Goal: Task Accomplishment & Management: Manage account settings

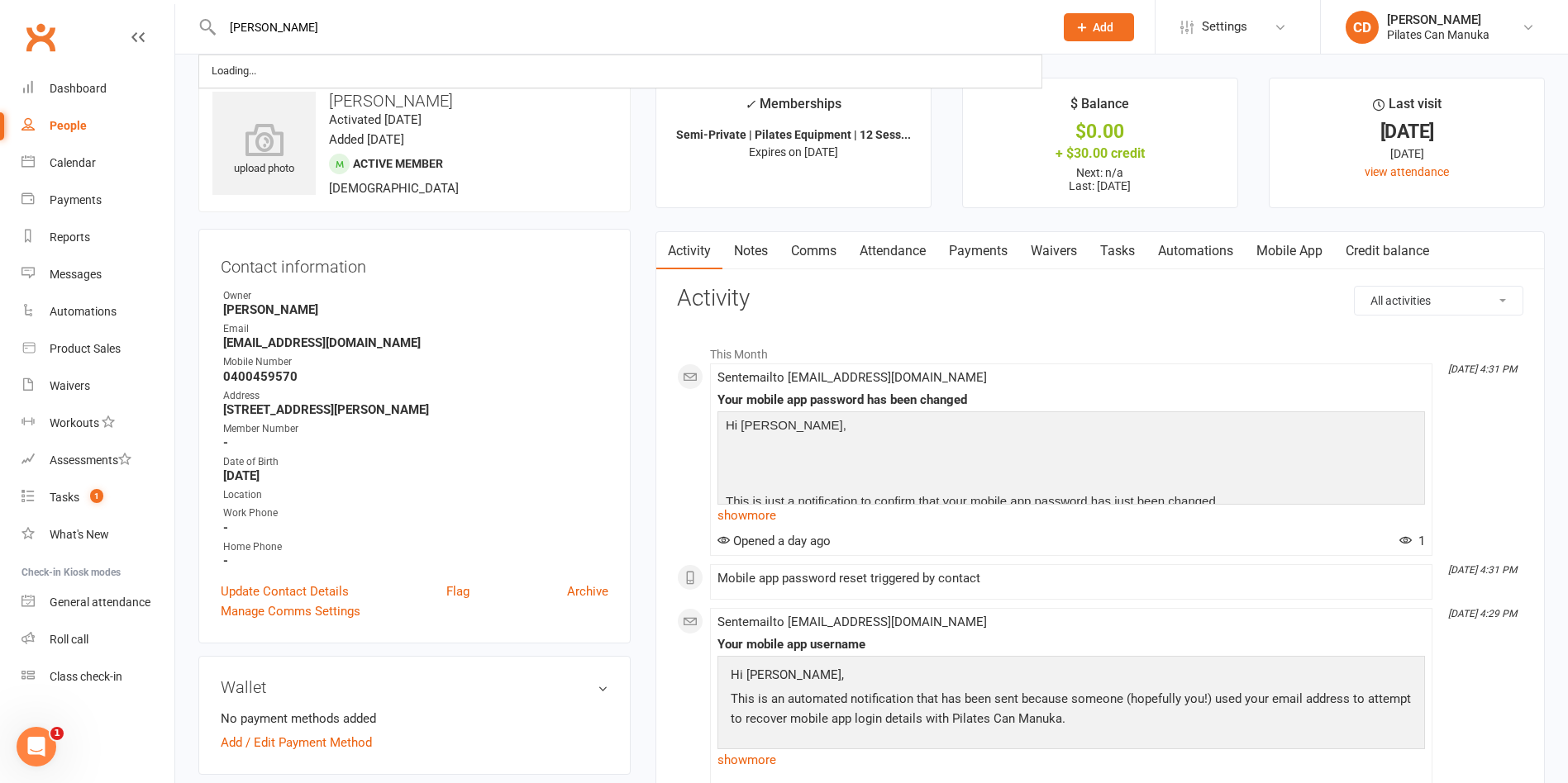
type input "christine jones"
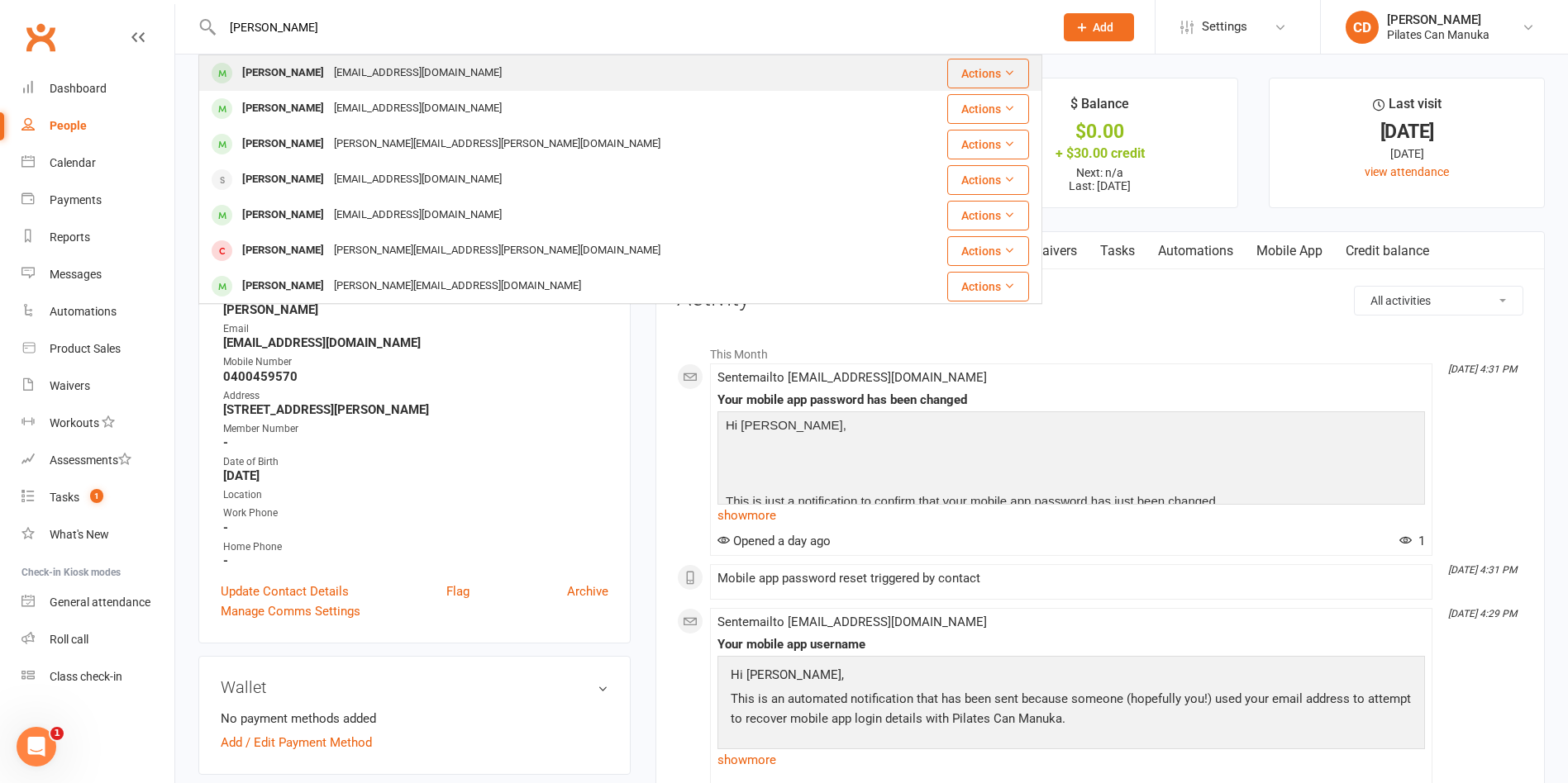
click at [358, 67] on div "[EMAIL_ADDRESS][DOMAIN_NAME]" at bounding box center [417, 72] width 177 height 24
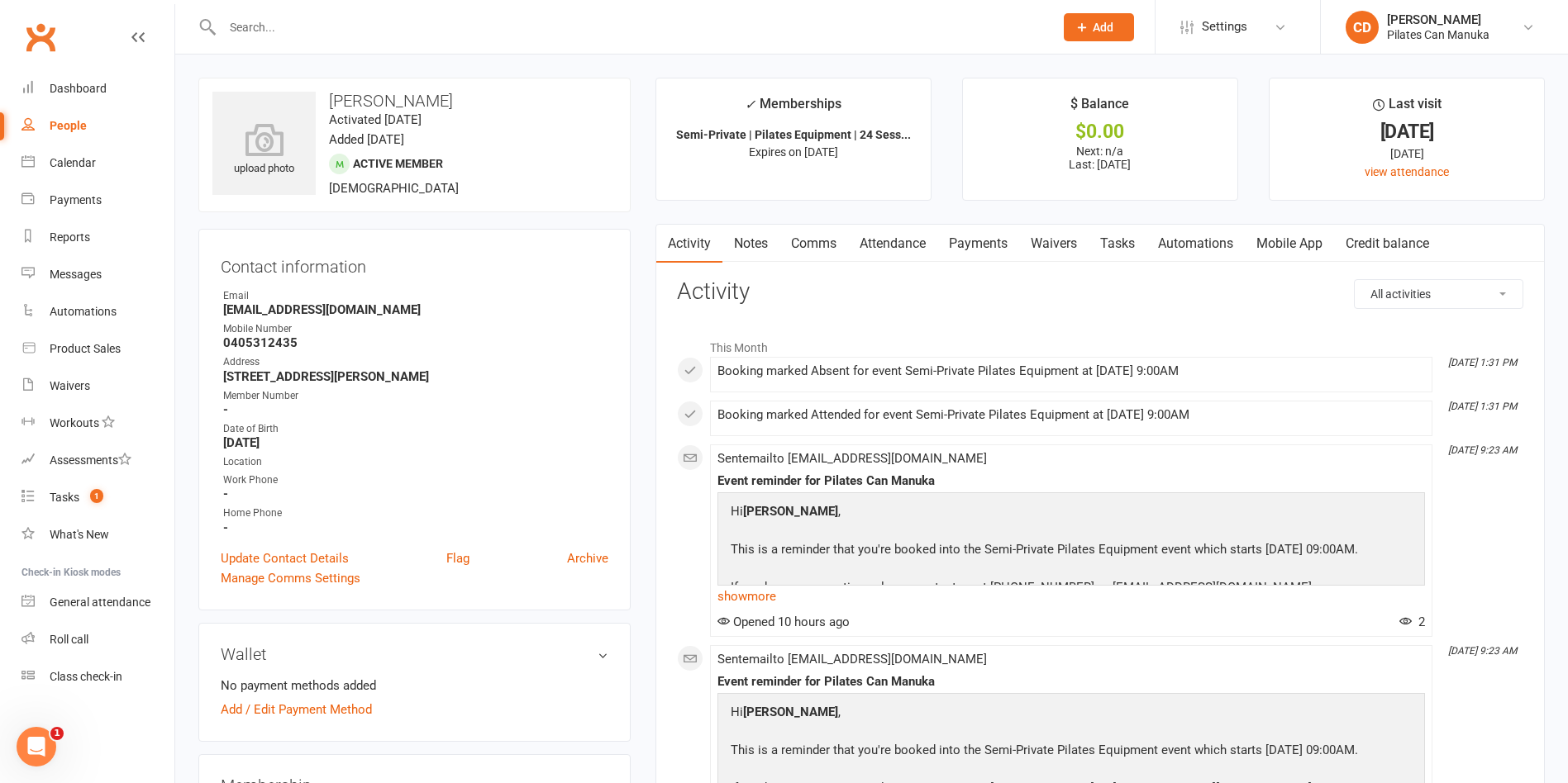
click at [985, 302] on h3 "Activity" at bounding box center [1101, 292] width 847 height 26
click at [992, 230] on link "Payments" at bounding box center [978, 243] width 82 height 38
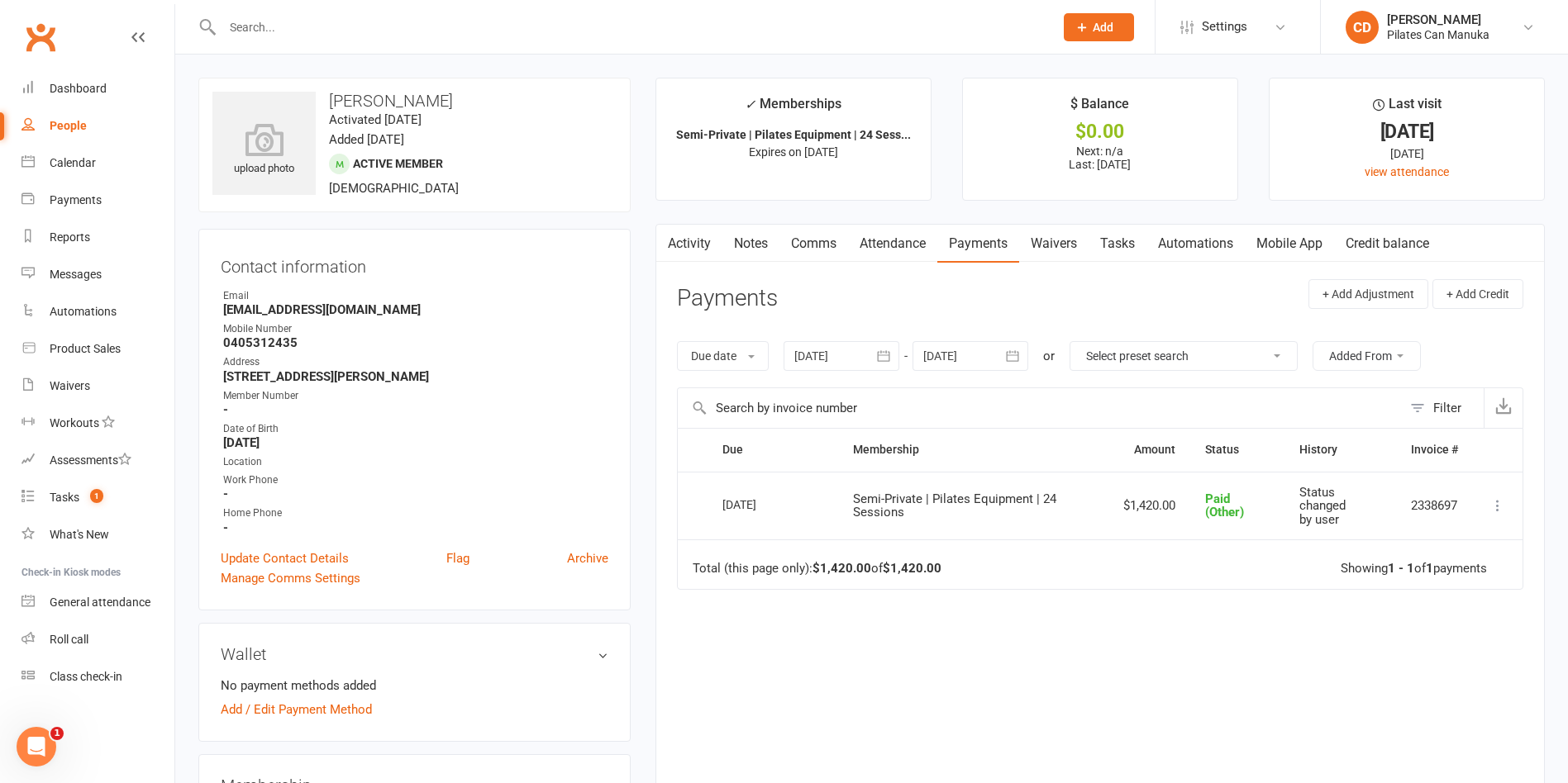
click at [862, 246] on link "Attendance" at bounding box center [892, 243] width 89 height 38
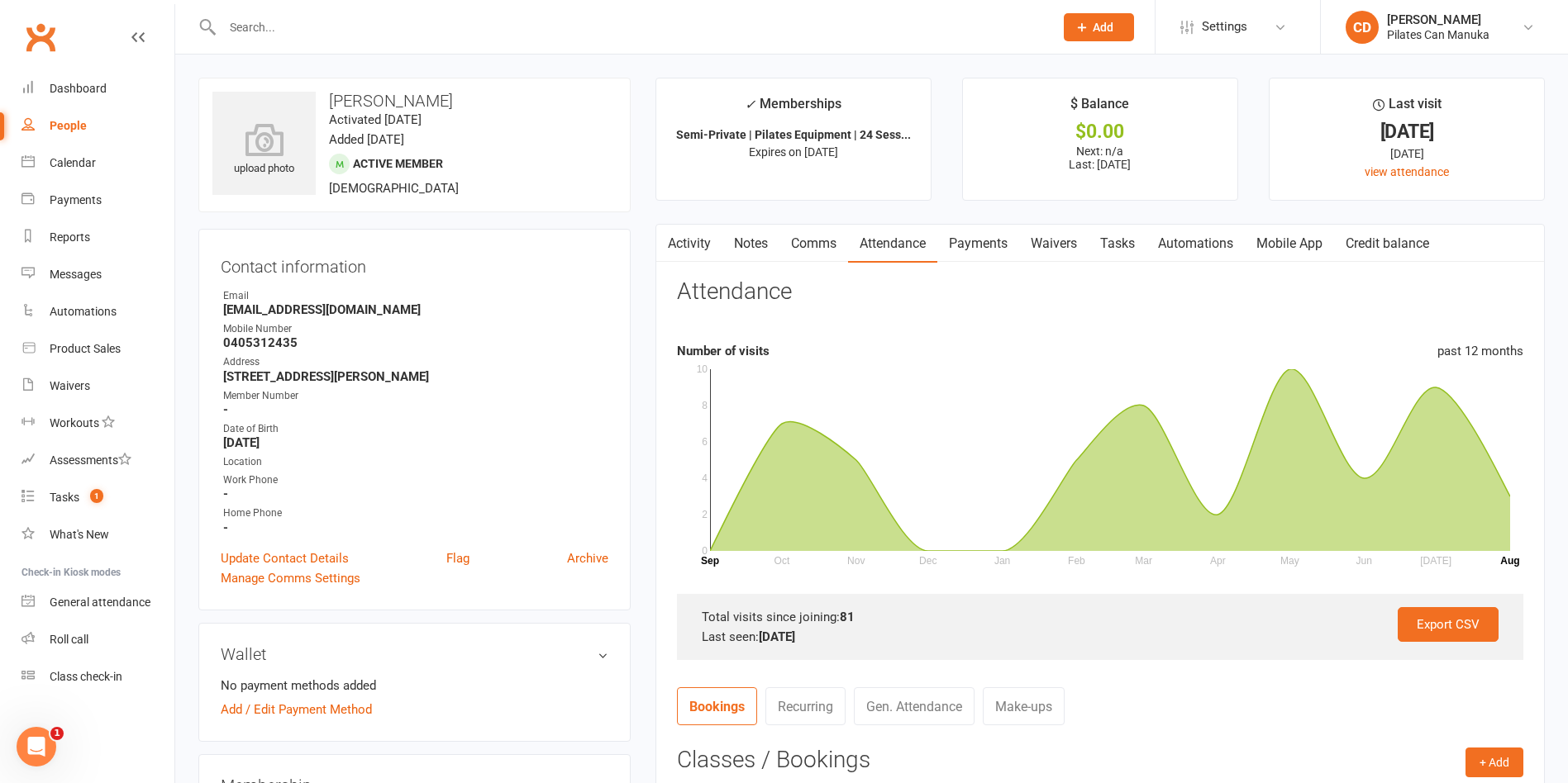
scroll to position [496, 0]
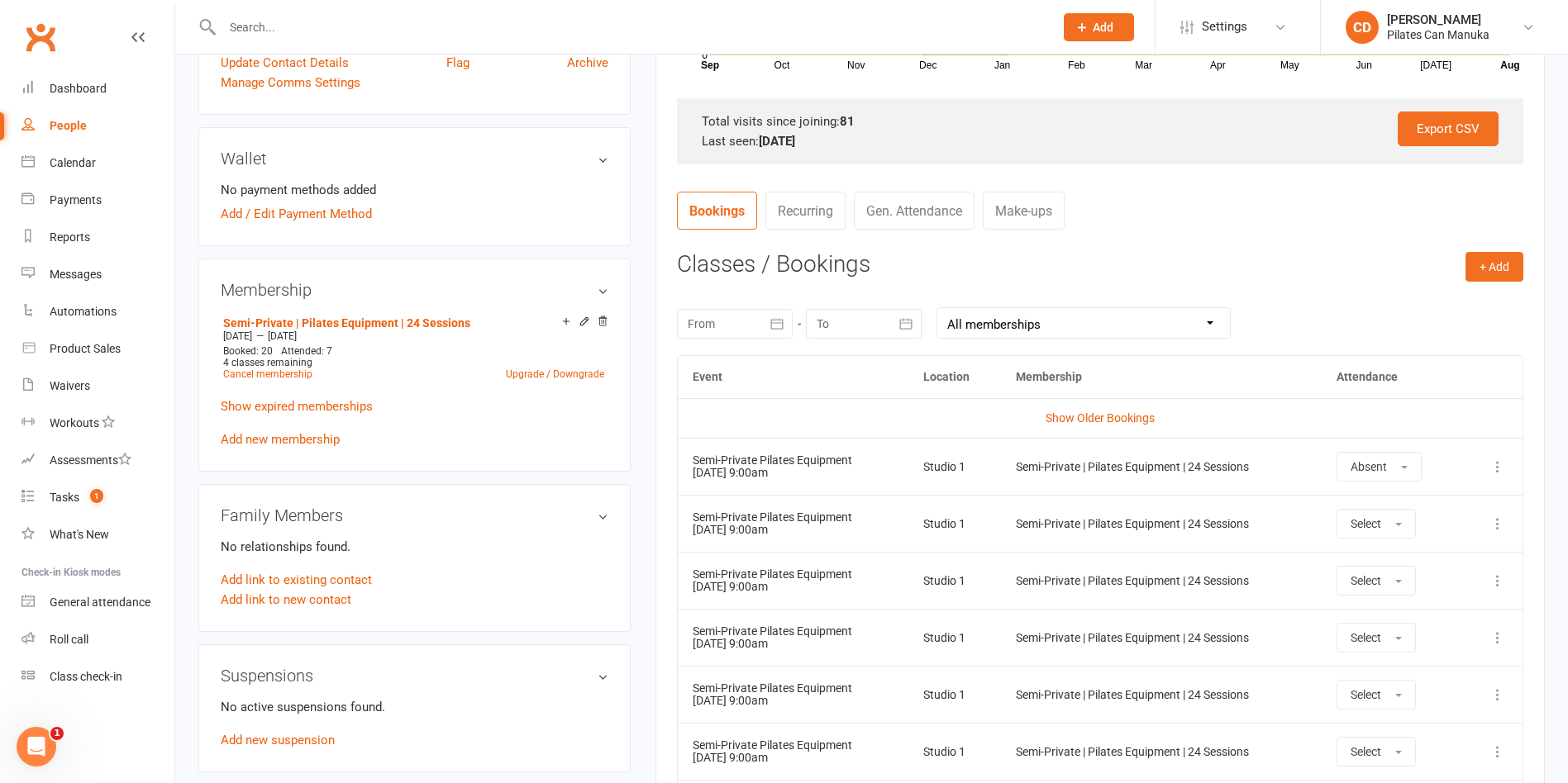
click at [1307, 321] on div "[DATE] Sun Mon Tue Wed Thu Fri Sat 31 27 28 29 30 31 01 02 32 03 04 05 06 07 08…" at bounding box center [1101, 323] width 847 height 64
click at [1286, 306] on div "[DATE] Sun Mon Tue Wed Thu Fri Sat 31 27 28 29 30 31 01 02 32 03 04 05 06 07 08…" at bounding box center [1101, 323] width 847 height 64
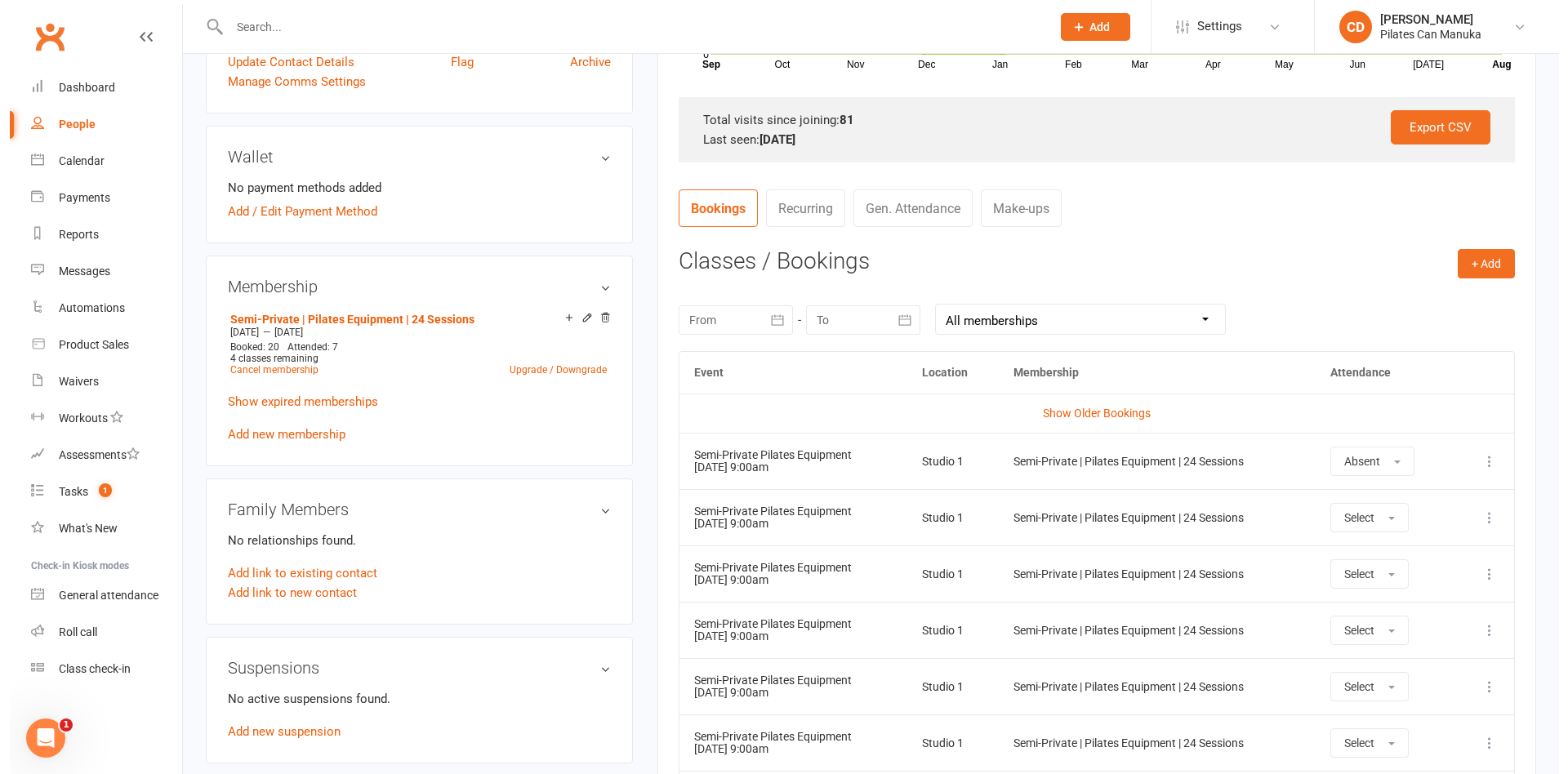
scroll to position [245, 0]
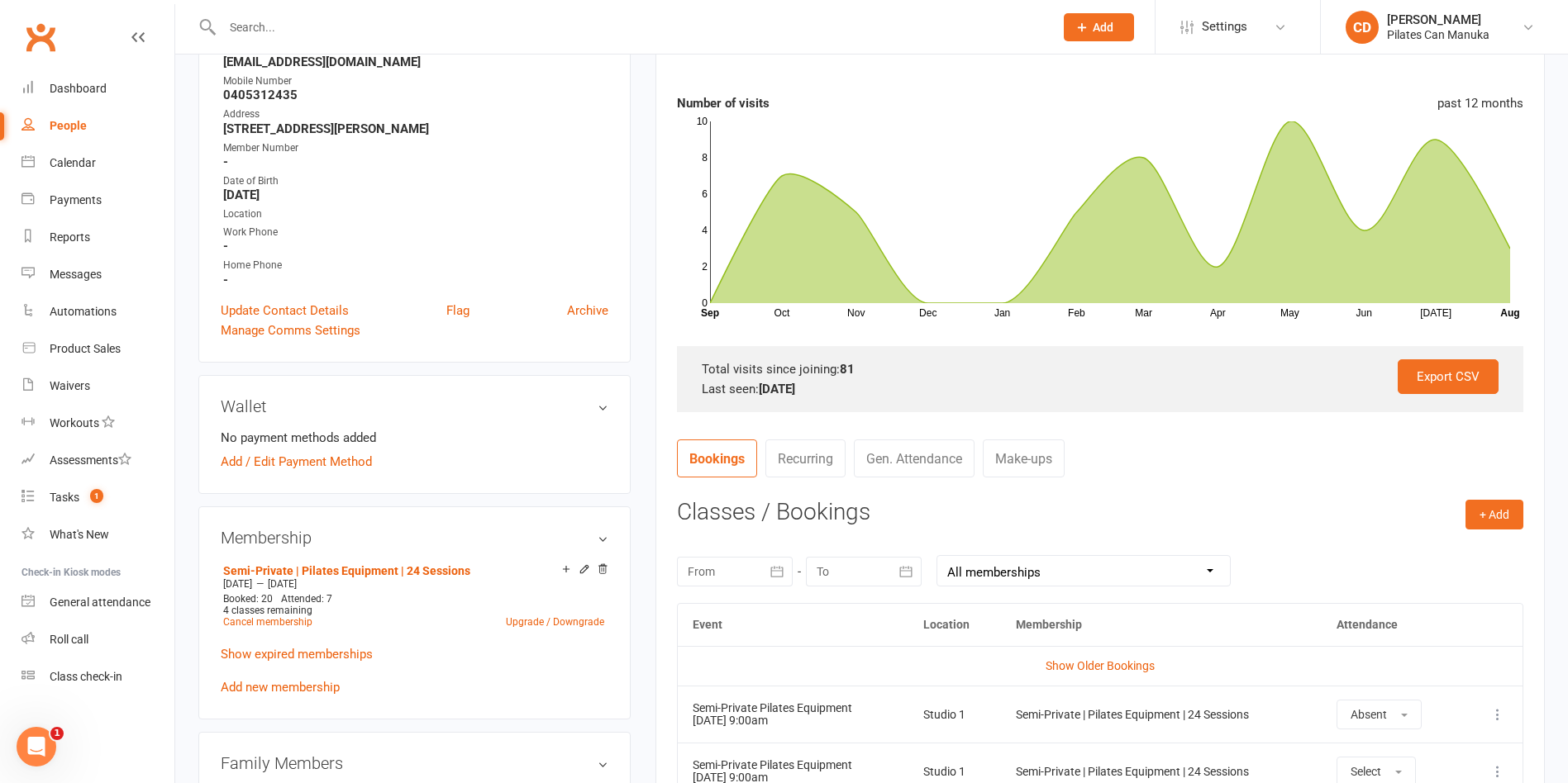
click at [1054, 451] on link "Make-ups" at bounding box center [1023, 459] width 82 height 38
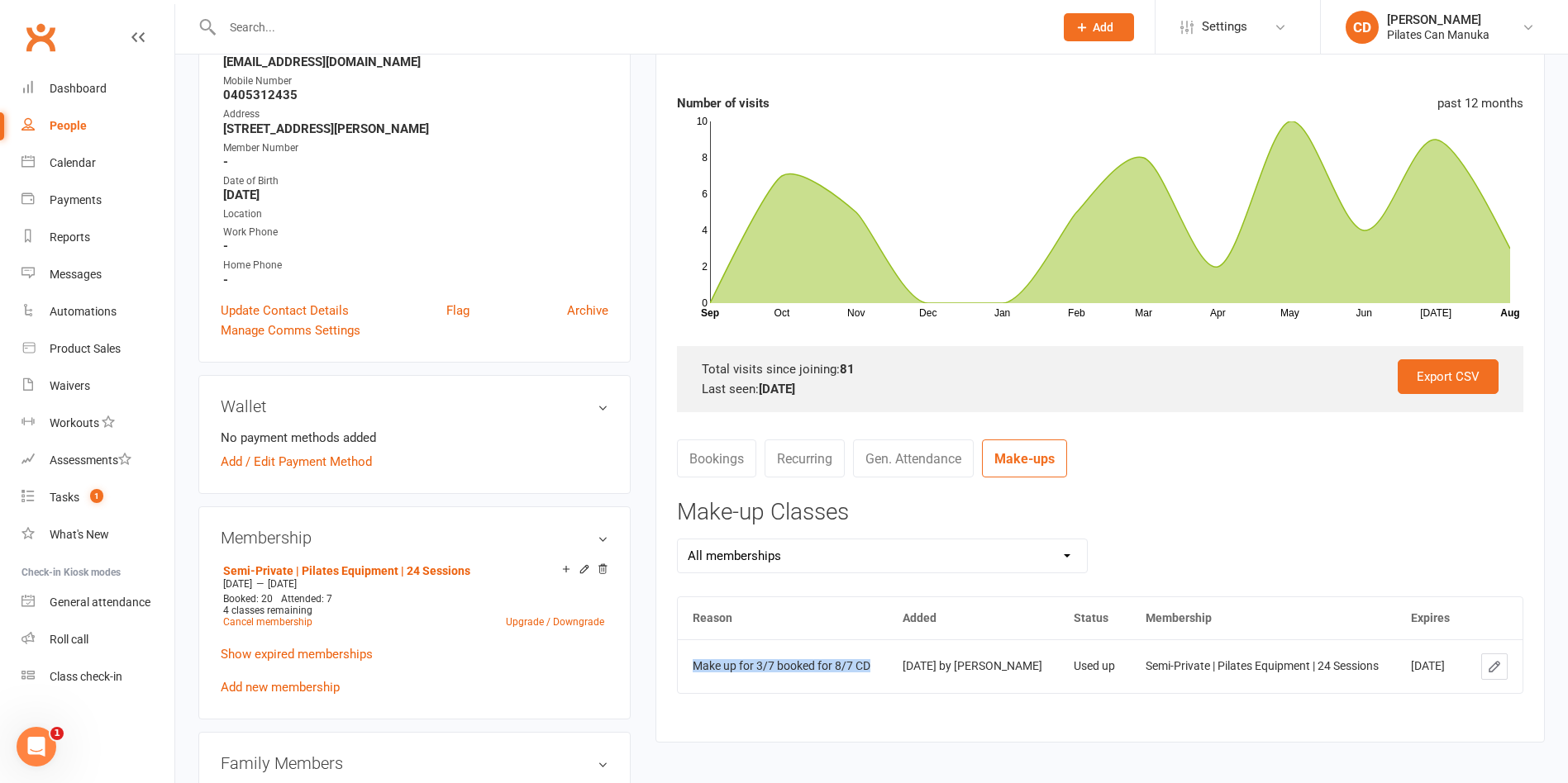
drag, startPoint x: 743, startPoint y: 678, endPoint x: 692, endPoint y: 660, distance: 54.1
click at [692, 660] on div "Make up for 3/7 booked for 8/7 CD" at bounding box center [782, 667] width 180 height 12
click at [566, 572] on icon at bounding box center [565, 569] width 11 height 11
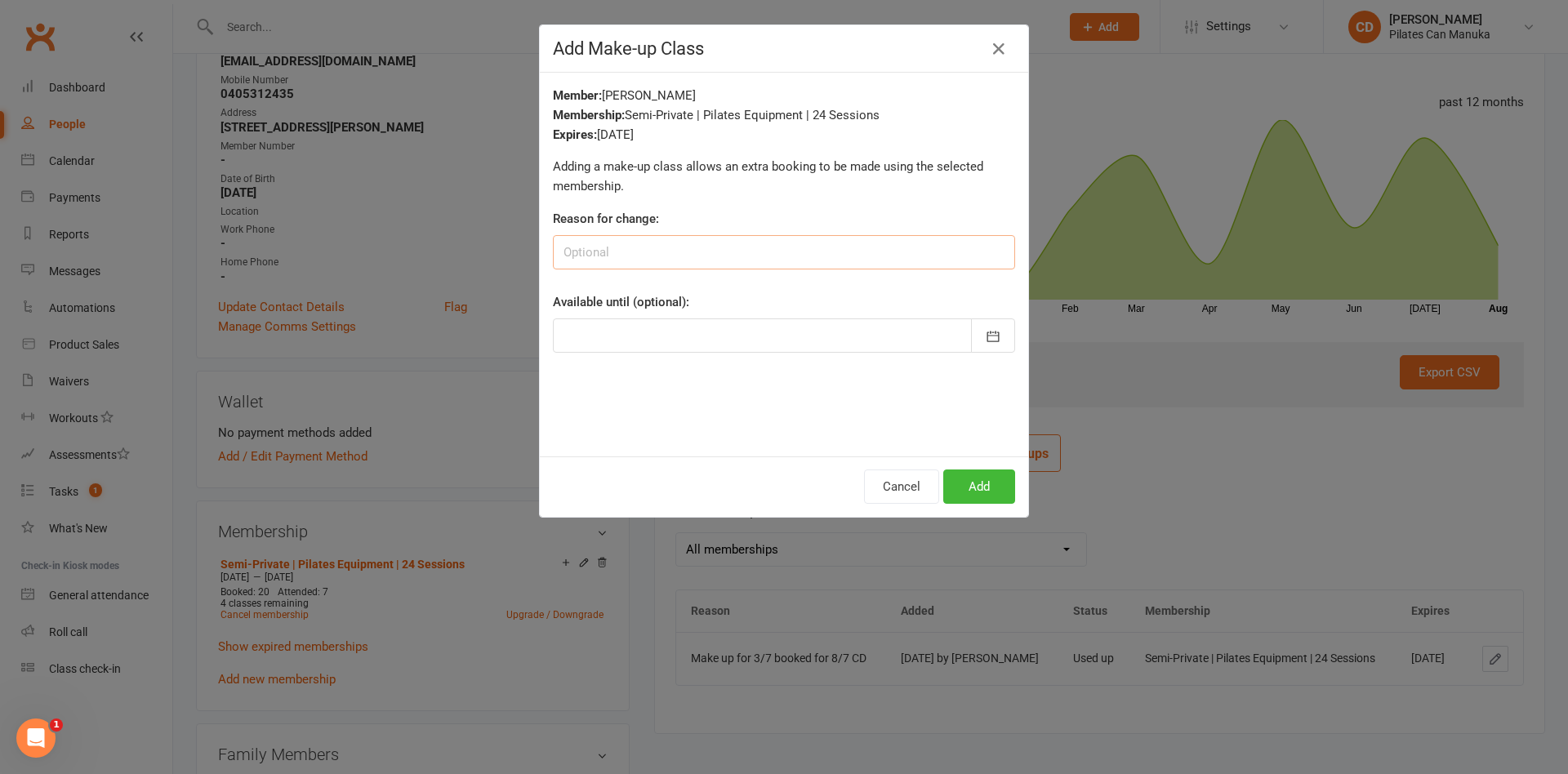
click at [848, 255] on input at bounding box center [784, 252] width 462 height 34
type input "L"
type input "Absent 14/8 booked make up on 19/8 CD"
click at [985, 330] on icon "button" at bounding box center [993, 336] width 17 height 17
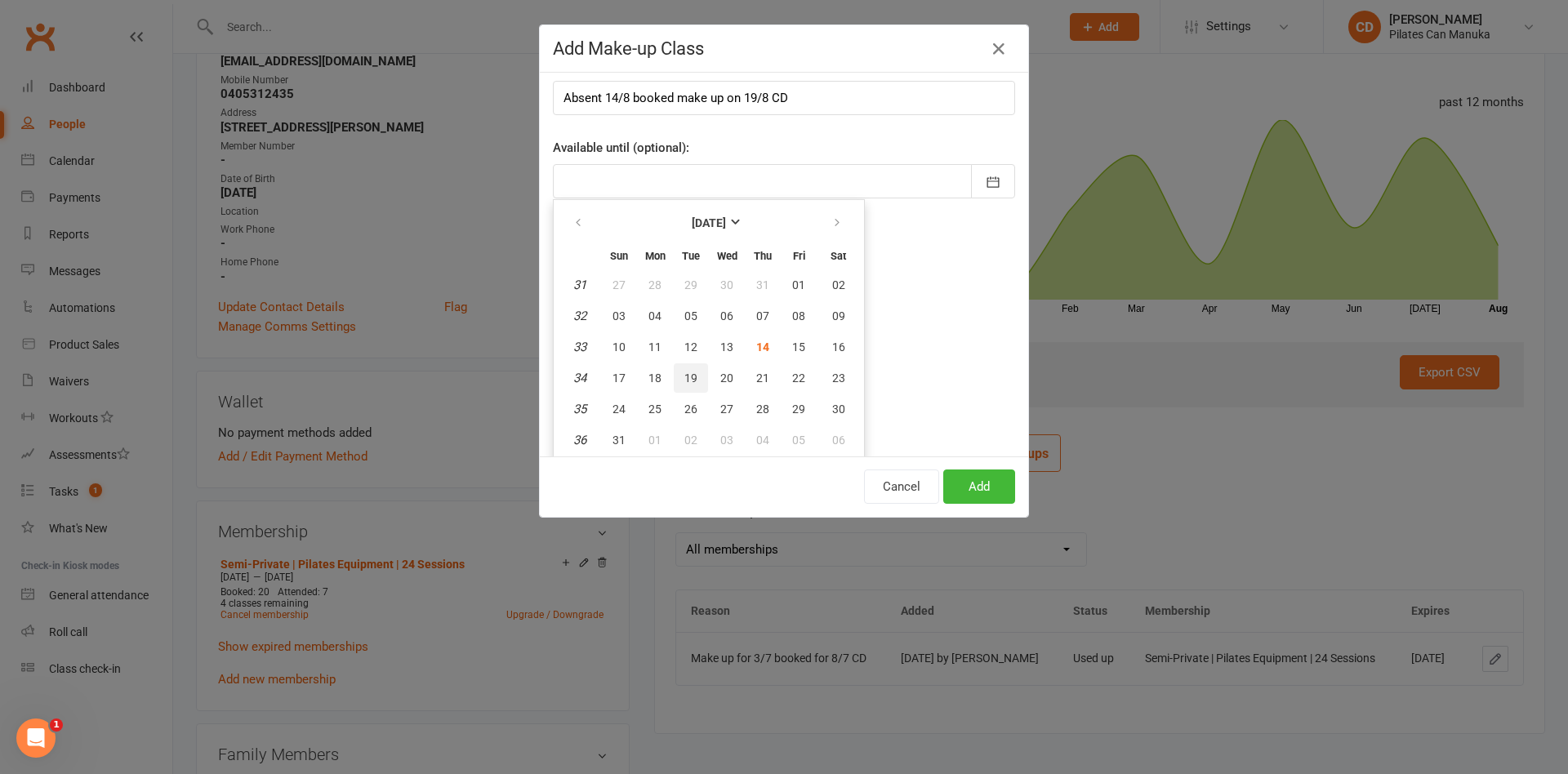
click at [674, 380] on button "19" at bounding box center [690, 378] width 34 height 30
type input "[DATE]"
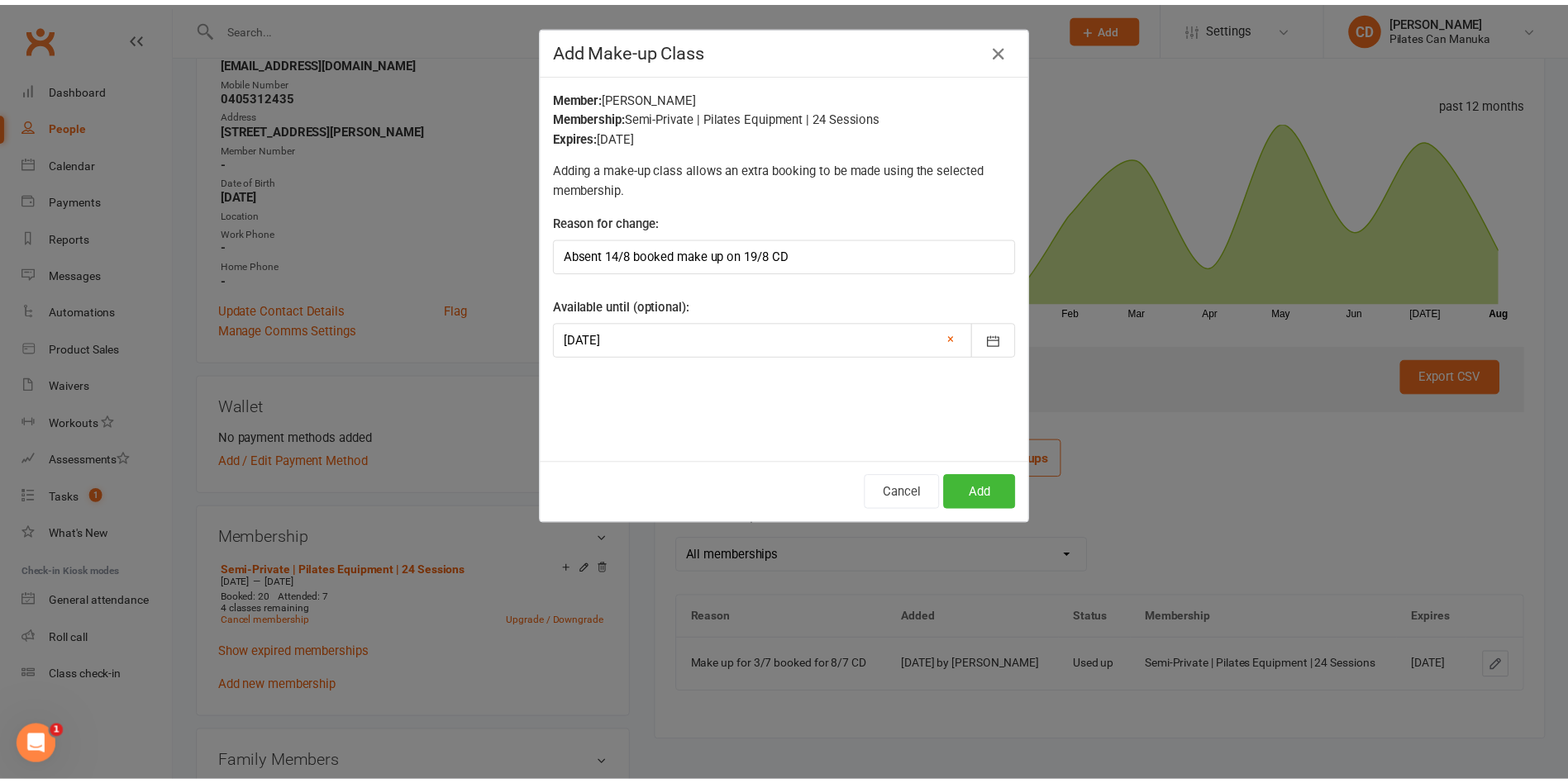
scroll to position [0, 0]
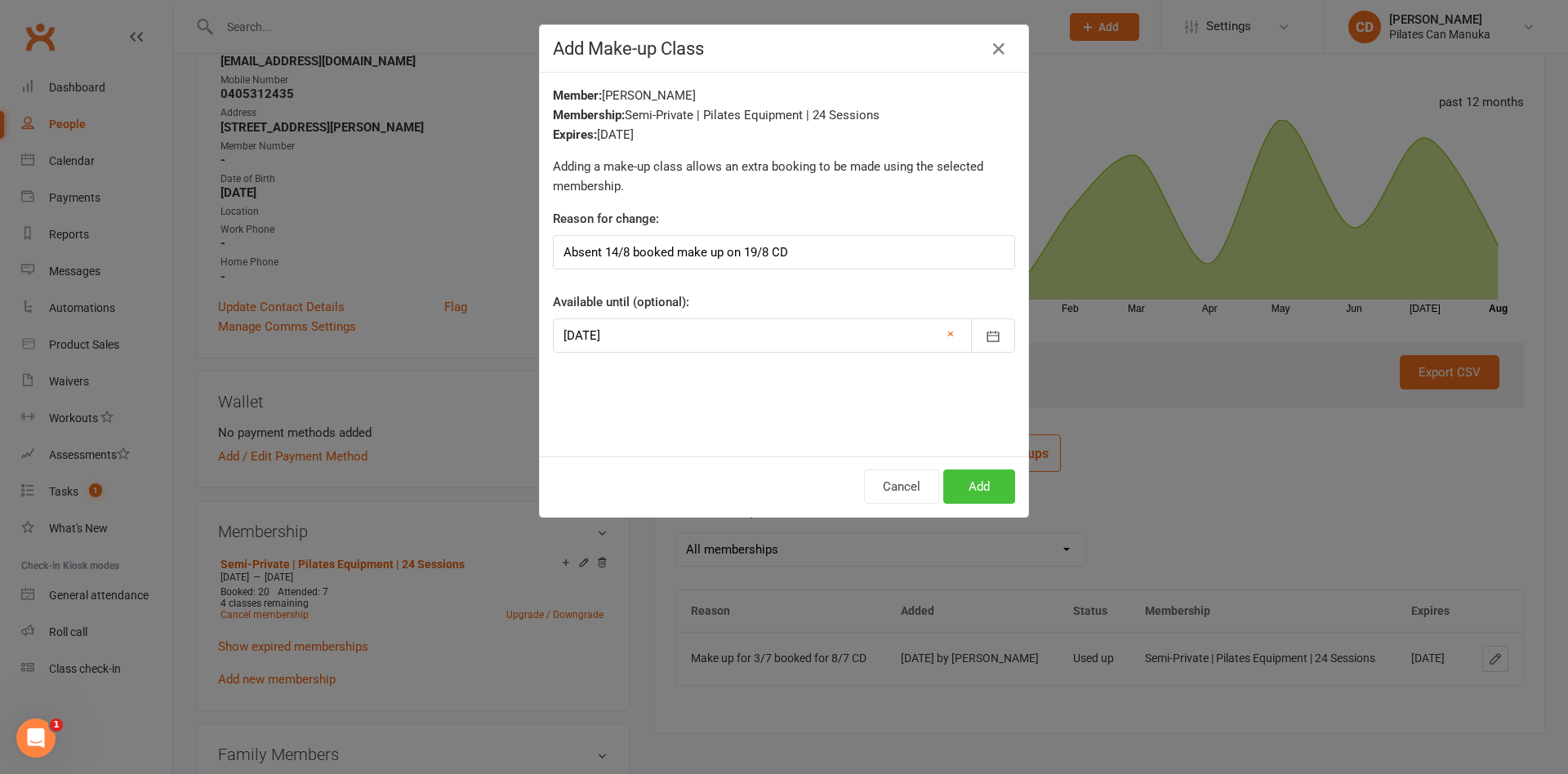
click at [967, 488] on button "Add" at bounding box center [979, 486] width 71 height 34
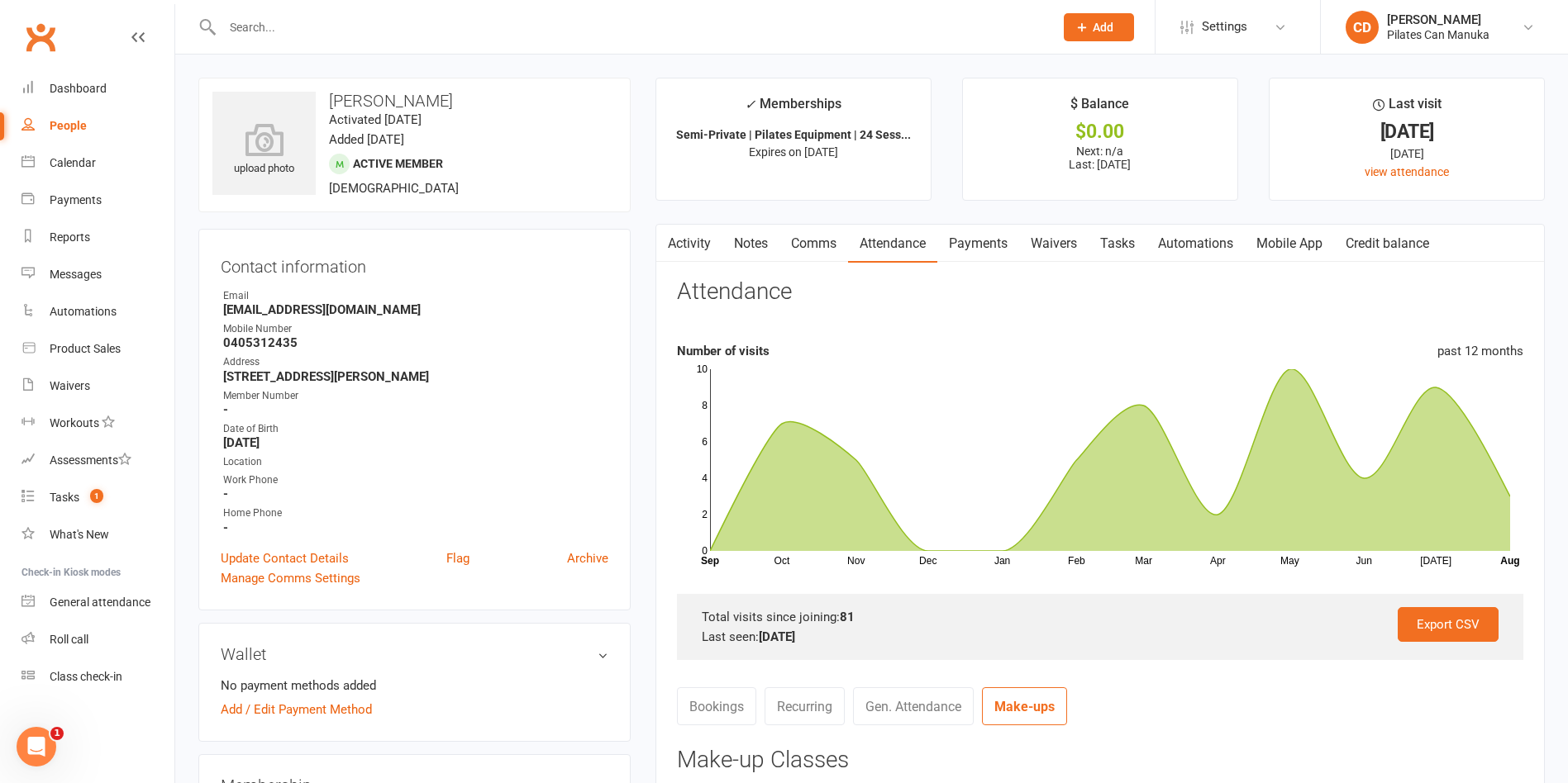
drag, startPoint x: 456, startPoint y: 106, endPoint x: 332, endPoint y: 99, distance: 124.2
click at [332, 99] on h3 "Christine Jones" at bounding box center [414, 101] width 404 height 19
copy h3 "Christine Jones"
click at [282, 33] on input "text" at bounding box center [629, 27] width 825 height 23
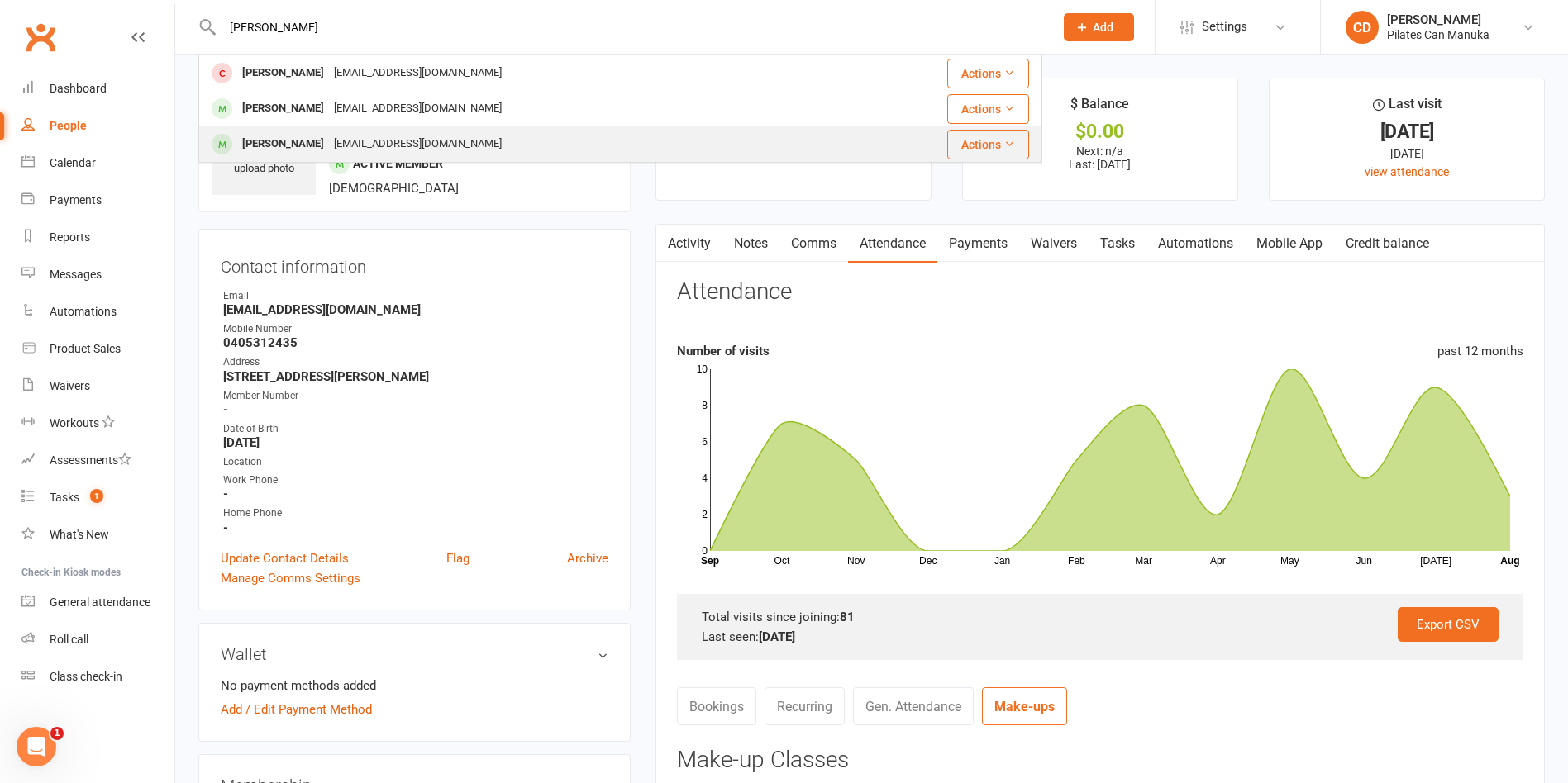
type input "Kylie"
click at [349, 130] on div "Kylie Bryant kyliefrances69@gmail.com" at bounding box center [523, 144] width 646 height 34
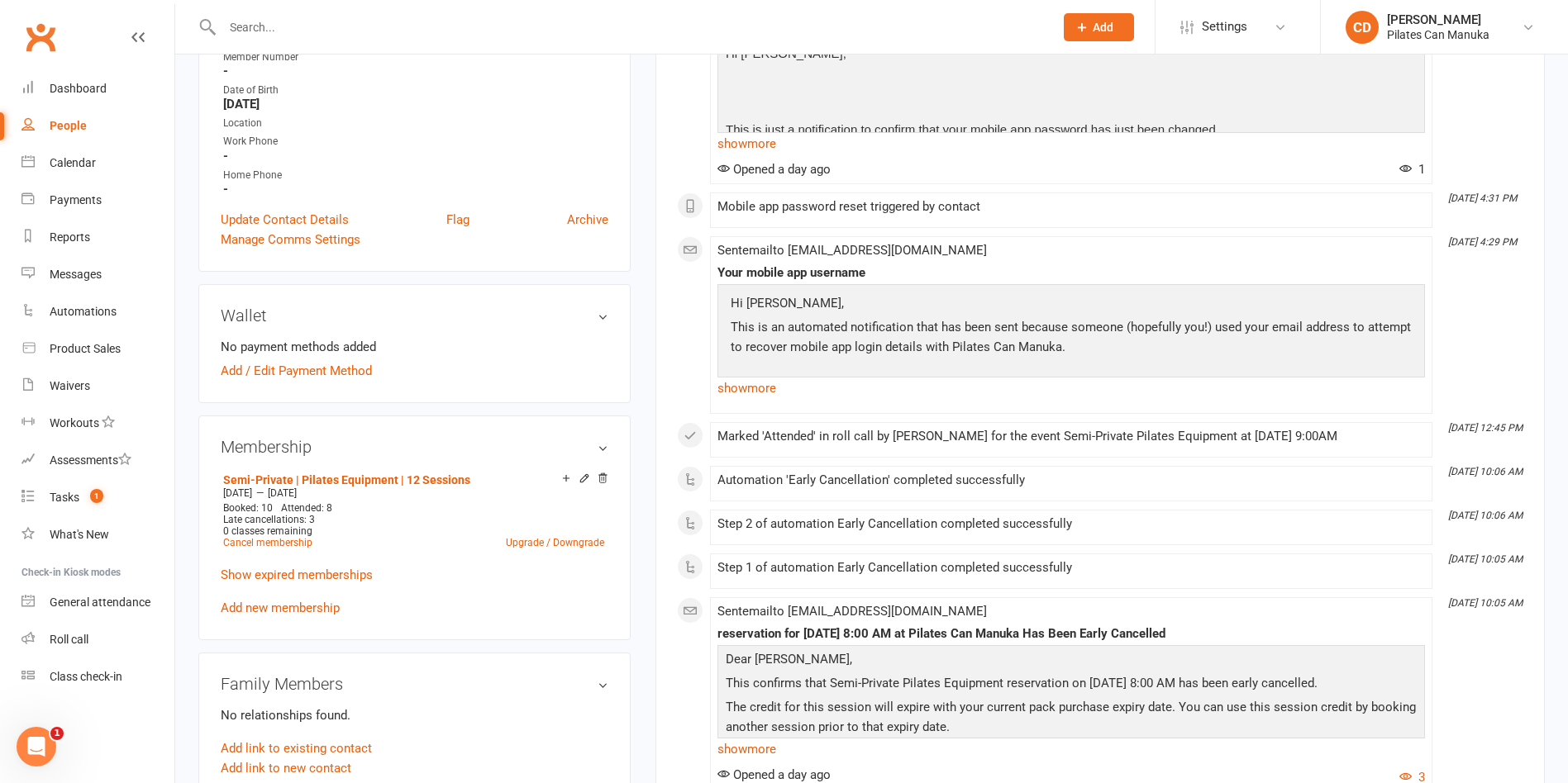
scroll to position [124, 0]
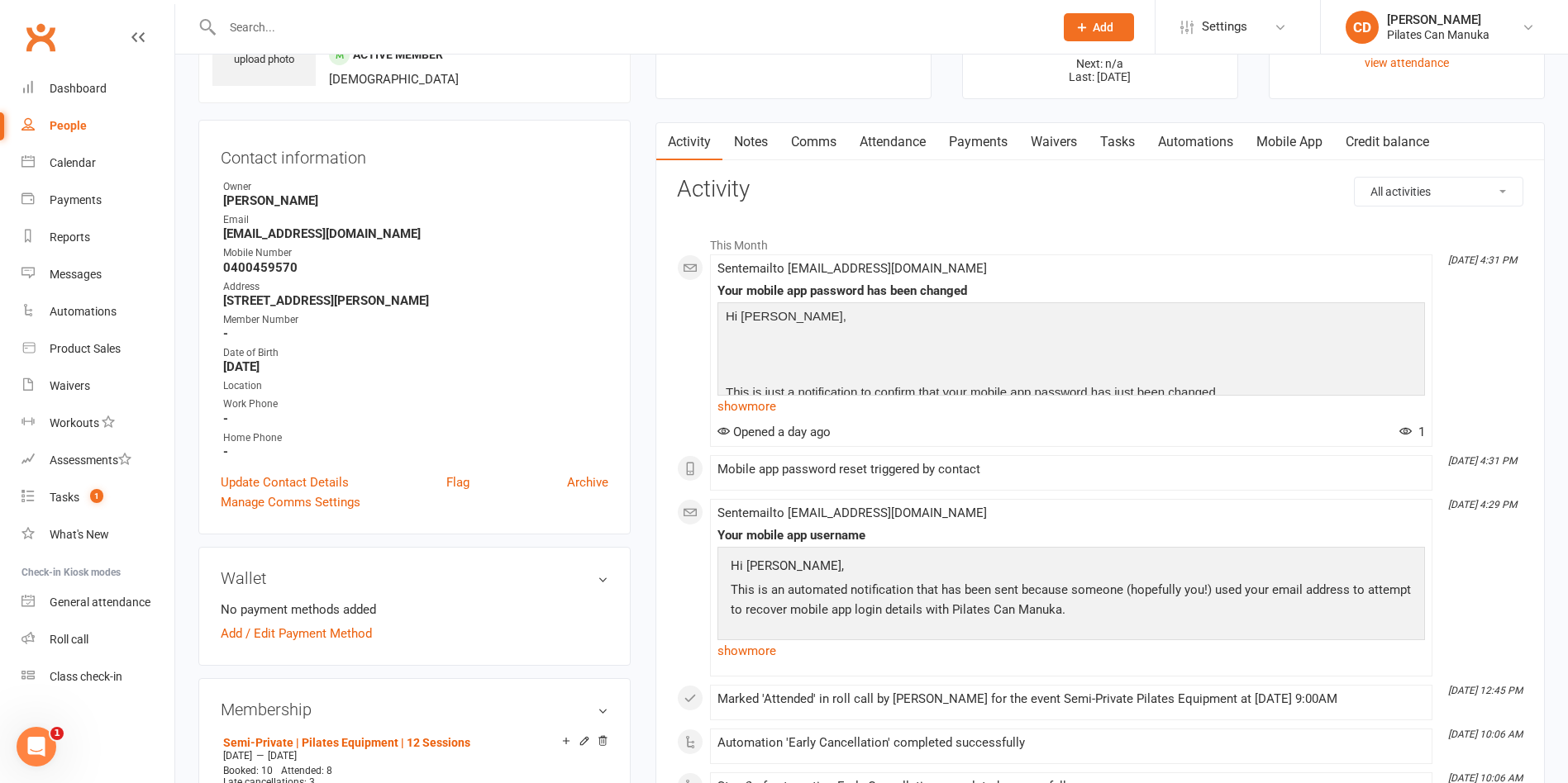
scroll to position [0, 0]
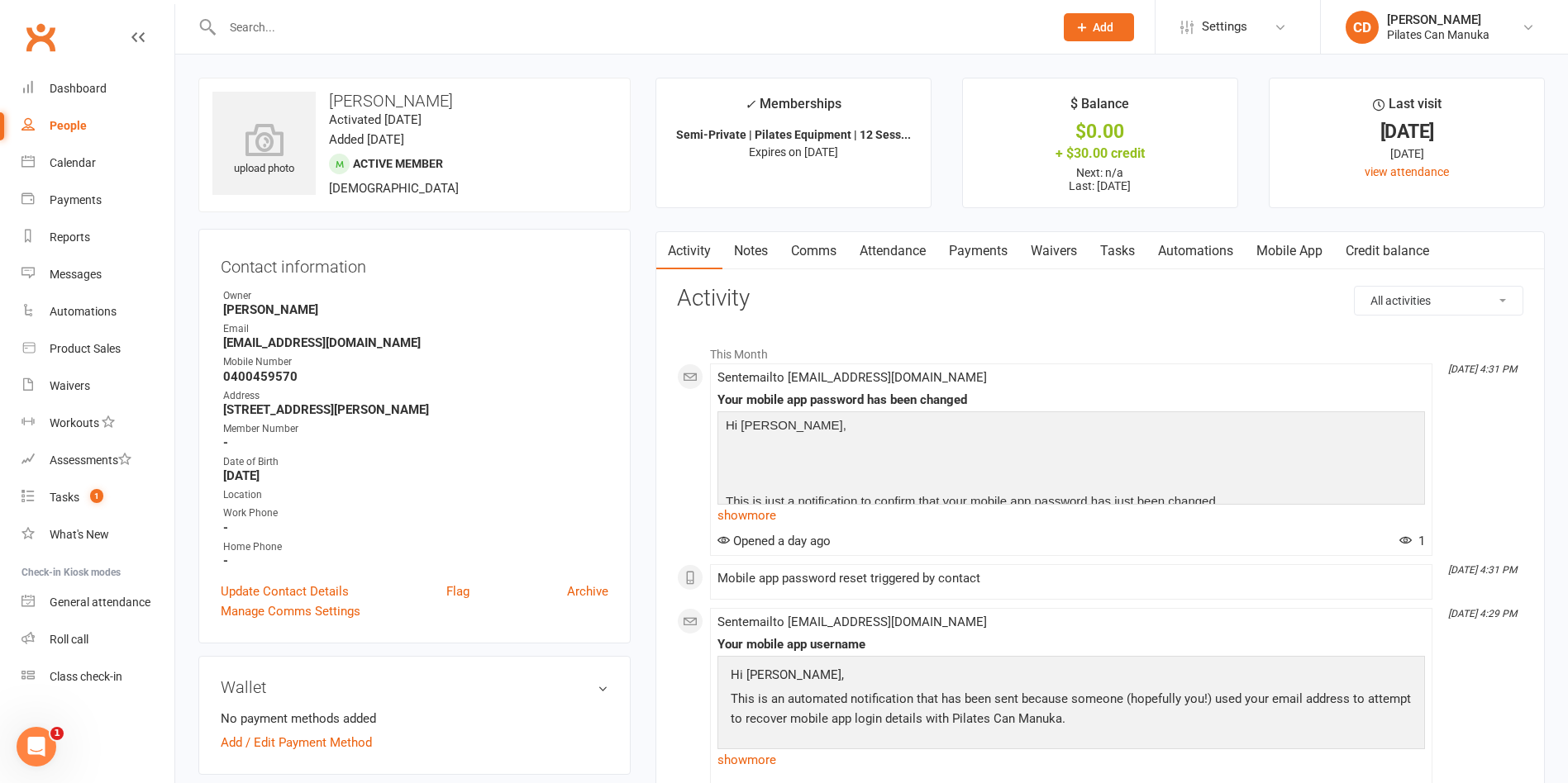
click at [763, 254] on link "Notes" at bounding box center [750, 250] width 57 height 38
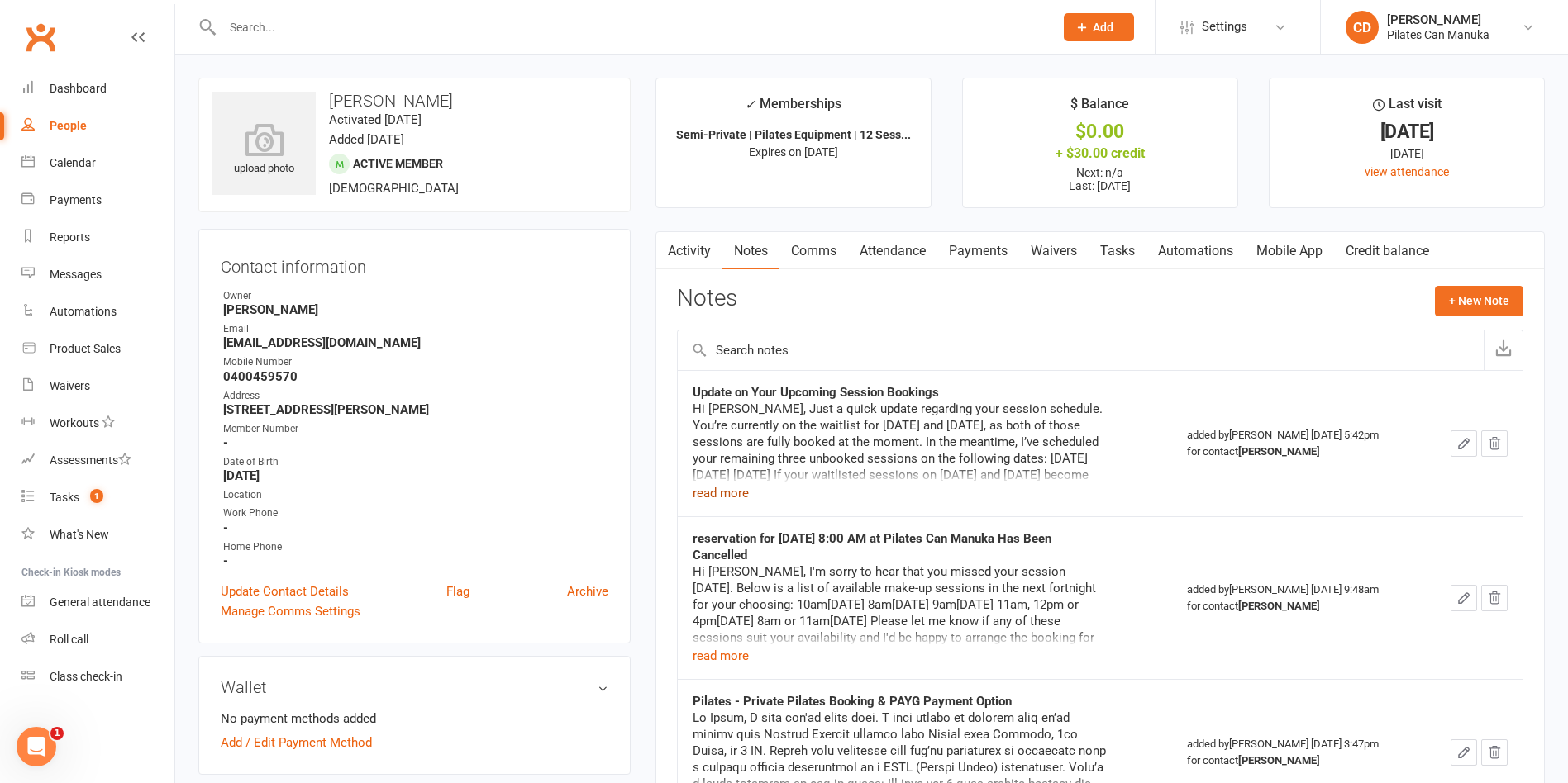
click at [724, 496] on button "read more" at bounding box center [721, 493] width 56 height 19
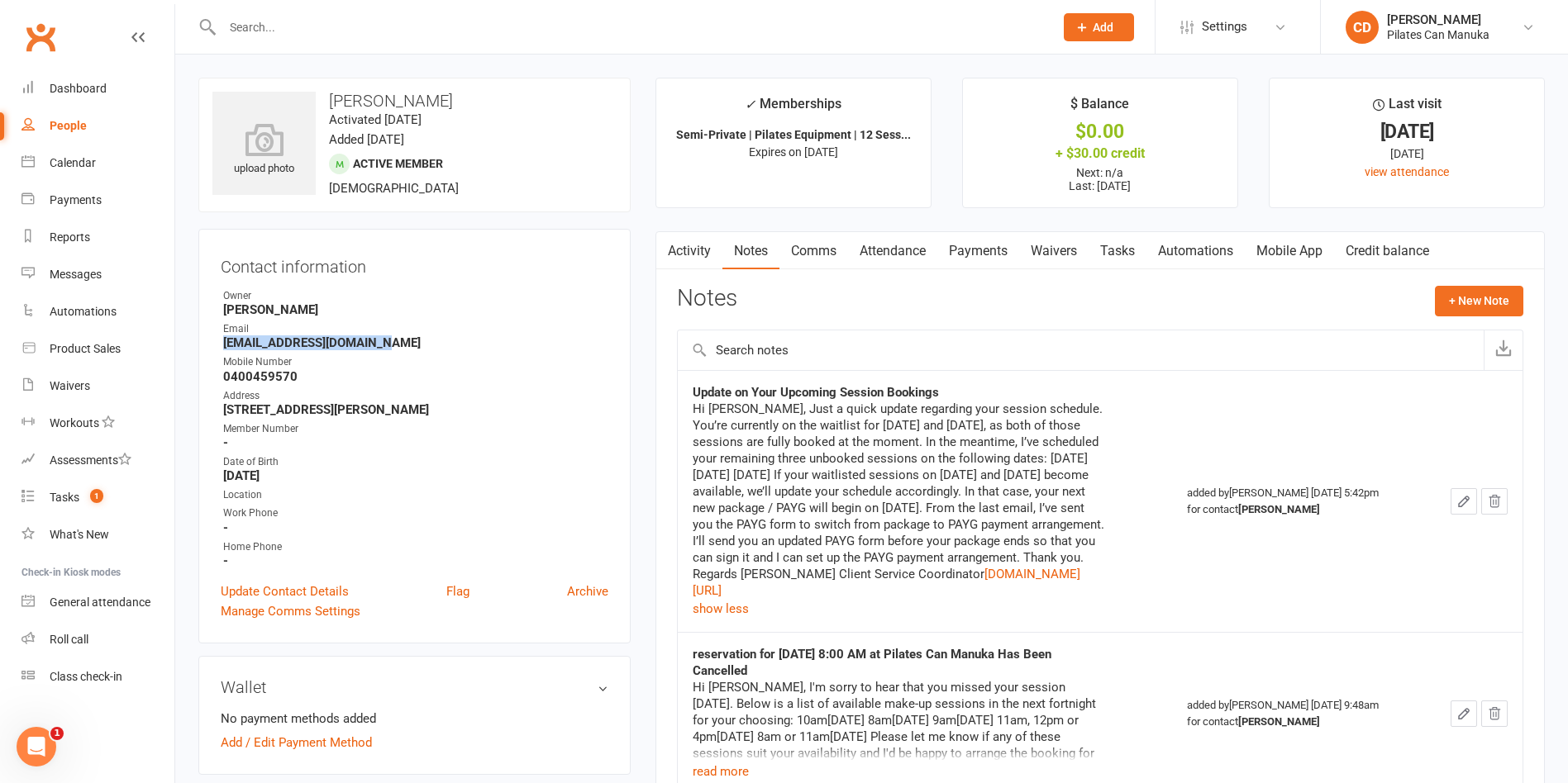
drag, startPoint x: 388, startPoint y: 338, endPoint x: 209, endPoint y: 339, distance: 179.0
click at [209, 339] on div "Contact information Owner Tara Smith Email kyliefrances69@gmail.com Mobile Numb…" at bounding box center [414, 436] width 432 height 414
copy strong "[EMAIL_ADDRESS][DOMAIN_NAME]"
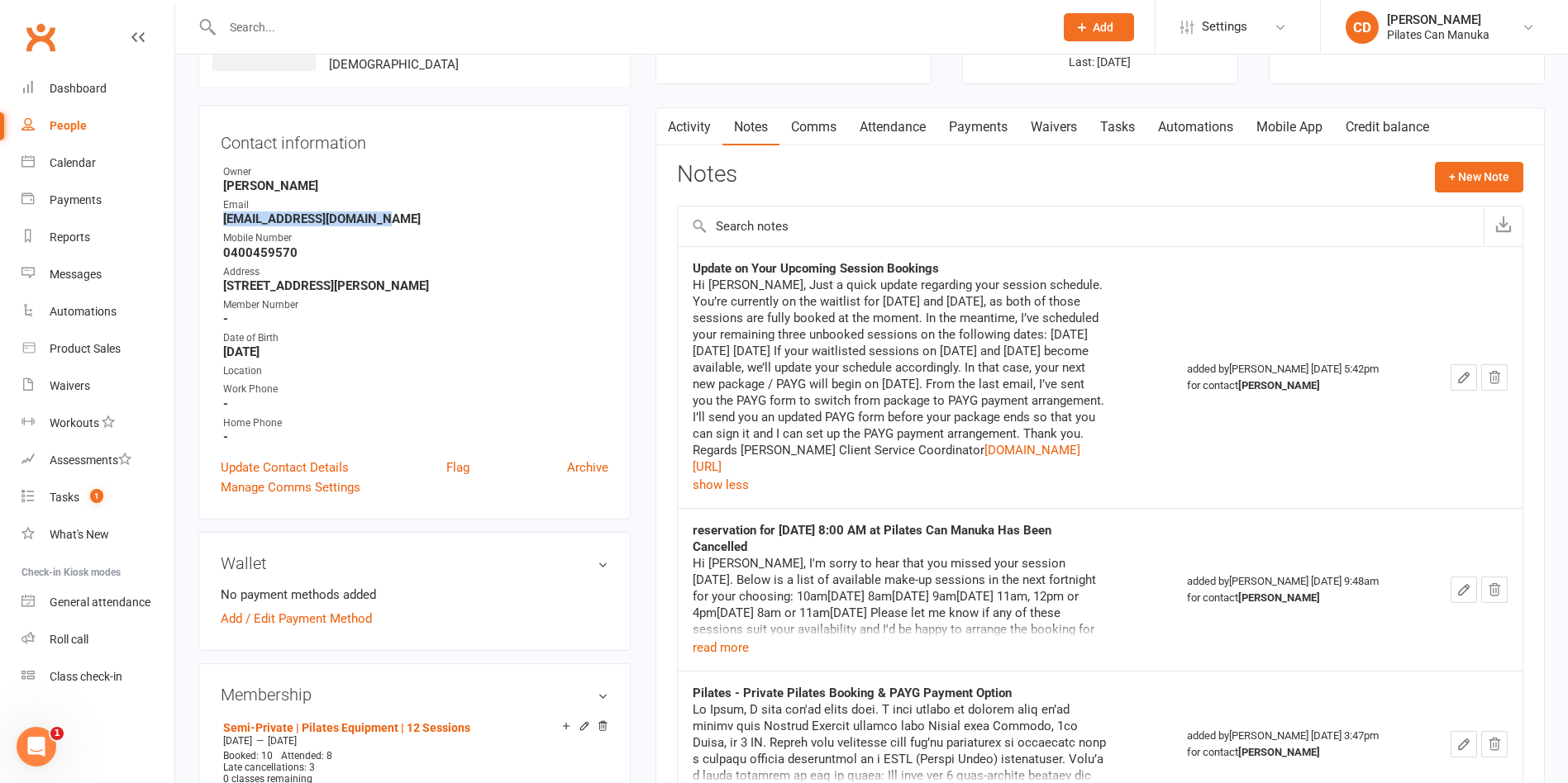
copy strong "[EMAIL_ADDRESS][DOMAIN_NAME]"
click at [907, 123] on link "Attendance" at bounding box center [892, 127] width 89 height 38
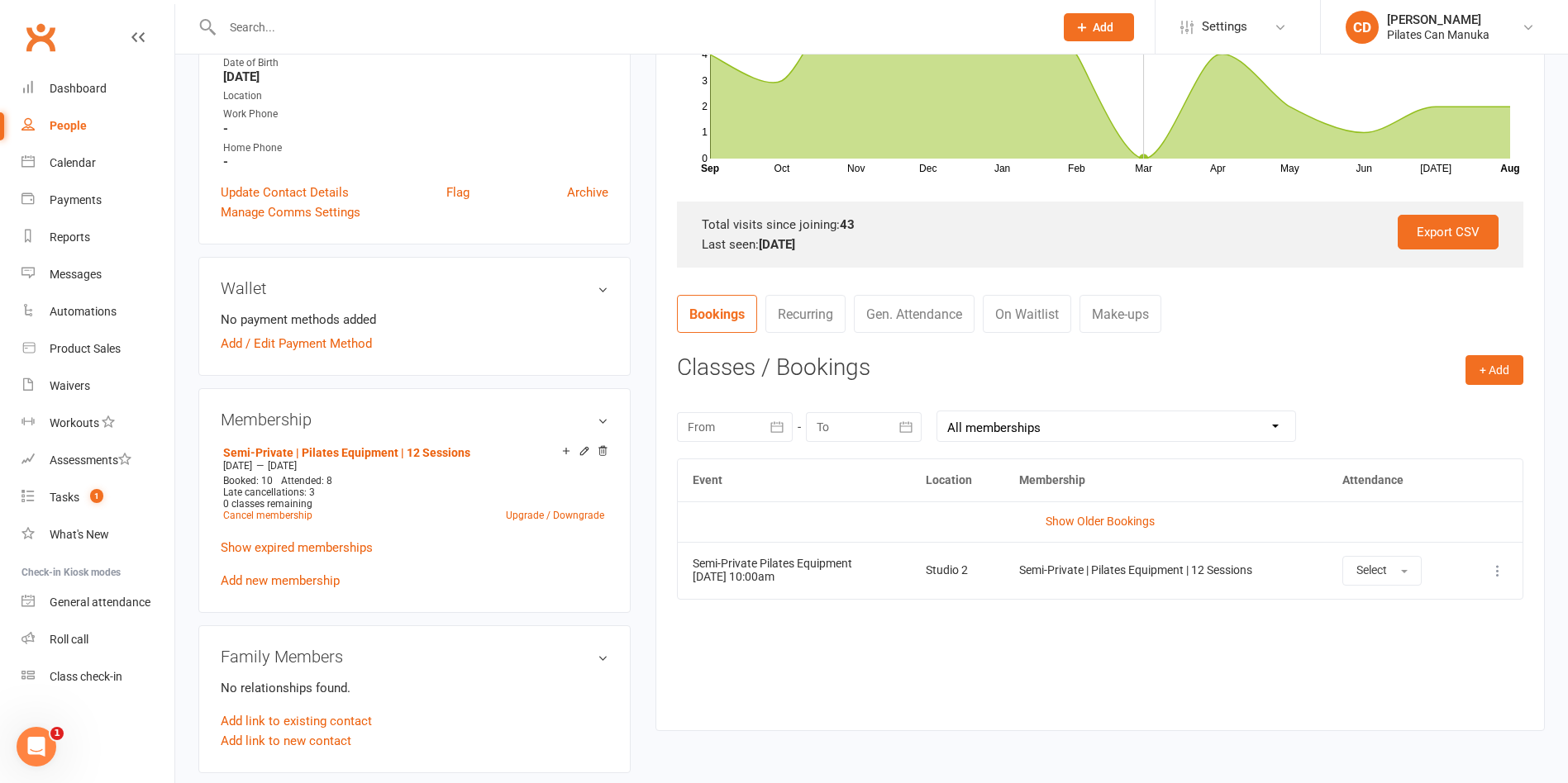
scroll to position [620, 0]
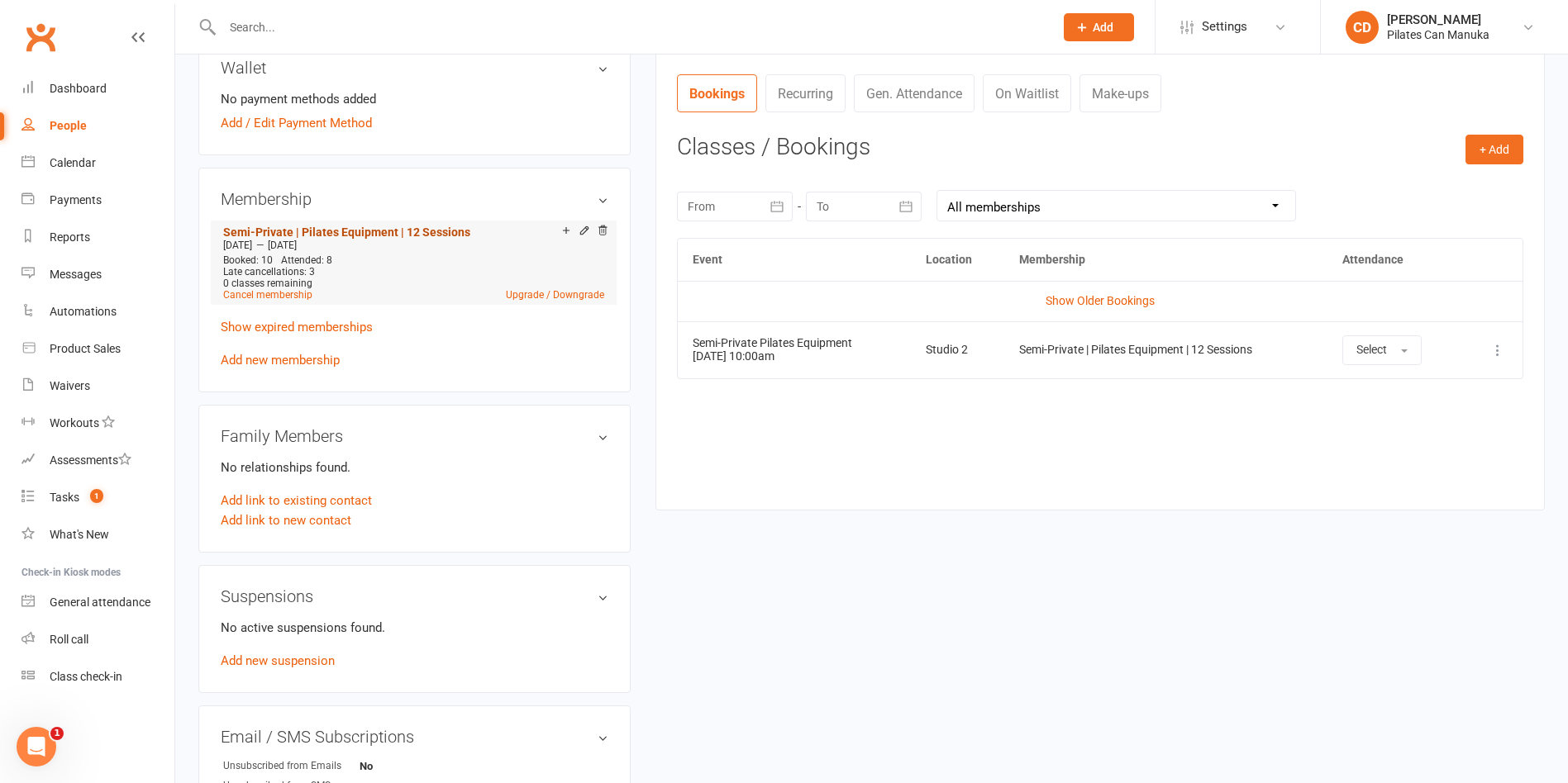
click at [393, 227] on link "Semi-Private | Pilates Equipment | 12 Sessions" at bounding box center [347, 232] width 247 height 13
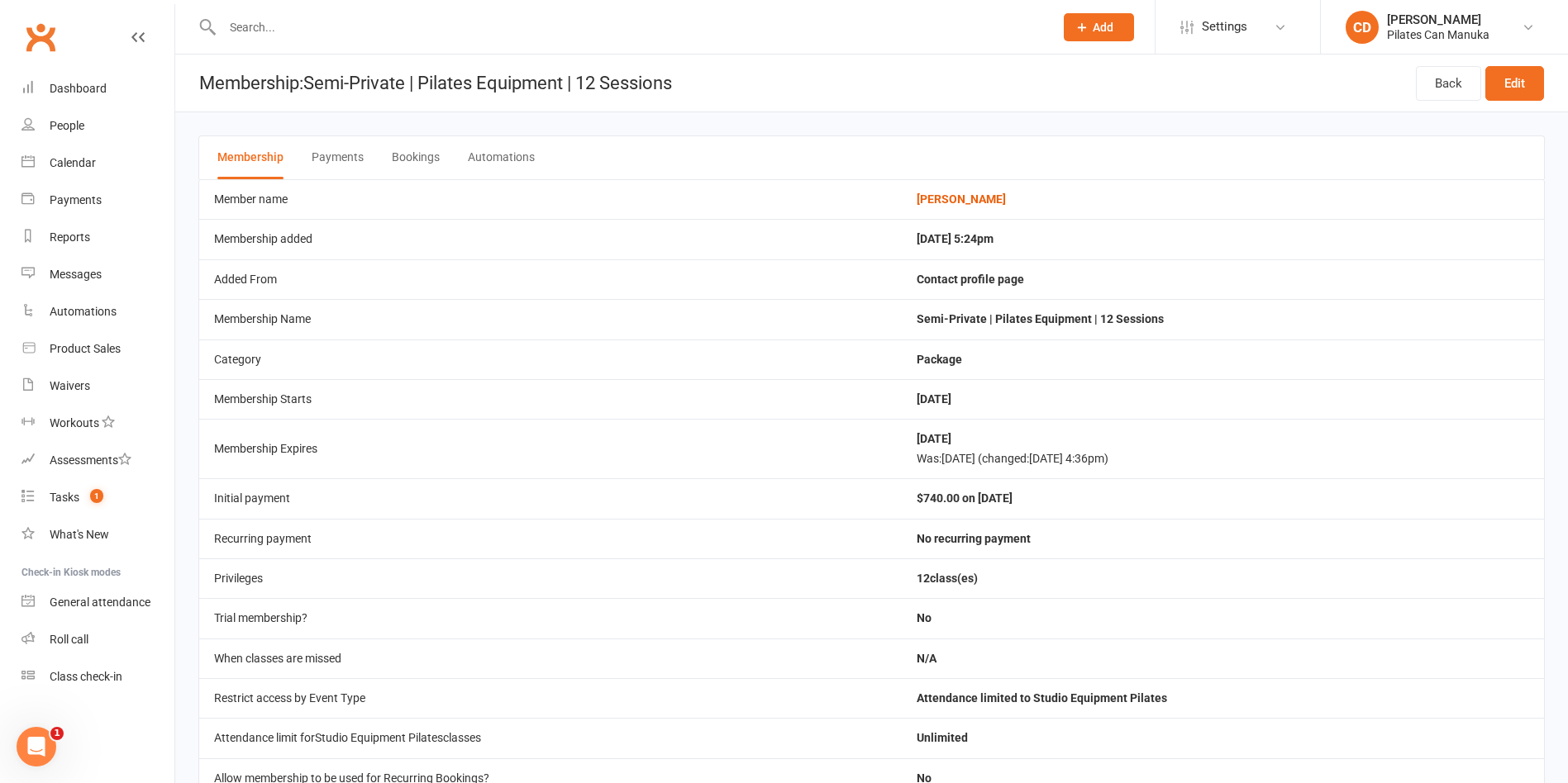
click at [440, 150] on div "Membership Payments Bookings Automations" at bounding box center [871, 158] width 1347 height 44
click at [427, 150] on button "Bookings" at bounding box center [415, 158] width 48 height 43
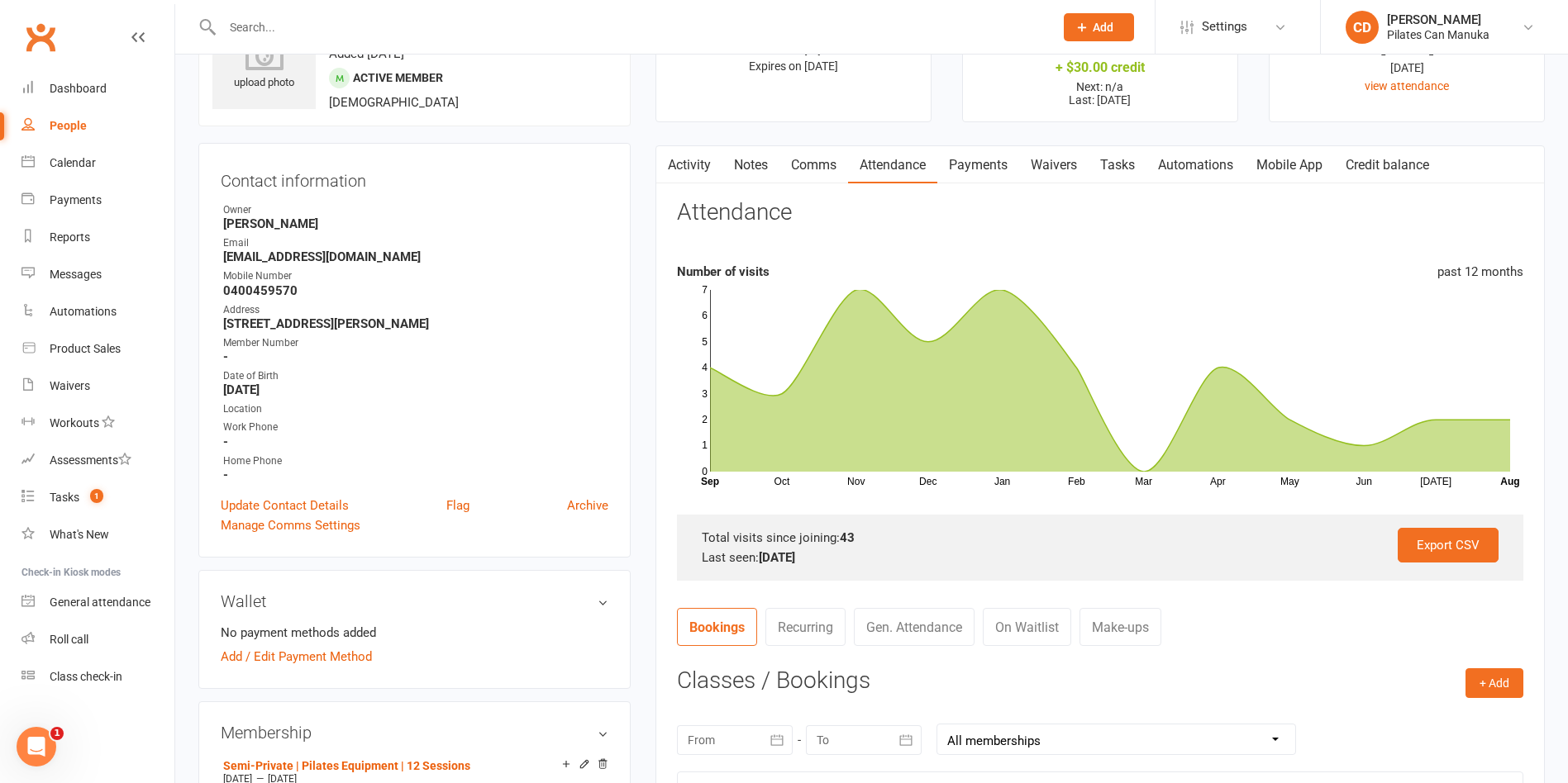
scroll to position [124, 0]
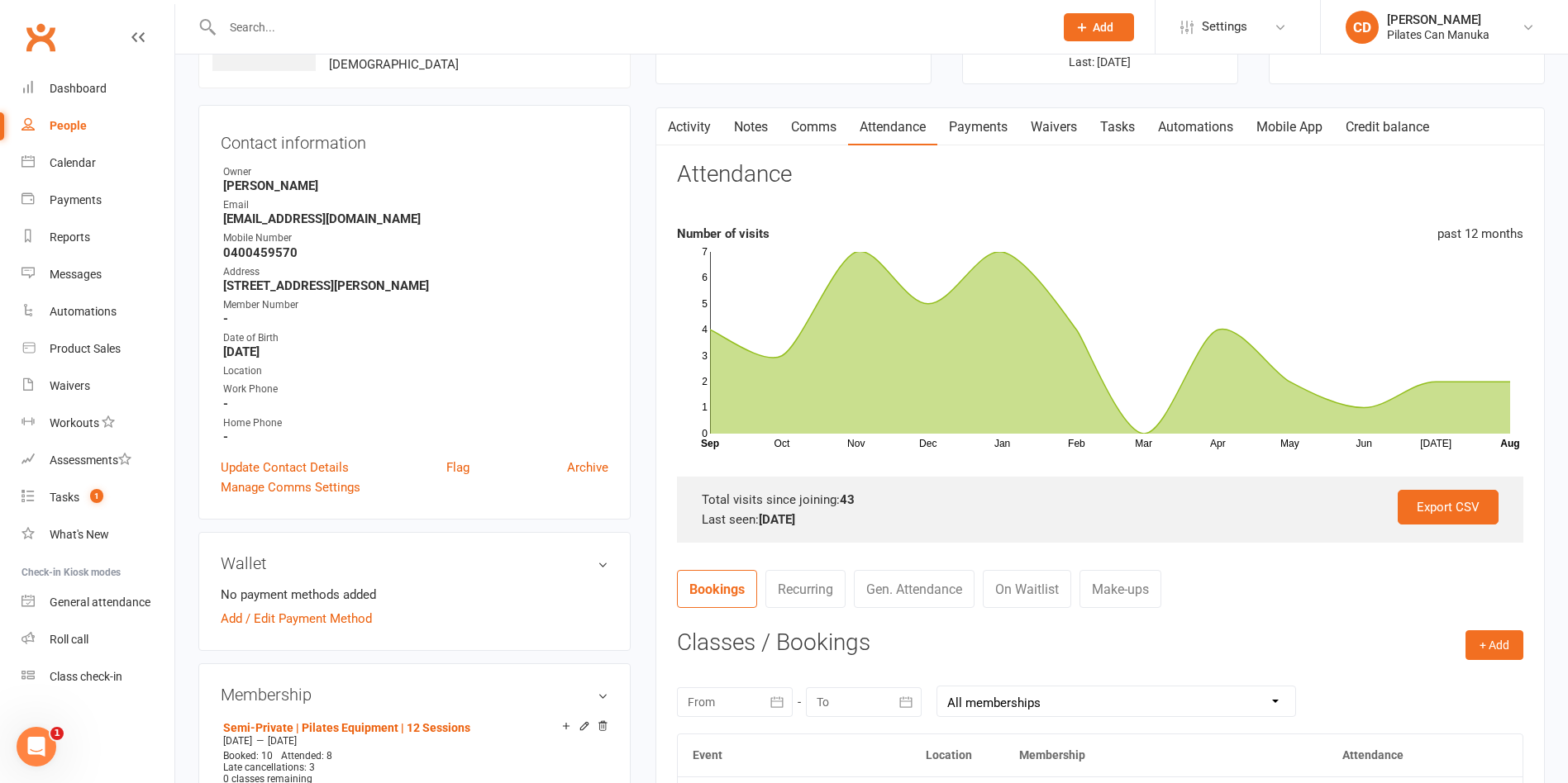
click at [691, 129] on link "Activity" at bounding box center [689, 127] width 66 height 38
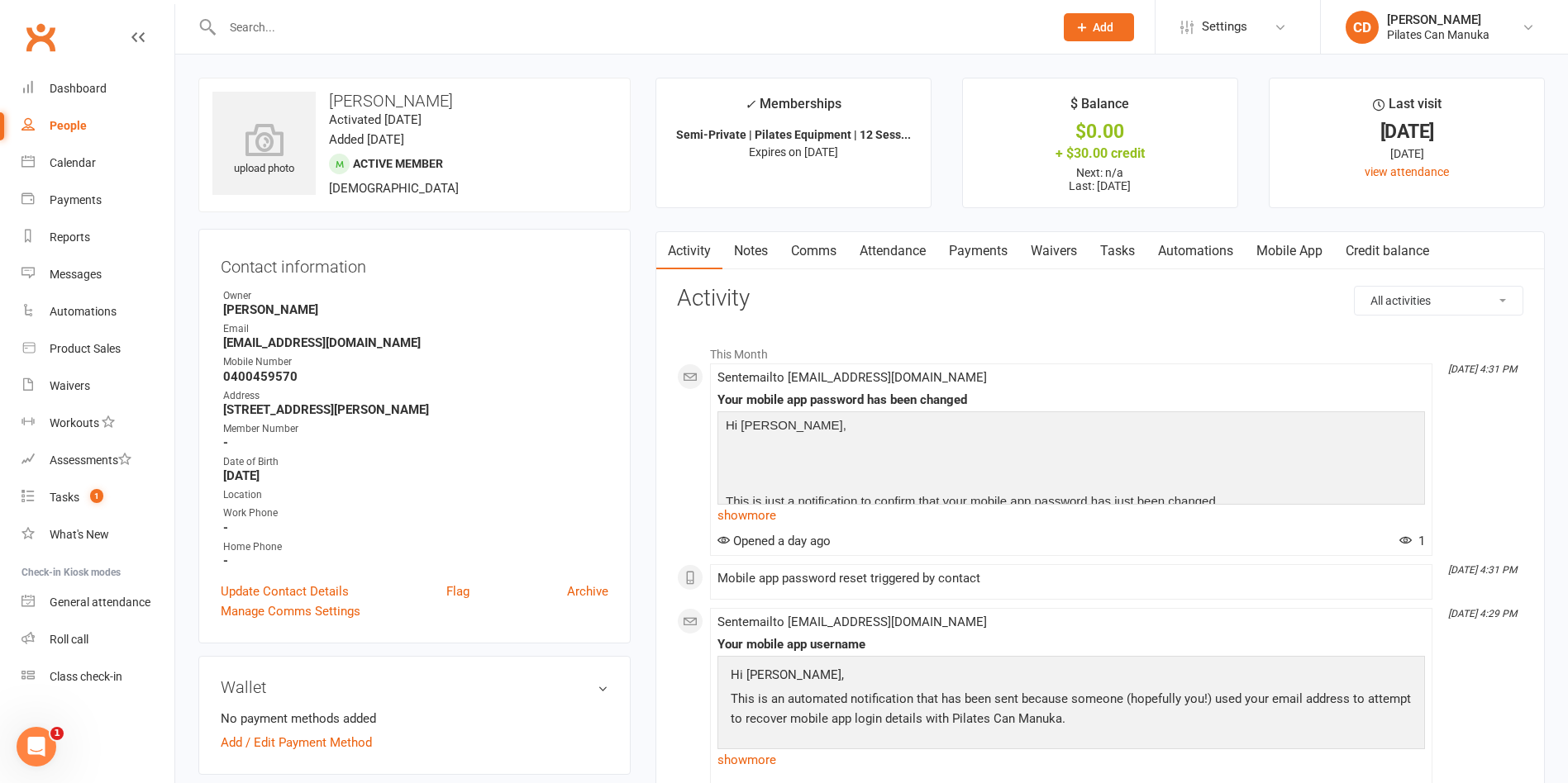
click at [885, 252] on link "Attendance" at bounding box center [892, 250] width 89 height 38
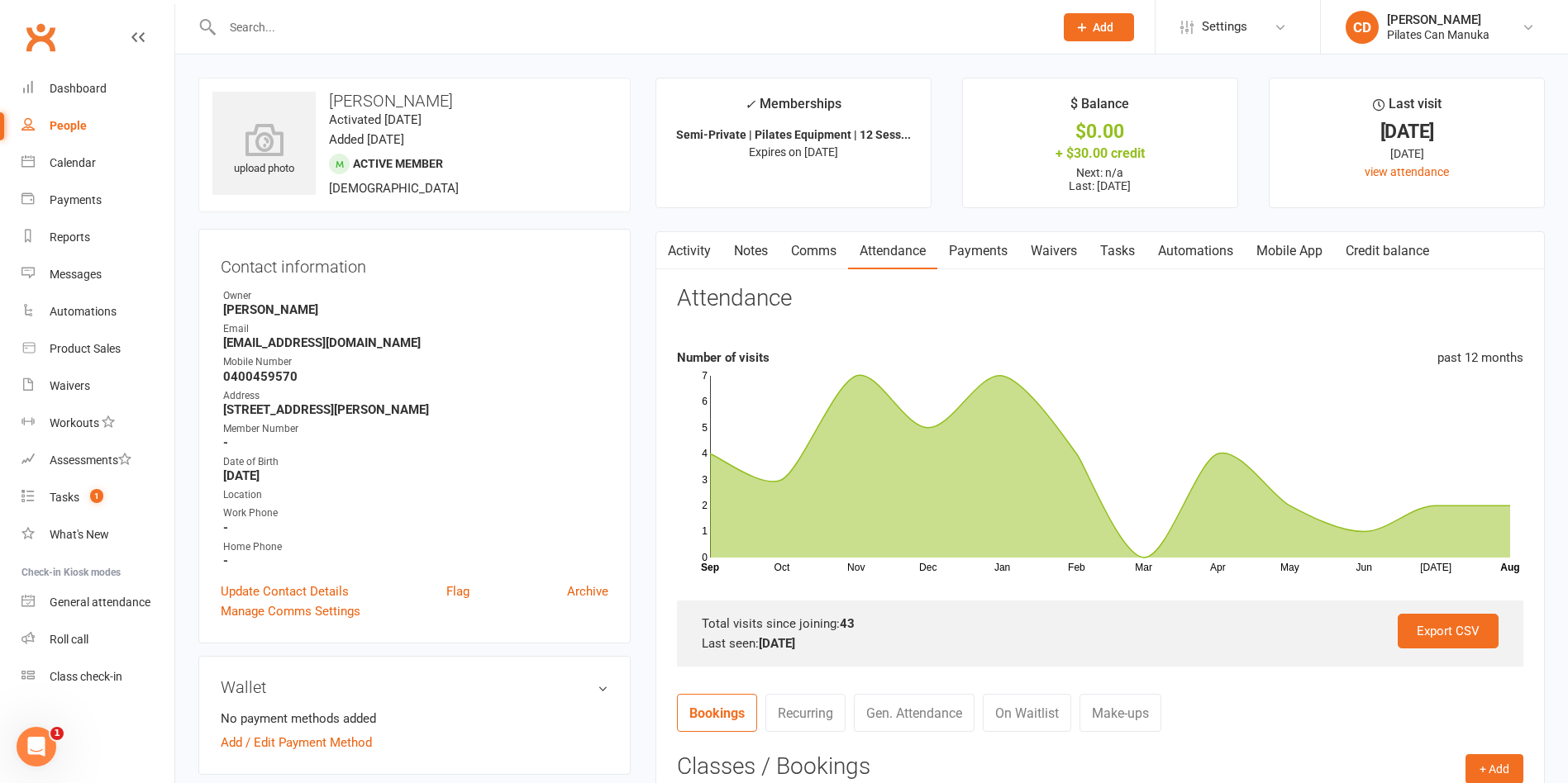
click at [1031, 711] on link "On Waitlist" at bounding box center [1027, 712] width 88 height 38
click at [755, 249] on link "Notes" at bounding box center [750, 250] width 57 height 38
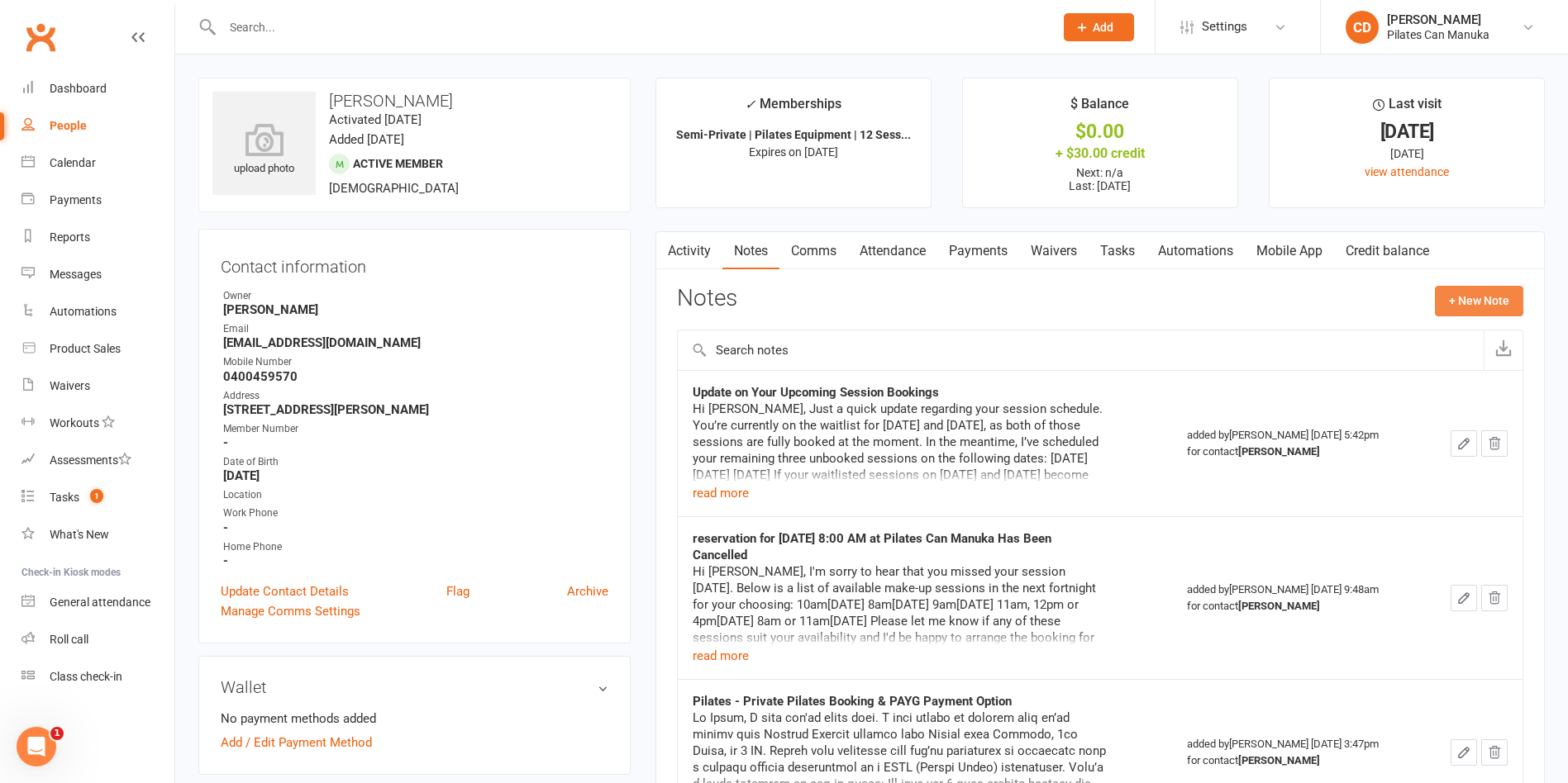
click at [1462, 296] on button "+ New Note" at bounding box center [1479, 301] width 88 height 30
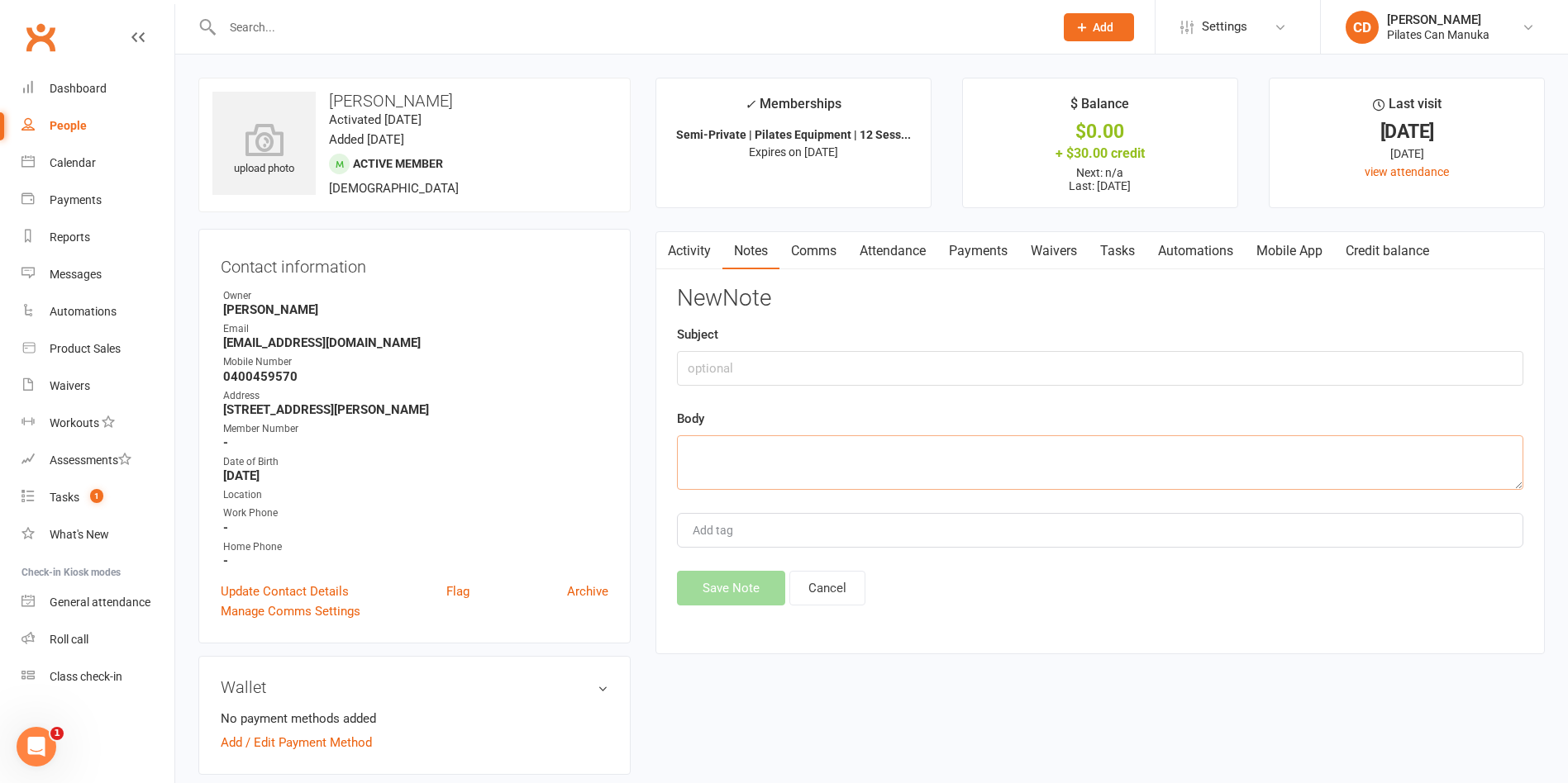
click at [840, 466] on textarea at bounding box center [1101, 463] width 847 height 55
paste textarea "Hi Kylie, I checked your account, and you are still booked in for Wednesday, 20…"
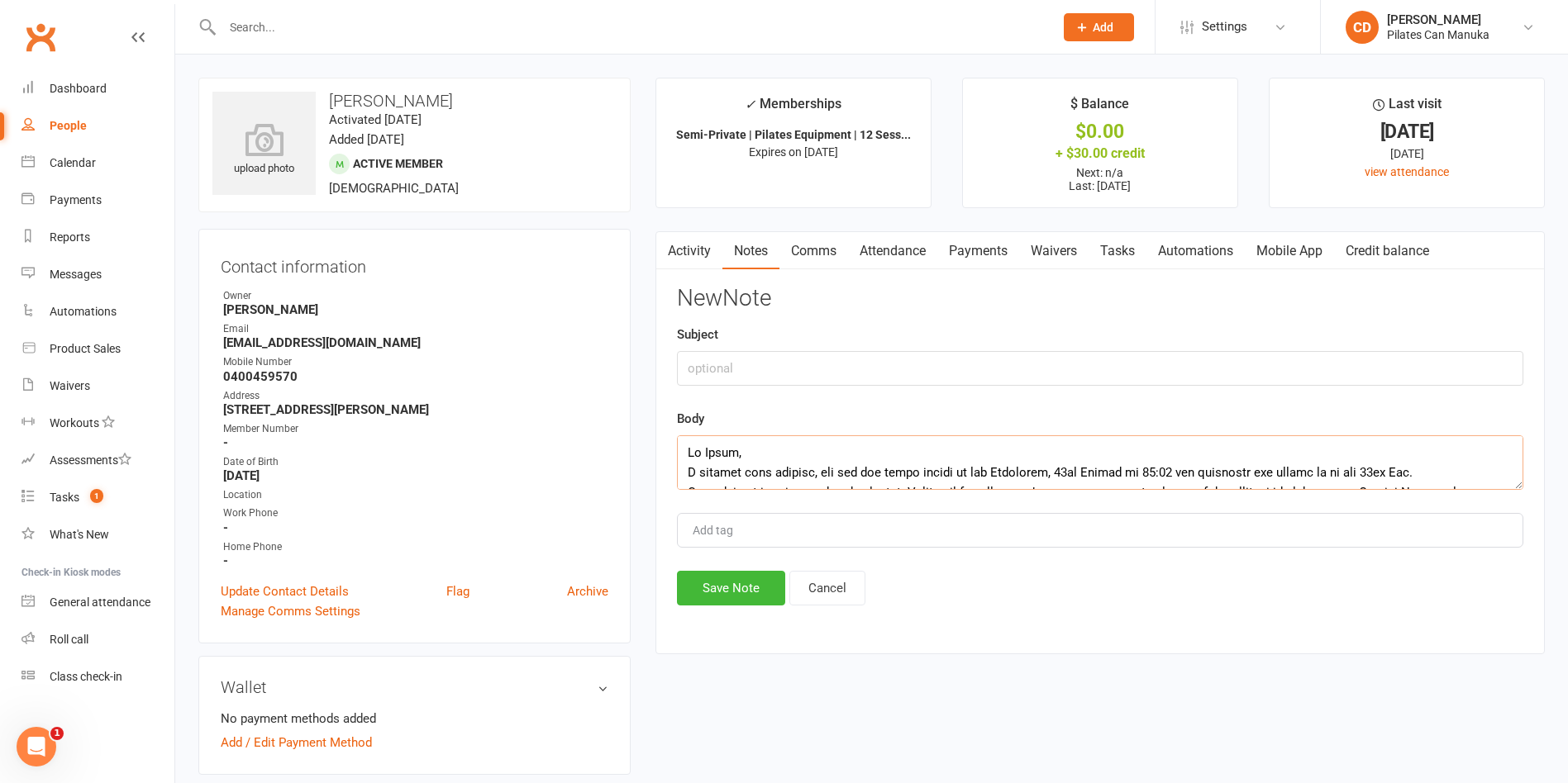
scroll to position [1696, 0]
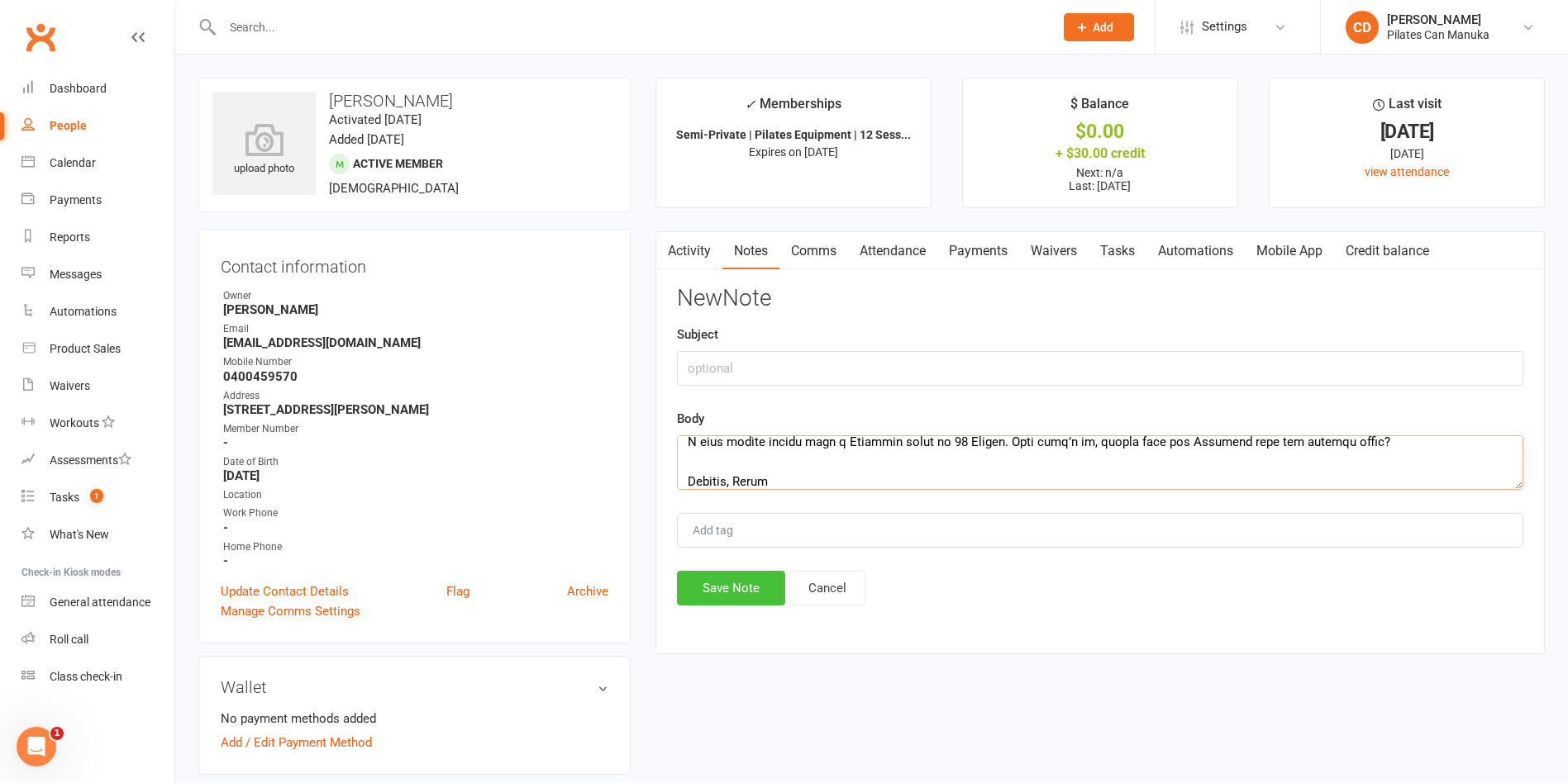
type textarea "Hi Kylie, I checked your account, and you are still booked in for Wednesday, 20…"
click at [738, 589] on button "Save Note" at bounding box center [731, 588] width 108 height 34
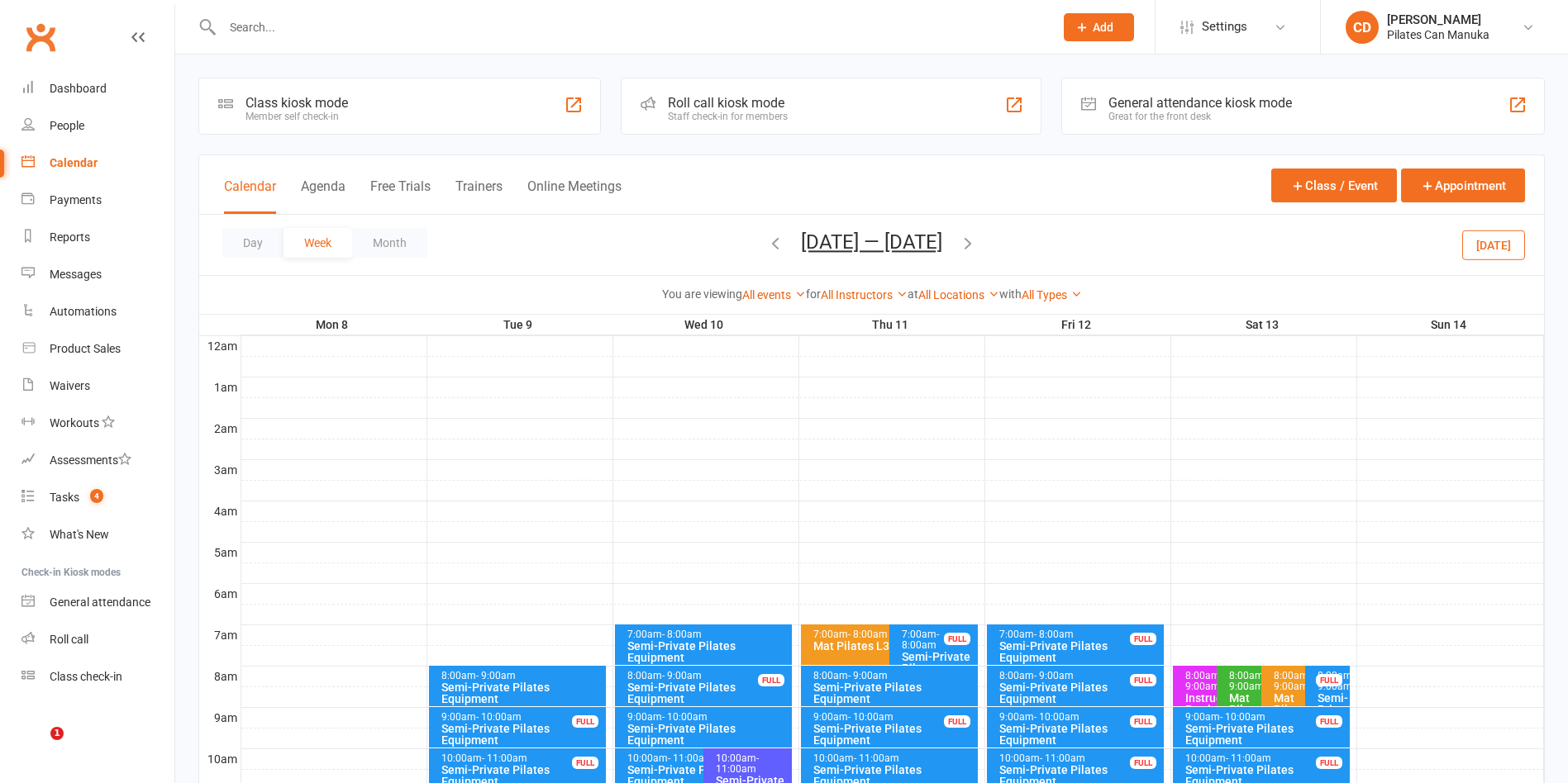
click at [904, 230] on button "[DATE] — [DATE]" at bounding box center [871, 242] width 141 height 23
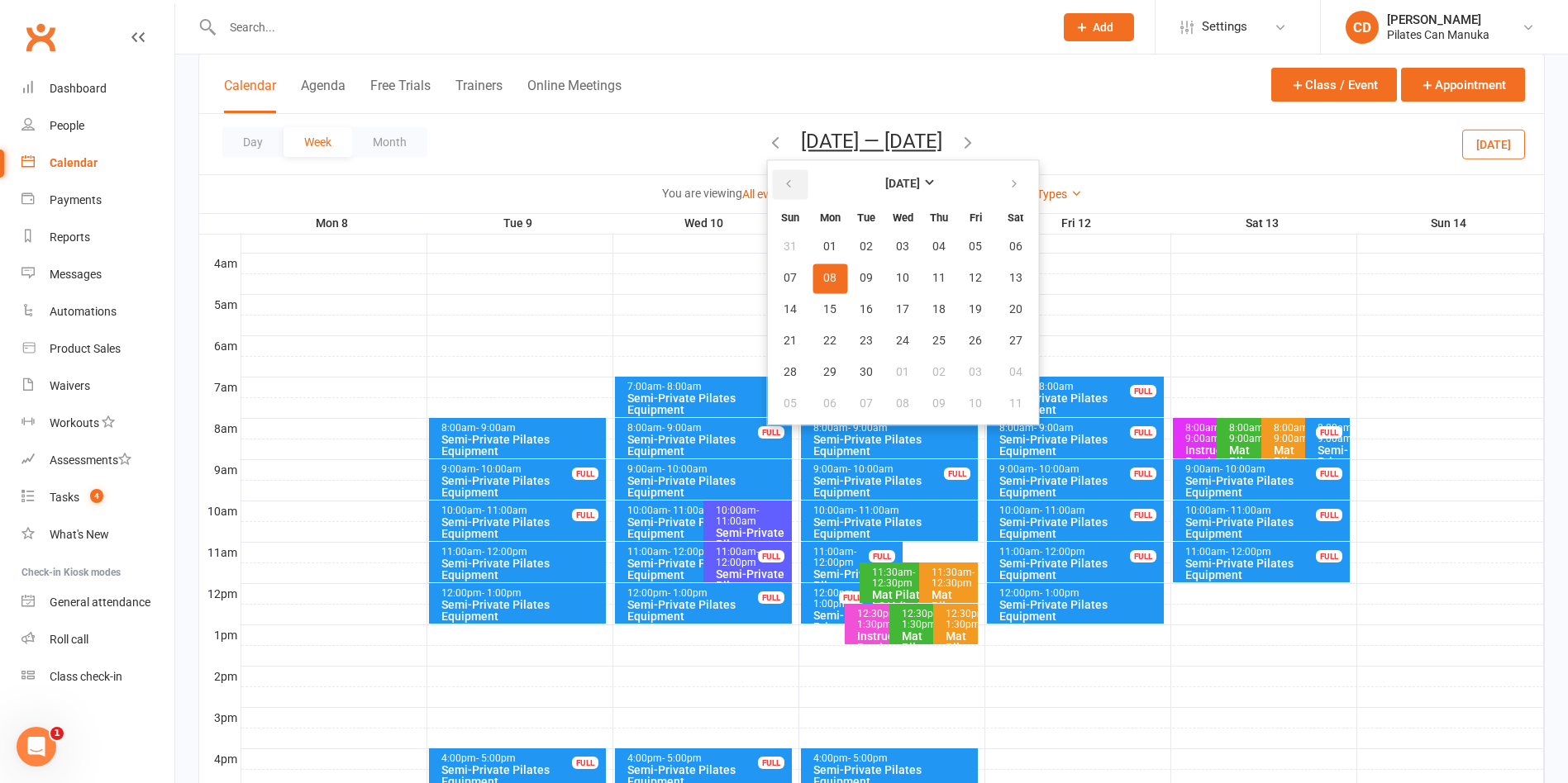
click at [785, 180] on icon "button" at bounding box center [788, 183] width 11 height 13
click at [866, 335] on span "19" at bounding box center [866, 341] width 13 height 13
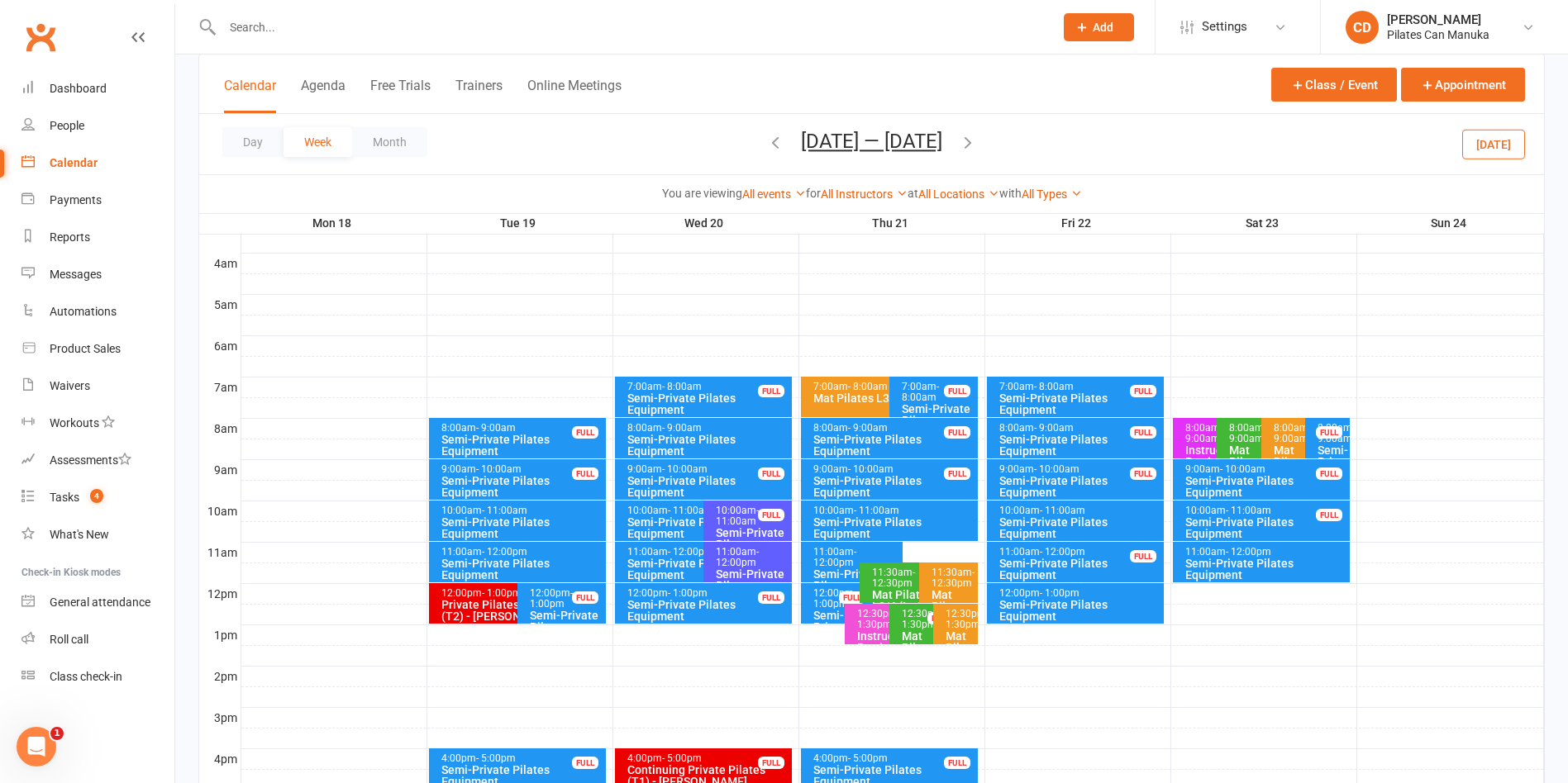
click at [547, 563] on div "Semi-Private Pilates Equipment" at bounding box center [521, 570] width 163 height 23
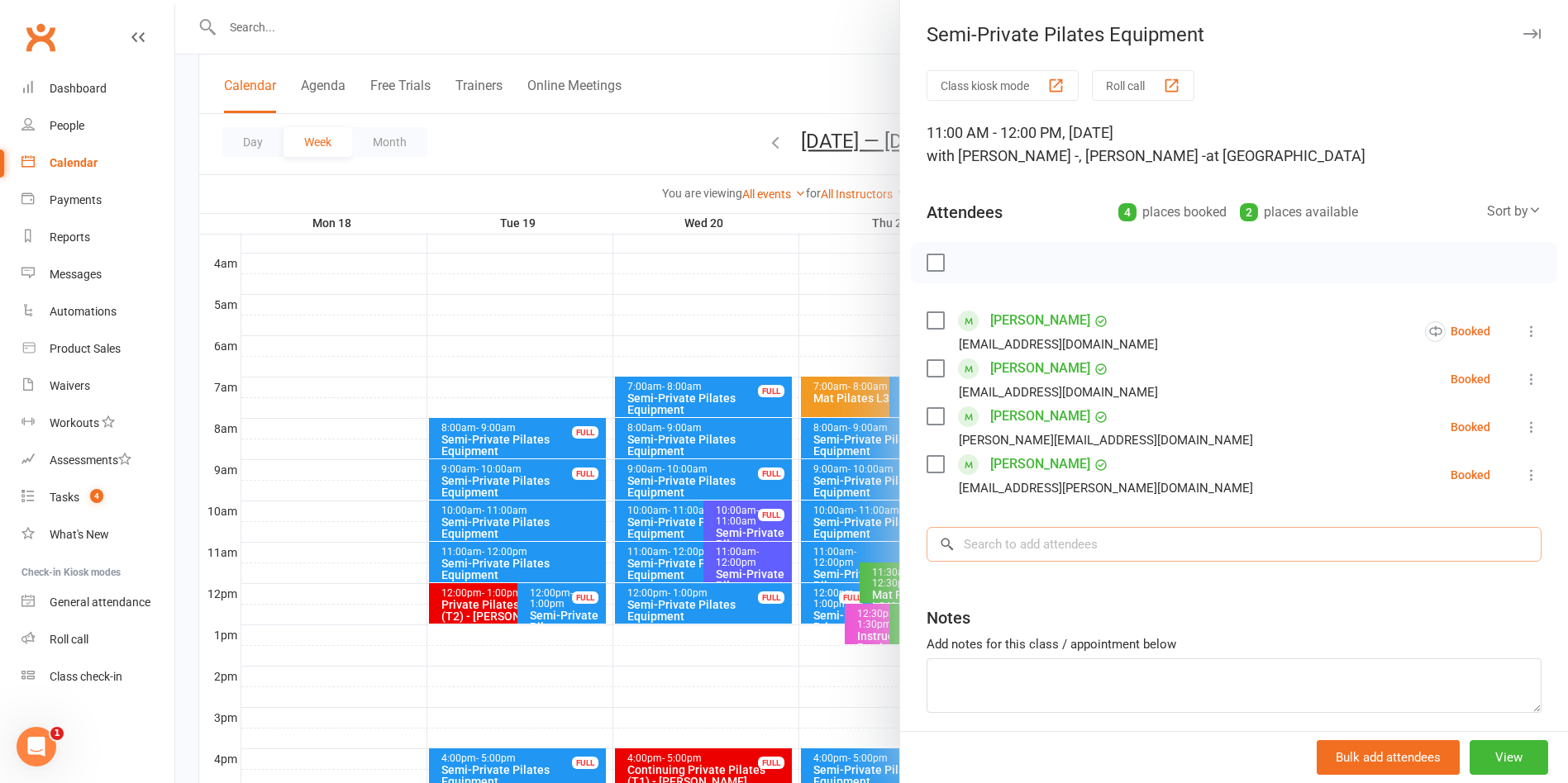
click at [1069, 547] on input "search" at bounding box center [1234, 544] width 615 height 34
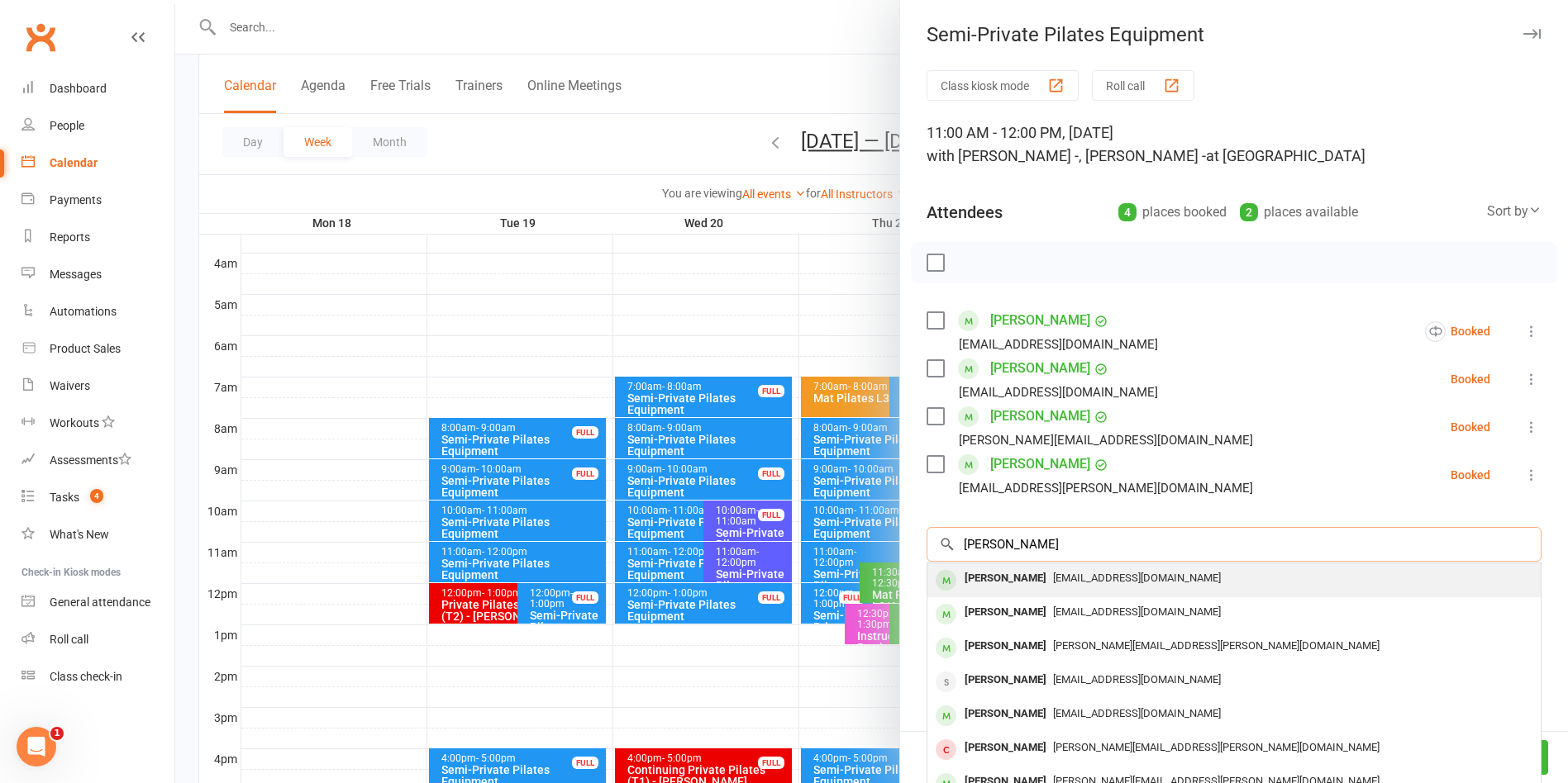
type input "Christine jones"
click at [1069, 580] on span "jchris.1011@gmail.com" at bounding box center [1137, 578] width 168 height 12
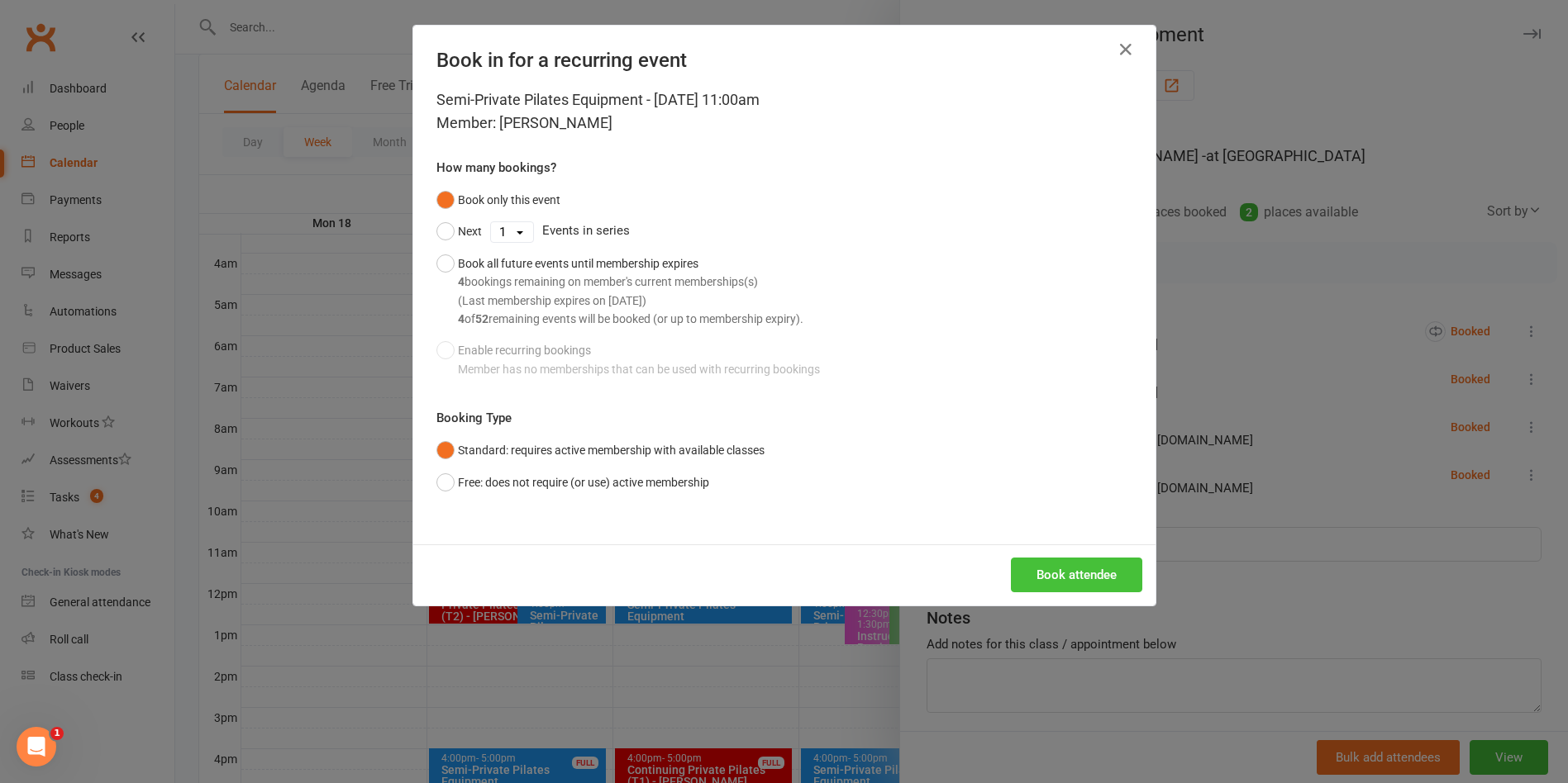
click at [1060, 580] on button "Book attendee" at bounding box center [1076, 575] width 131 height 34
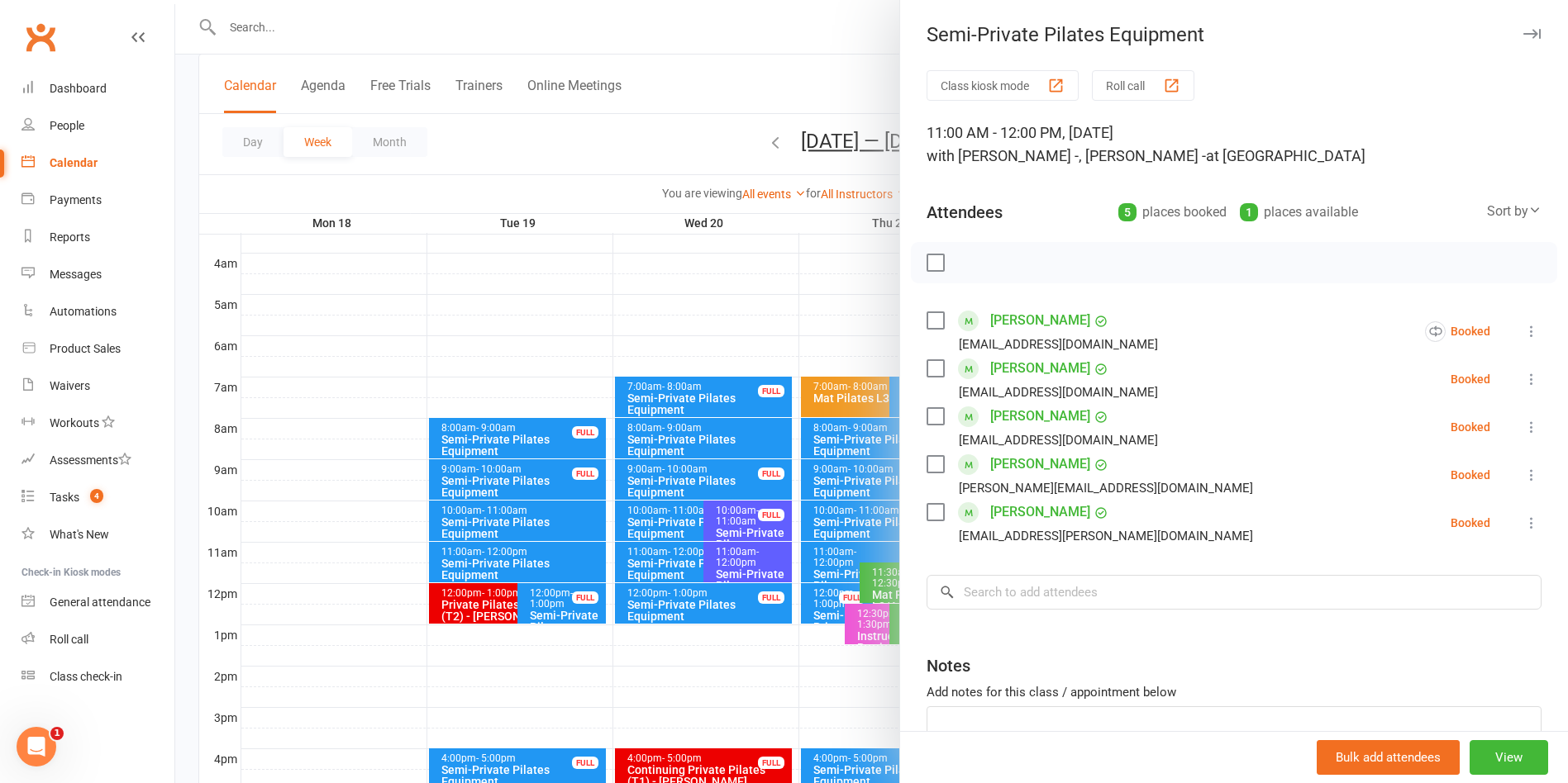
click at [433, 24] on div at bounding box center [871, 392] width 1393 height 783
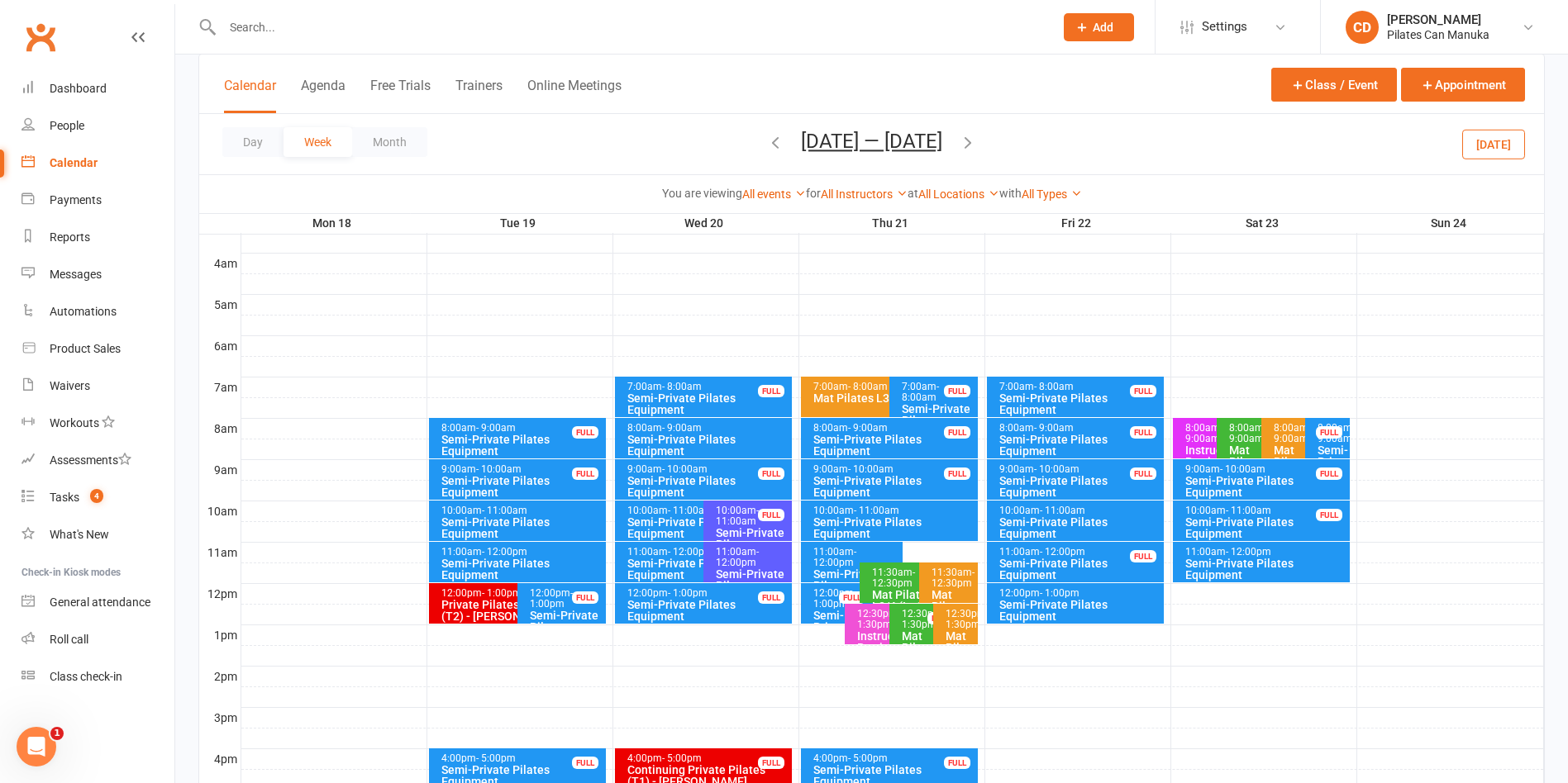
click at [427, 34] on input "text" at bounding box center [629, 27] width 825 height 23
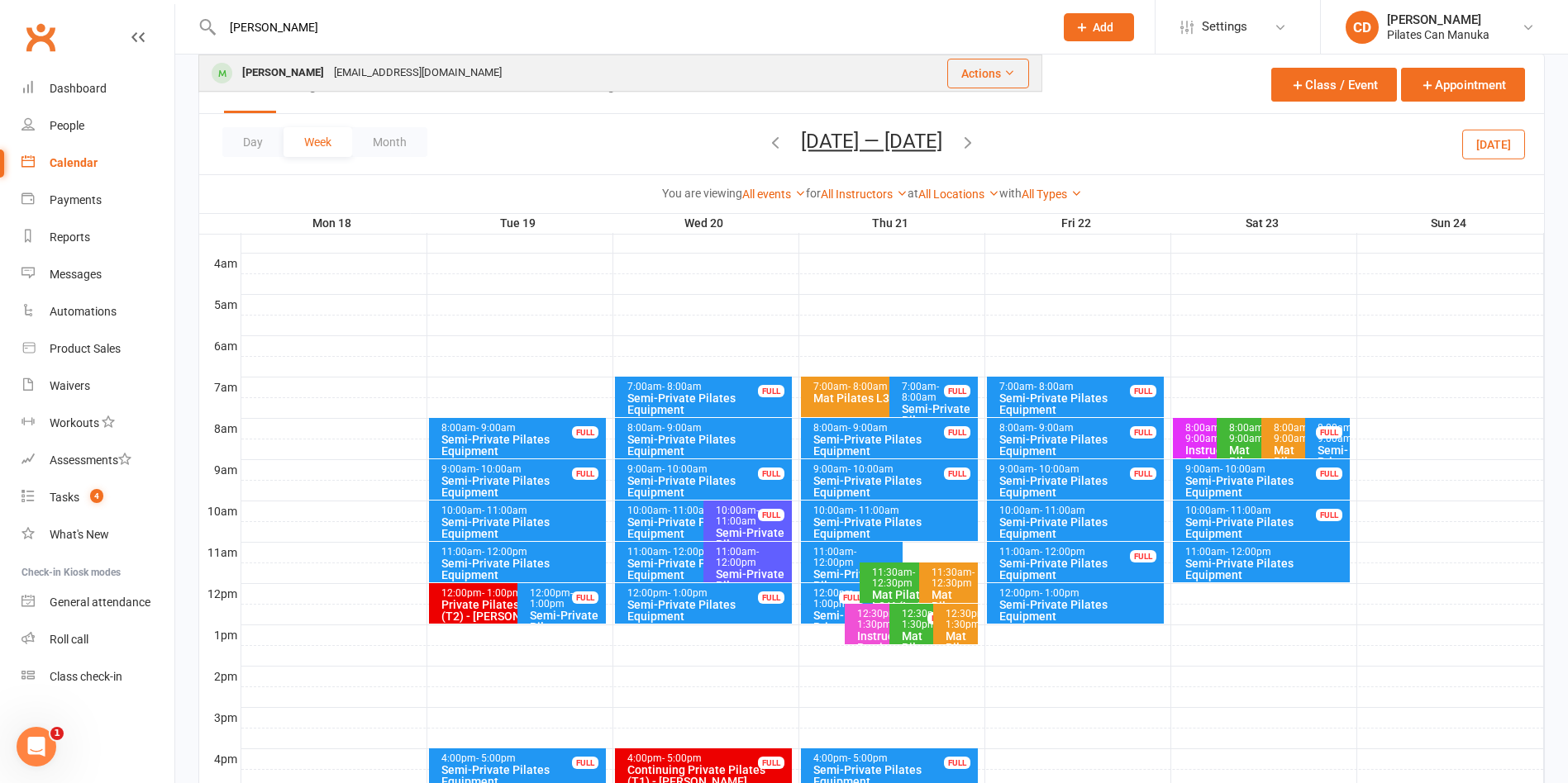
type input "Ramila r"
click at [424, 67] on div "rami_wick@hotmail.com" at bounding box center [417, 72] width 177 height 24
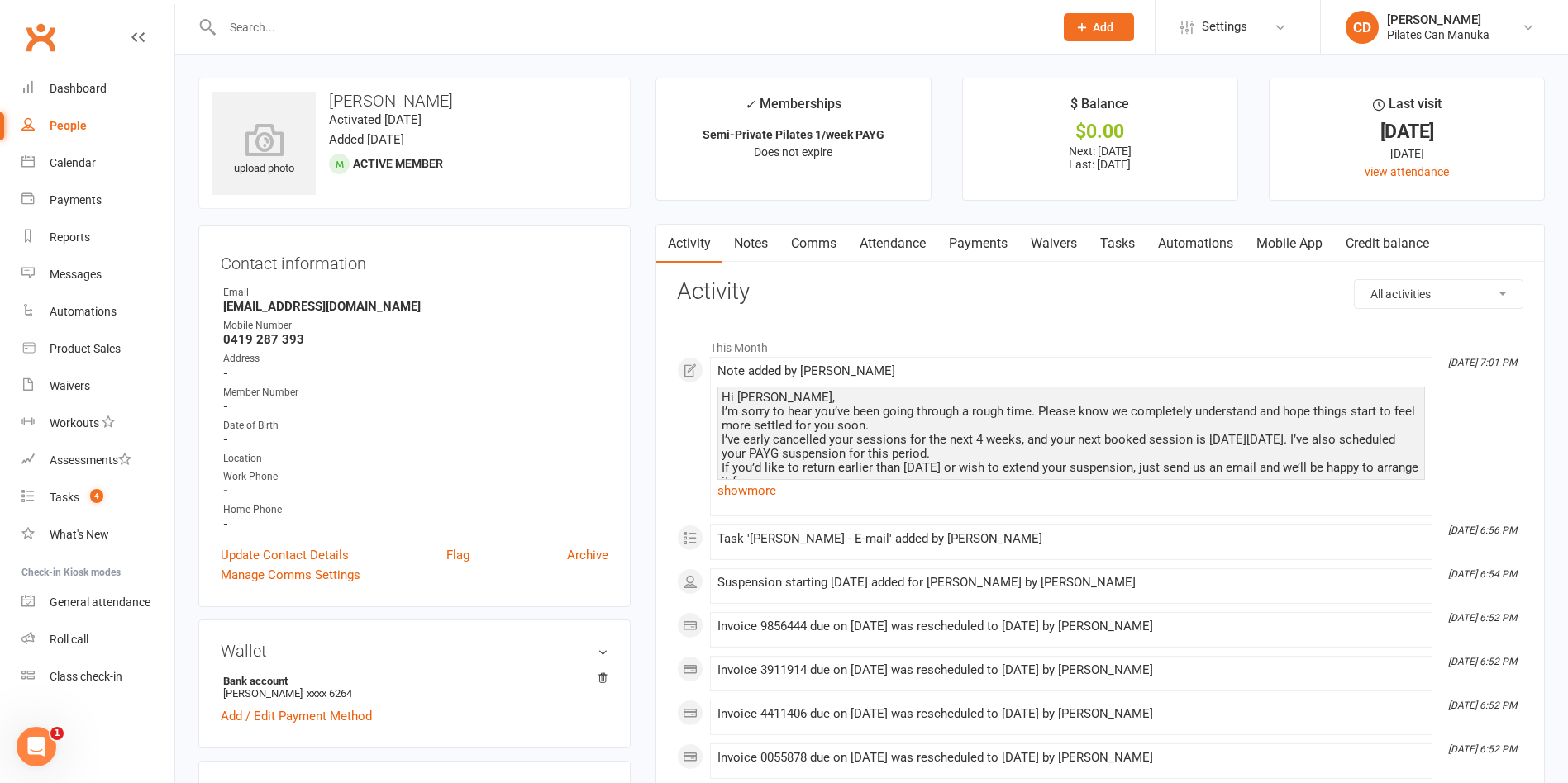
click at [752, 234] on link "Notes" at bounding box center [750, 243] width 57 height 38
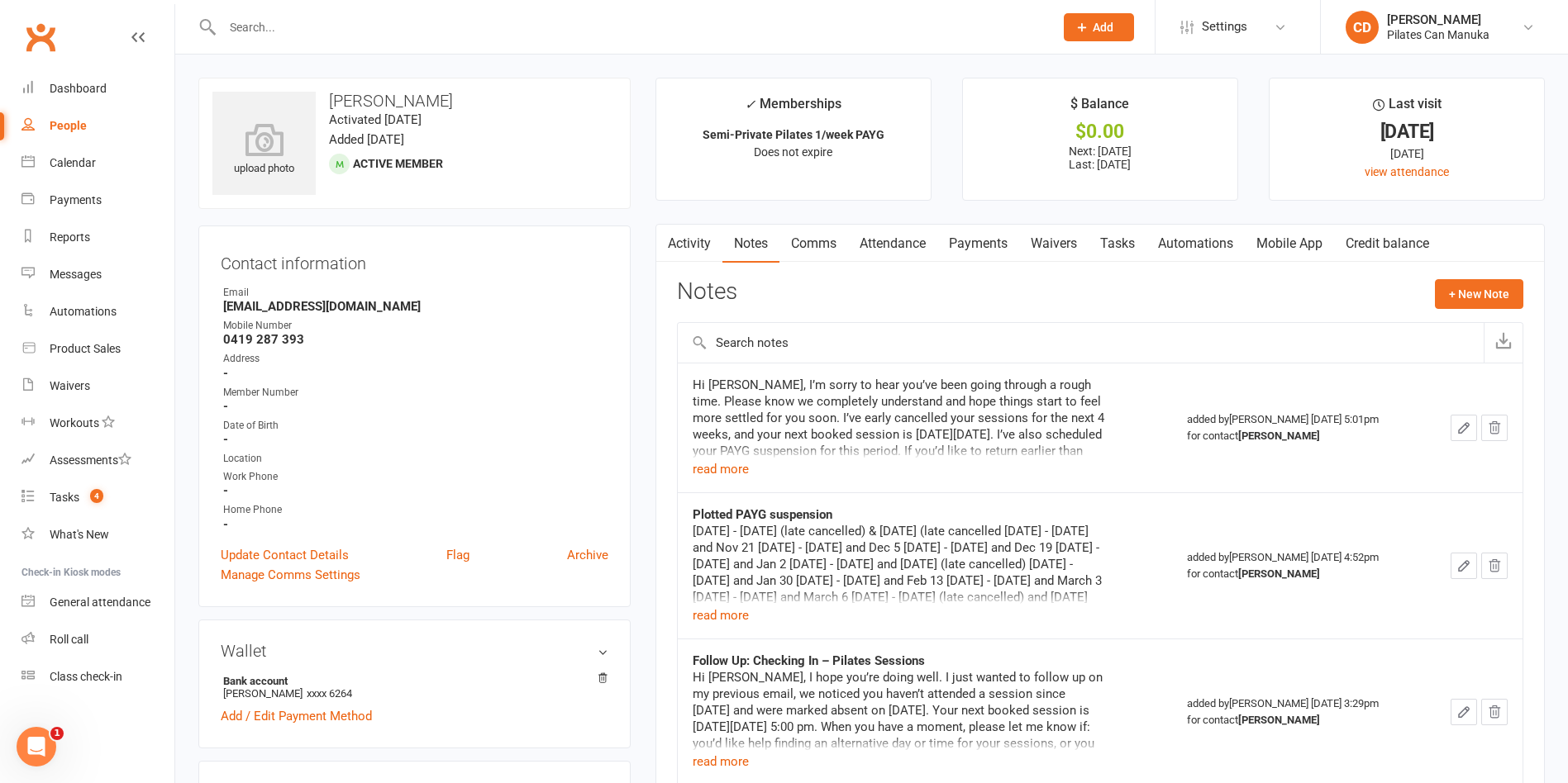
click at [336, 30] on input "text" at bounding box center [629, 27] width 825 height 23
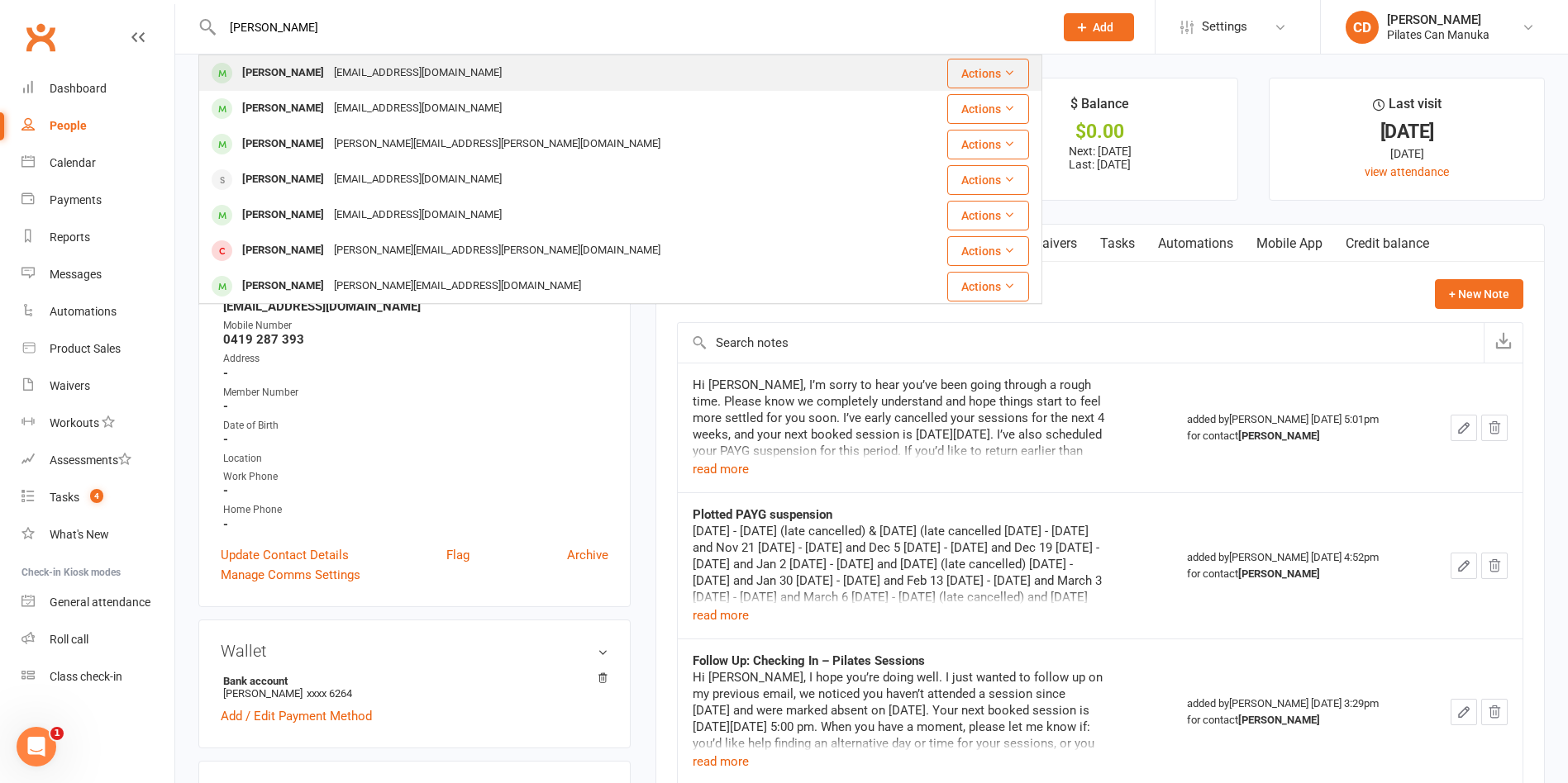
type input "Christine jones"
click at [342, 86] on div "Christine Jones jchris.1011@gmail.com" at bounding box center [550, 73] width 700 height 34
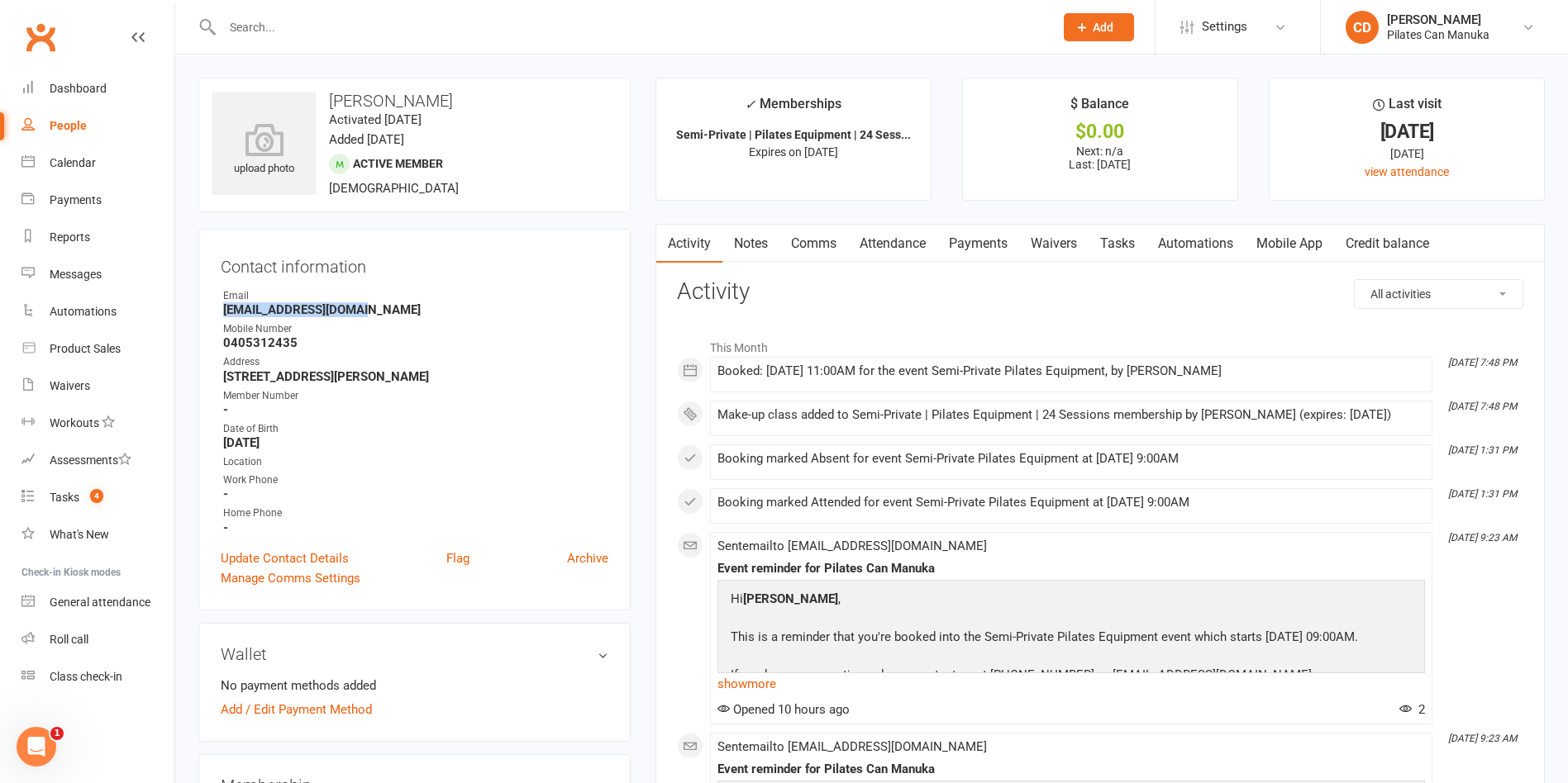
drag, startPoint x: 370, startPoint y: 307, endPoint x: 220, endPoint y: 315, distance: 150.2
click at [220, 315] on div "Contact information Owner Email jchris.1011@gmail.com Mobile Number 0405312435 …" at bounding box center [414, 420] width 432 height 382
copy strong "jchris.1011@gmail.com"
click at [756, 242] on link "Notes" at bounding box center [750, 243] width 57 height 38
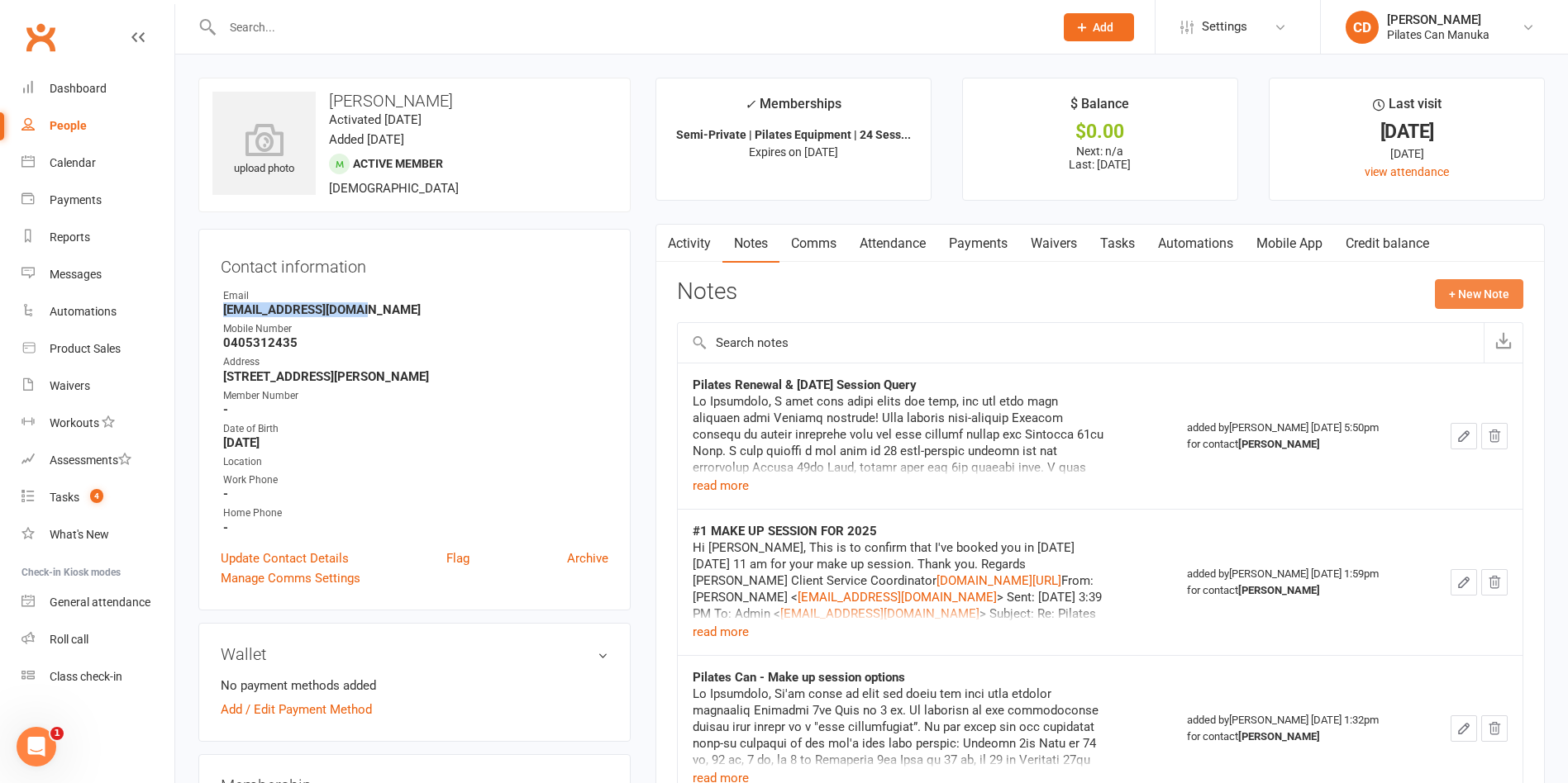
click at [1460, 300] on button "+ New Note" at bounding box center [1479, 295] width 88 height 30
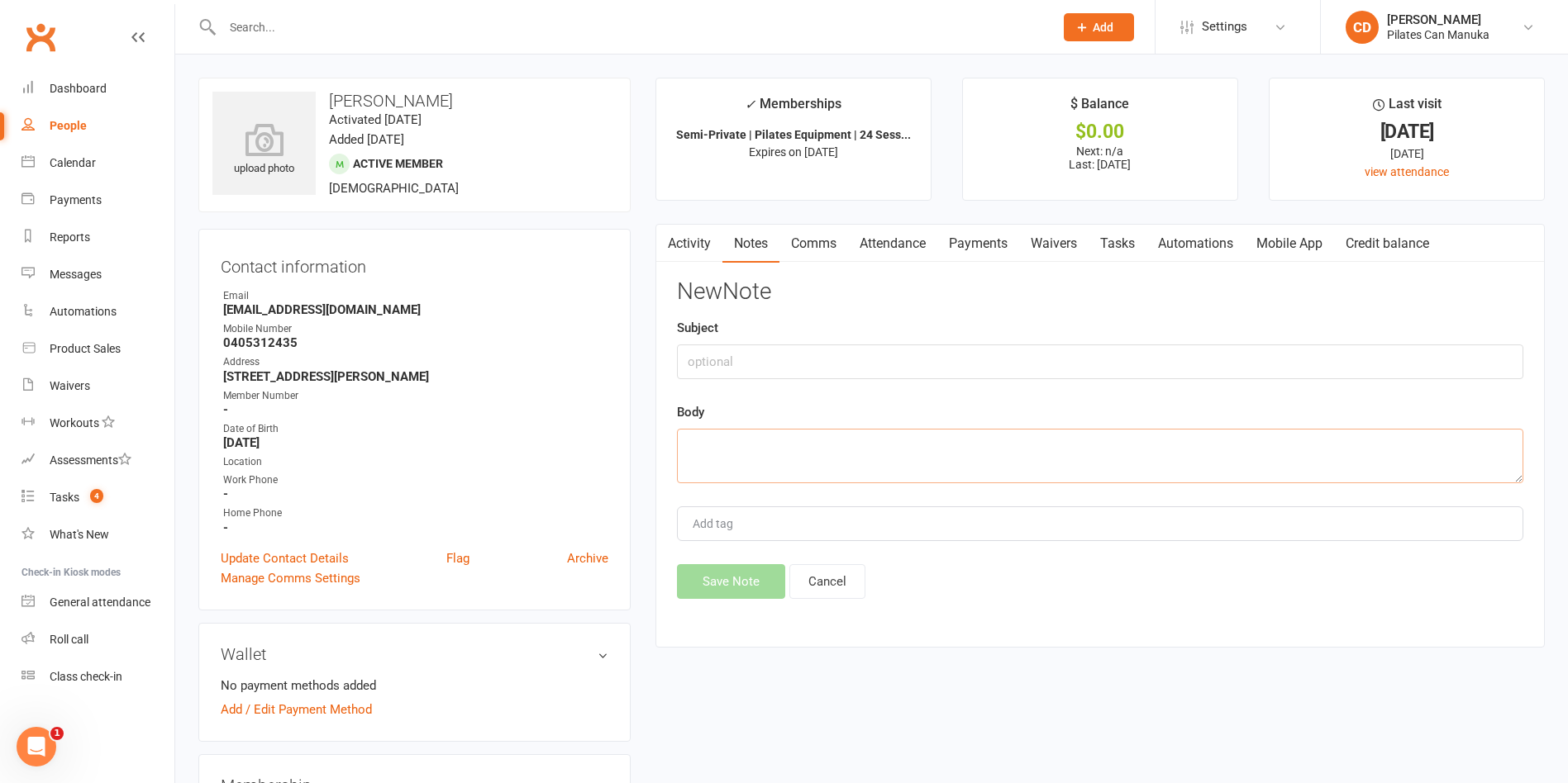
click at [942, 478] on textarea at bounding box center [1101, 456] width 847 height 55
paste textarea "Hi Christine, I hope you are well. This is to let you know that I’ve booked you…"
type textarea "Hi Christine, I hope you are well. This is to let you know that I’ve booked you…"
click at [1086, 369] on input "text" at bounding box center [1101, 362] width 847 height 34
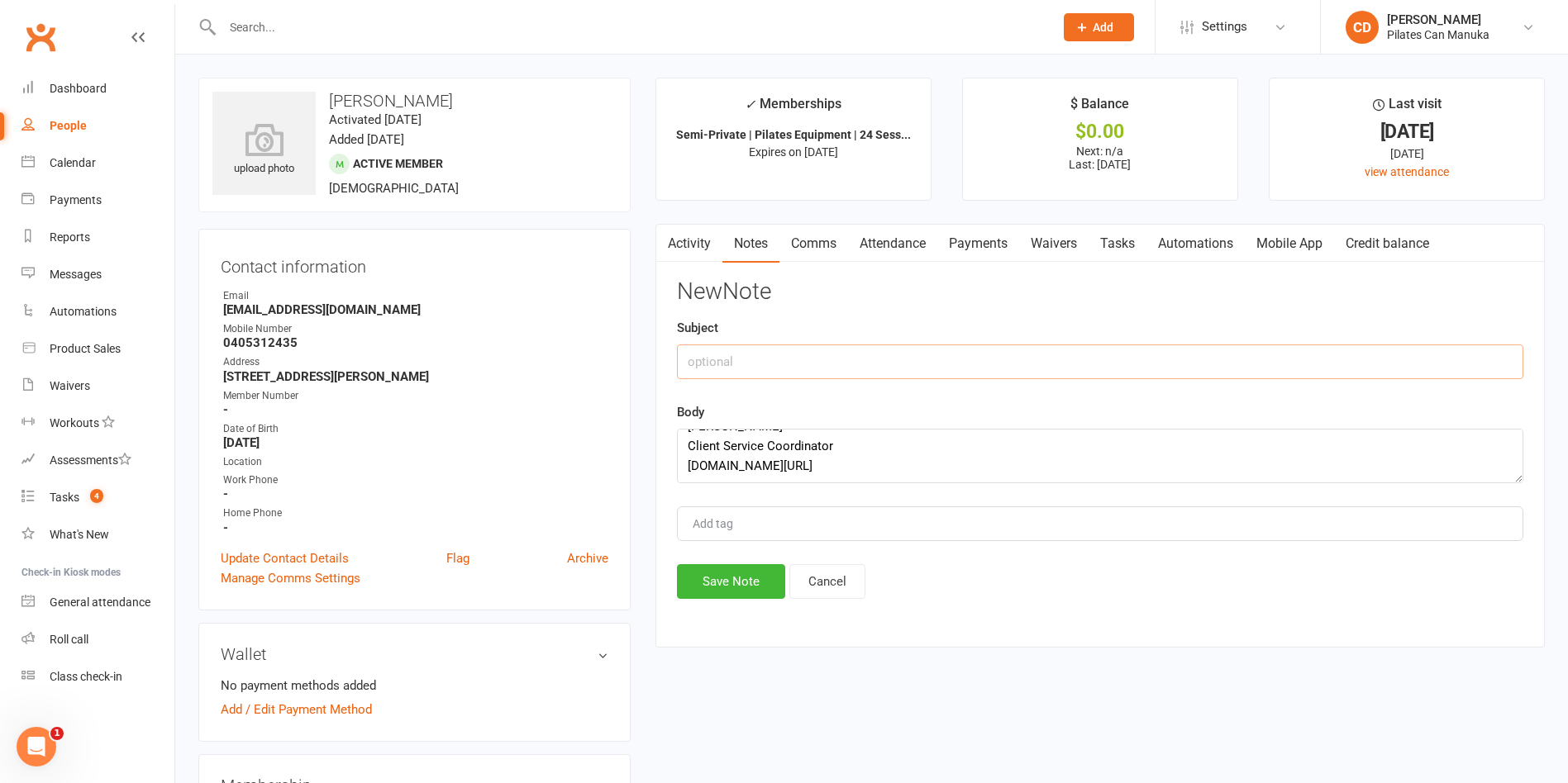
paste input "Pilates - Make-Up Session Booking"
type input "Pilates - Make-Up Session Booking"
click at [750, 581] on button "Save Note" at bounding box center [731, 581] width 108 height 34
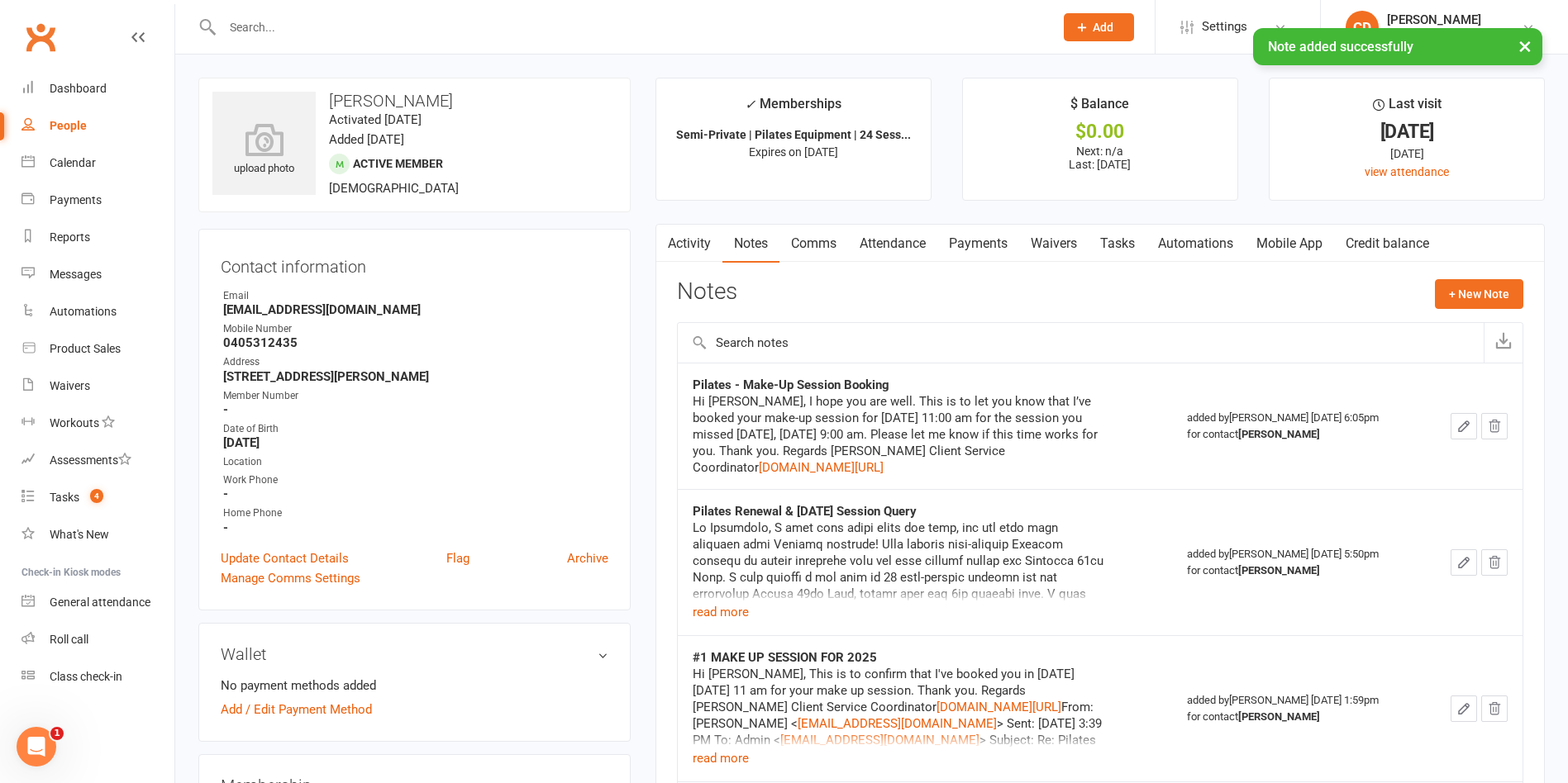
drag, startPoint x: 480, startPoint y: 102, endPoint x: 322, endPoint y: 102, distance: 158.0
click at [322, 102] on h3 "Christine Jones" at bounding box center [414, 101] width 404 height 19
copy h3 "Christine Jones"
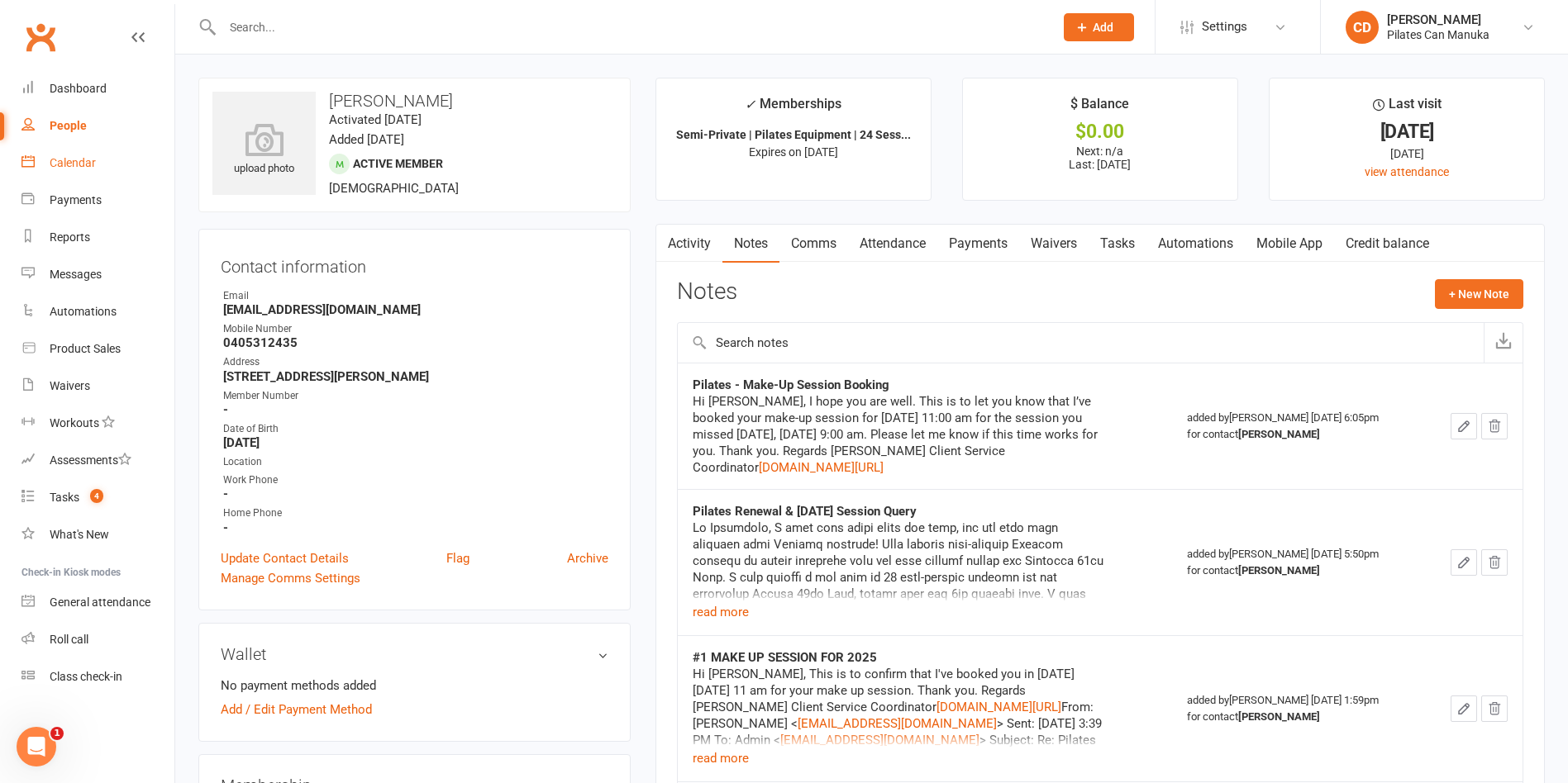
click at [80, 168] on div "Calendar" at bounding box center [72, 162] width 46 height 13
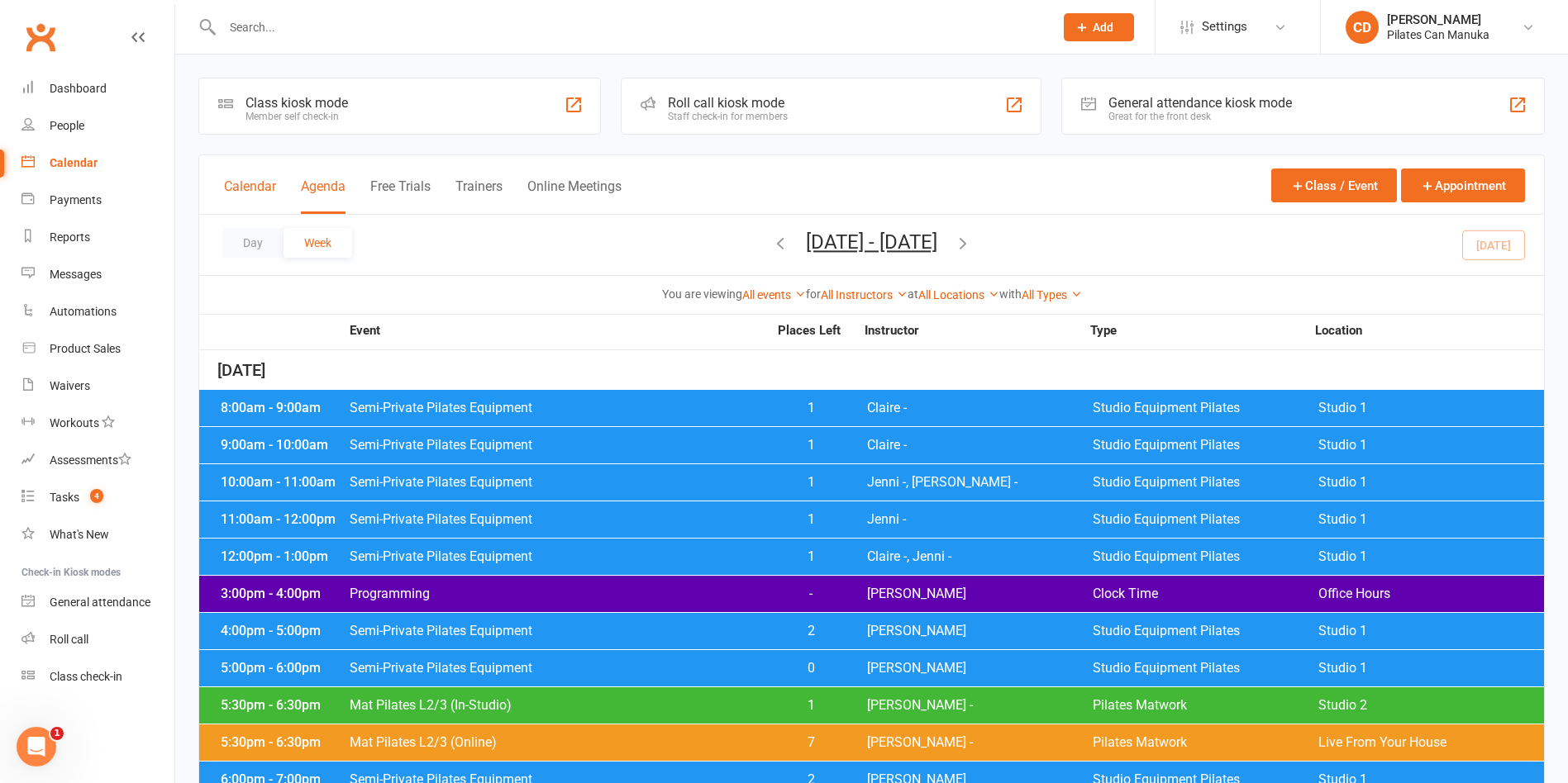
click at [265, 192] on button "Calendar" at bounding box center [250, 196] width 52 height 35
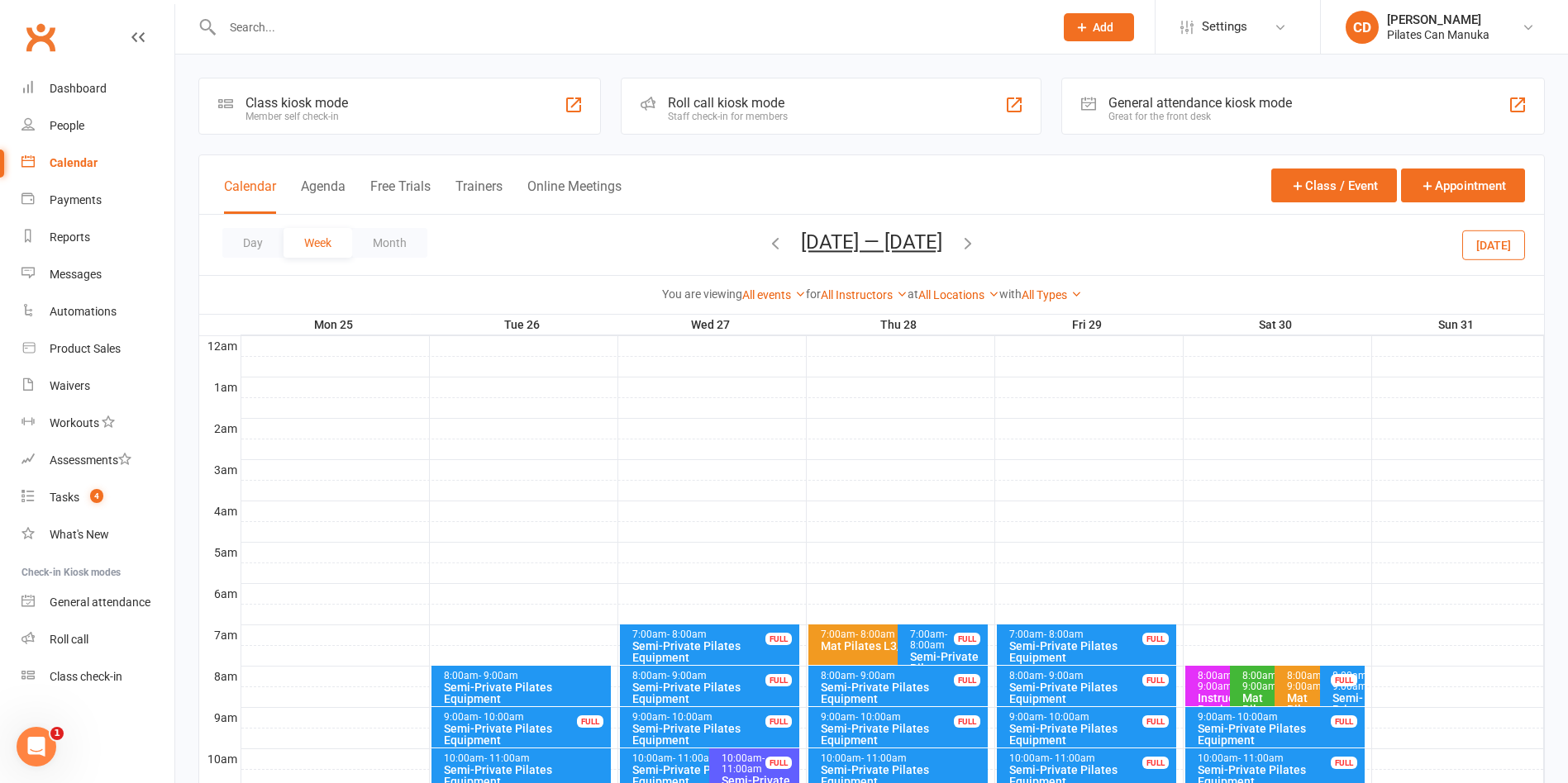
click at [768, 241] on icon "button" at bounding box center [775, 242] width 19 height 19
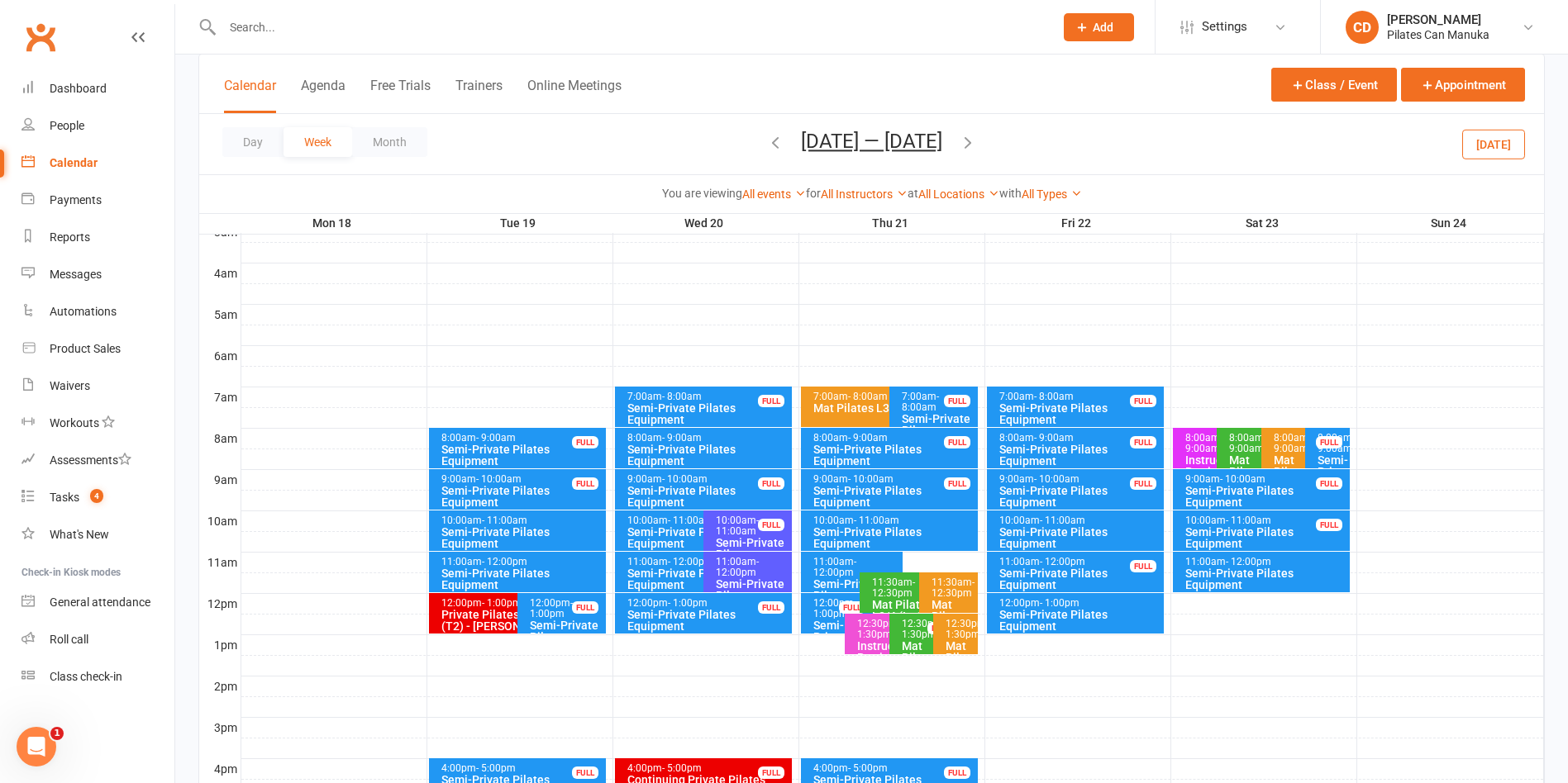
scroll to position [248, 0]
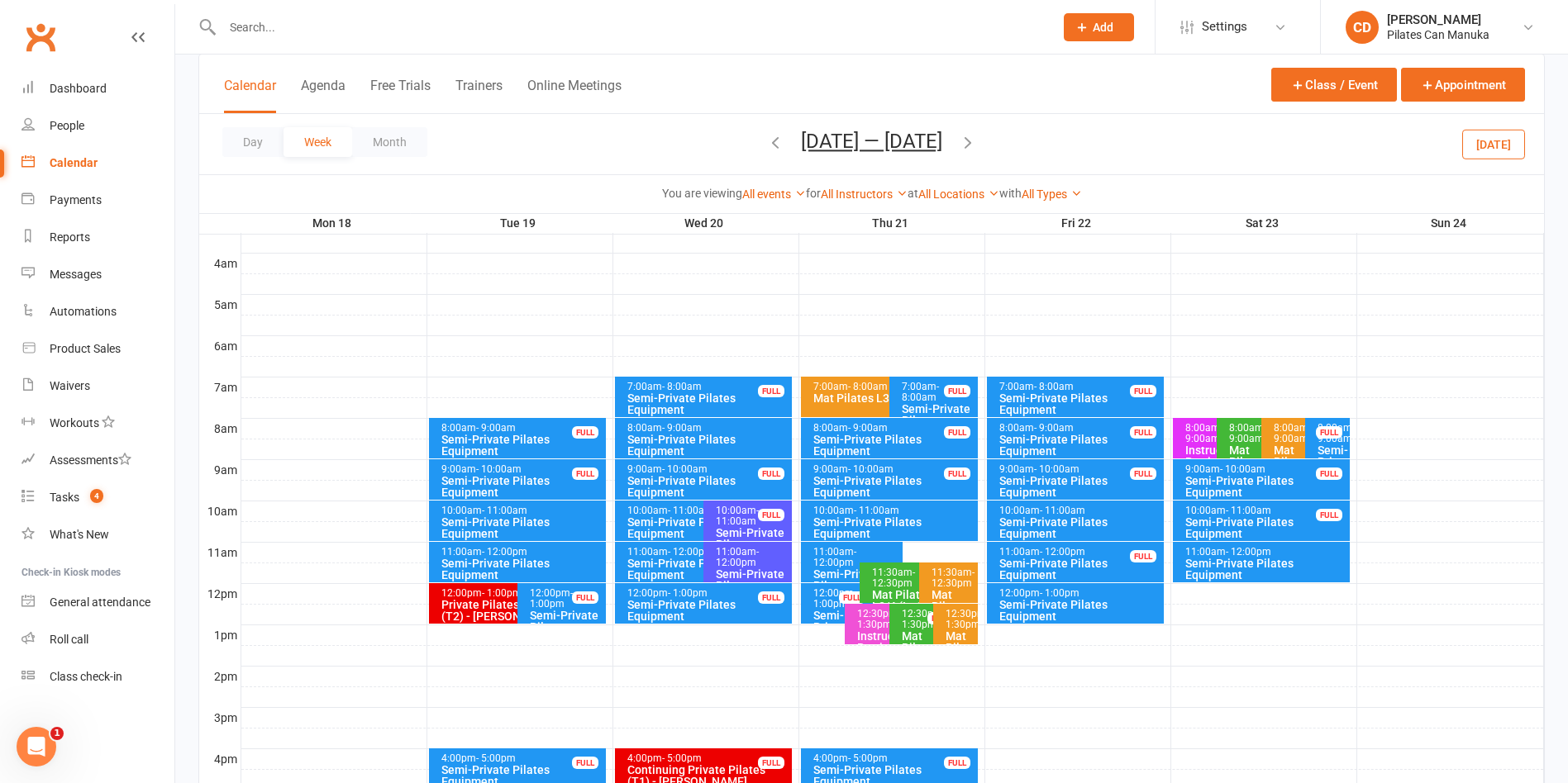
click at [1101, 602] on div "Semi-Private Pilates Equipment" at bounding box center [1079, 610] width 163 height 23
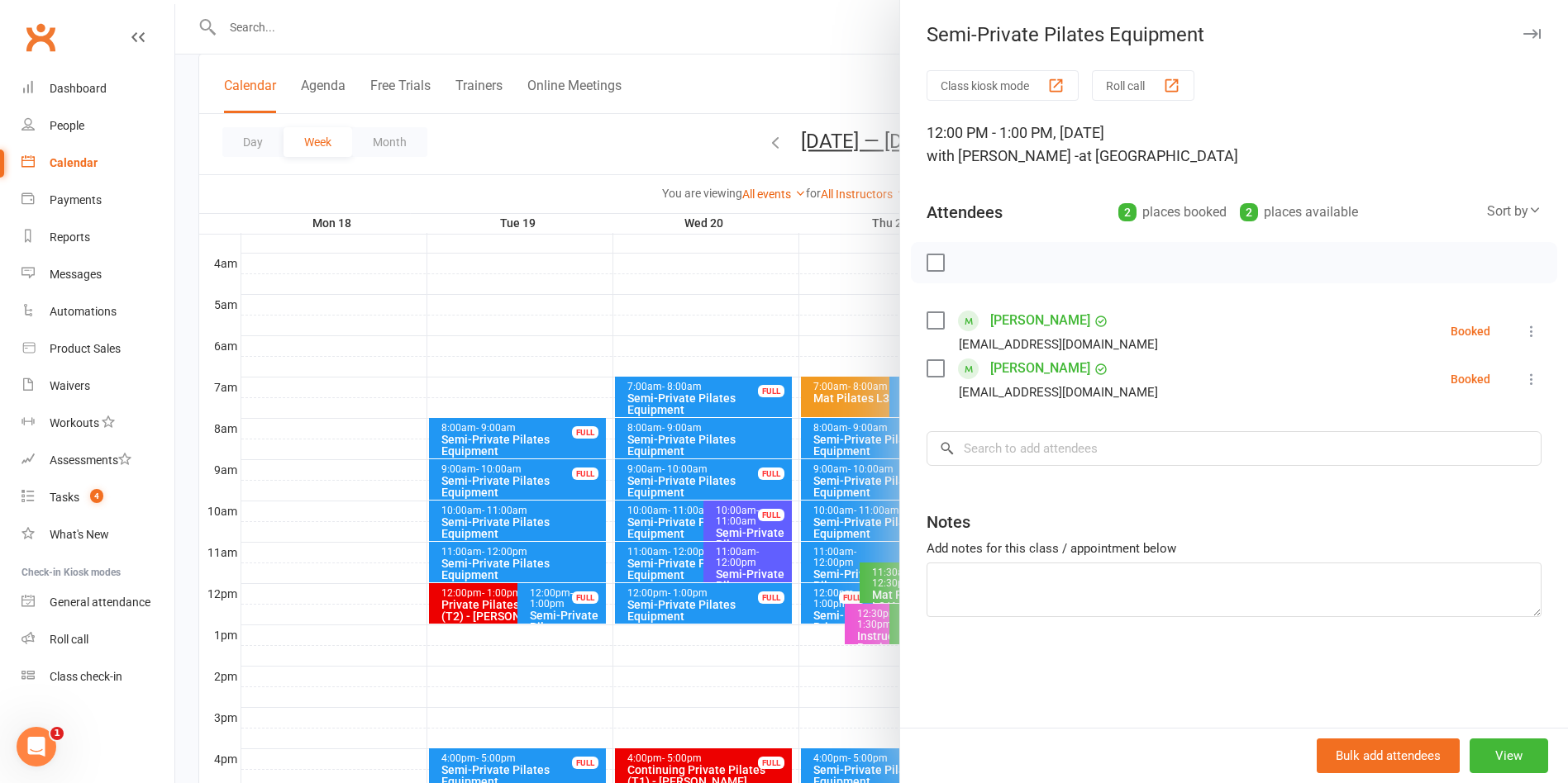
click at [816, 92] on div at bounding box center [871, 392] width 1393 height 783
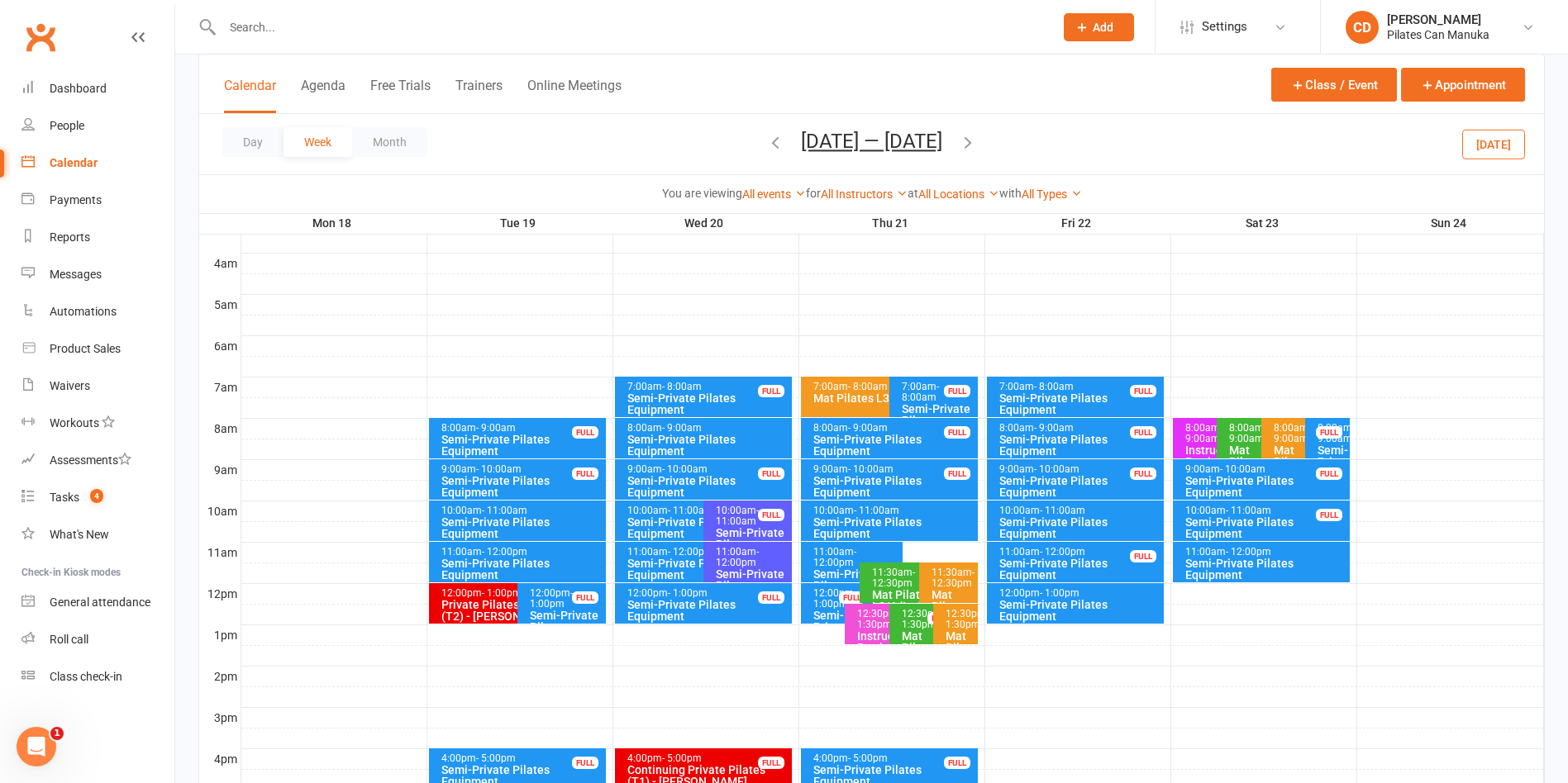
click at [1131, 594] on div "12:00pm - 1:00pm" at bounding box center [1079, 593] width 163 height 11
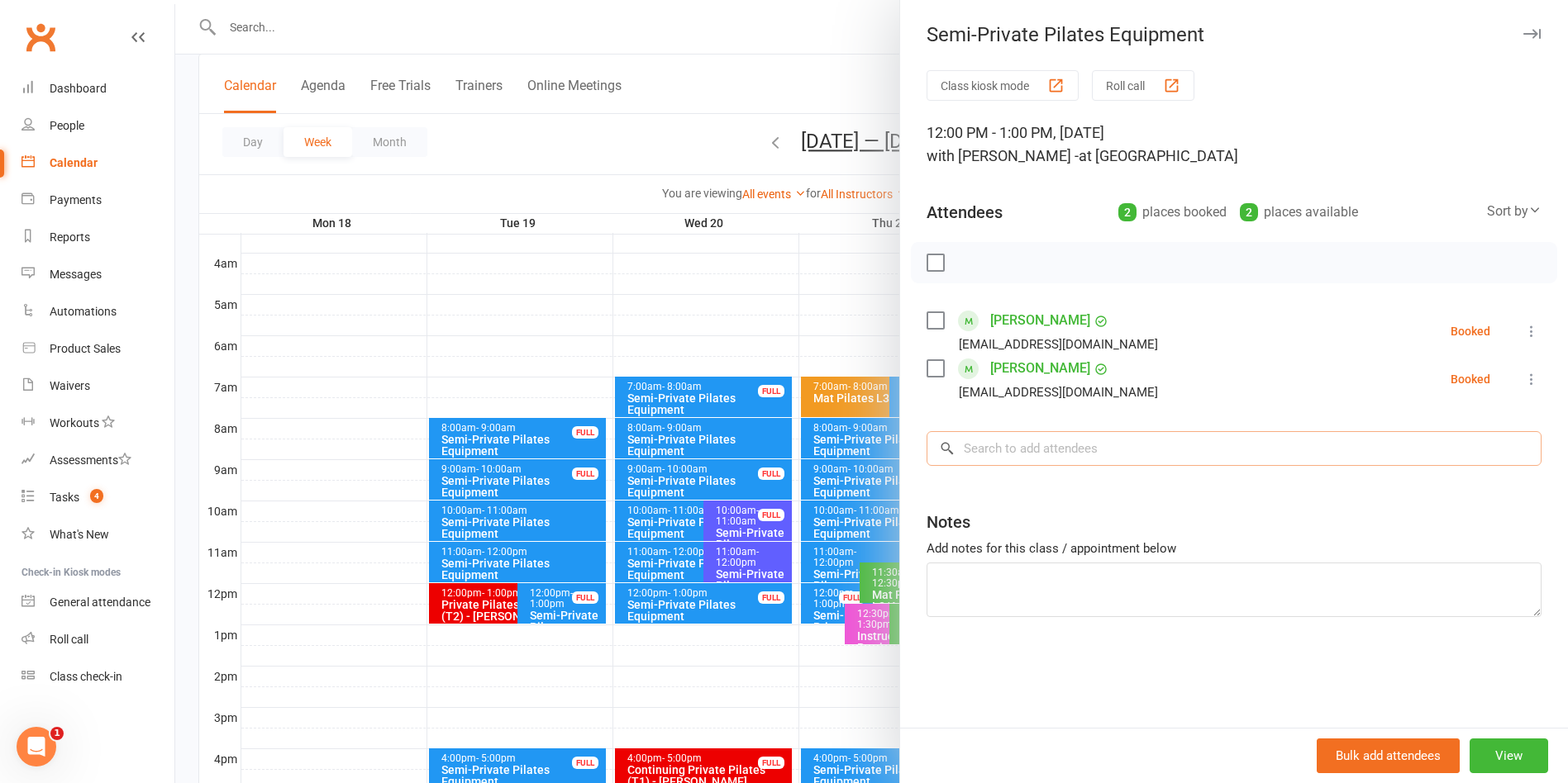
click at [1117, 448] on input "search" at bounding box center [1234, 448] width 615 height 34
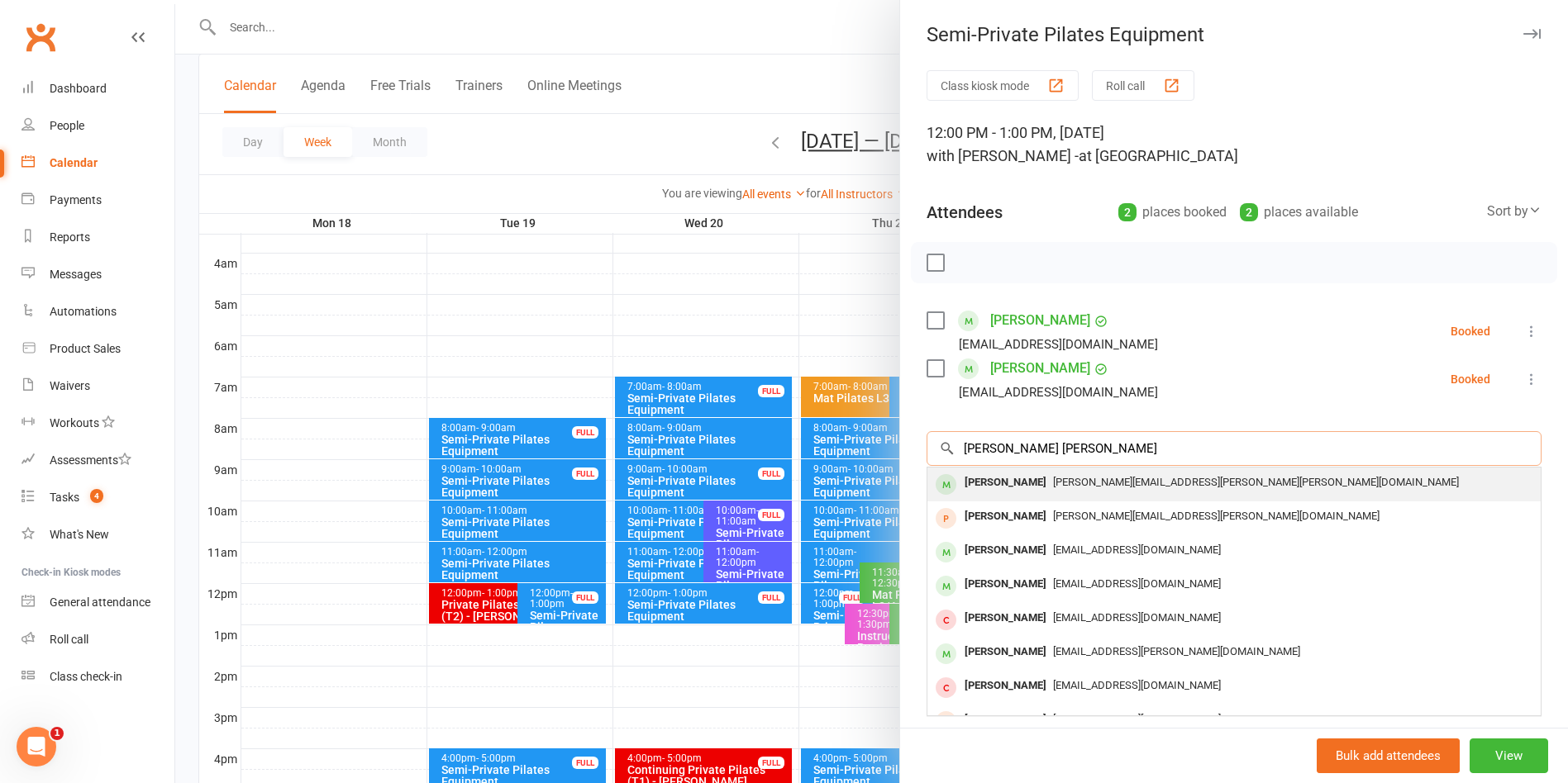
type input "janet brad"
click at [1098, 485] on span "janet.bradly@anu.edu.au" at bounding box center [1256, 482] width 406 height 12
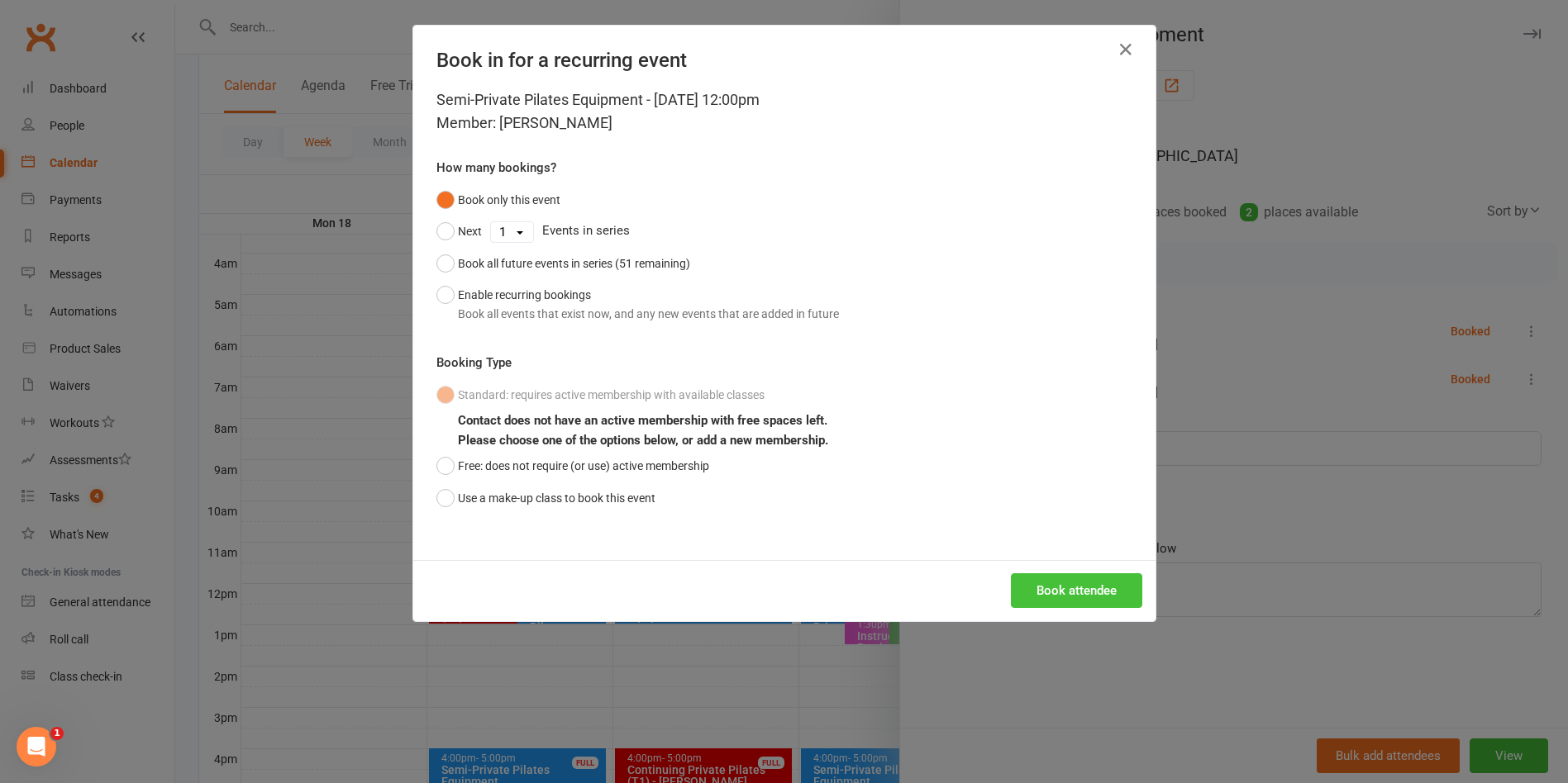
click at [1050, 585] on button "Book attendee" at bounding box center [1076, 590] width 131 height 34
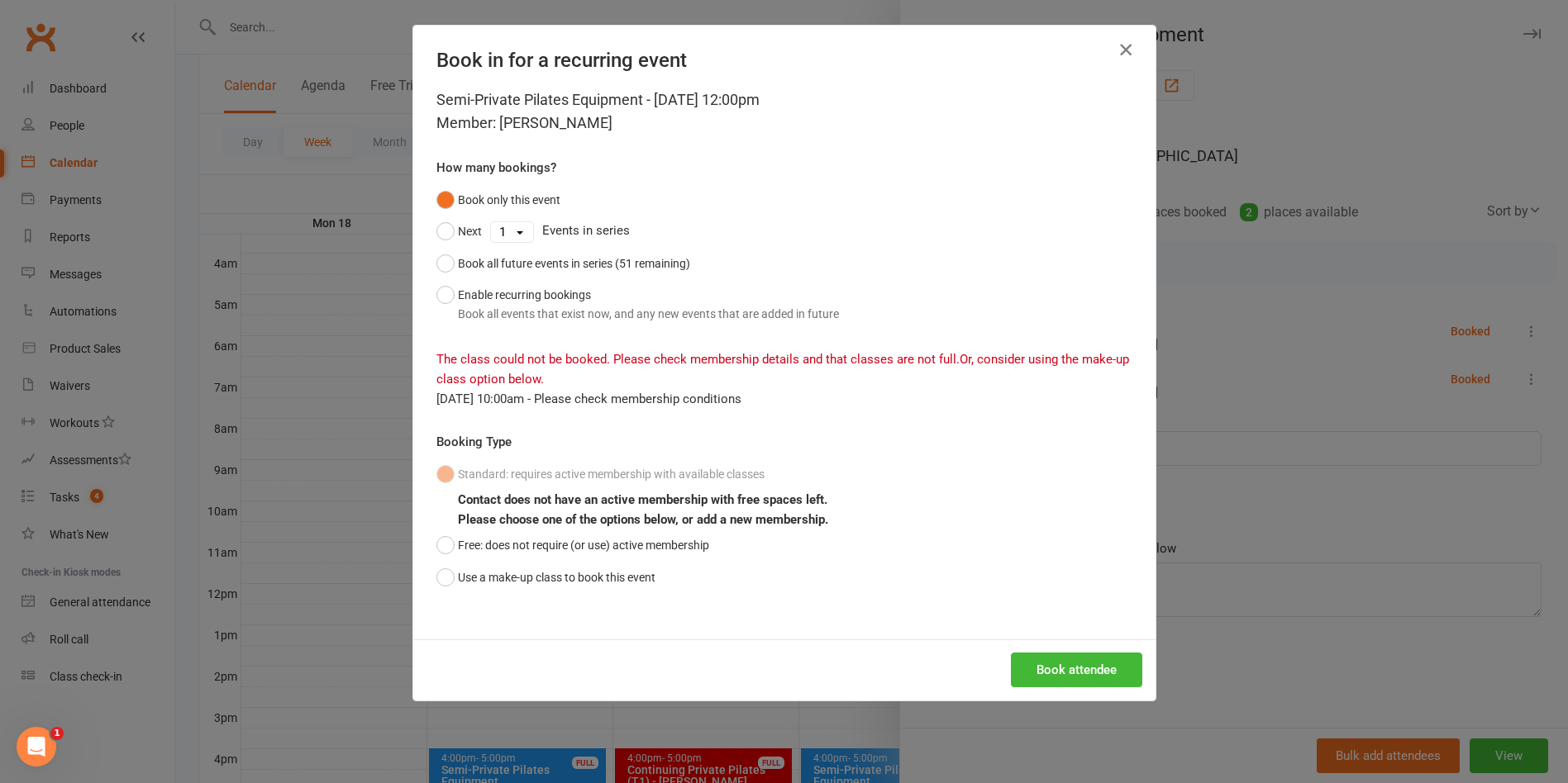
click at [1116, 53] on icon "button" at bounding box center [1125, 49] width 19 height 19
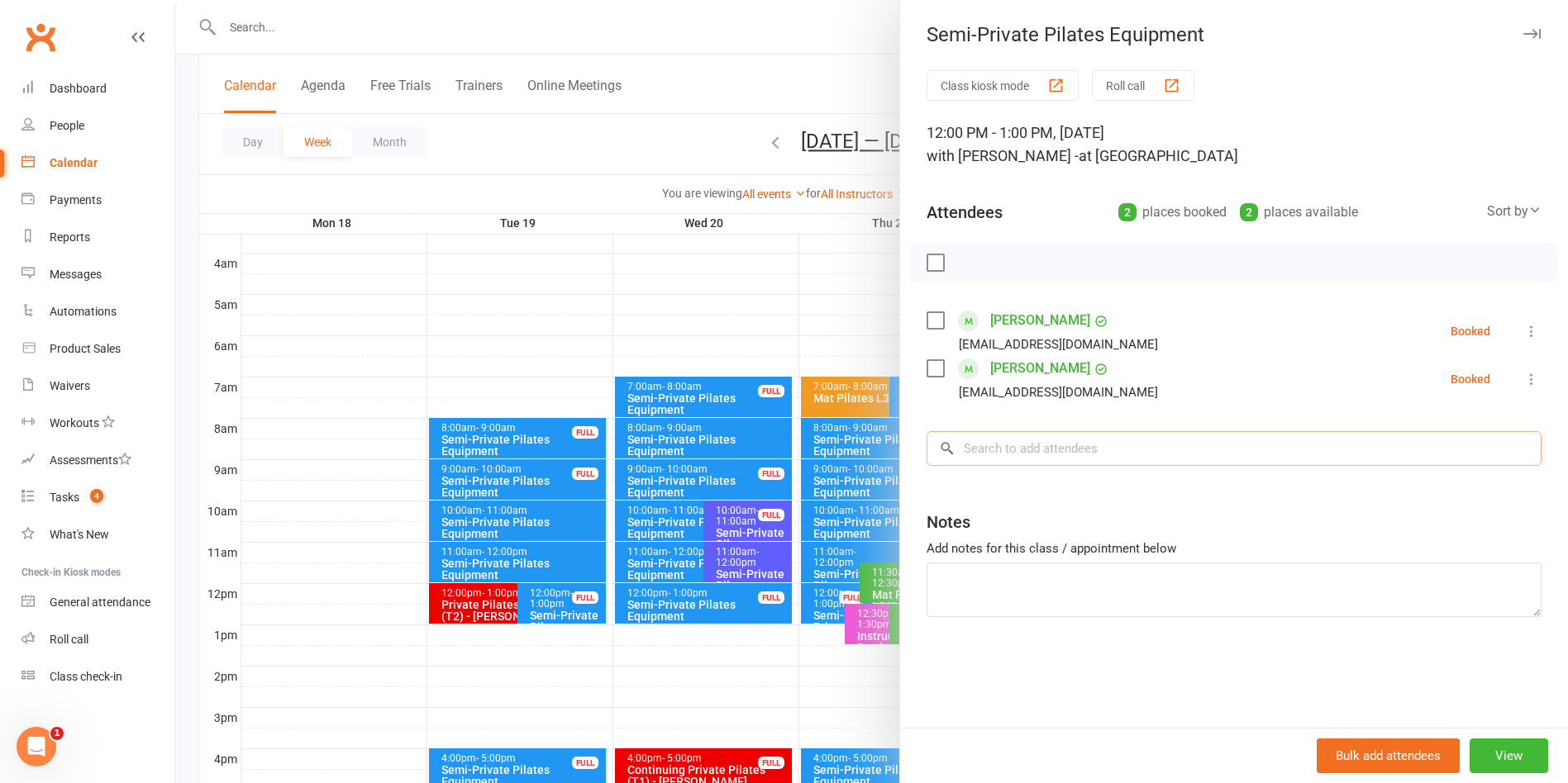
click at [1044, 439] on input "search" at bounding box center [1234, 448] width 615 height 34
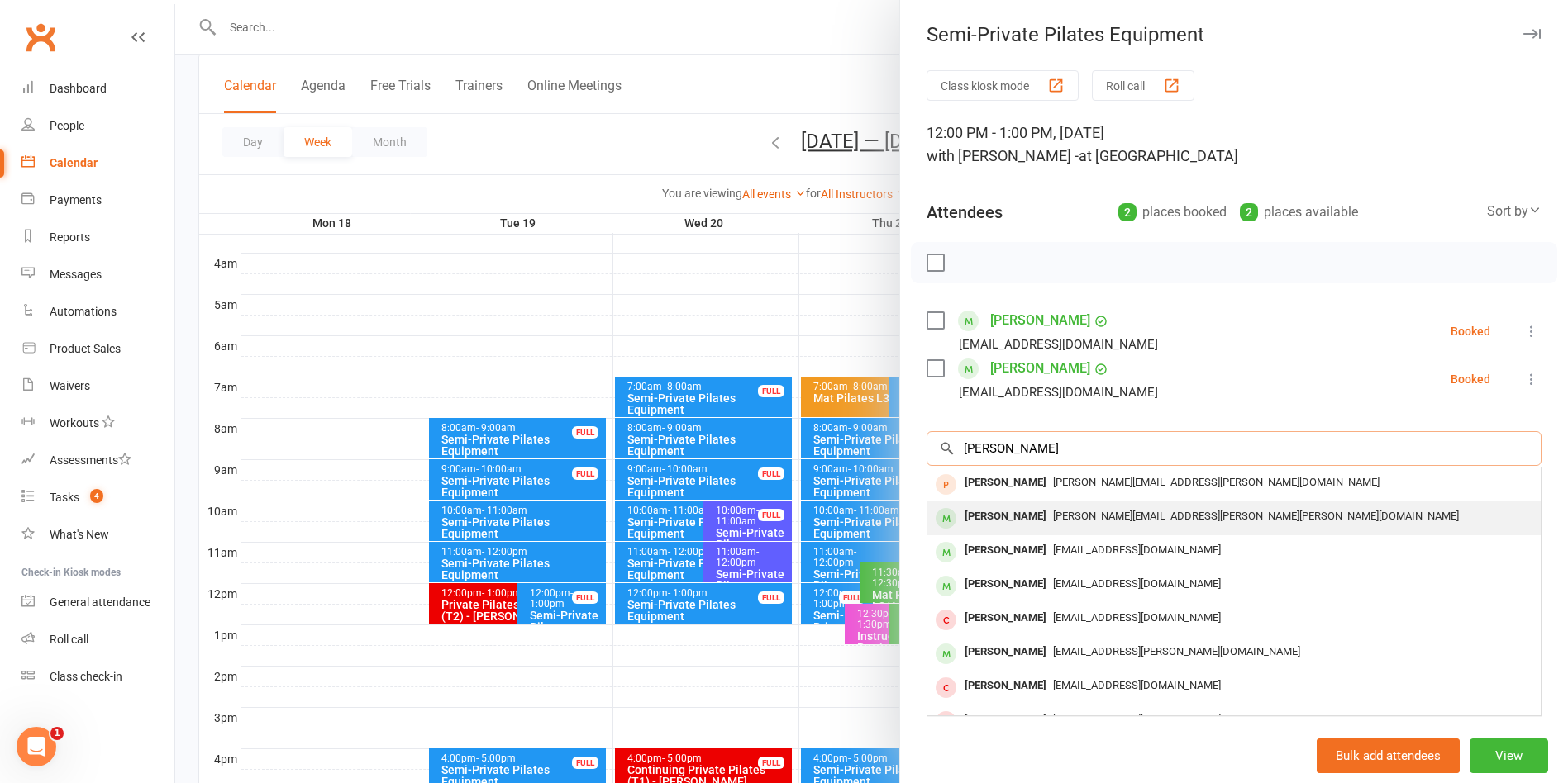
type input "janet"
click at [1053, 518] on span "janet.bradly@anu.edu.au" at bounding box center [1256, 516] width 406 height 12
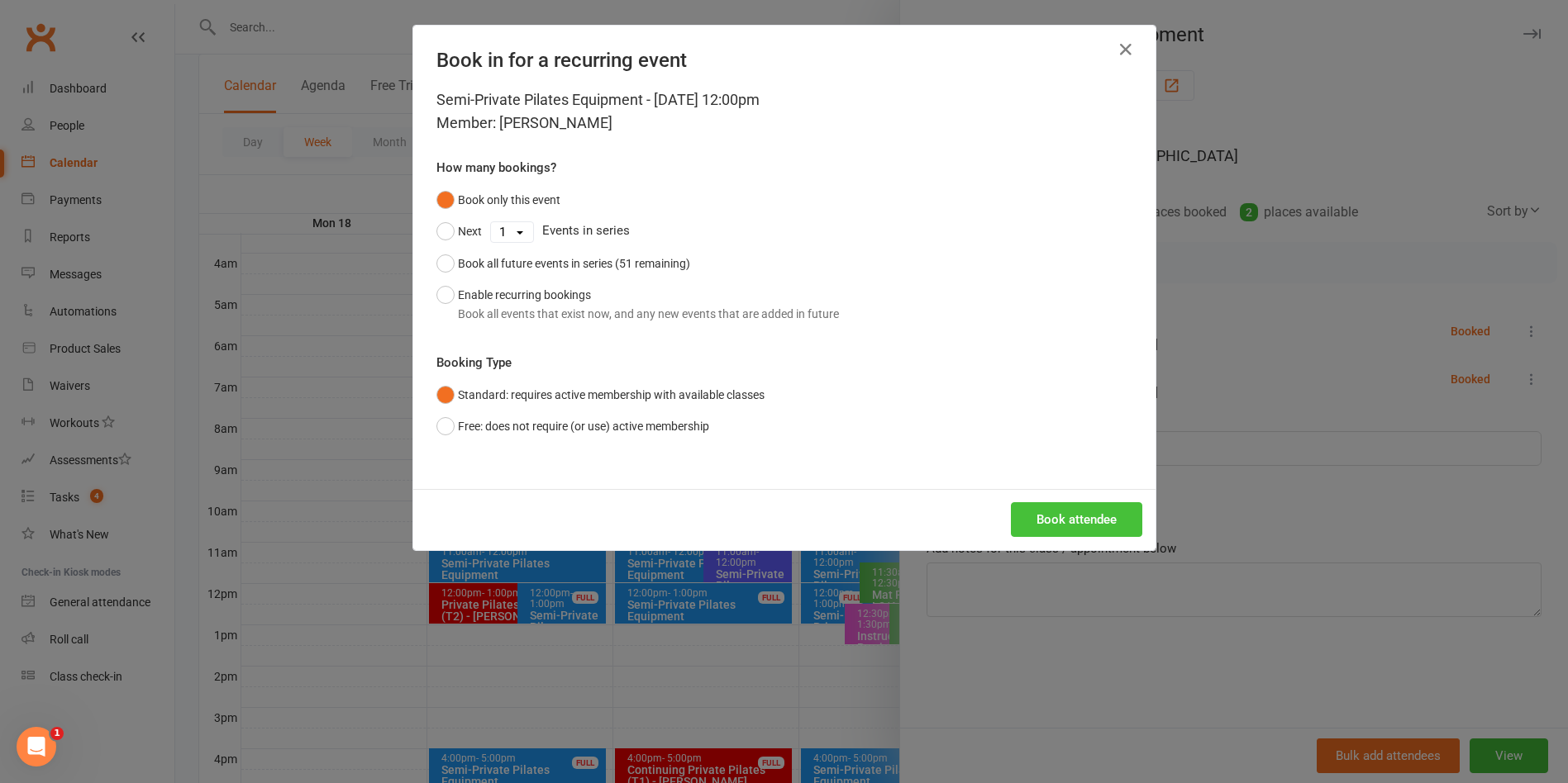
click at [1046, 518] on button "Book attendee" at bounding box center [1076, 519] width 131 height 34
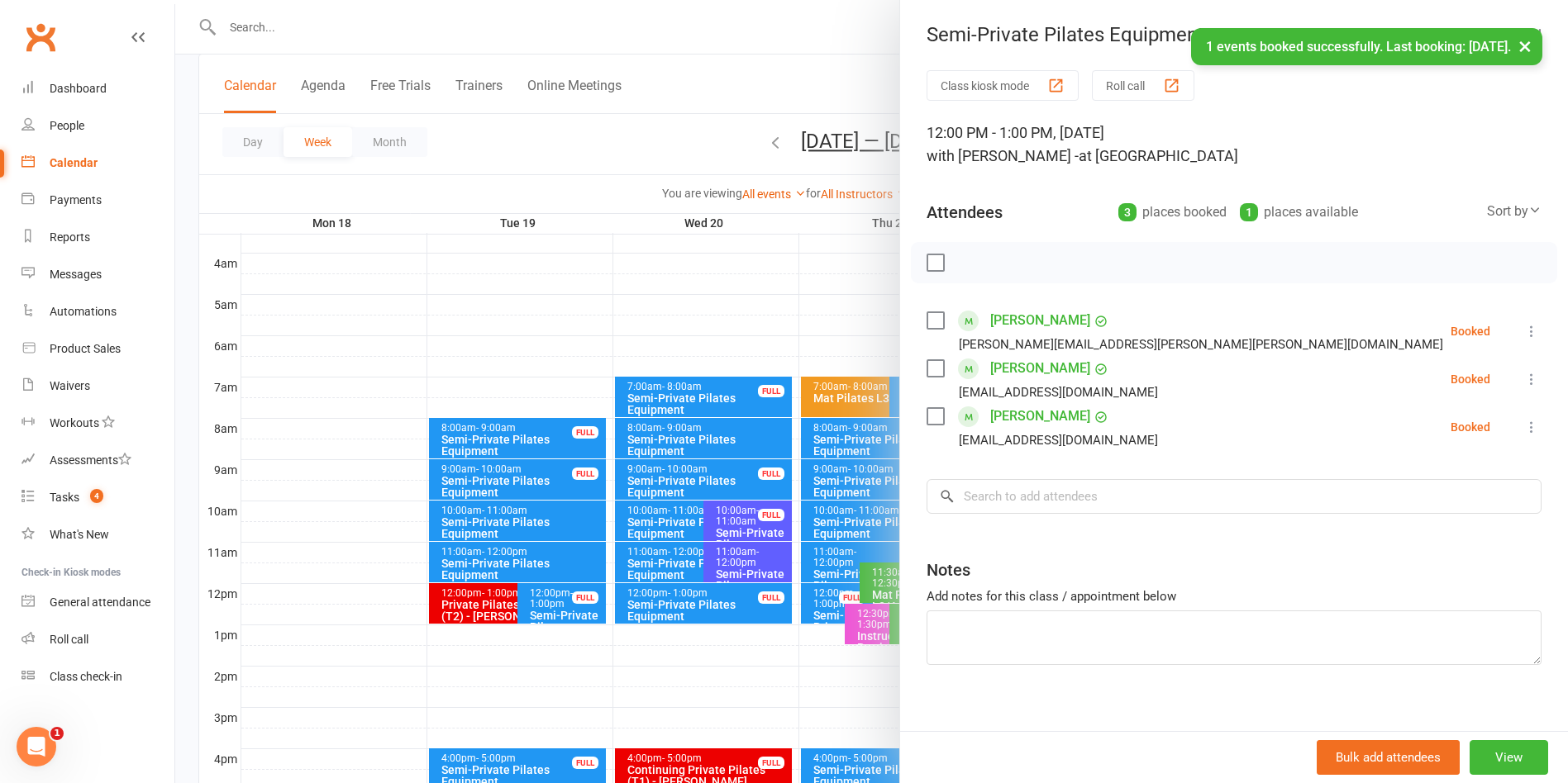
click at [758, 83] on div at bounding box center [871, 392] width 1393 height 783
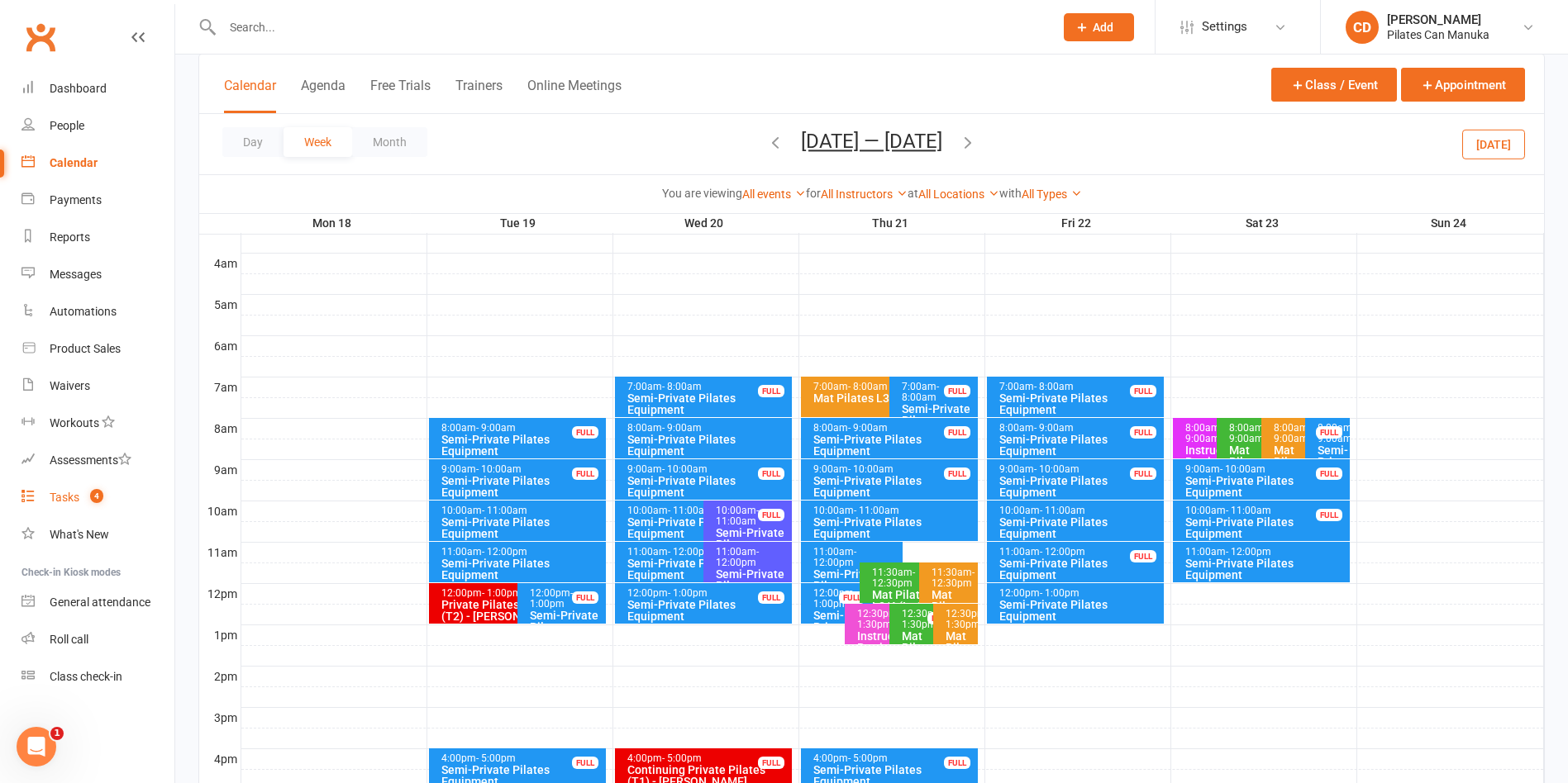
click at [68, 495] on div "Tasks" at bounding box center [64, 497] width 30 height 13
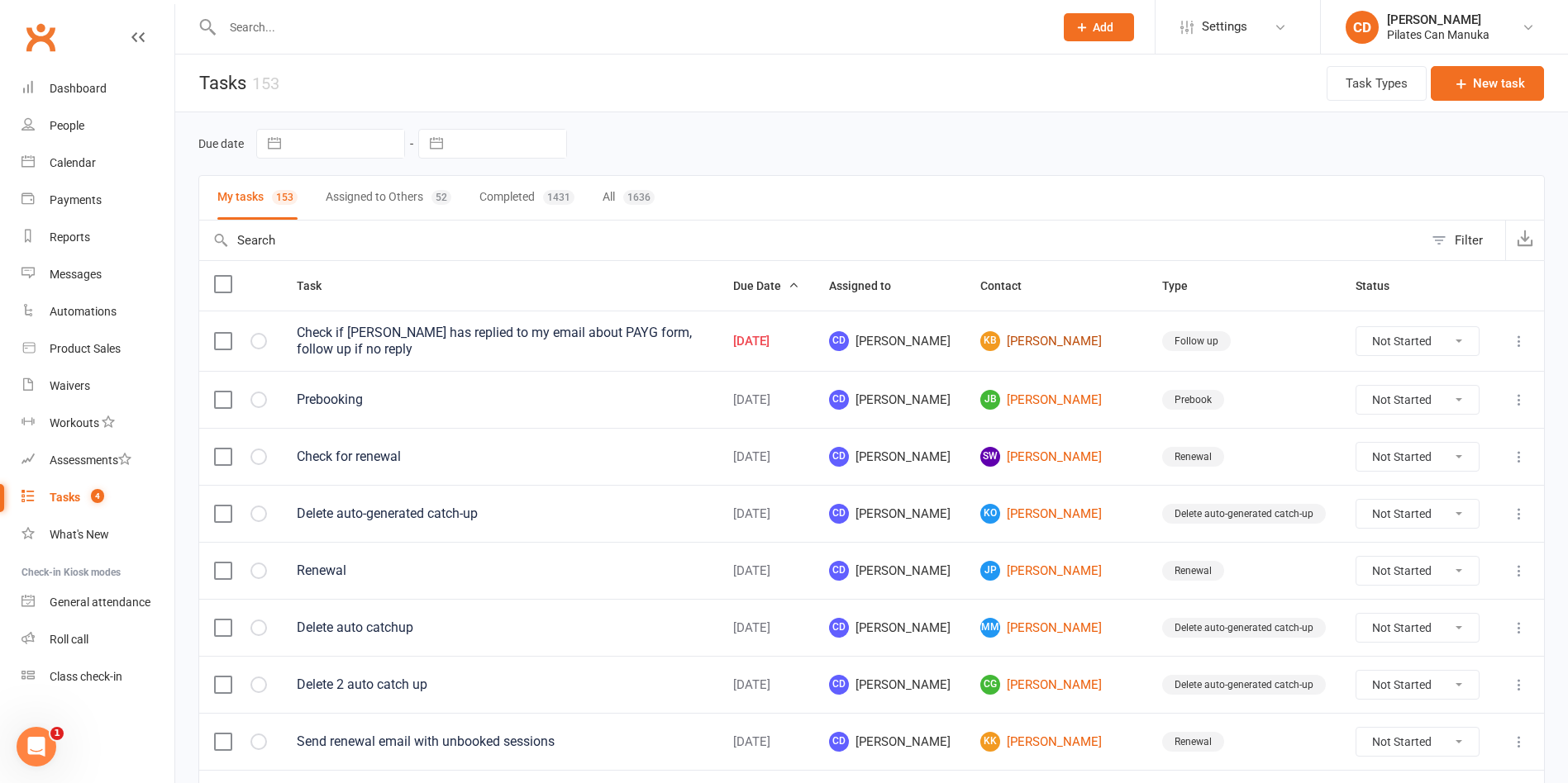
click at [1061, 339] on link "KB Kylie Bryant" at bounding box center [1056, 341] width 152 height 19
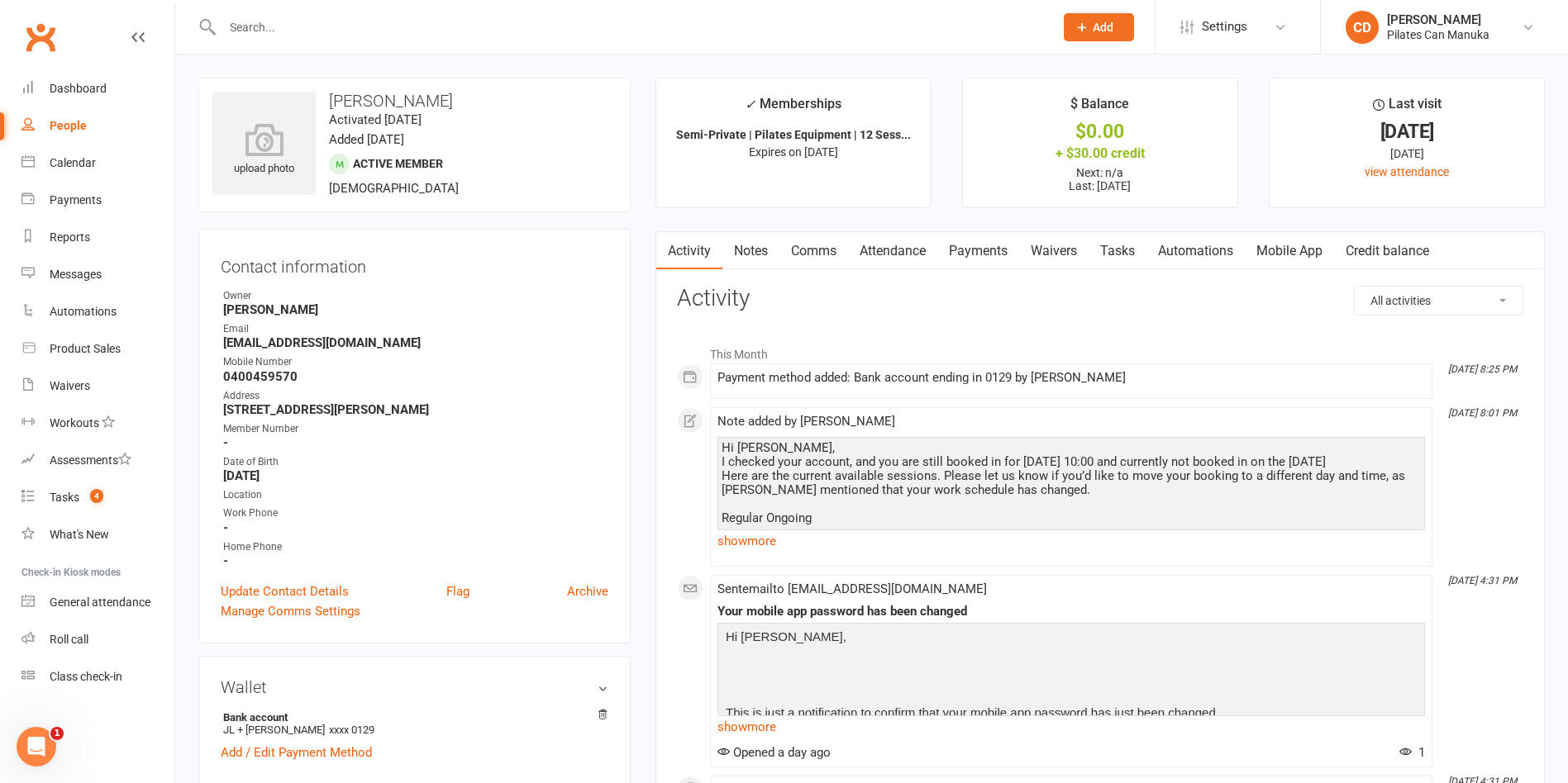
click at [1130, 250] on link "Tasks" at bounding box center [1117, 250] width 58 height 38
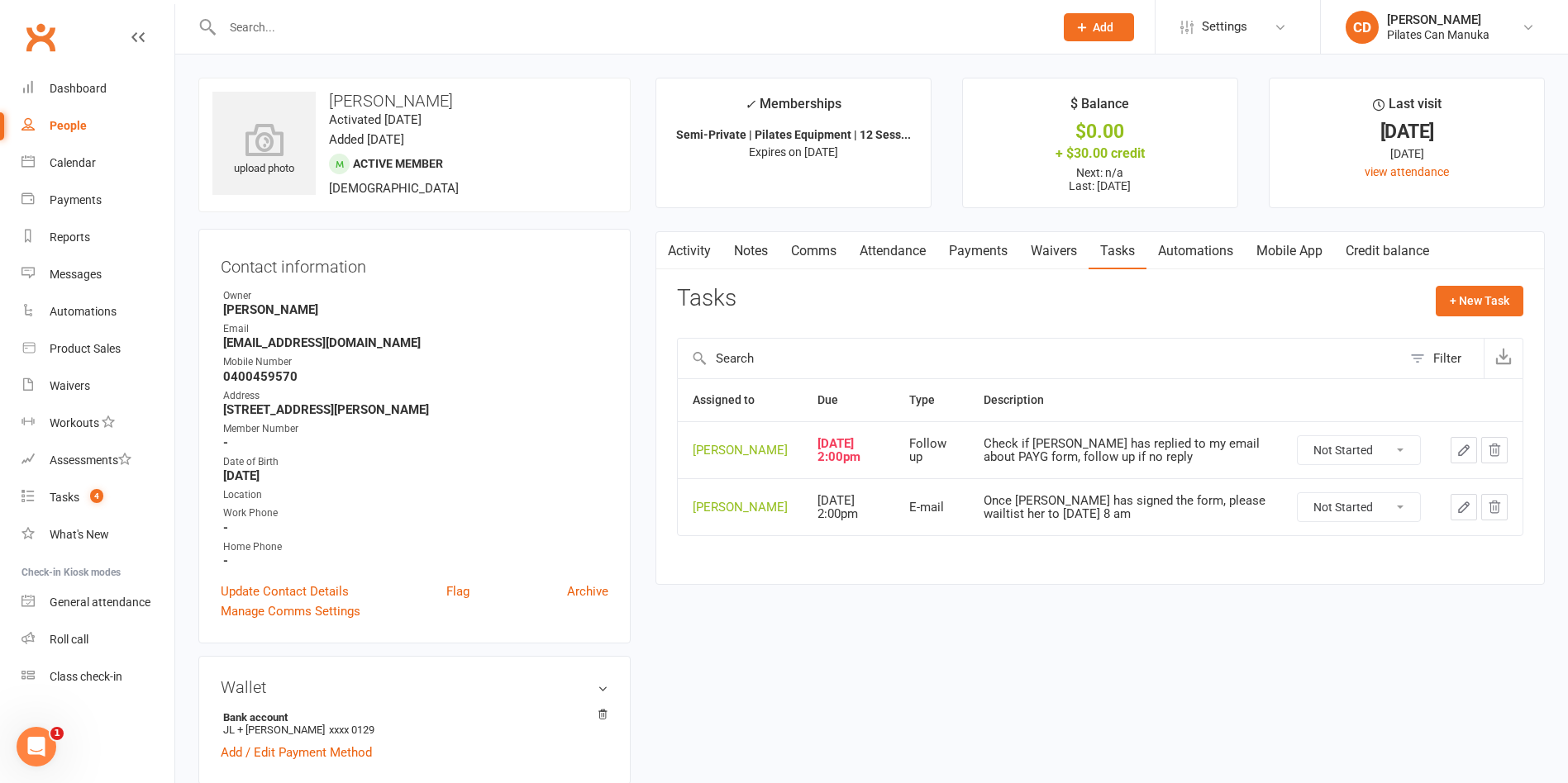
click at [1462, 446] on icon "button" at bounding box center [1463, 450] width 15 height 15
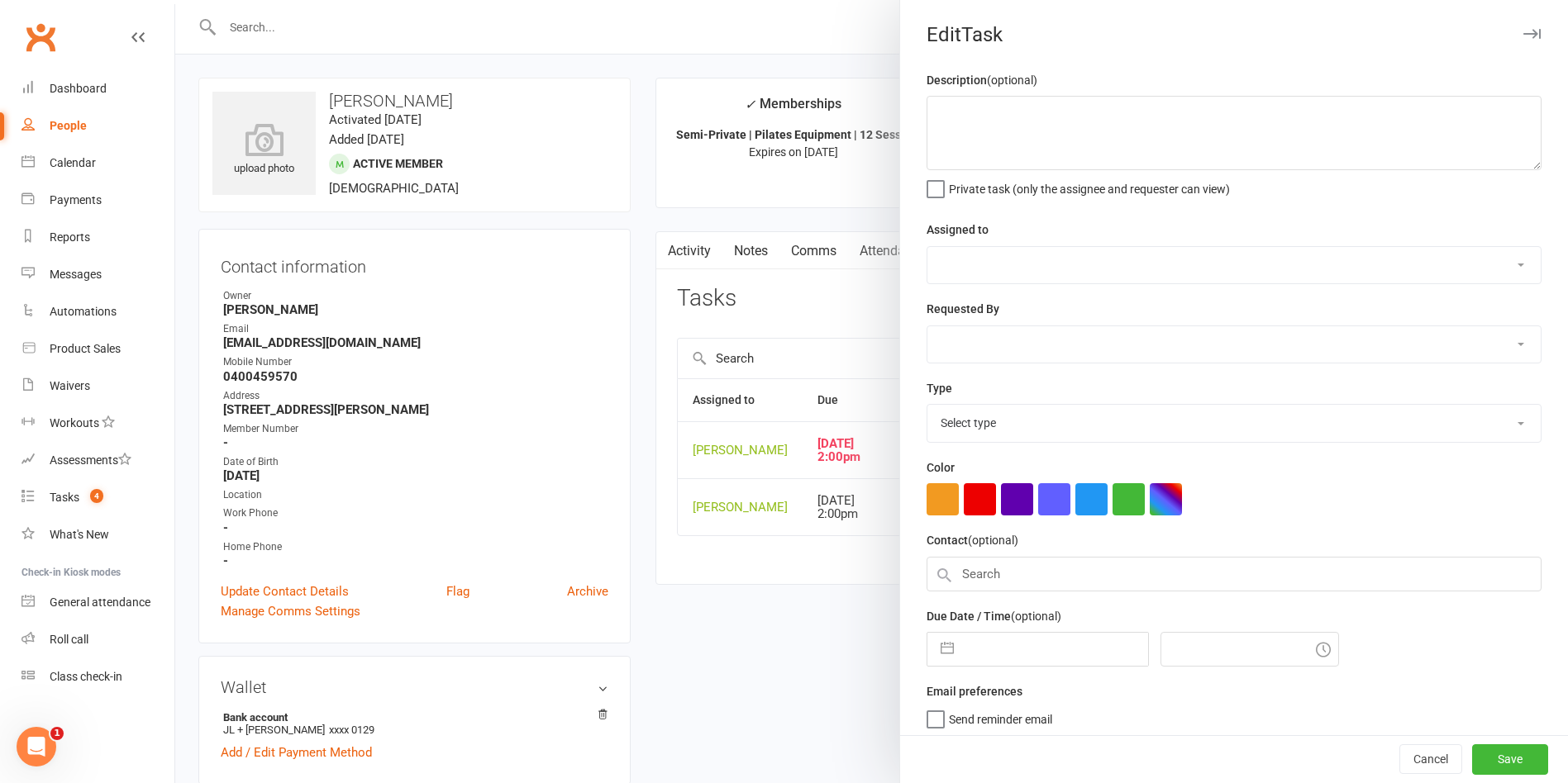
type textarea "Check if Kylie has replied to my email about PAYG form, follow up if no reply"
select select "49925"
type input "[DATE]"
type input "4:00pm"
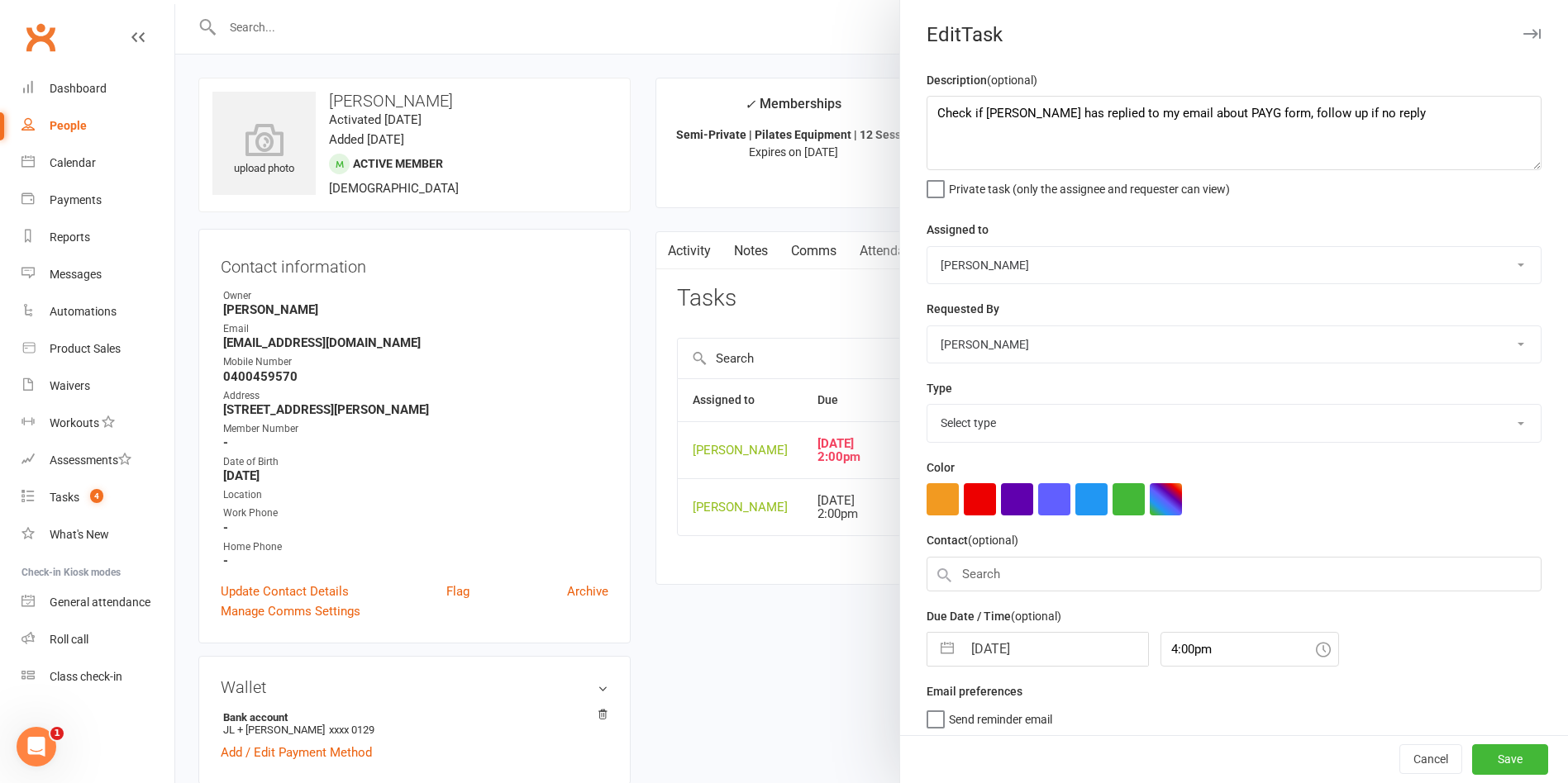
select select "34407"
drag, startPoint x: 1363, startPoint y: 111, endPoint x: 708, endPoint y: 105, distance: 655.0
click at [175, 0] on react-component "Edit Task Description (optional) Check if Kylie has replied to my email about P…" at bounding box center [175, 0] width 0 height 0
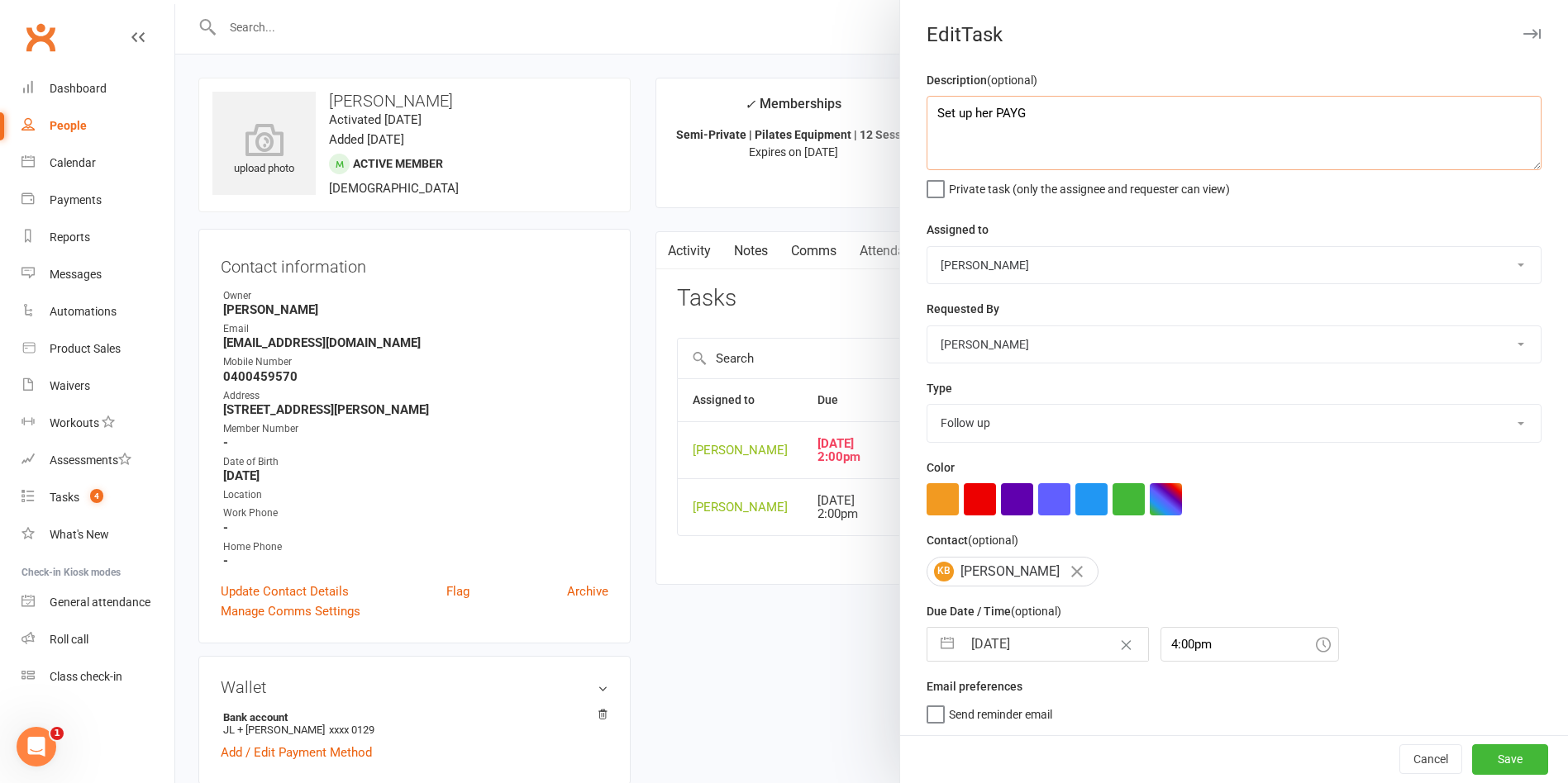
type textarea "Set up her PAYG"
click at [1027, 651] on input "[DATE]" at bounding box center [1055, 644] width 186 height 33
select select "6"
select select "2025"
select select "7"
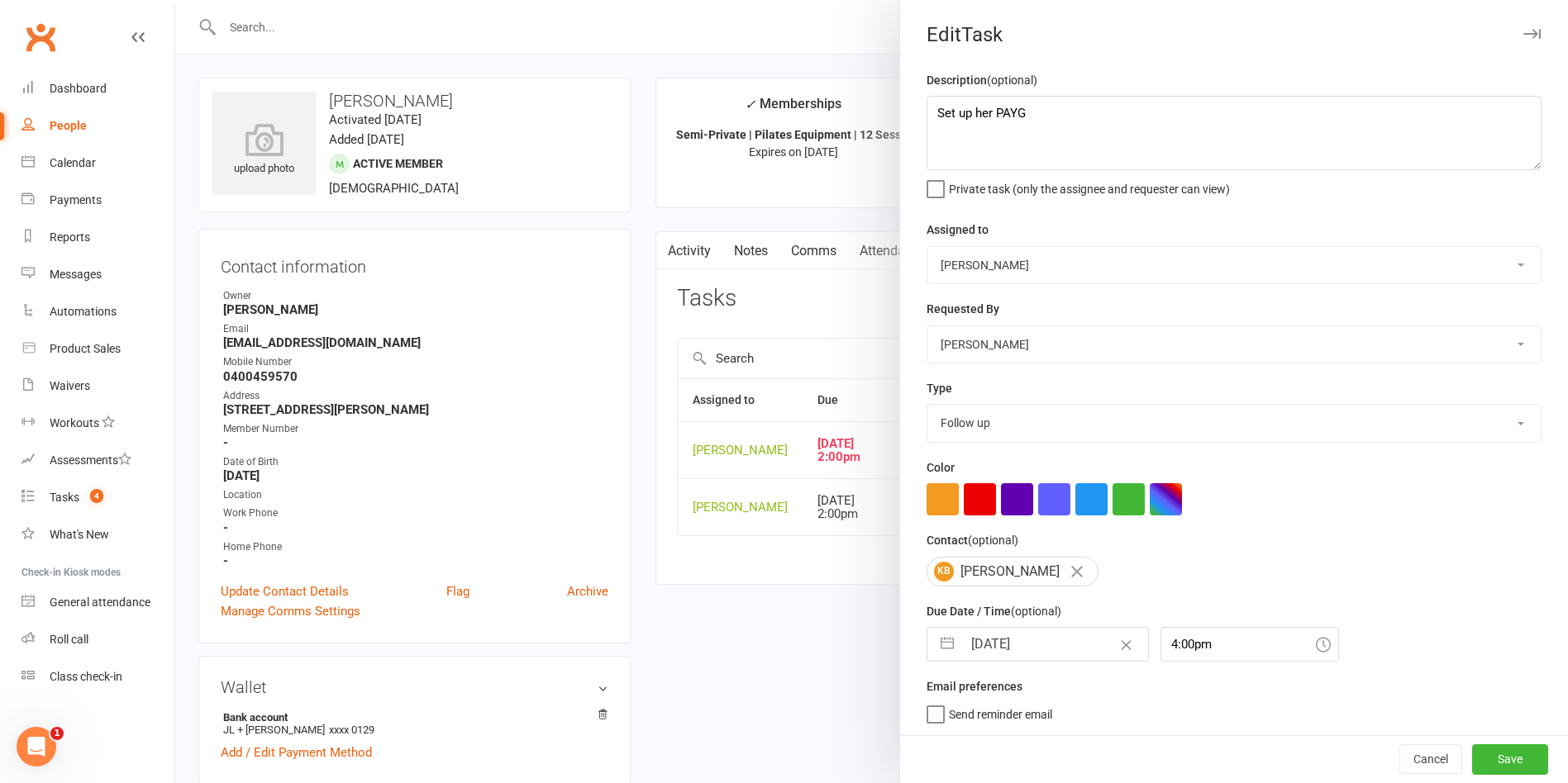
select select "2025"
select select "8"
select select "2025"
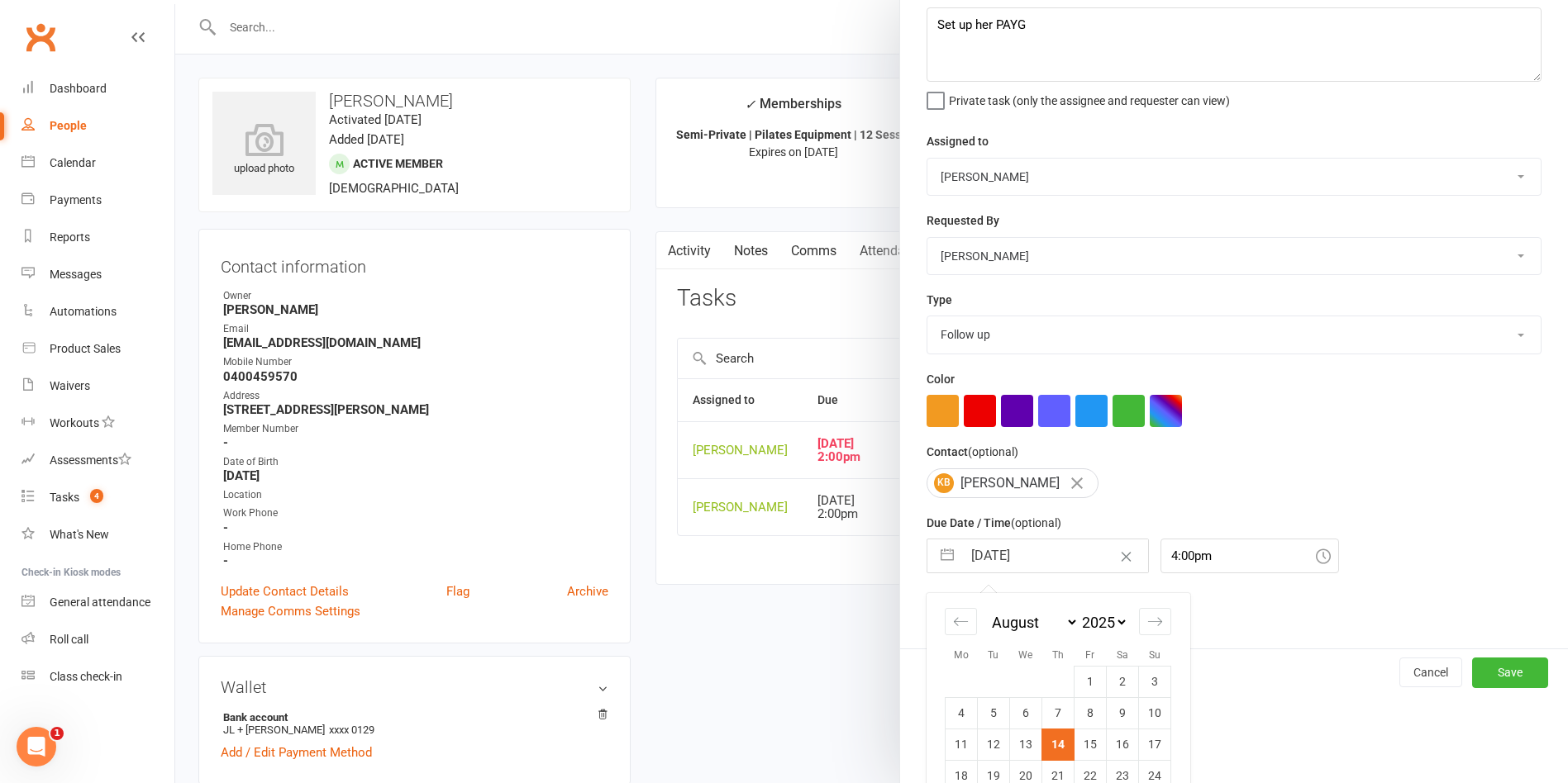
scroll to position [153, 0]
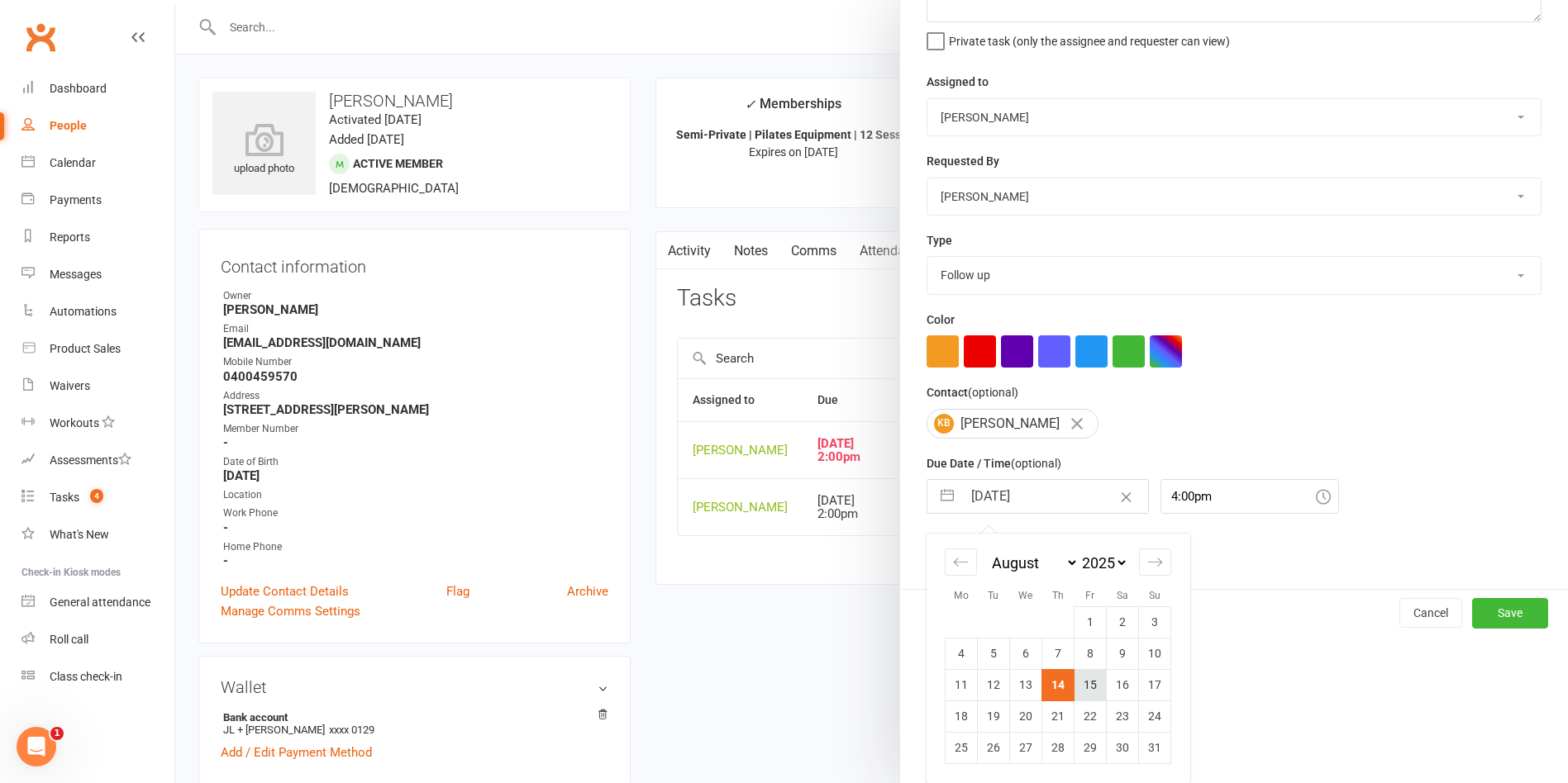
click at [1087, 685] on td "15" at bounding box center [1090, 685] width 33 height 32
type input "15 Aug 2025"
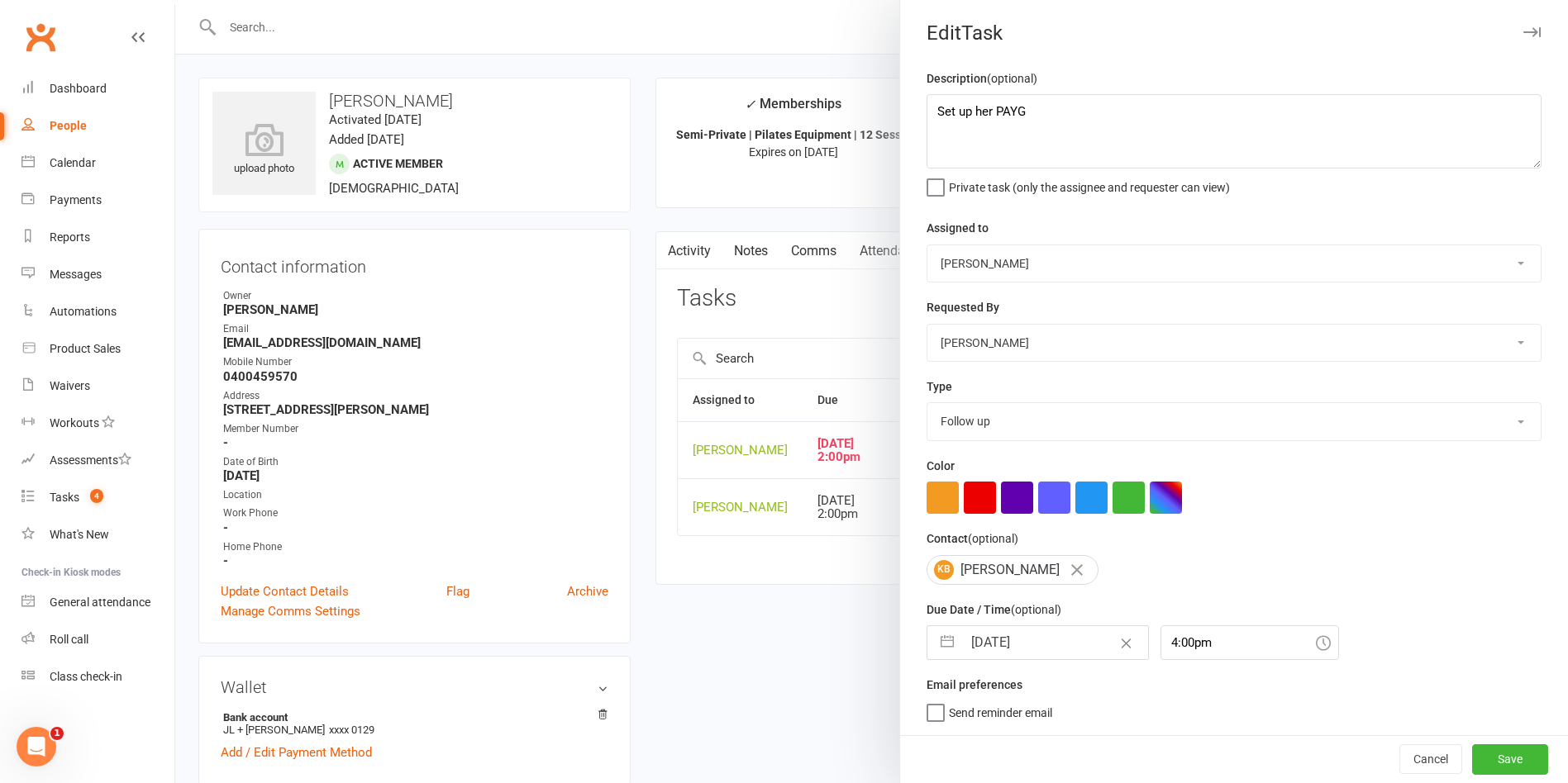
scroll to position [8, 0]
click at [1477, 757] on button "Save" at bounding box center [1510, 759] width 76 height 30
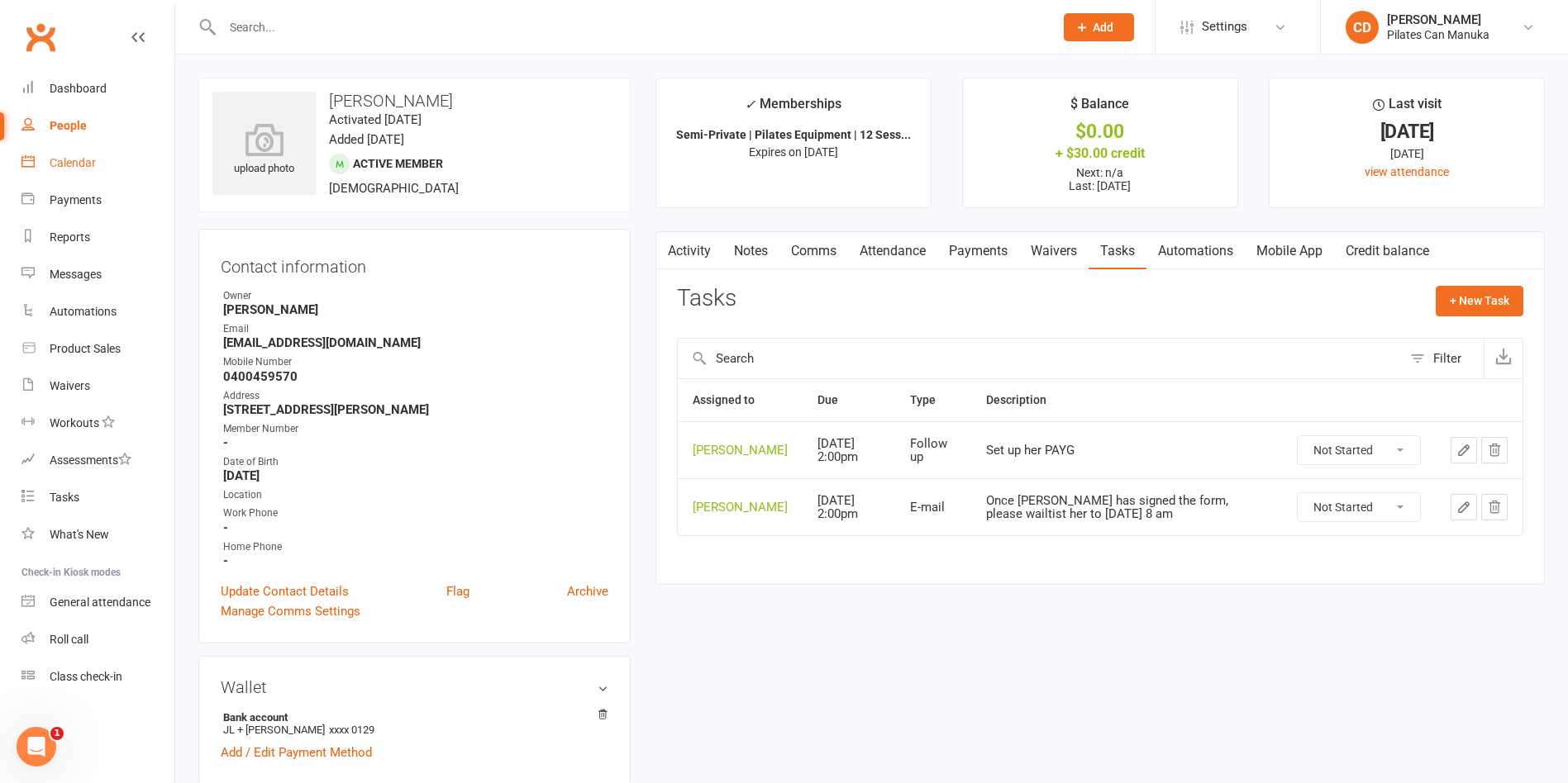
click at [90, 164] on div "Calendar" at bounding box center [72, 162] width 46 height 13
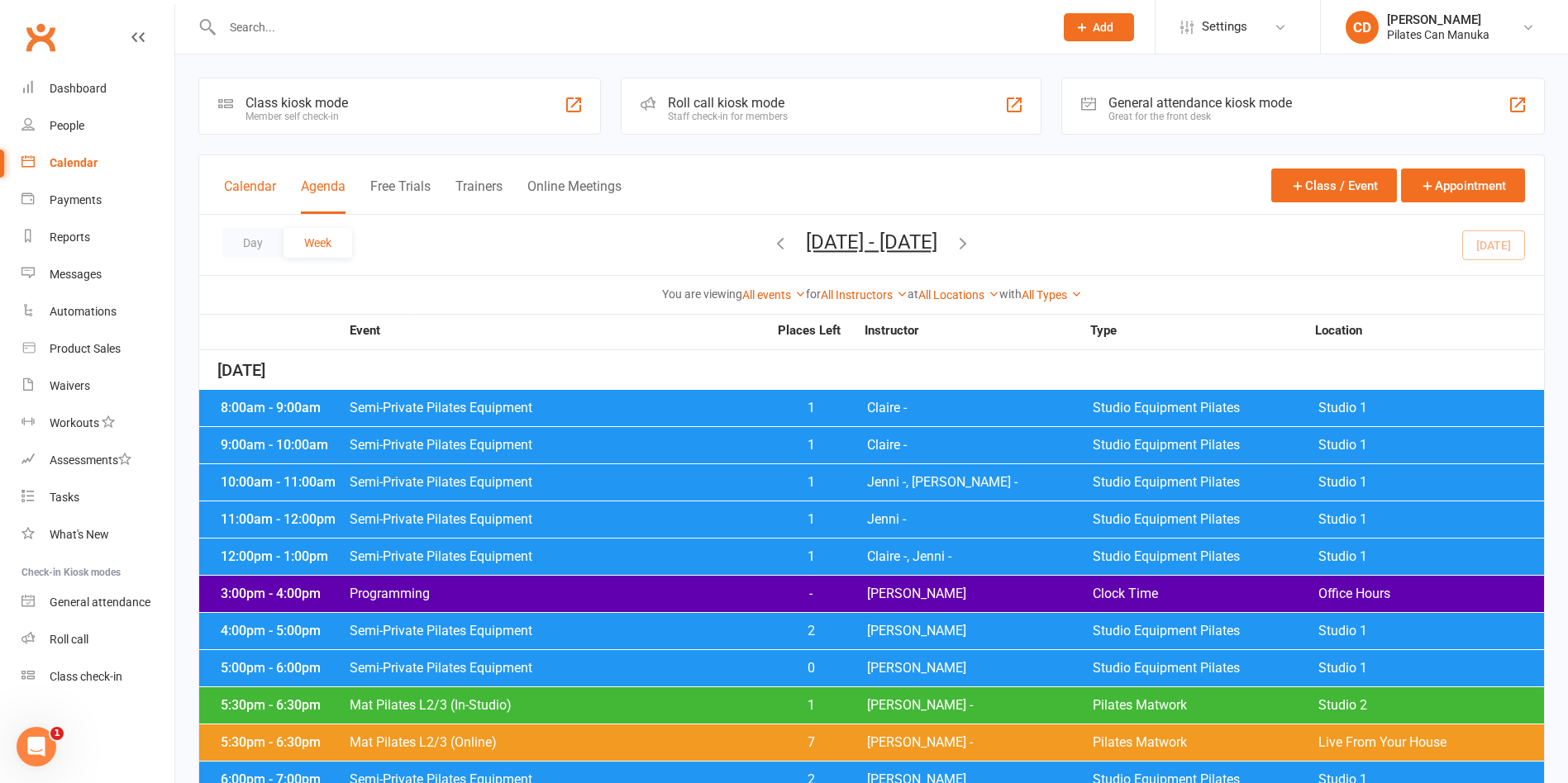
click at [256, 181] on button "Calendar" at bounding box center [250, 196] width 52 height 35
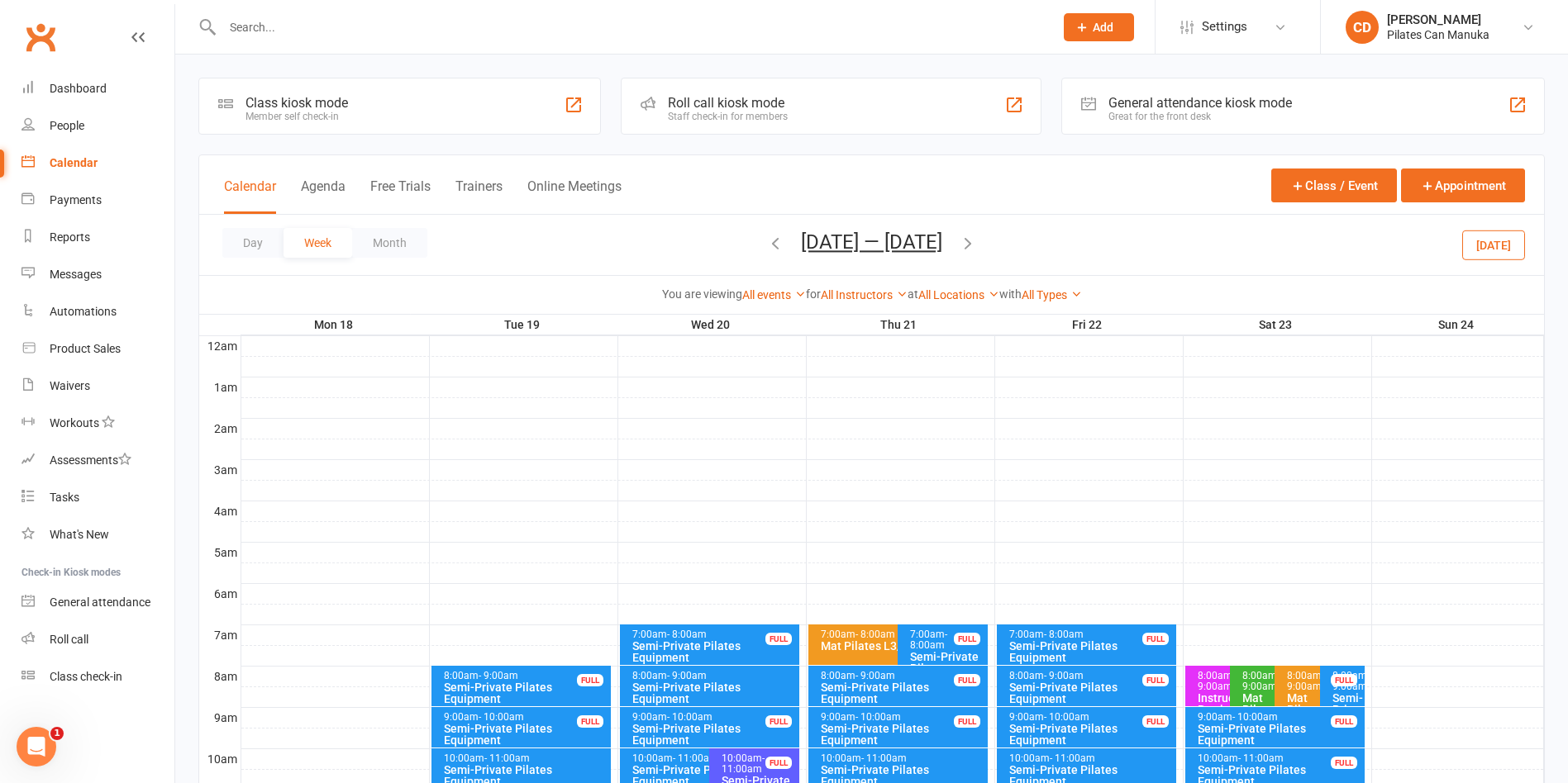
click at [914, 242] on button "Aug 18 — 24 2025" at bounding box center [871, 242] width 141 height 23
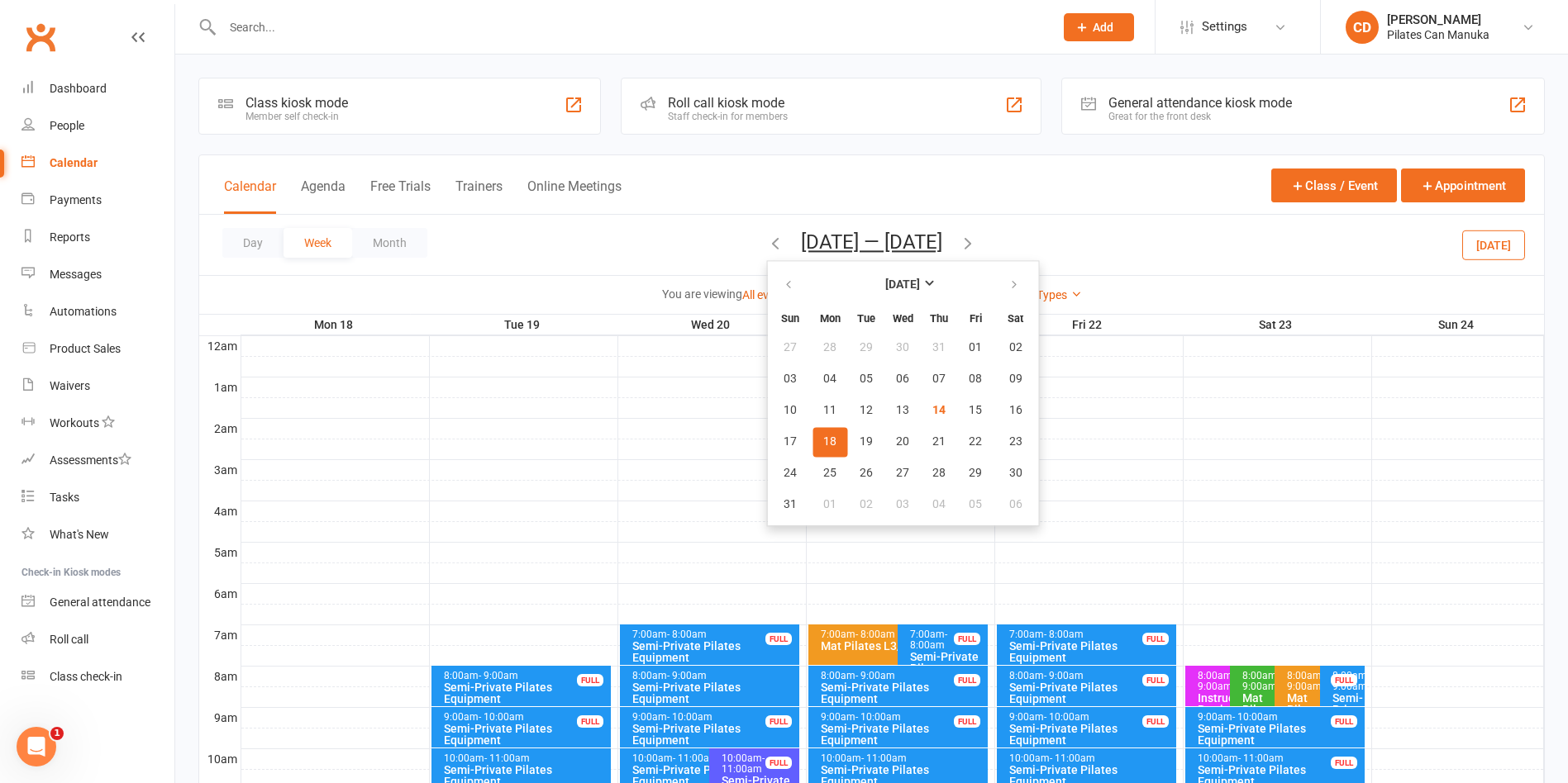
click at [646, 242] on div "Day Week Month Aug 18 — 24 2025 August 2025 Sun Mon Tue Wed Thu Fri Sat 27 28 2…" at bounding box center [871, 245] width 1345 height 60
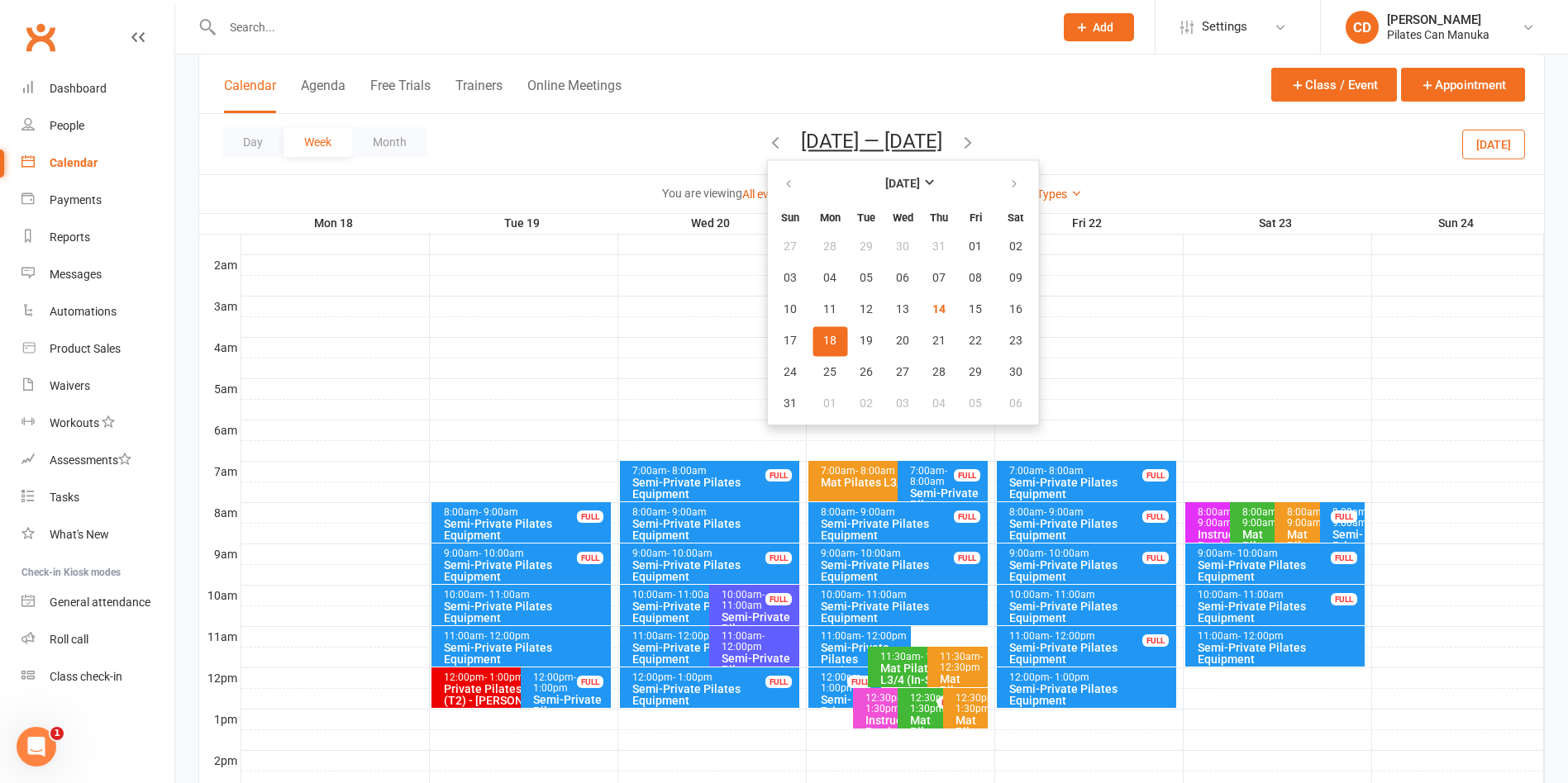
scroll to position [372, 0]
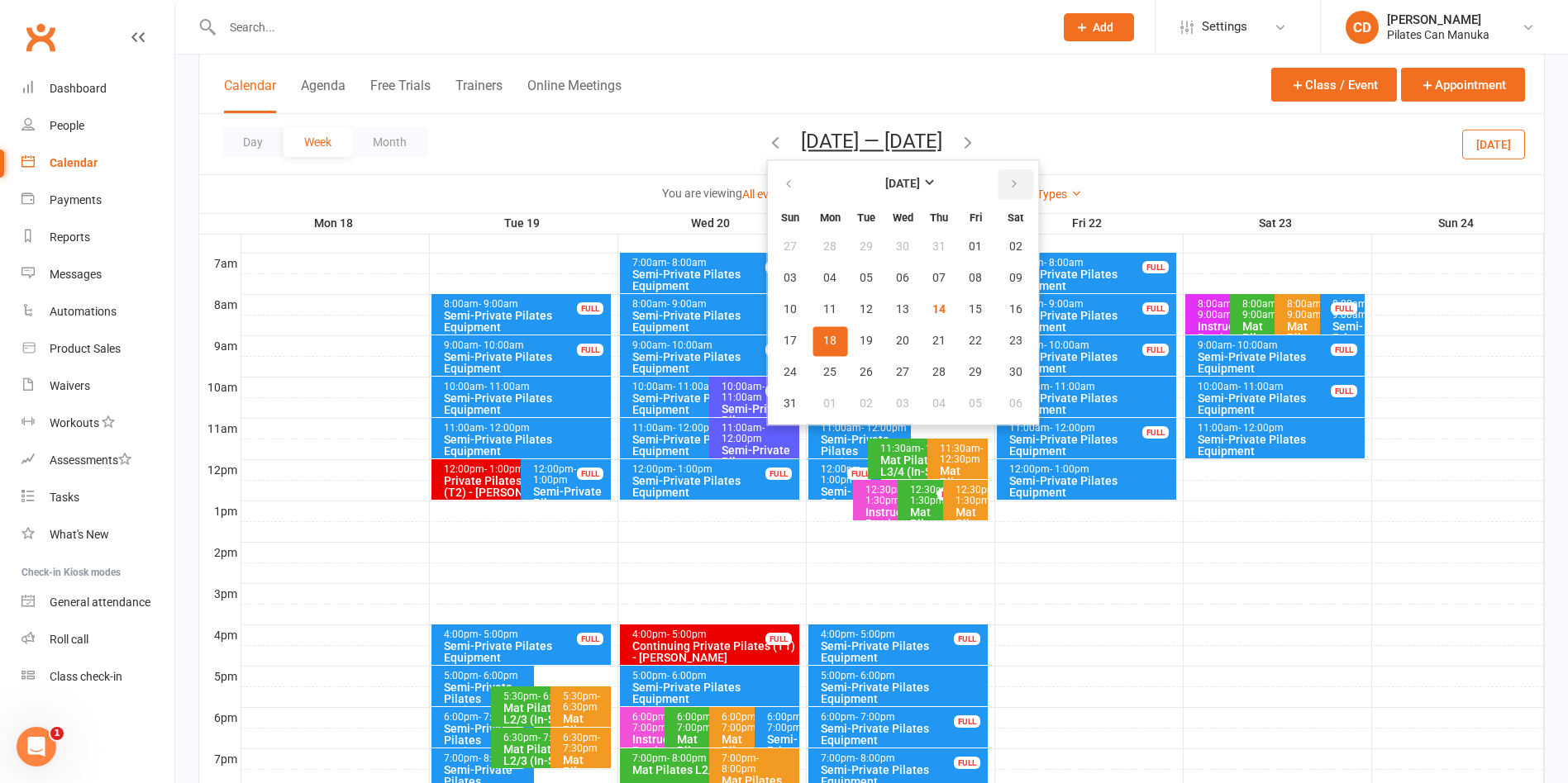
click at [1012, 182] on button "button" at bounding box center [1015, 184] width 35 height 30
click at [848, 274] on button "09" at bounding box center [865, 279] width 34 height 30
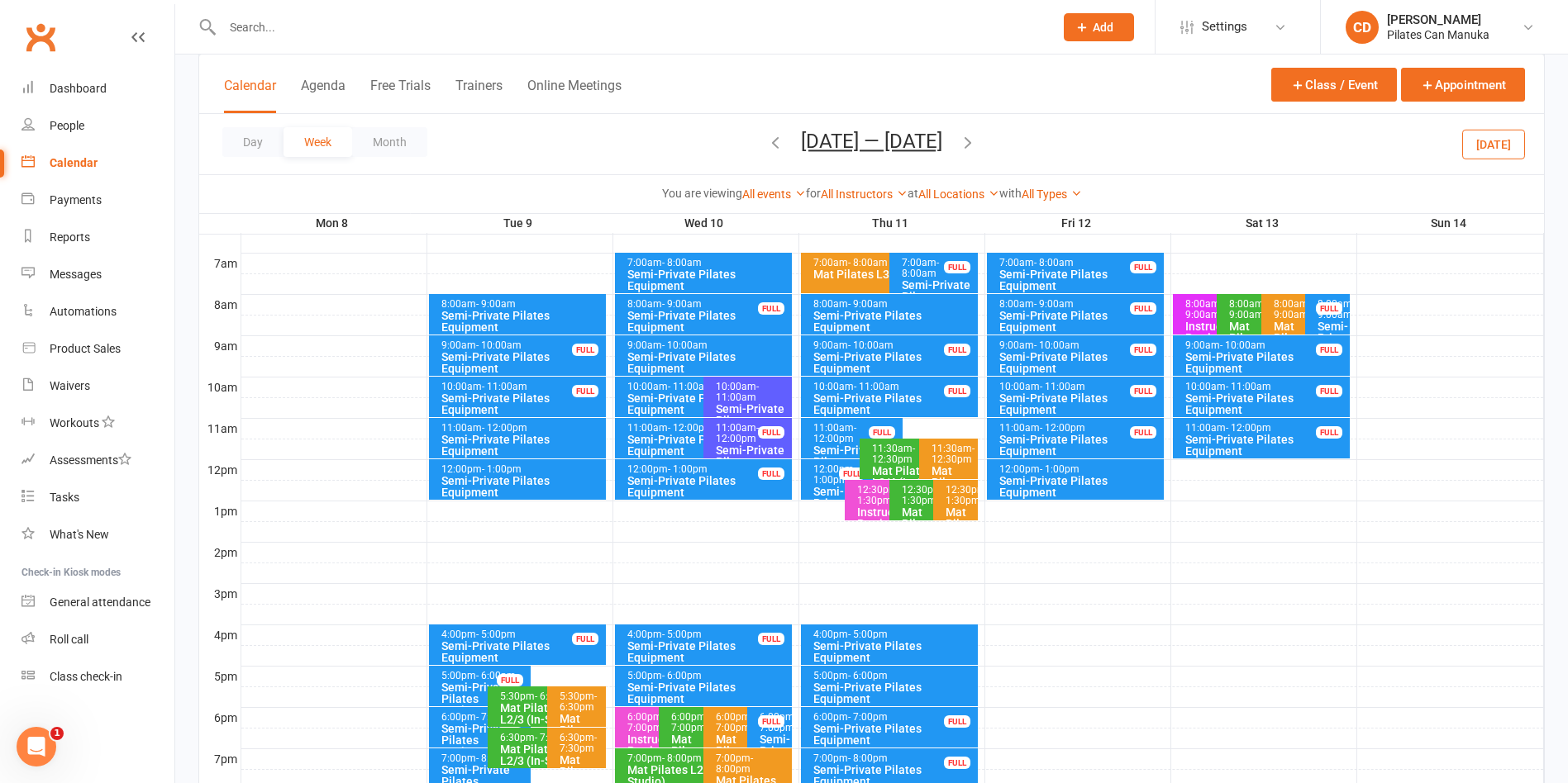
click at [854, 148] on button "Sep 8 — 14 2025" at bounding box center [871, 141] width 141 height 23
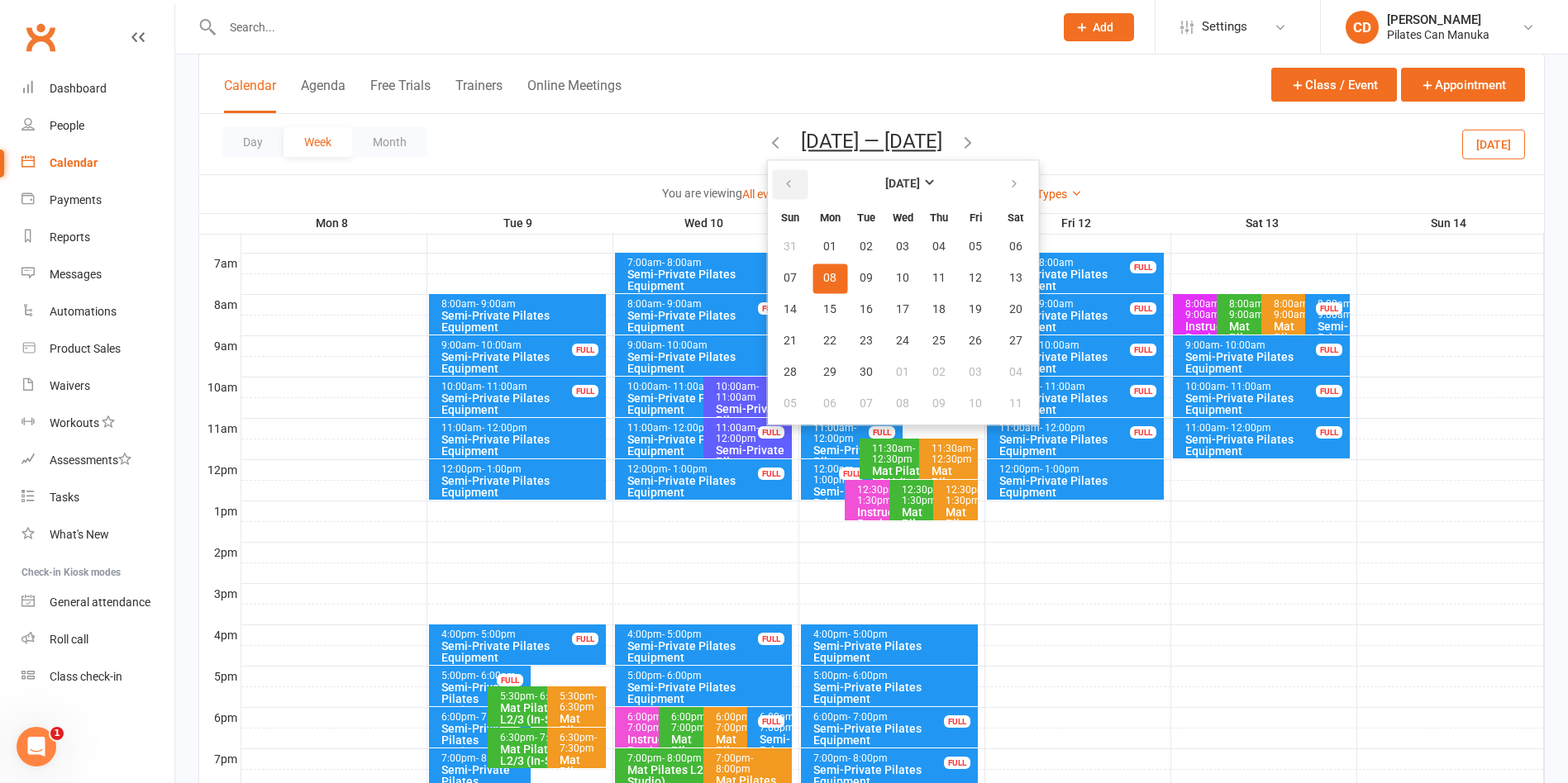
click at [782, 180] on icon "button" at bounding box center [788, 183] width 11 height 13
click at [862, 335] on span "19" at bounding box center [866, 341] width 13 height 13
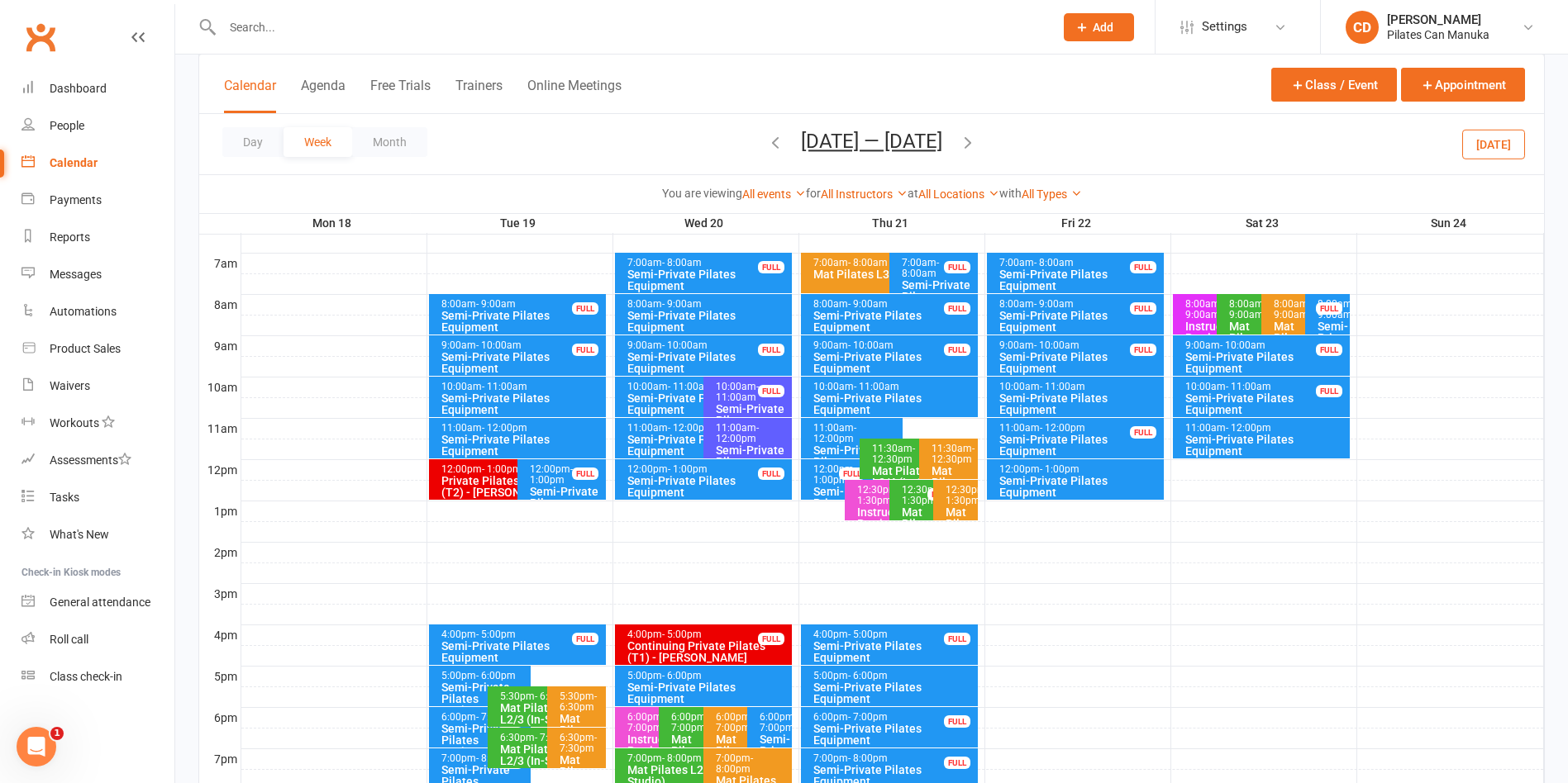
click at [530, 392] on div "Semi-Private Pilates Equipment" at bounding box center [521, 404] width 163 height 23
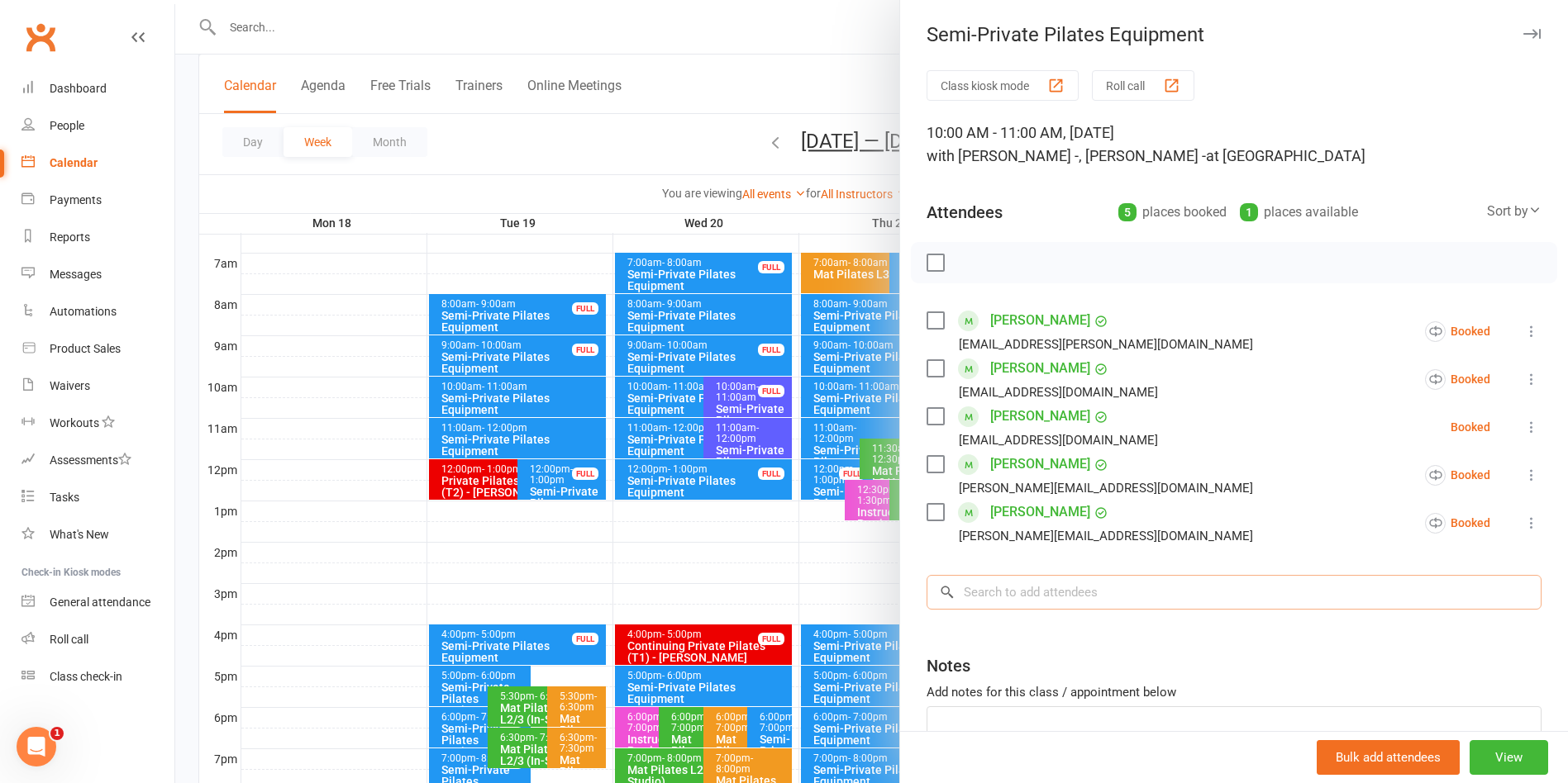
click at [1067, 585] on input "search" at bounding box center [1234, 592] width 615 height 34
type input "K"
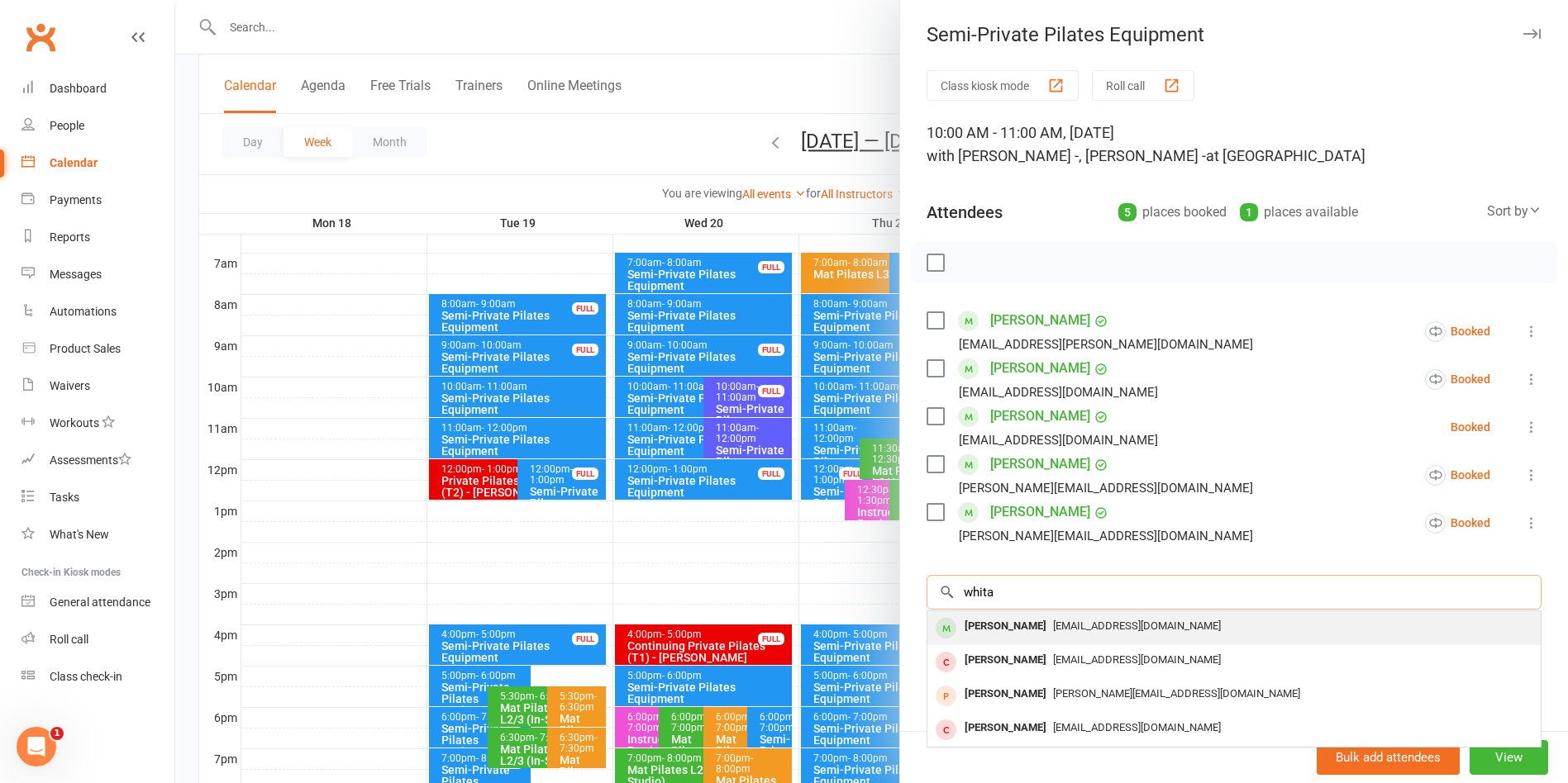
type input "whita"
click at [1059, 629] on span "[EMAIL_ADDRESS][DOMAIN_NAME]" at bounding box center [1137, 626] width 168 height 12
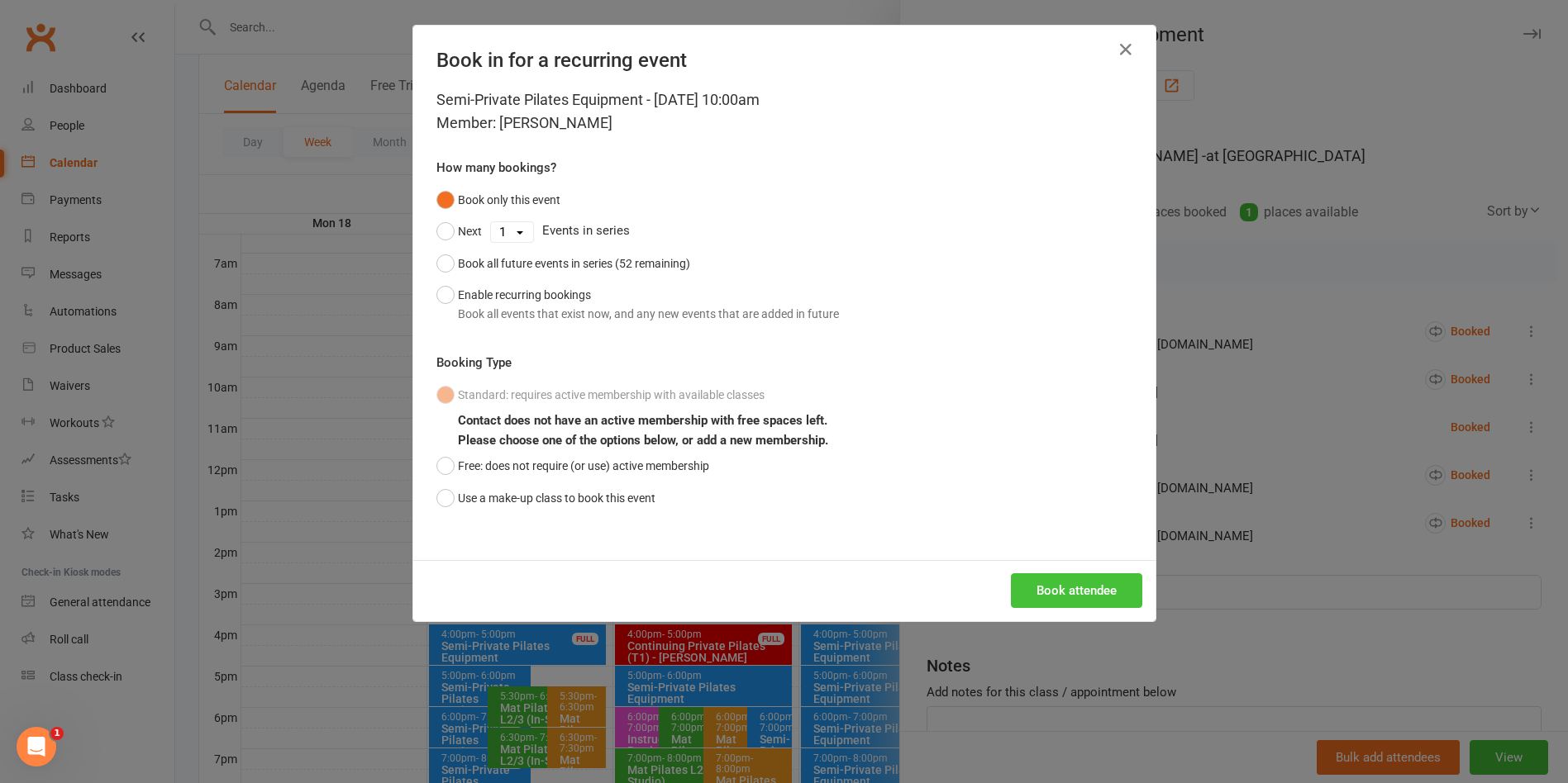
click at [1071, 599] on button "Book attendee" at bounding box center [1076, 590] width 131 height 34
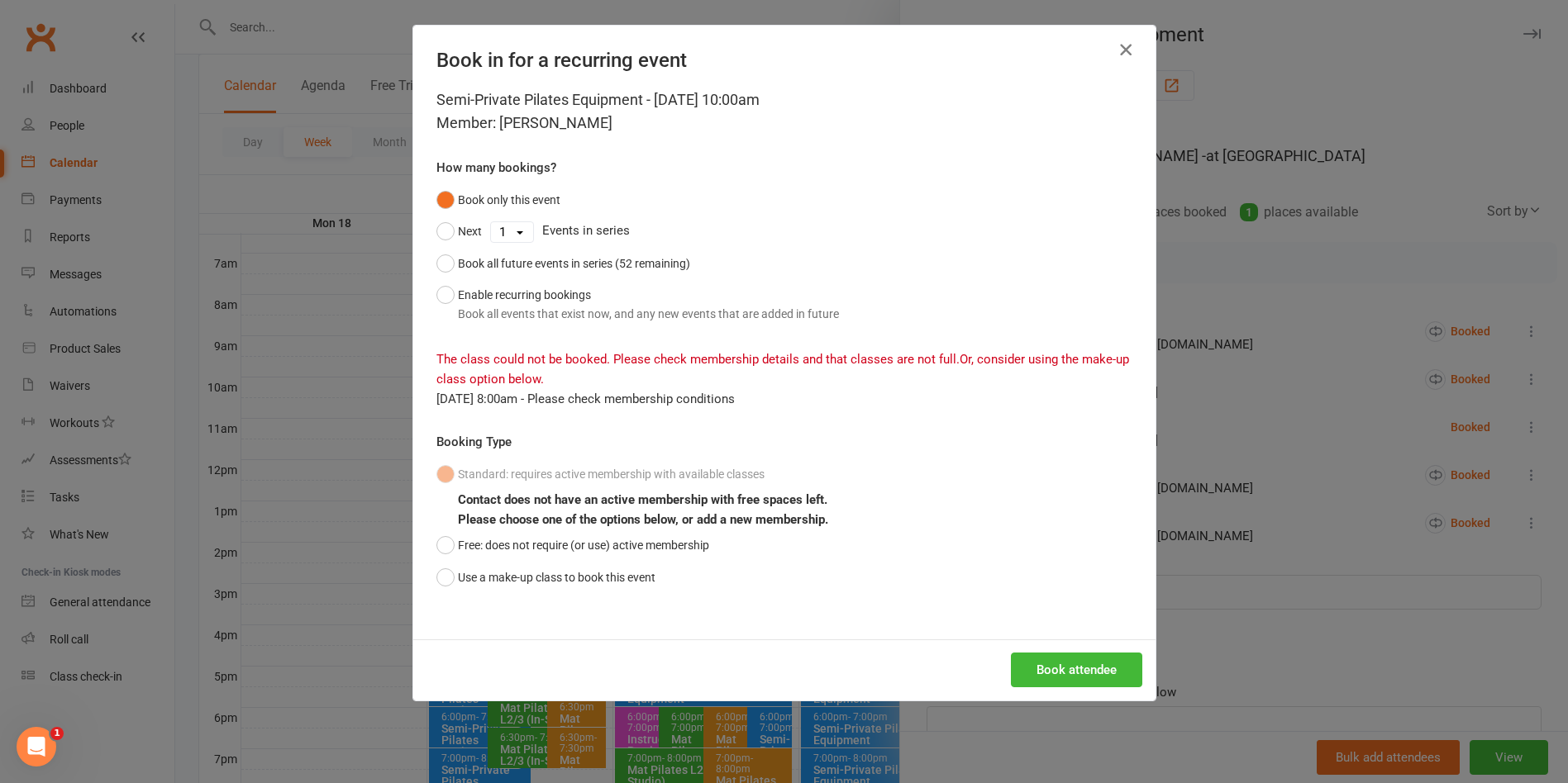
click at [1123, 50] on icon "button" at bounding box center [1125, 49] width 19 height 19
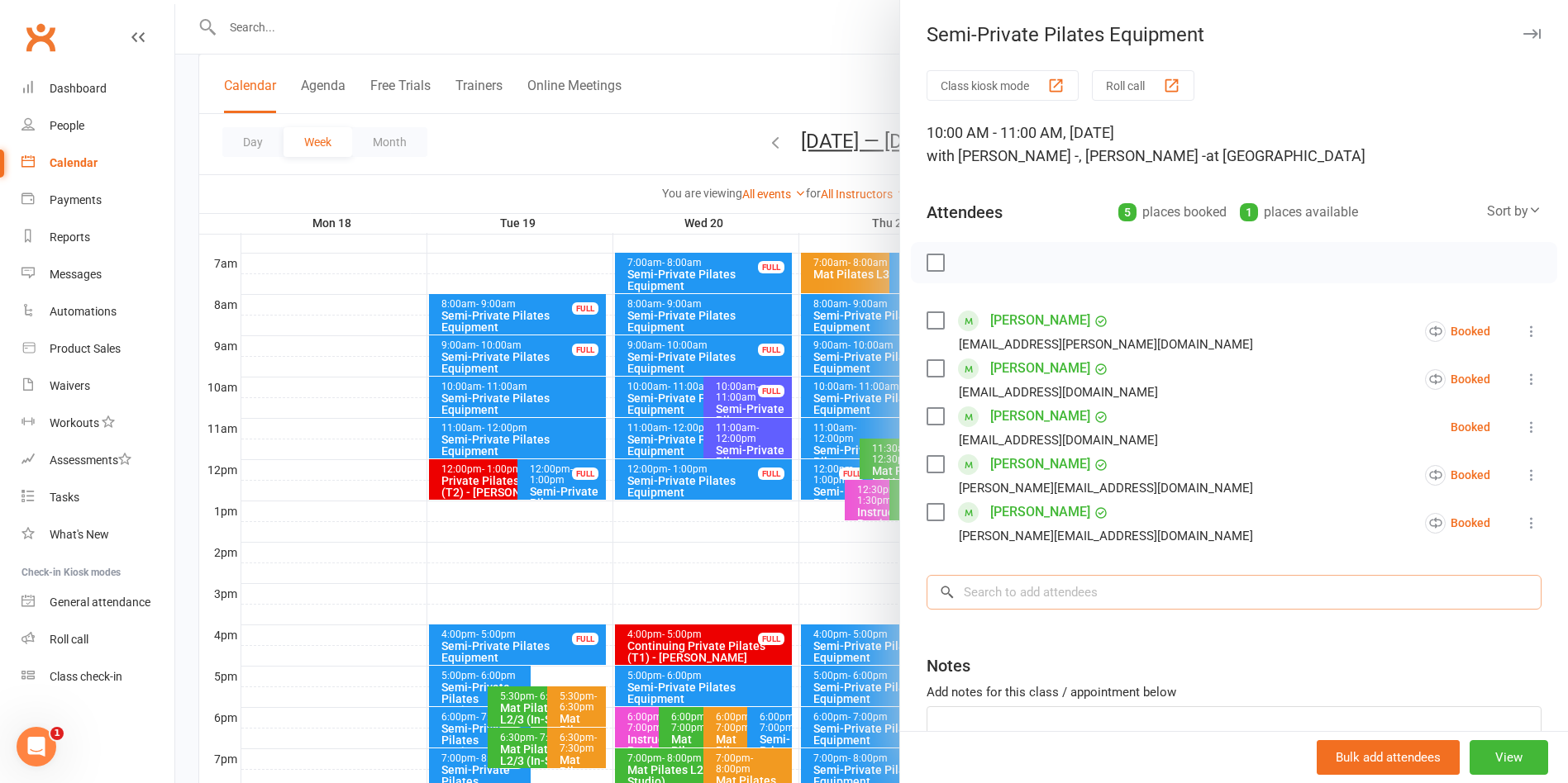
click at [1057, 595] on input "search" at bounding box center [1234, 592] width 615 height 34
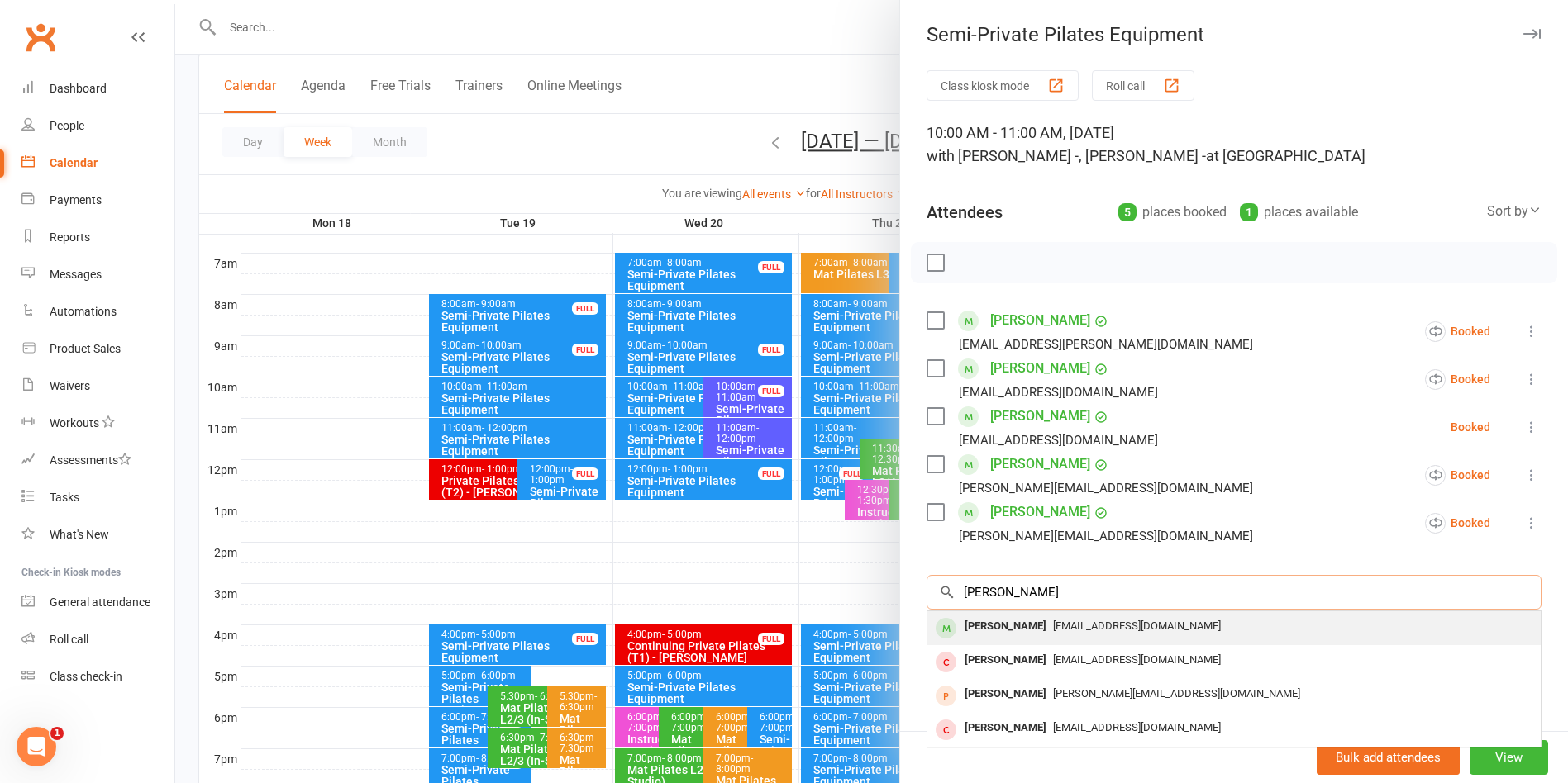
type input "Kerry whi"
click at [1057, 631] on span "[EMAIL_ADDRESS][DOMAIN_NAME]" at bounding box center [1137, 626] width 168 height 12
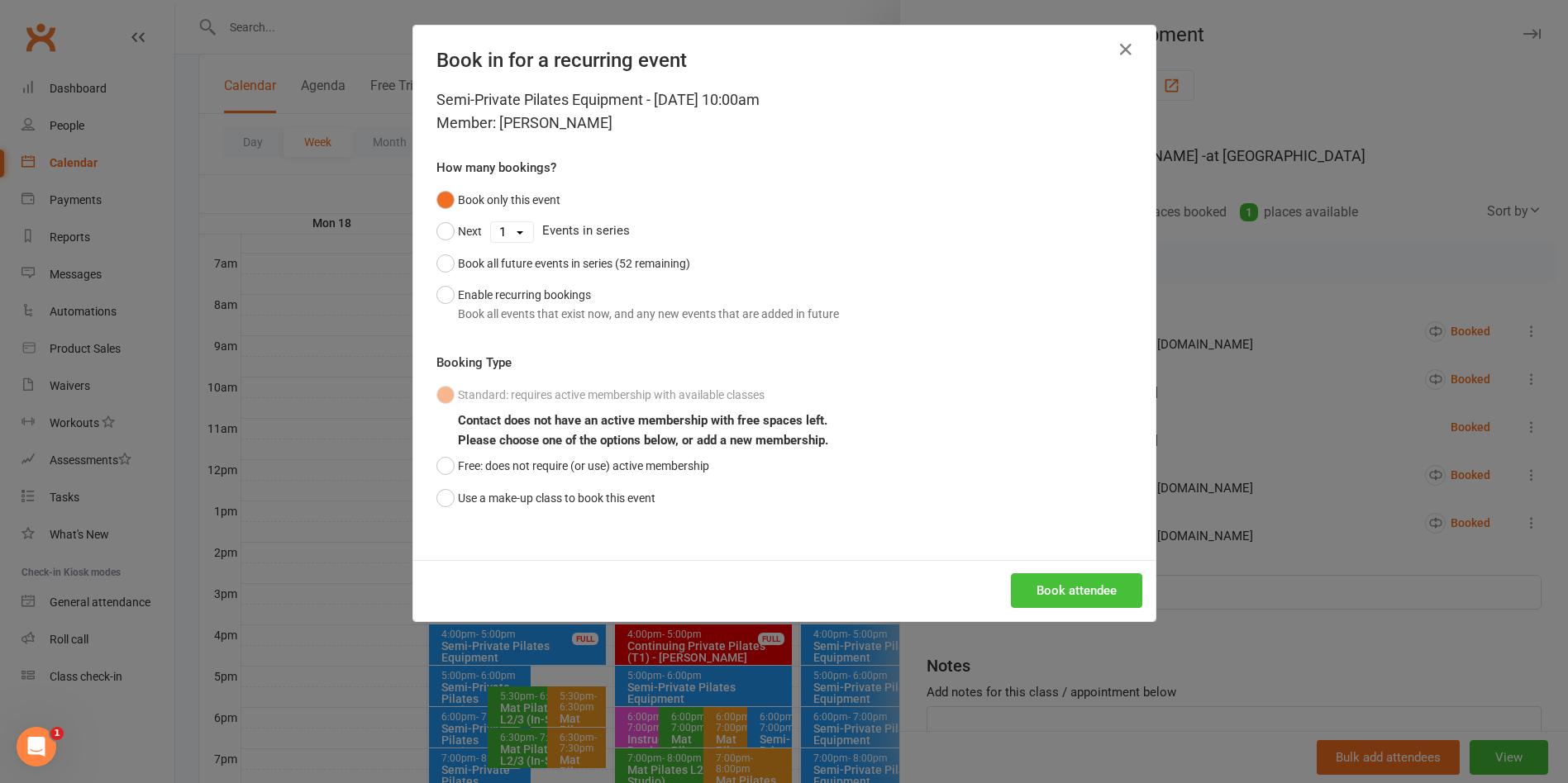
click at [1057, 584] on button "Book attendee" at bounding box center [1076, 590] width 131 height 34
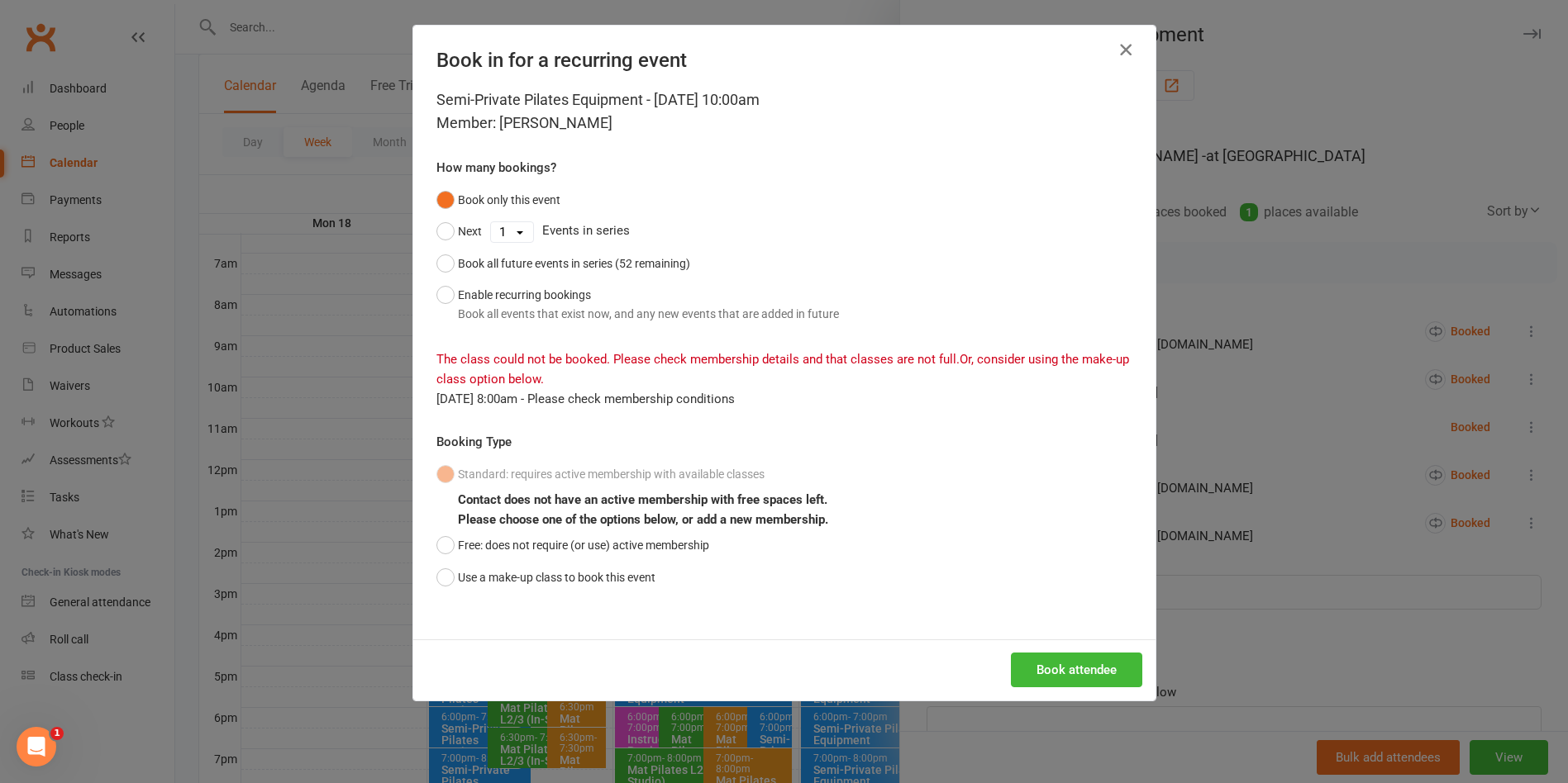
click at [1116, 52] on icon "button" at bounding box center [1125, 49] width 19 height 19
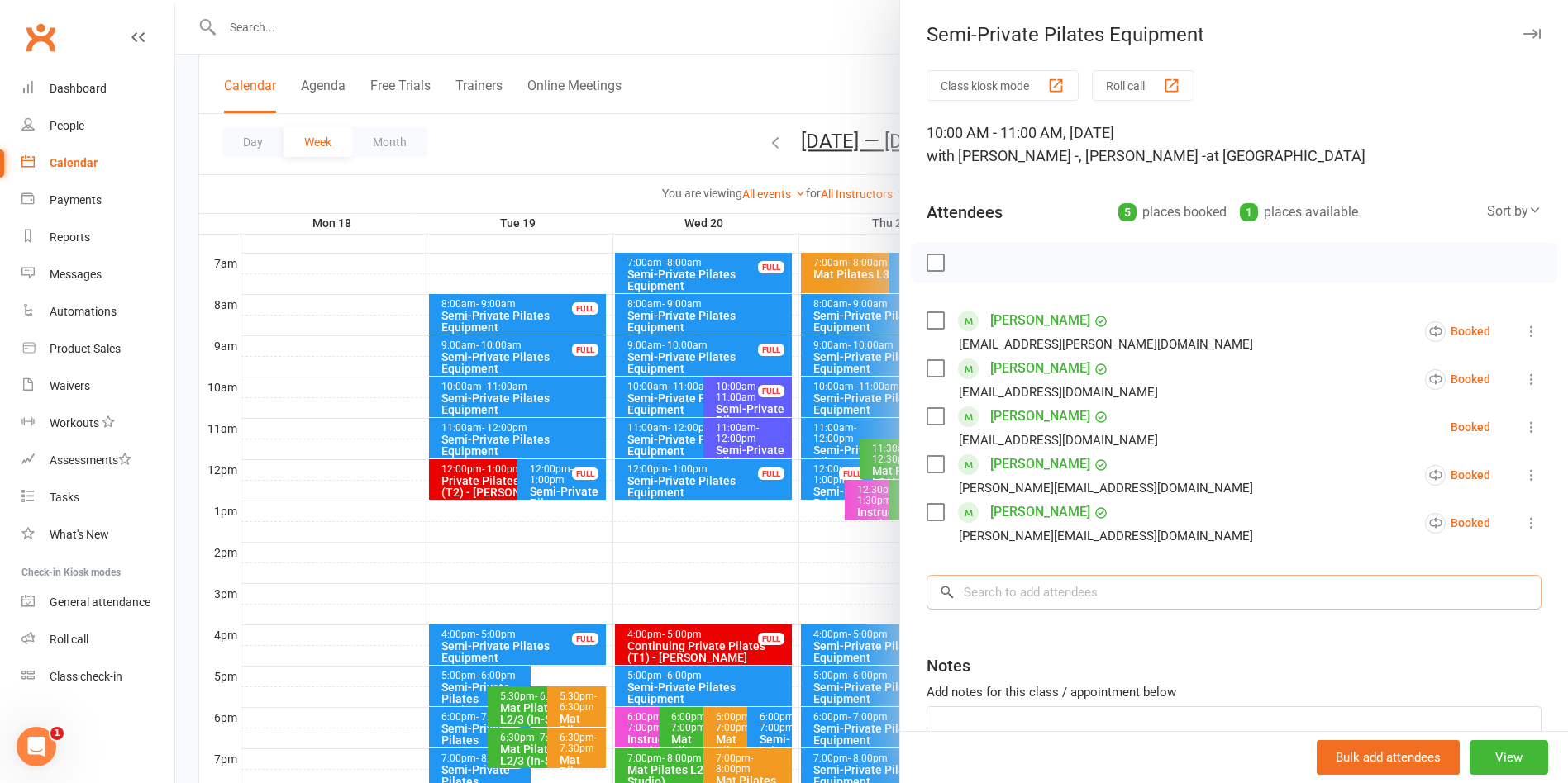
click at [1156, 586] on input "search" at bounding box center [1234, 592] width 615 height 34
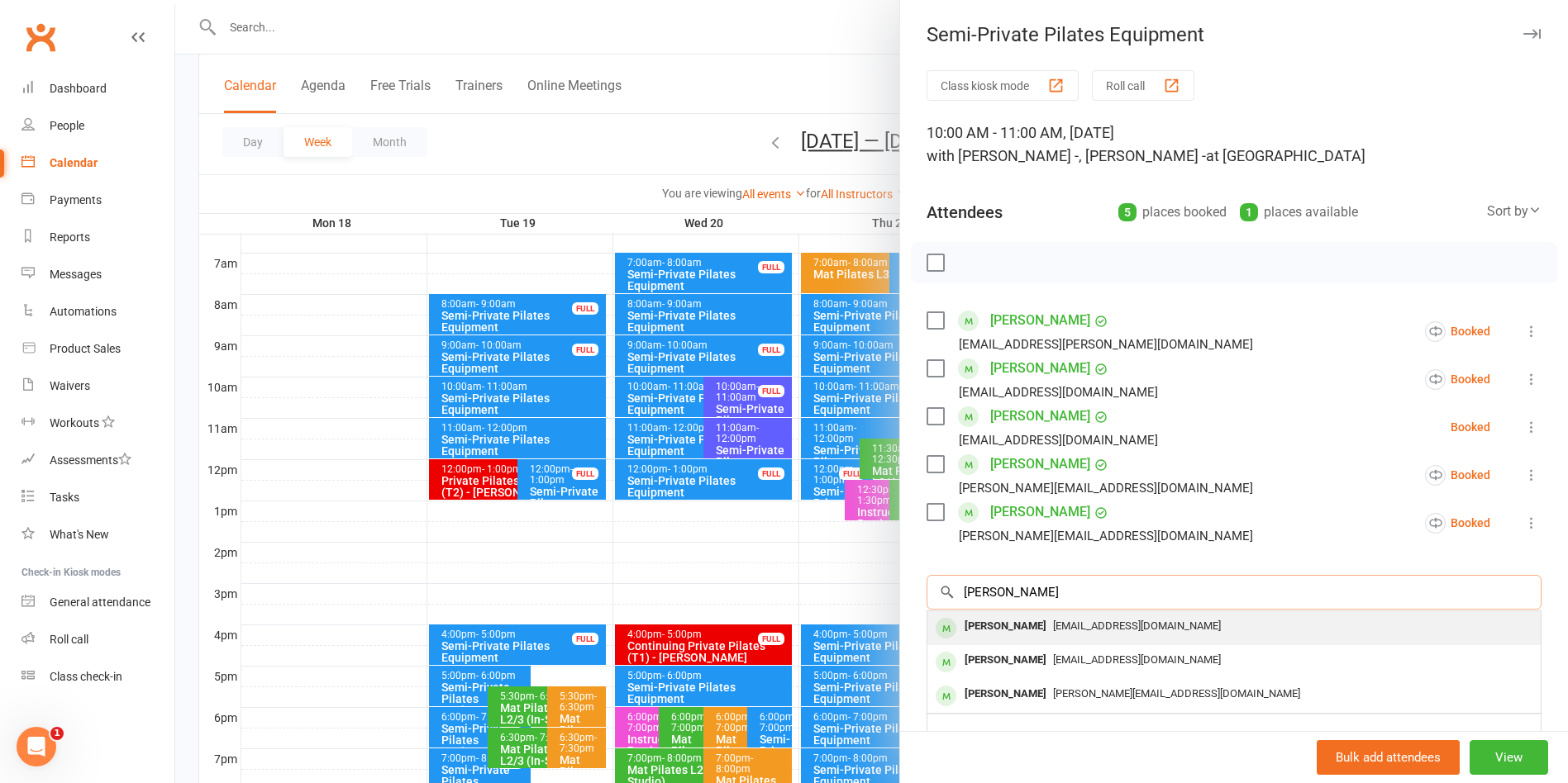
type input "Kerry whi"
click at [1148, 630] on span "[EMAIL_ADDRESS][DOMAIN_NAME]" at bounding box center [1137, 626] width 168 height 12
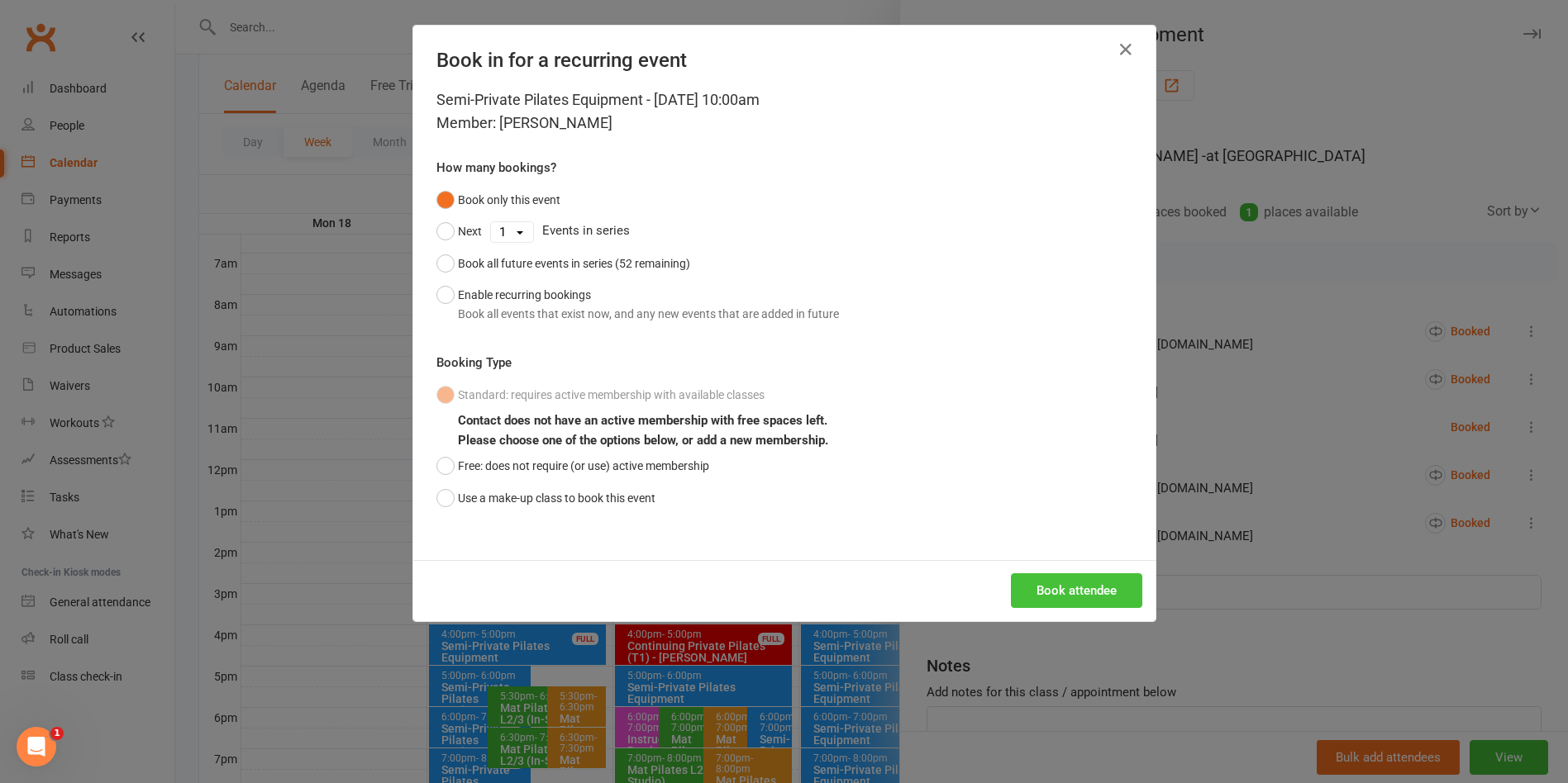
click at [1072, 582] on button "Book attendee" at bounding box center [1076, 590] width 131 height 34
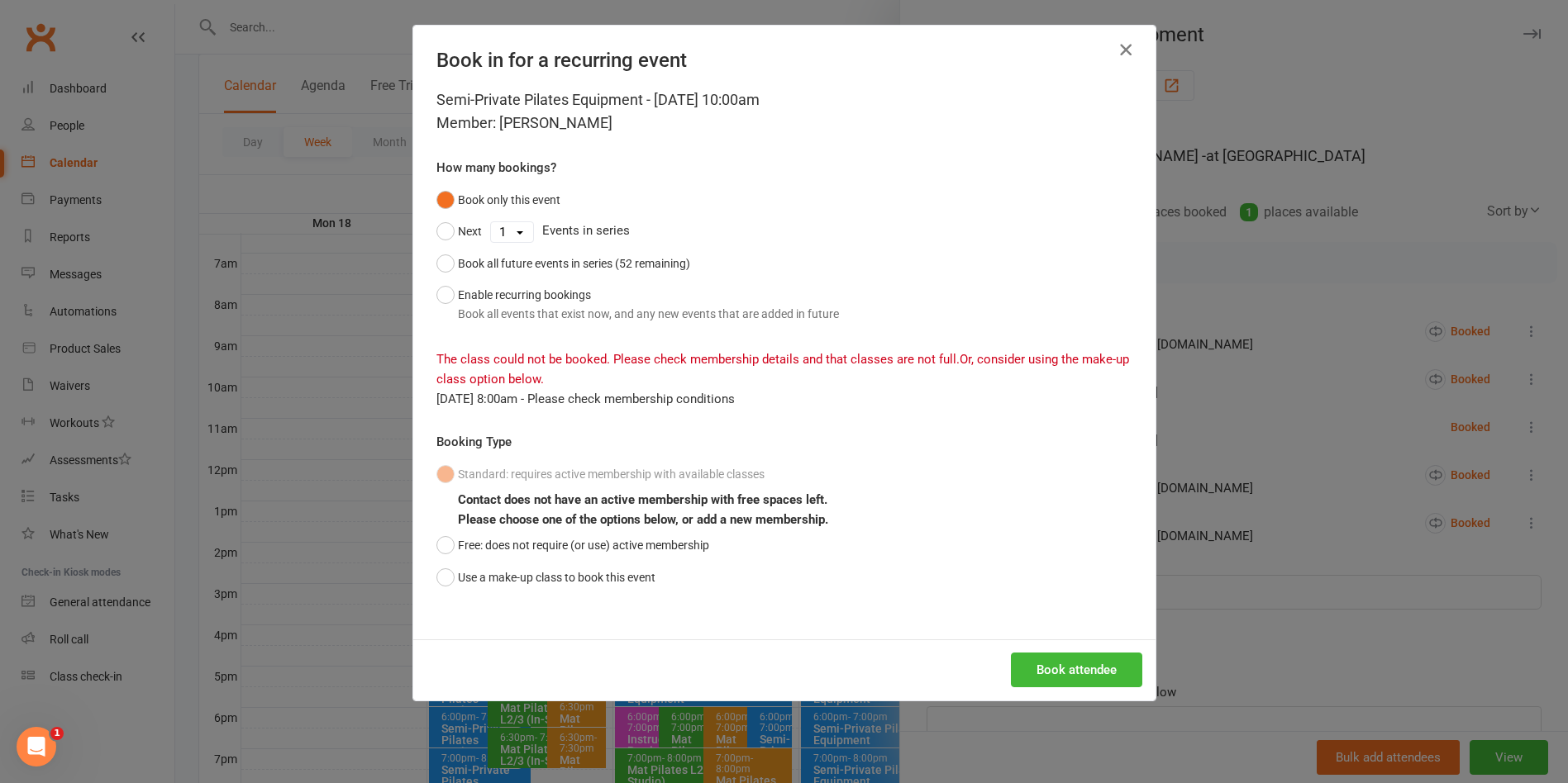
click at [1117, 48] on icon "button" at bounding box center [1125, 49] width 19 height 19
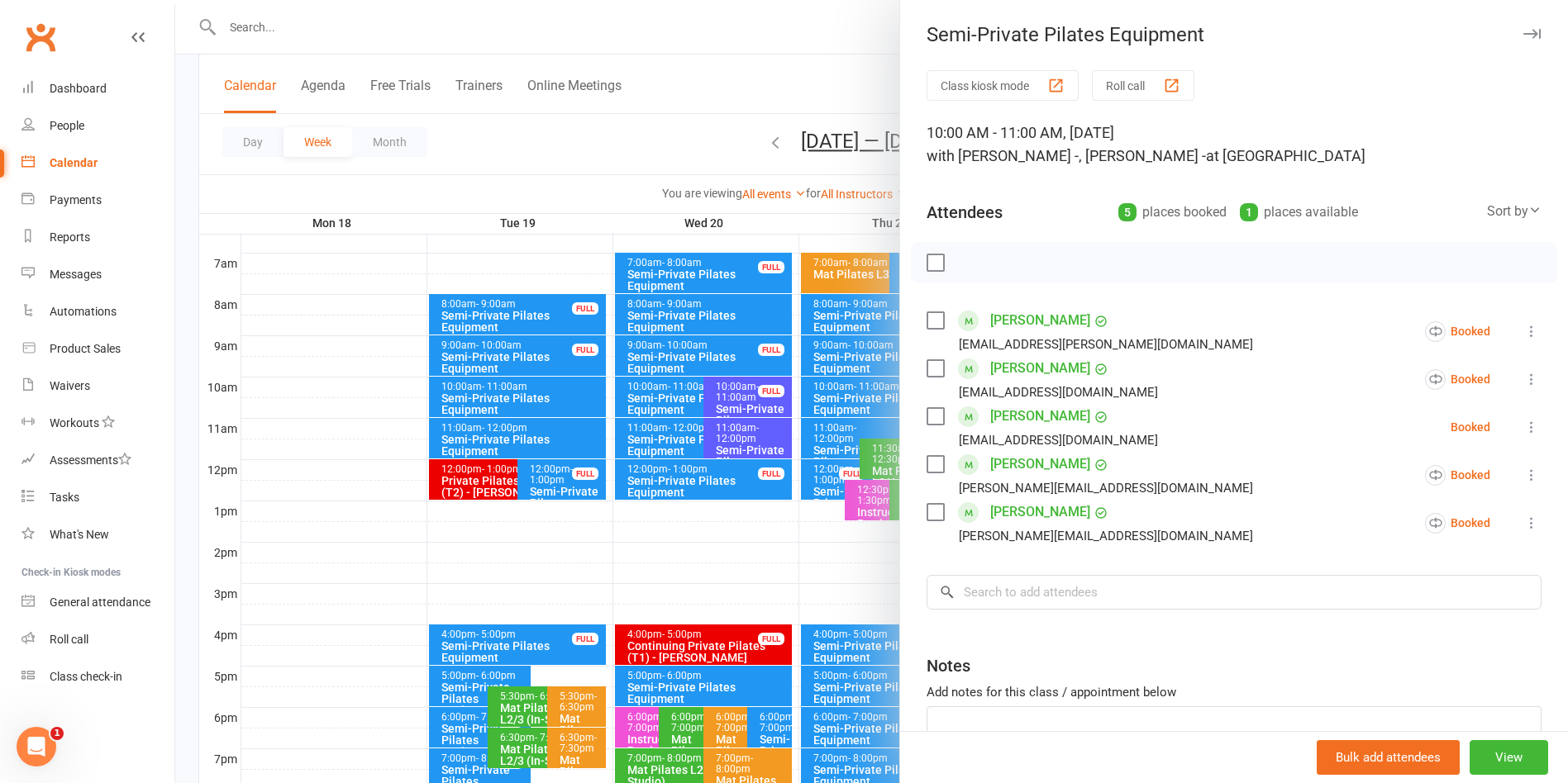
click at [778, 50] on div at bounding box center [871, 392] width 1393 height 783
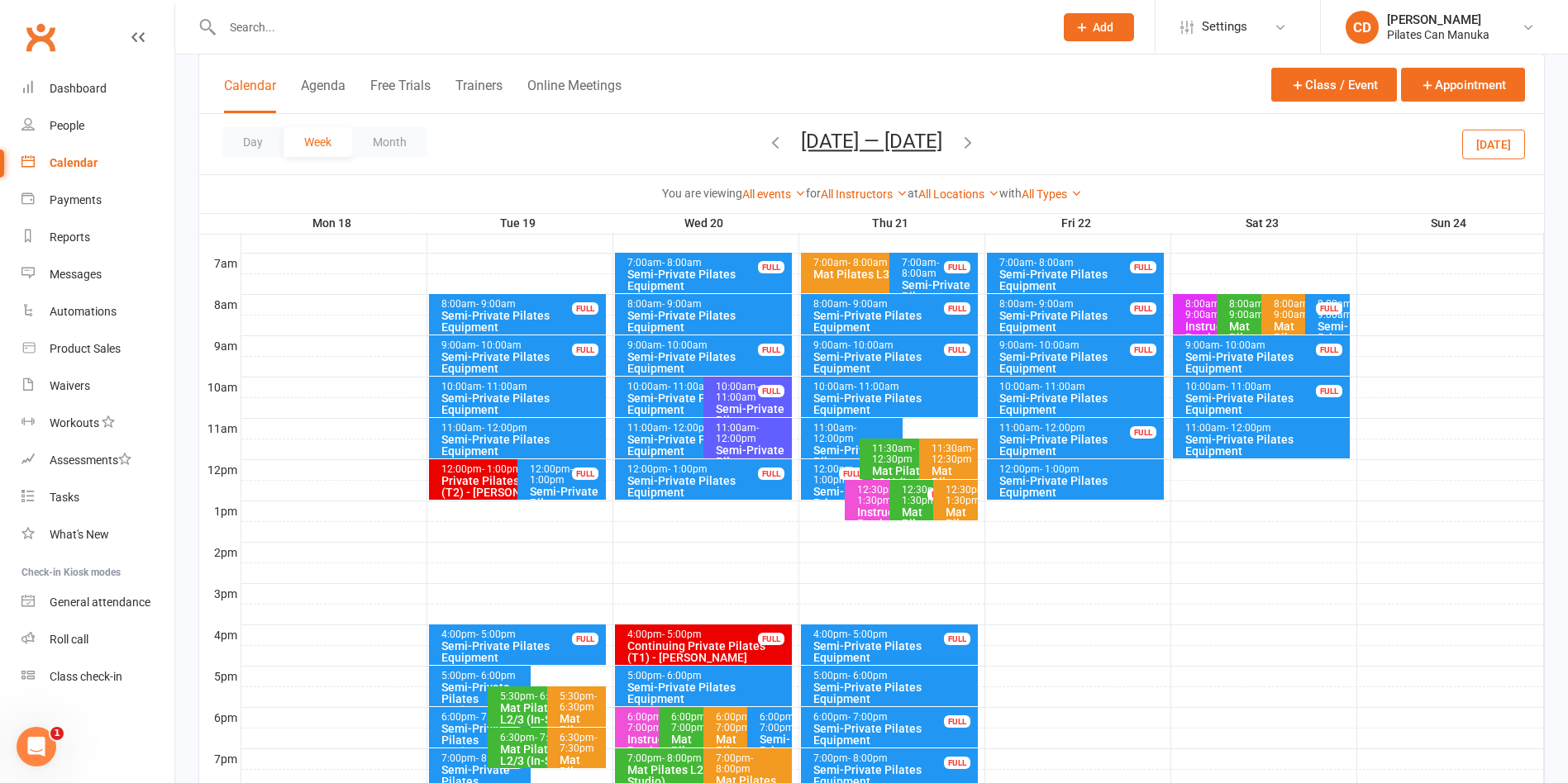
click at [972, 140] on icon "button" at bounding box center [967, 142] width 19 height 19
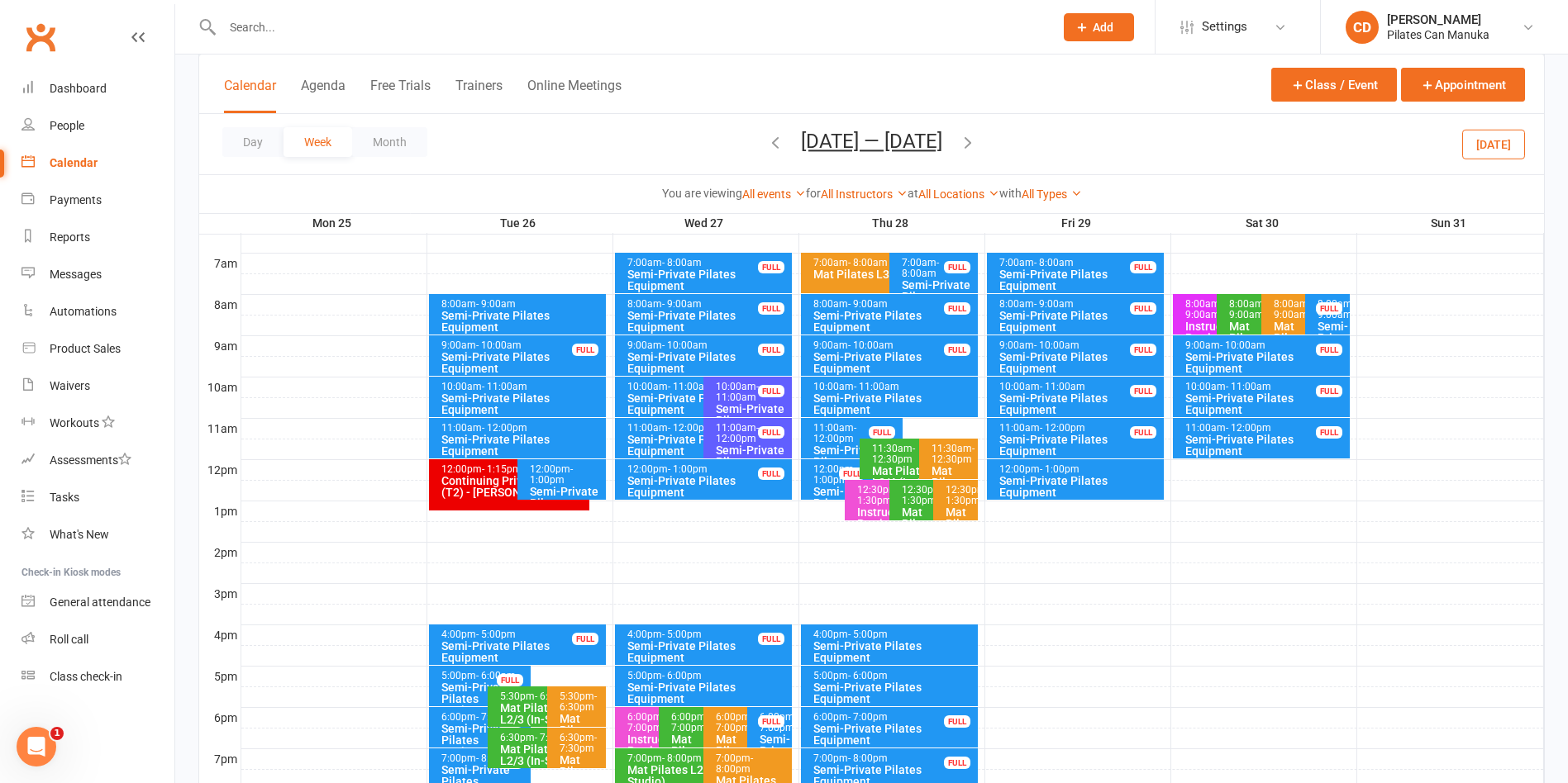
click at [977, 141] on icon "button" at bounding box center [967, 142] width 19 height 19
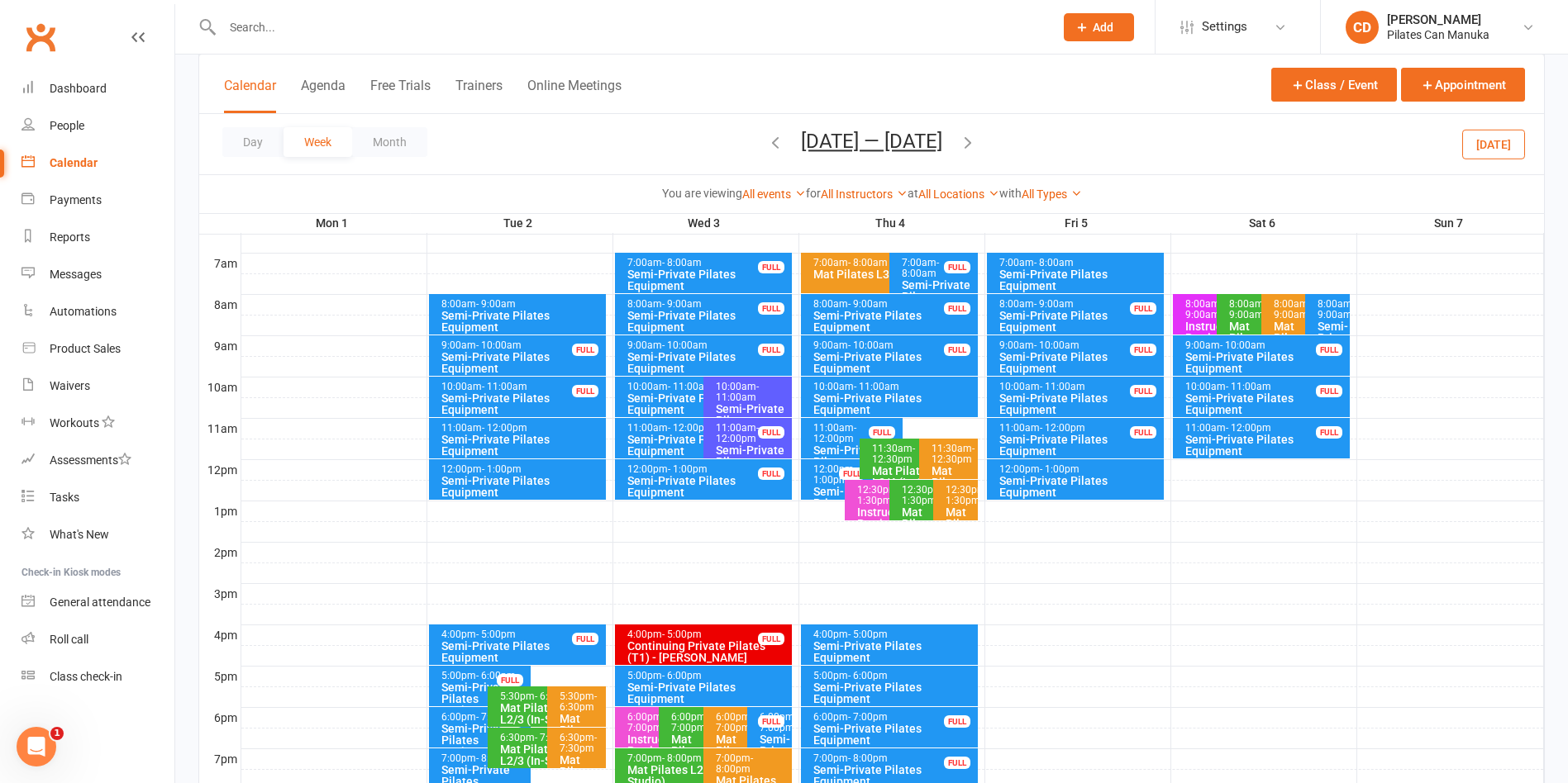
click at [971, 141] on icon "button" at bounding box center [967, 142] width 19 height 19
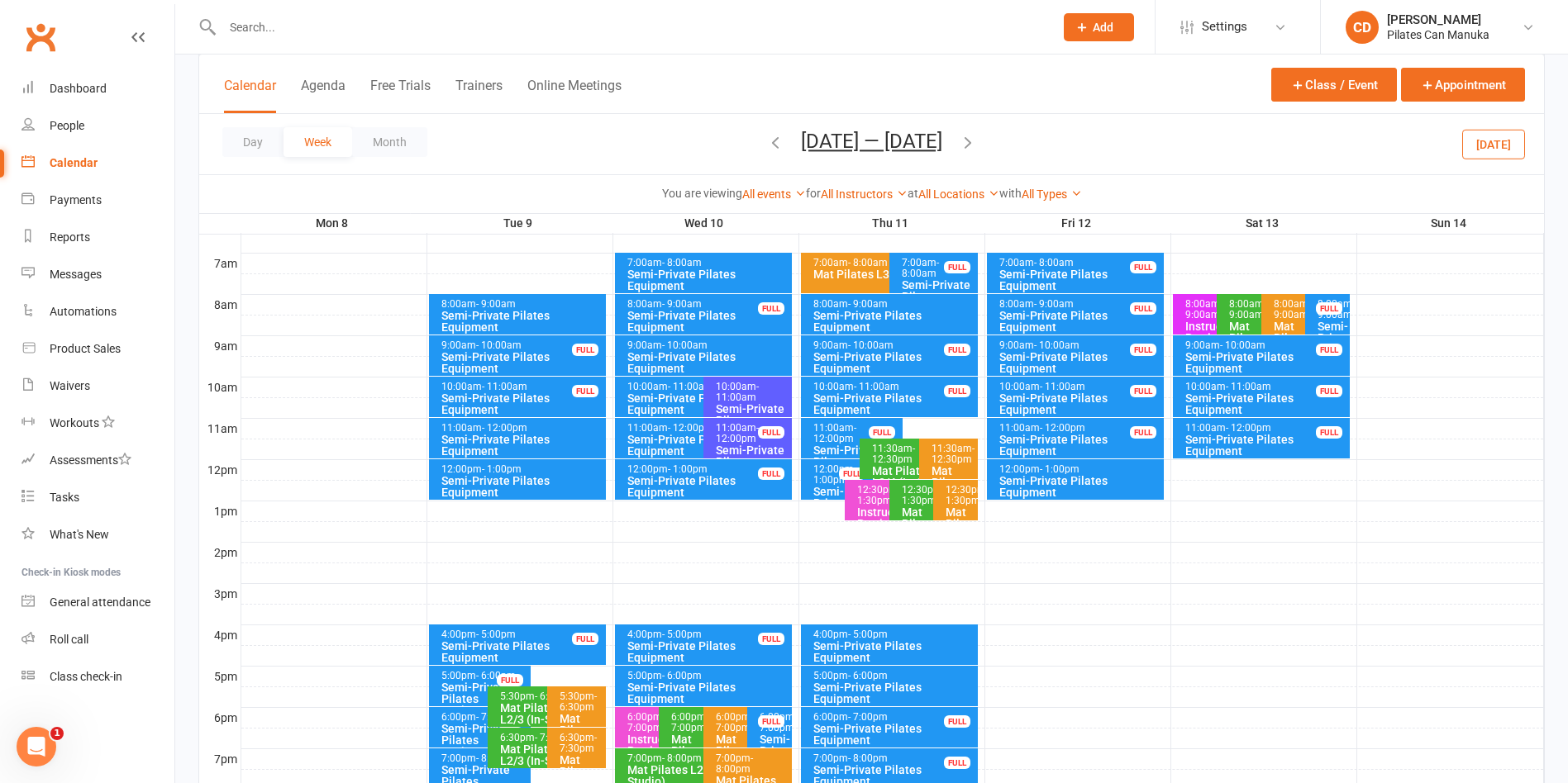
click at [524, 434] on div "Semi-Private Pilates Equipment" at bounding box center [521, 445] width 163 height 23
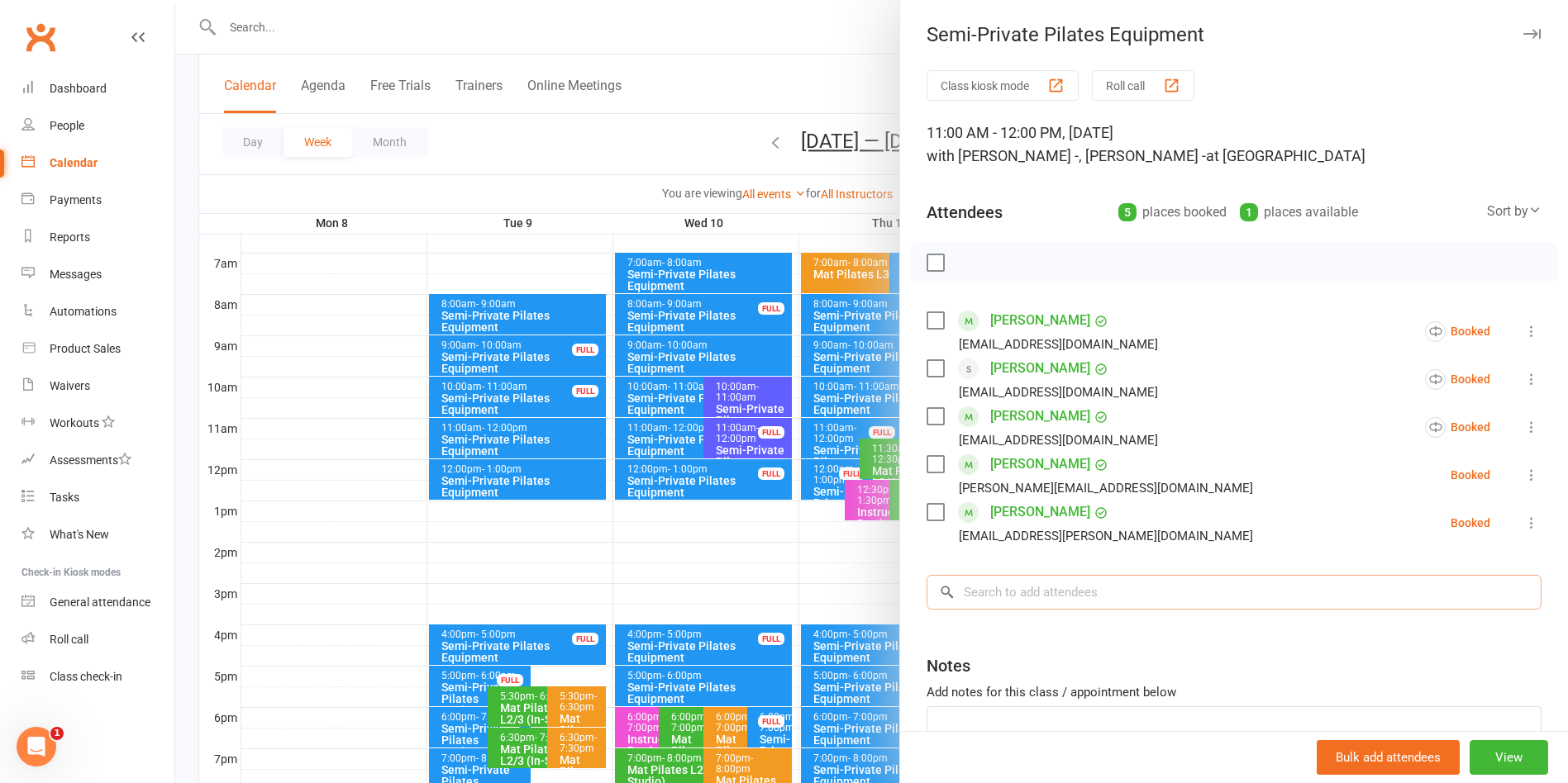
click at [1084, 591] on input "search" at bounding box center [1234, 592] width 615 height 34
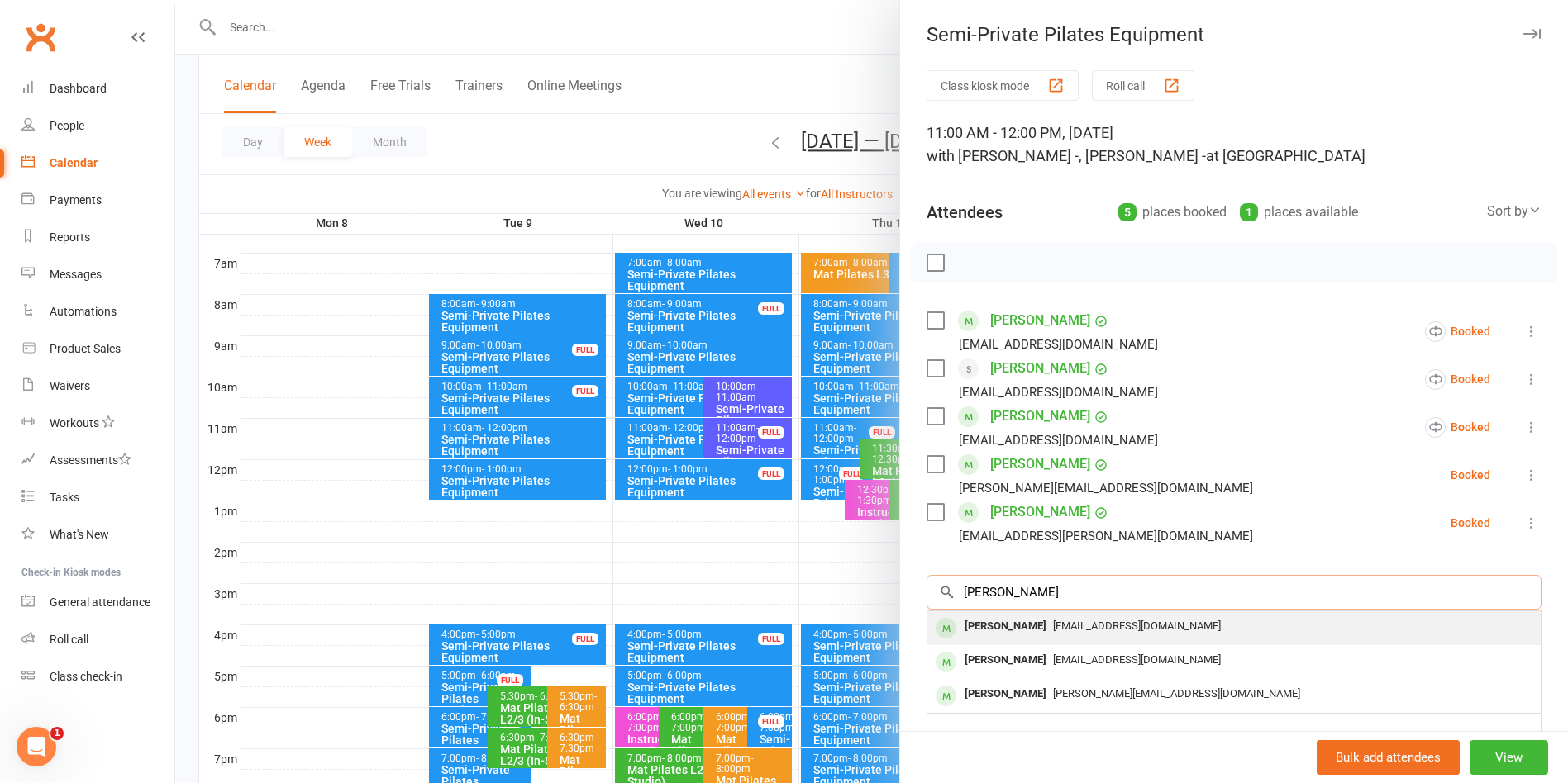
type input "Kerry W"
click at [1079, 627] on span "[EMAIL_ADDRESS][DOMAIN_NAME]" at bounding box center [1137, 626] width 168 height 12
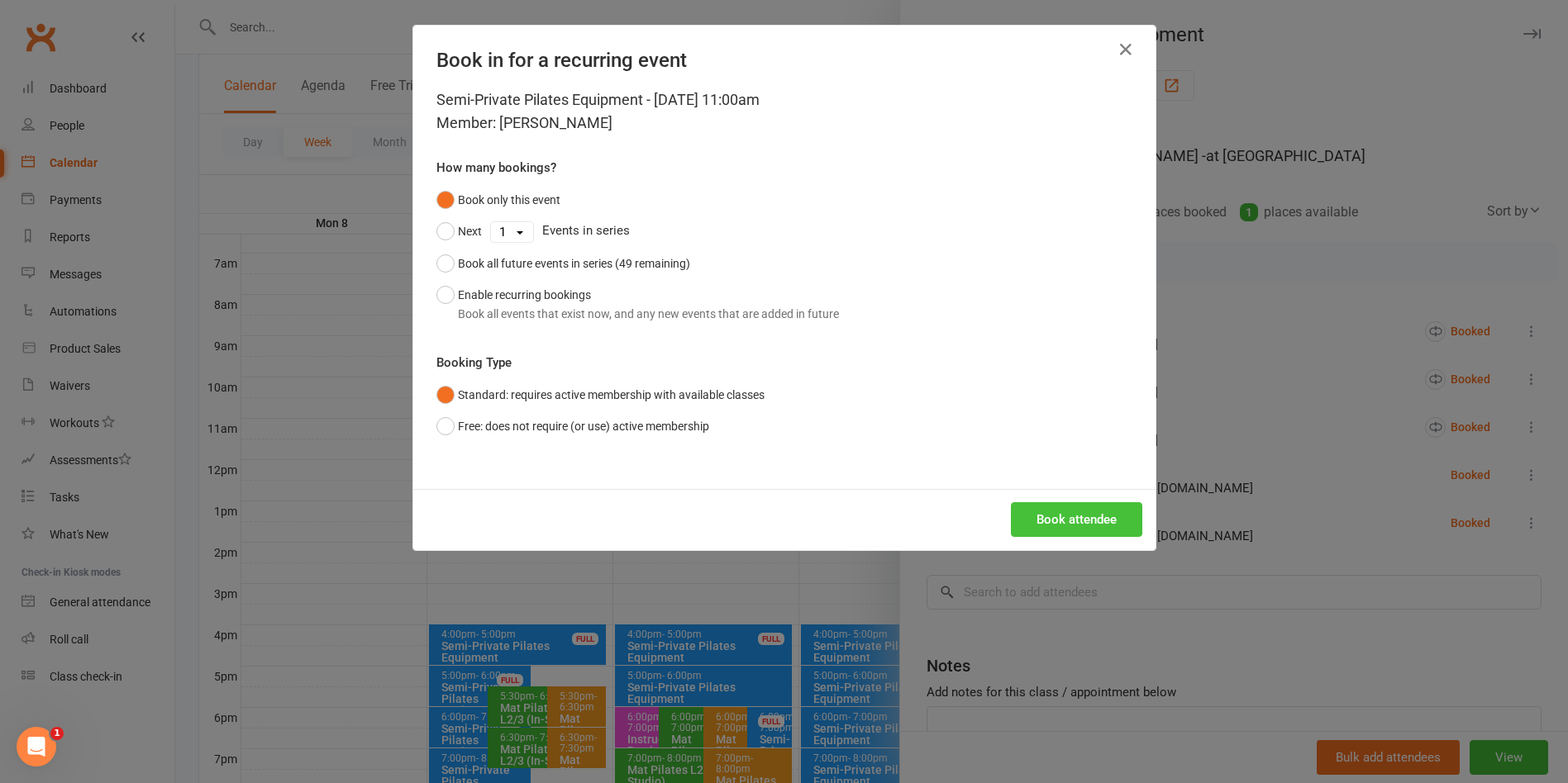
click at [1011, 523] on button "Book attendee" at bounding box center [1076, 519] width 131 height 34
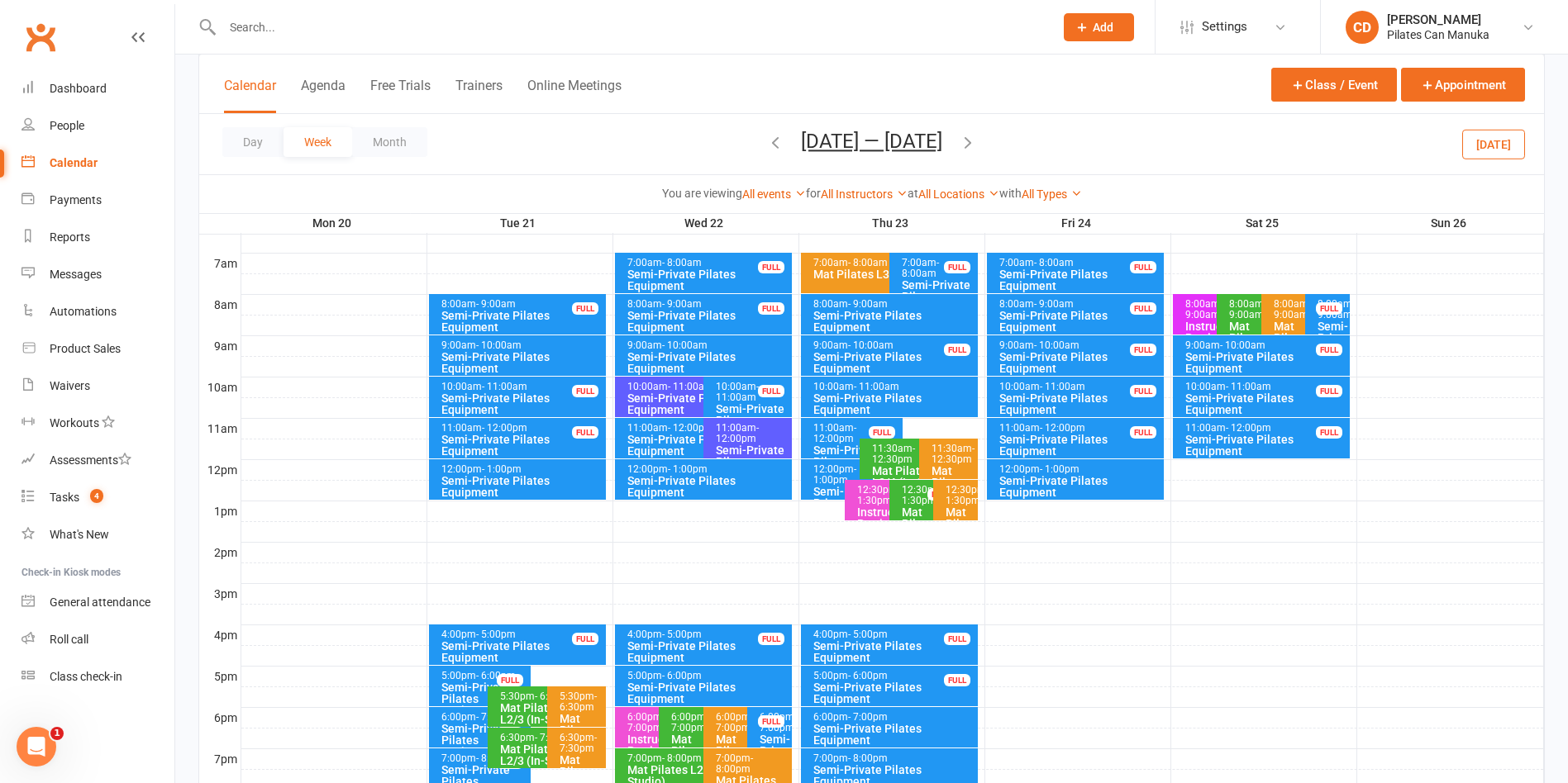
click at [360, 17] on input "text" at bounding box center [629, 27] width 825 height 23
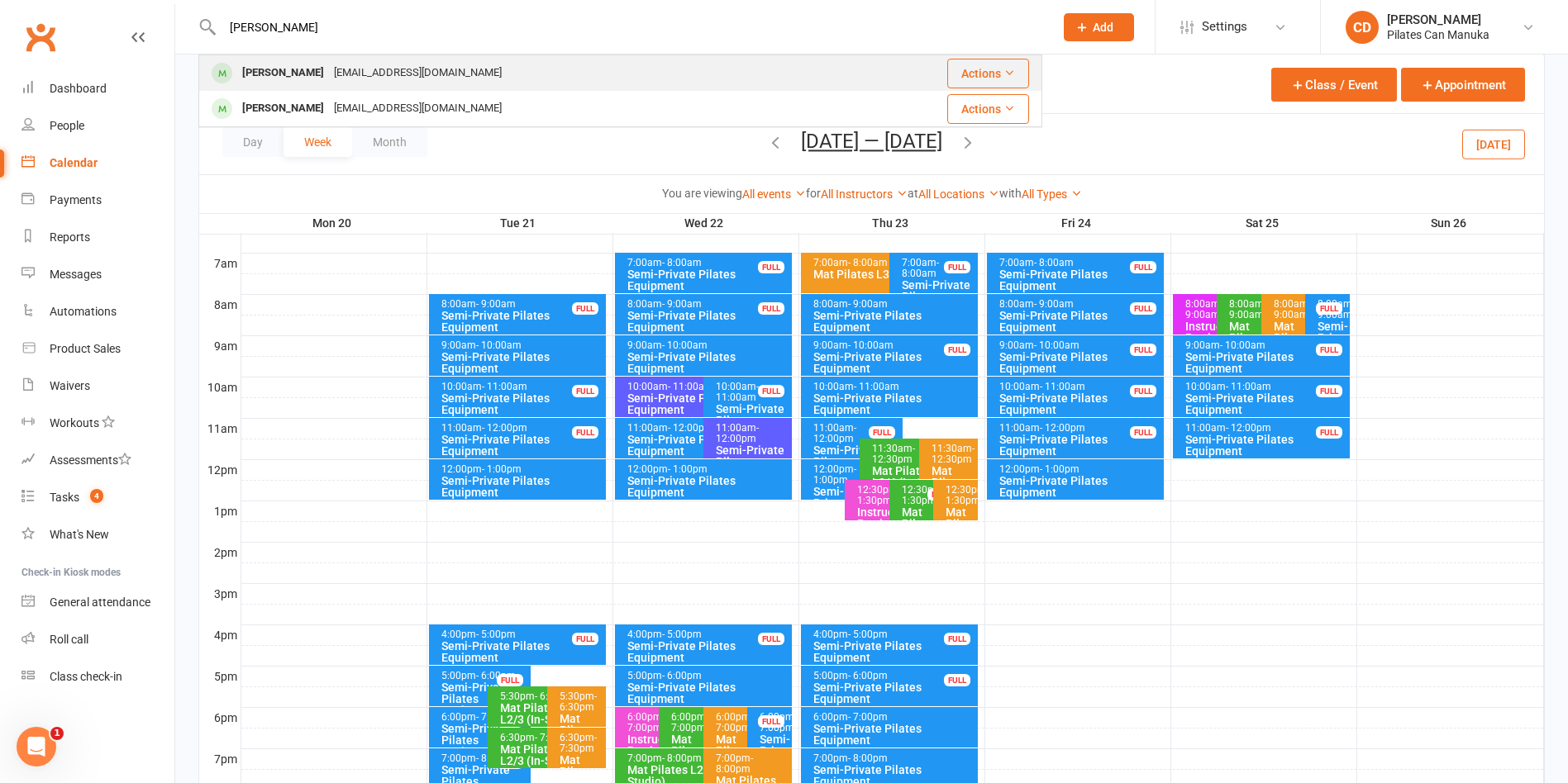
type input "ramila"
click at [374, 68] on div "rami_wick@hotmail.com" at bounding box center [417, 72] width 177 height 24
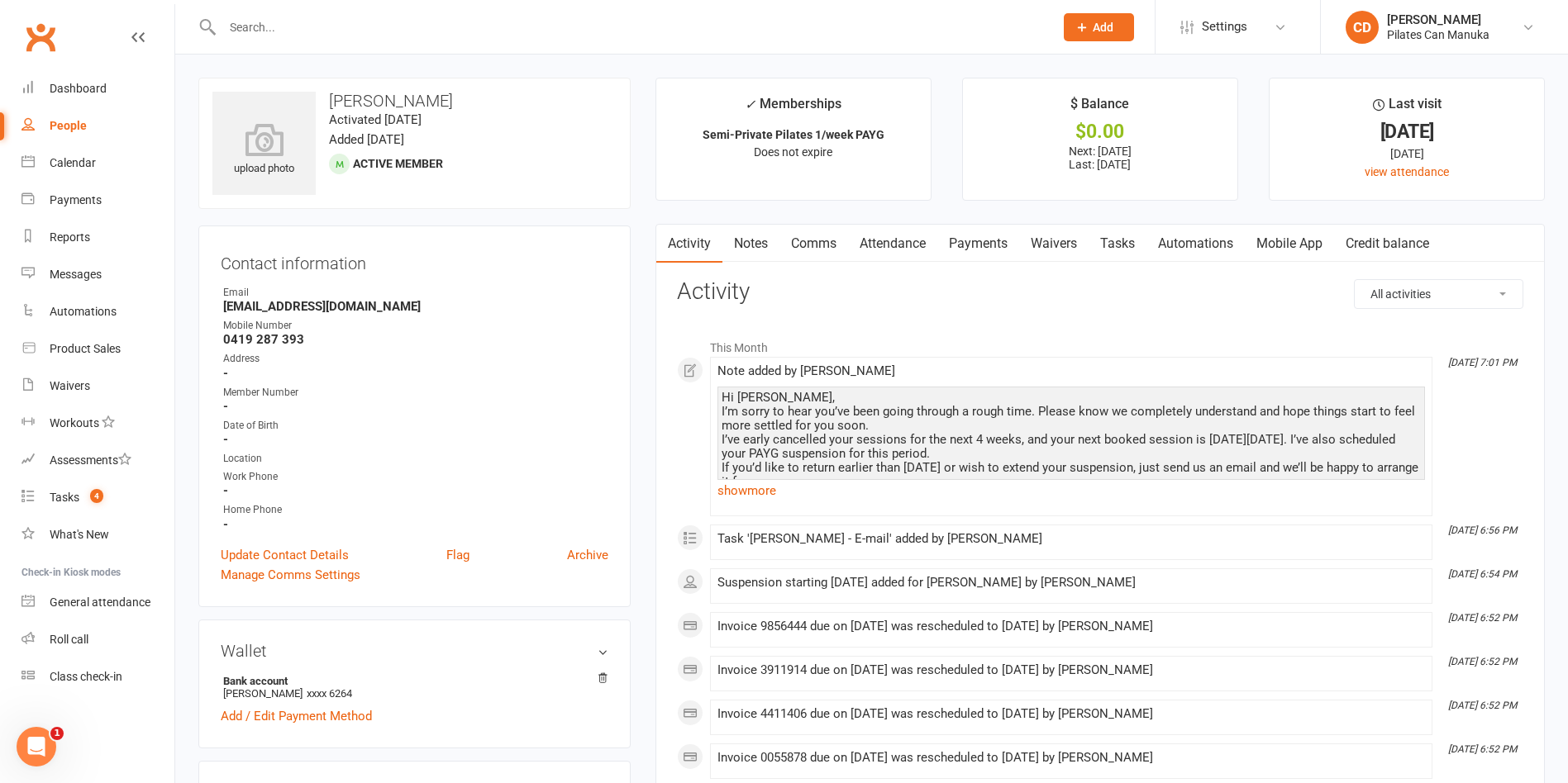
drag, startPoint x: 467, startPoint y: 111, endPoint x: 340, endPoint y: 104, distance: 127.2
click at [340, 104] on div "upload photo Ramila Varendran Activated 29 April, 2024 Added 22 April, 2024 Act…" at bounding box center [414, 143] width 432 height 131
click at [339, 99] on h3 "Ramila Varendran" at bounding box center [414, 101] width 404 height 19
drag, startPoint x: 330, startPoint y: 101, endPoint x: 466, endPoint y: 98, distance: 136.0
click at [466, 98] on h3 "Ramila Varendran" at bounding box center [414, 101] width 404 height 19
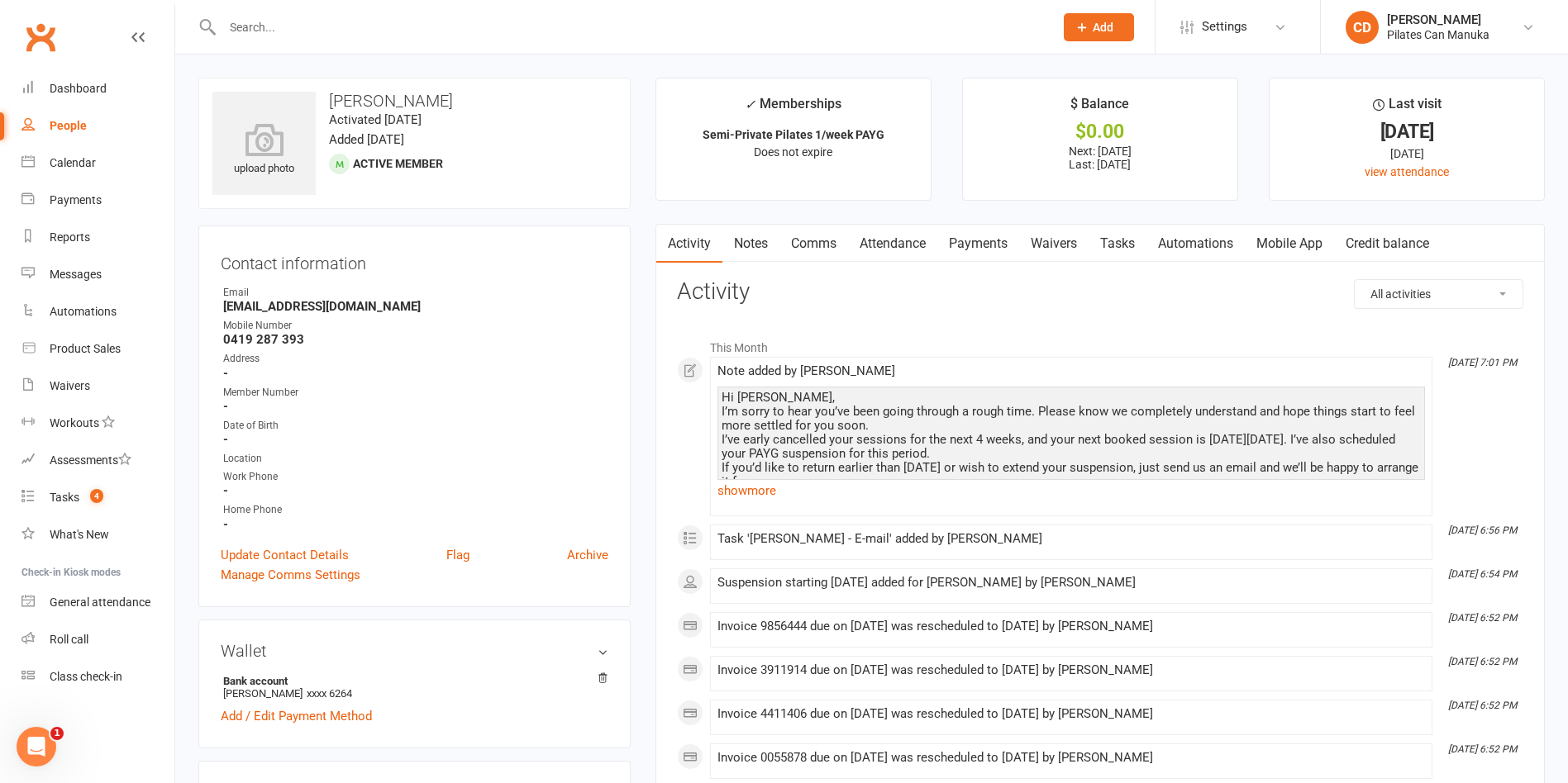
copy h3 "Ramila Varendran"
click at [91, 167] on div "Calendar" at bounding box center [72, 162] width 46 height 13
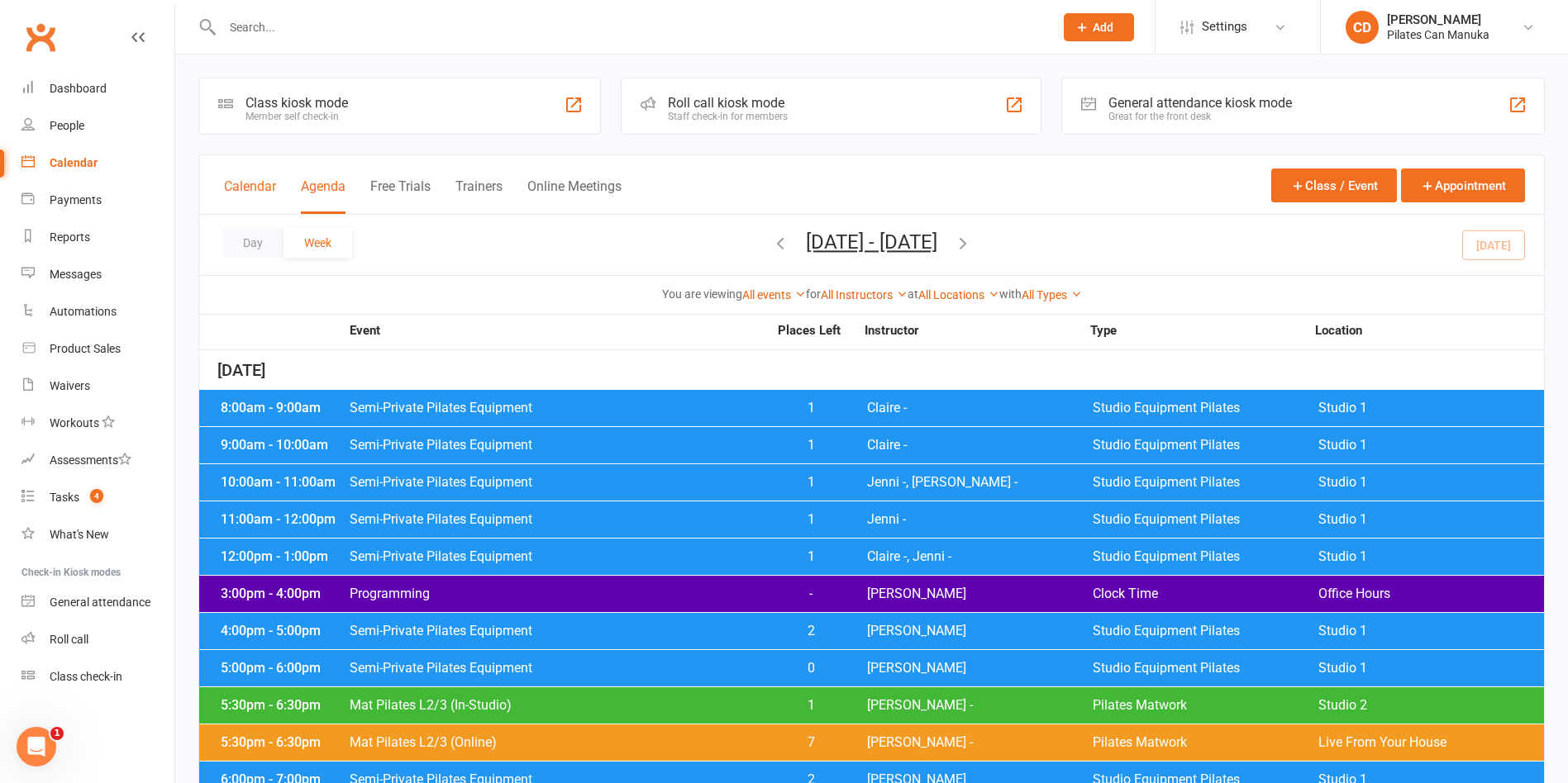
click at [260, 179] on button "Calendar" at bounding box center [250, 196] width 52 height 35
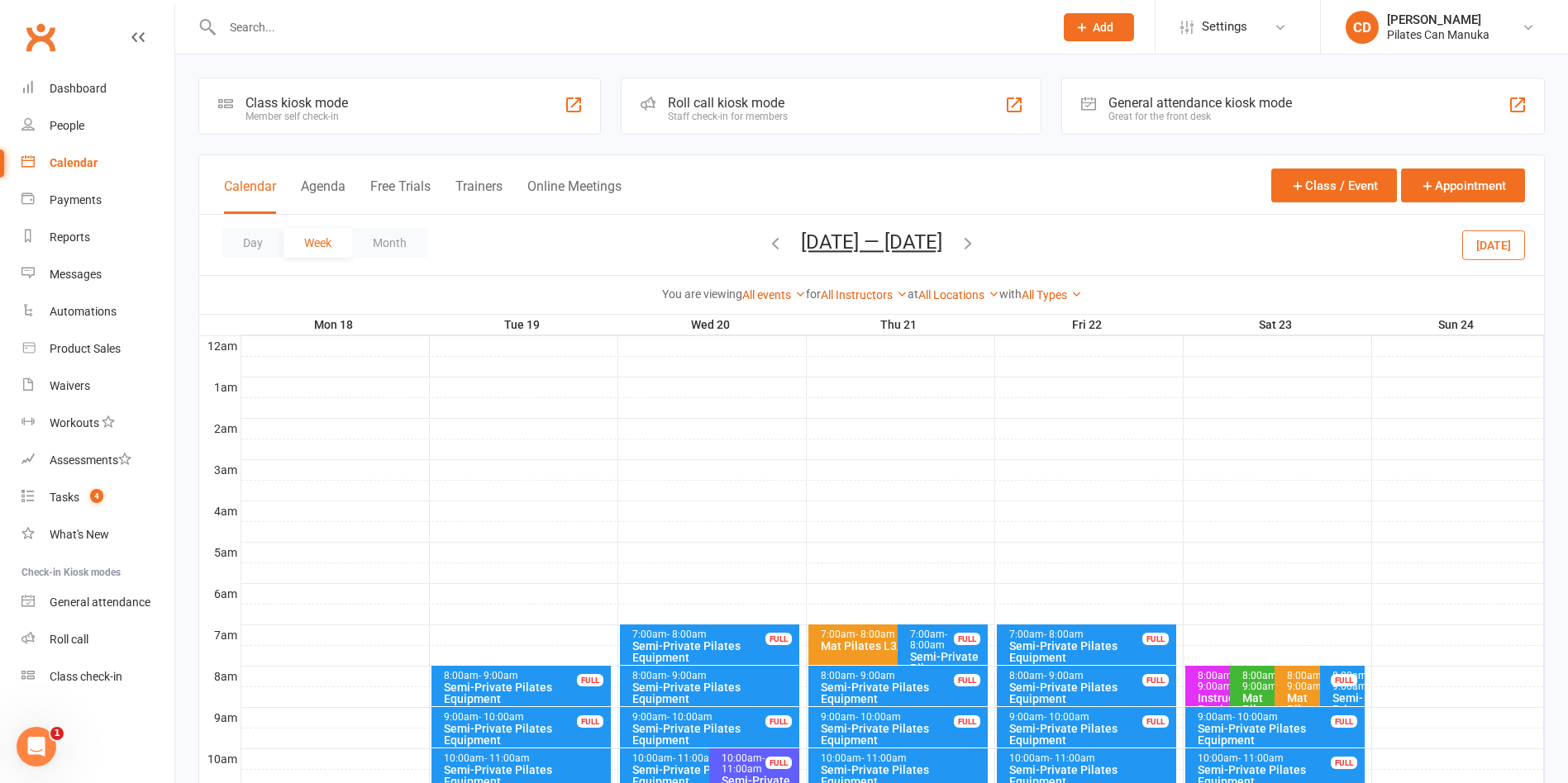
click at [977, 248] on icon "button" at bounding box center [967, 242] width 19 height 19
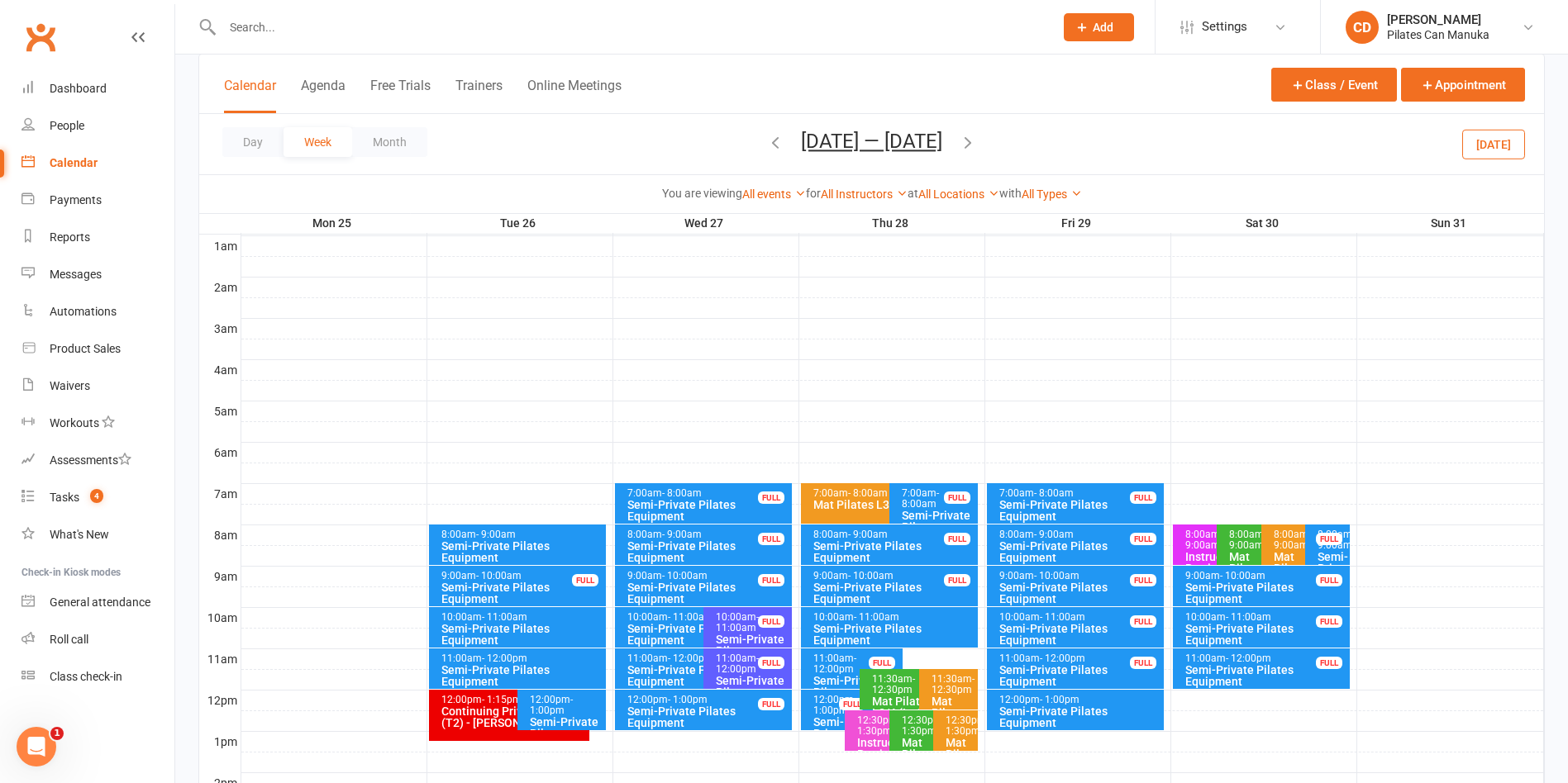
scroll to position [248, 0]
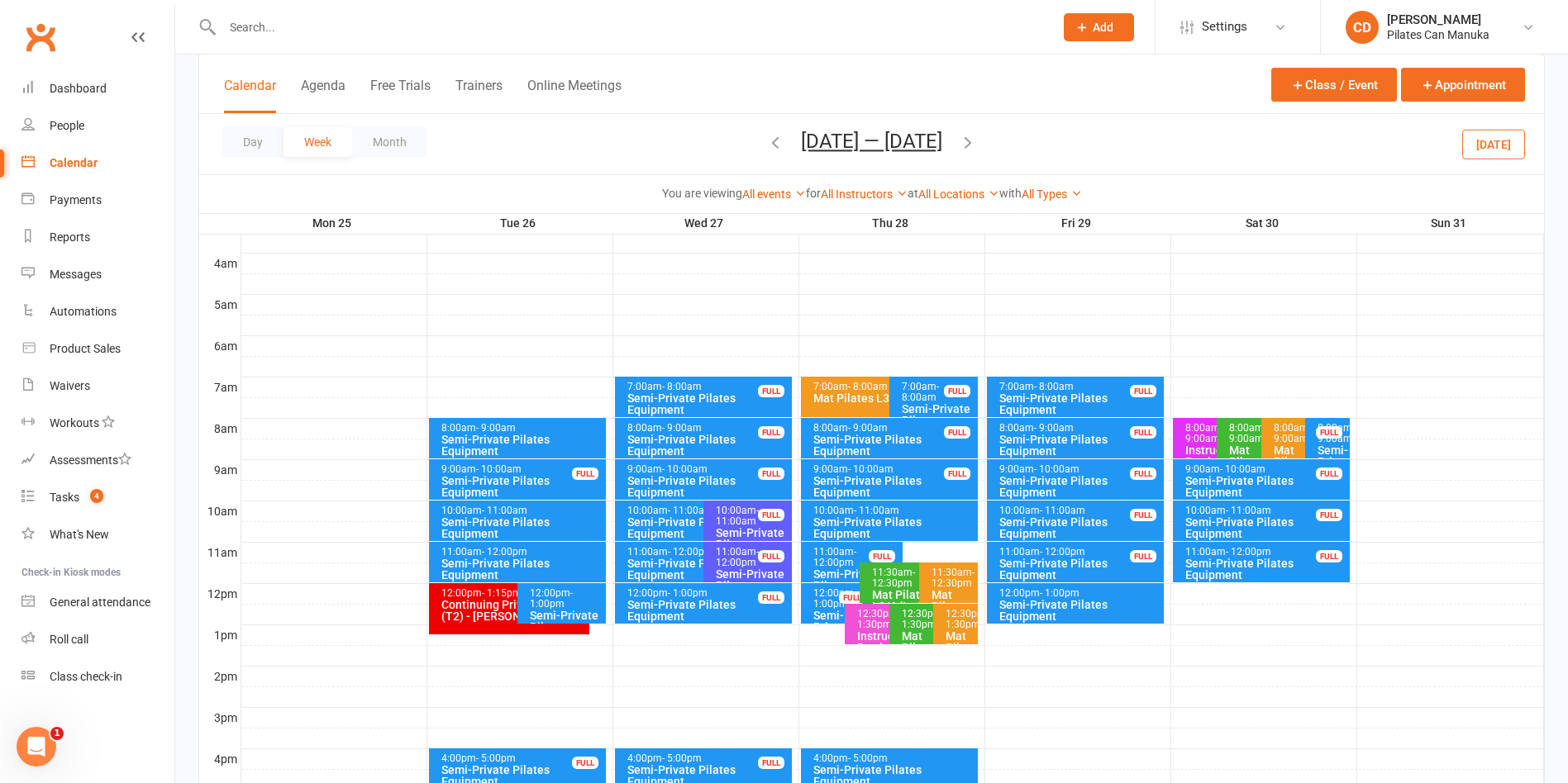
click at [573, 607] on div "12:00pm - 1:00pm" at bounding box center [565, 599] width 73 height 21
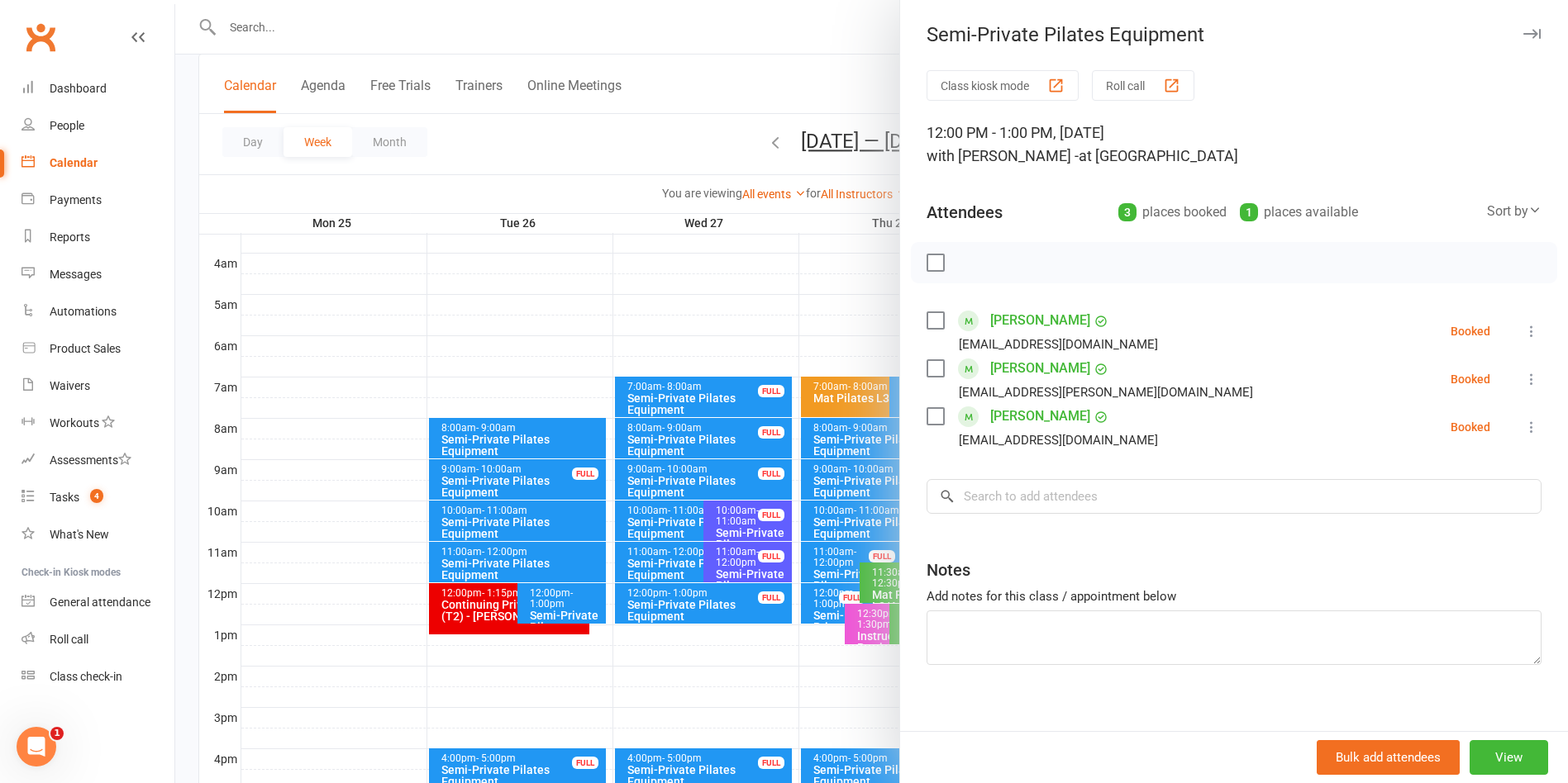
click at [785, 79] on div at bounding box center [871, 392] width 1393 height 783
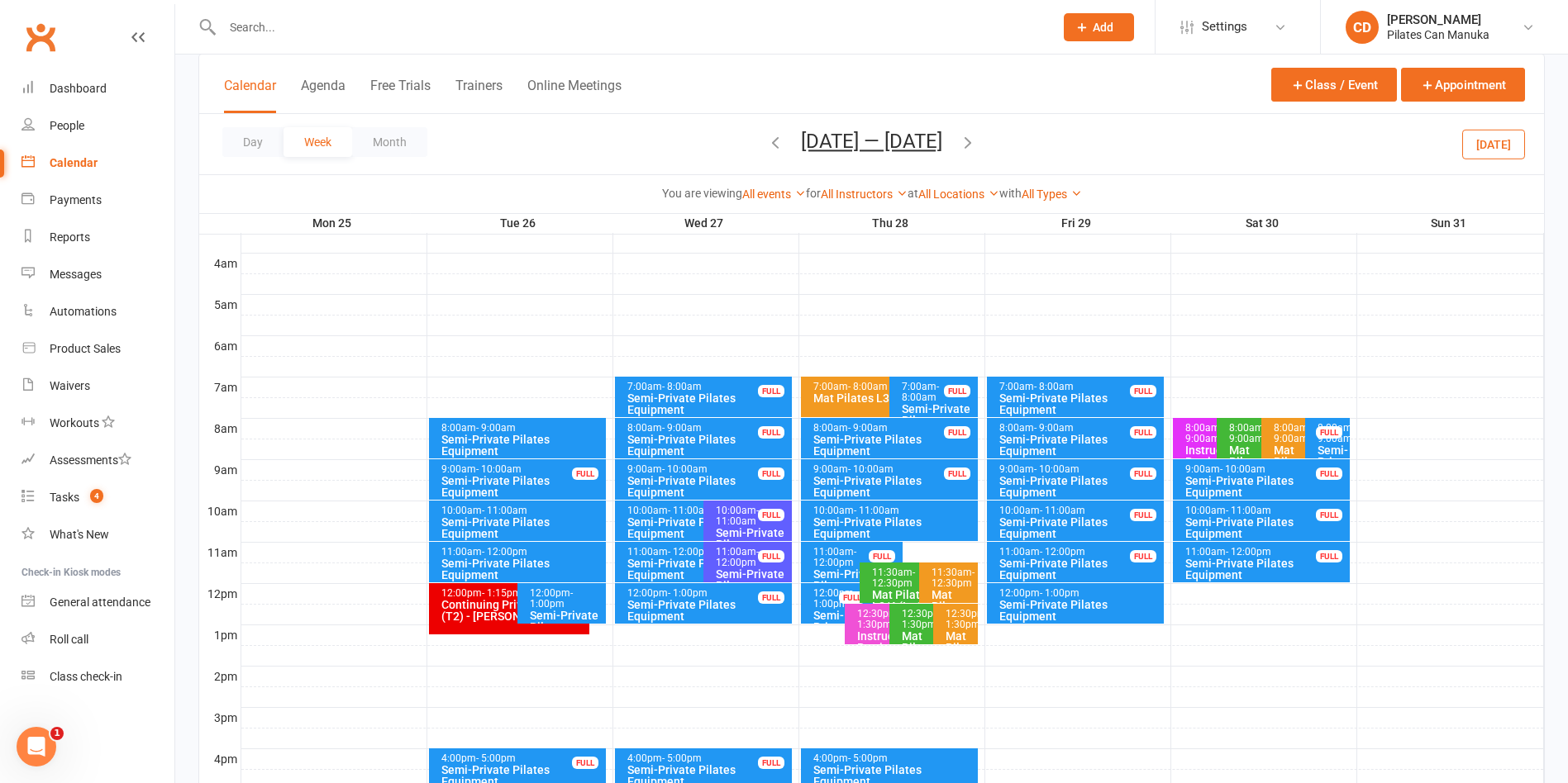
click at [970, 138] on icon "button" at bounding box center [967, 142] width 19 height 19
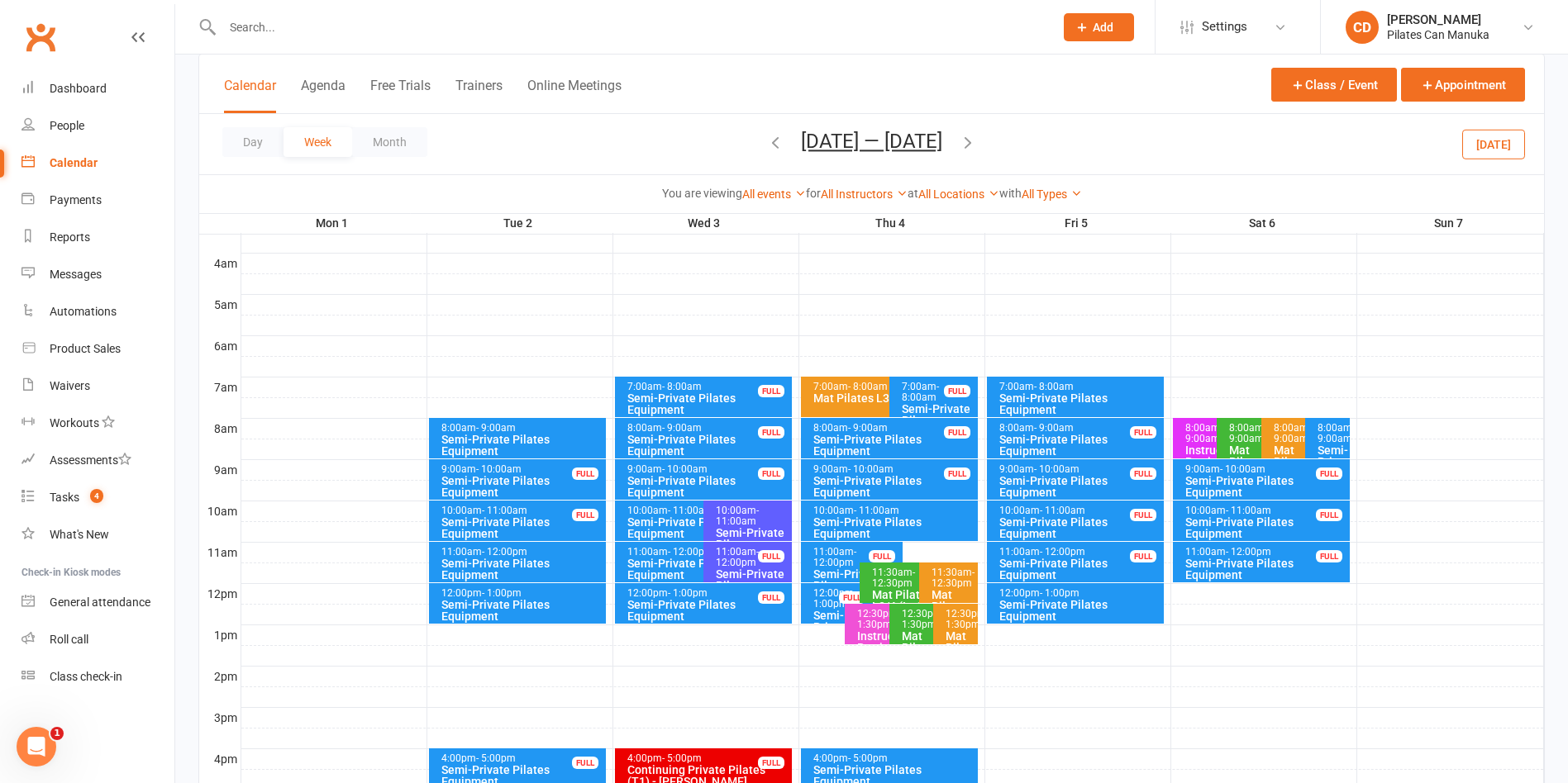
click at [970, 138] on icon "button" at bounding box center [967, 142] width 19 height 19
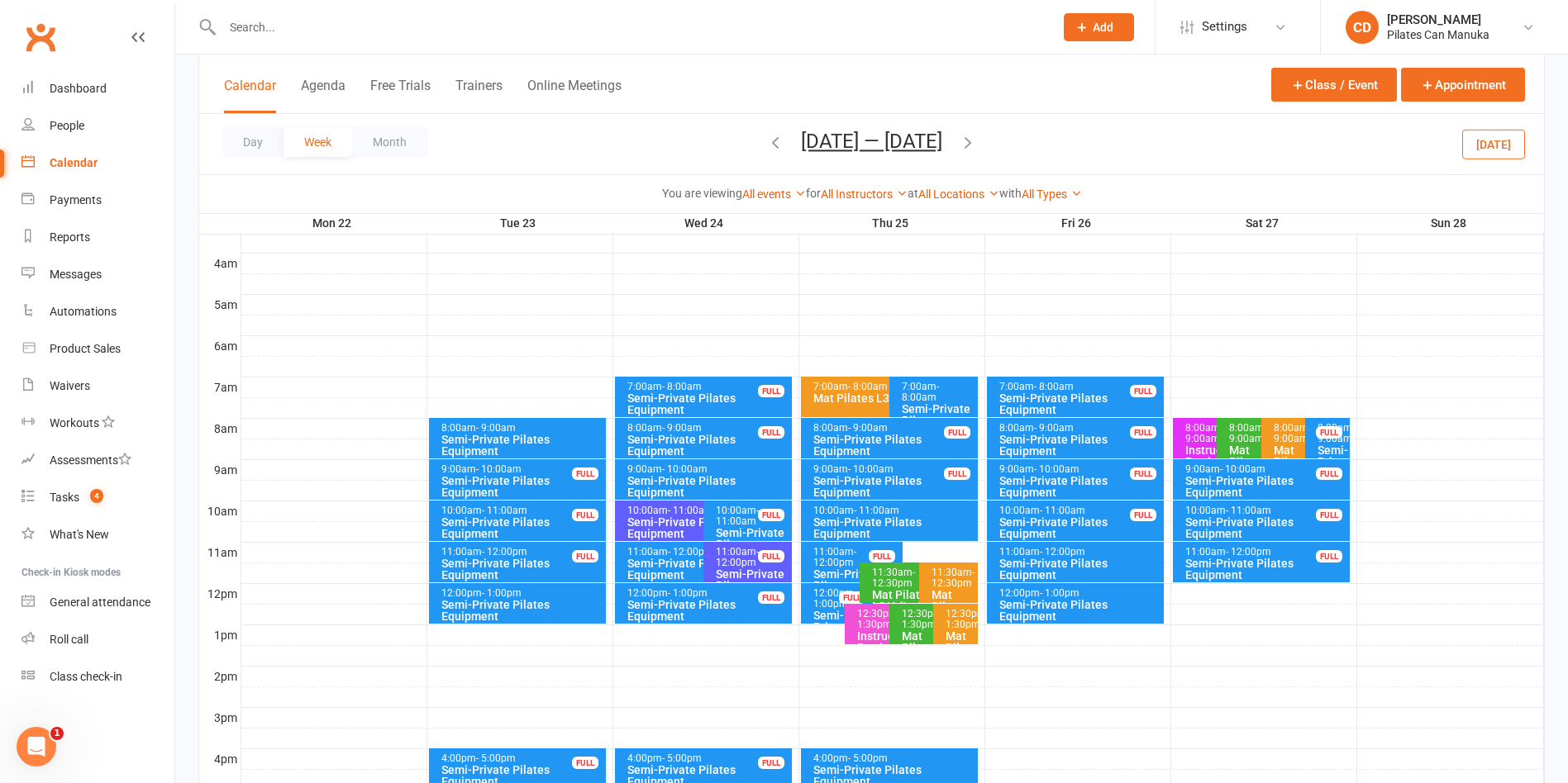
click at [970, 138] on icon "button" at bounding box center [967, 142] width 19 height 19
click at [977, 142] on icon "button" at bounding box center [967, 142] width 19 height 19
click at [966, 144] on icon "button" at bounding box center [967, 142] width 19 height 19
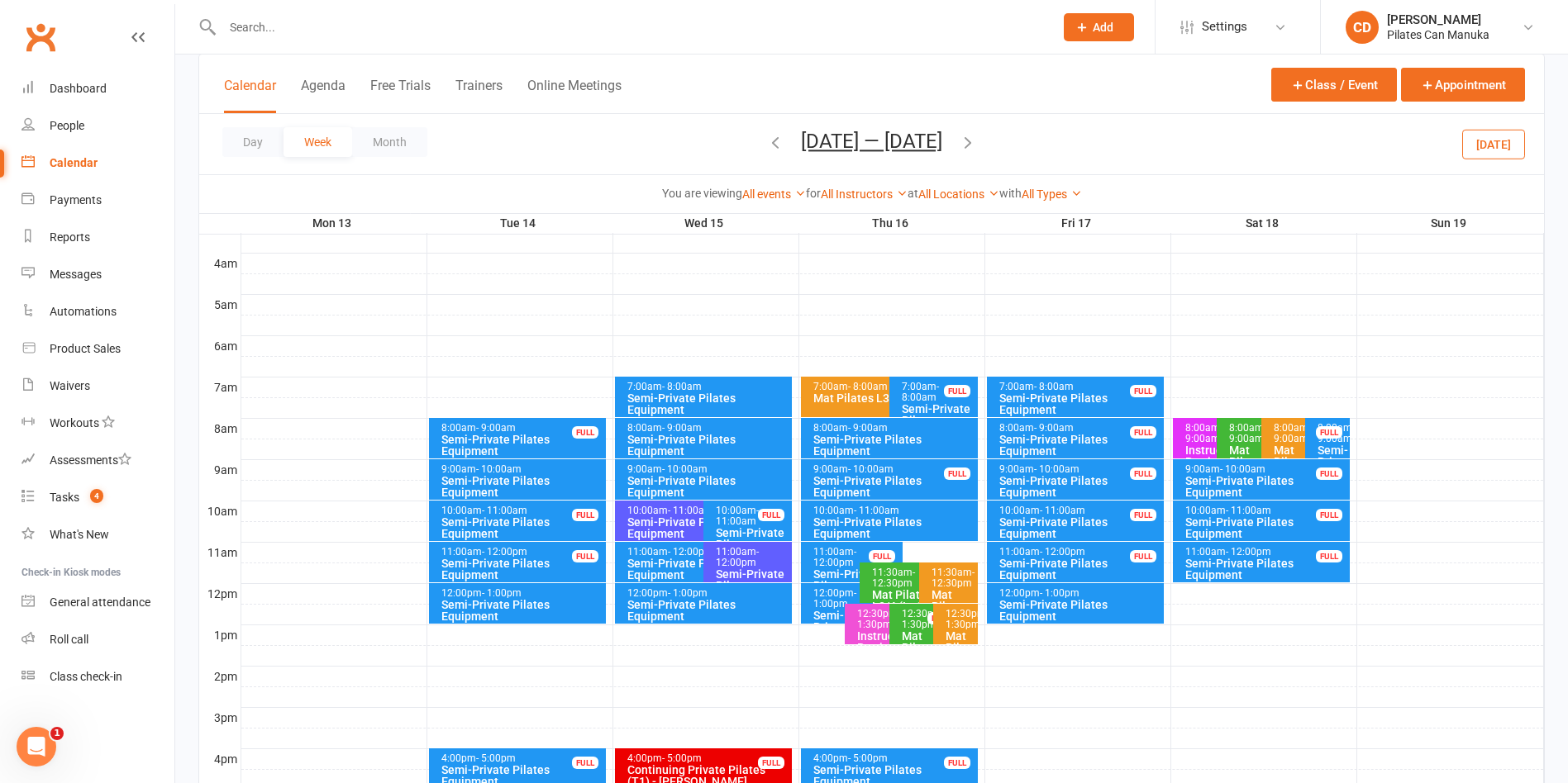
click at [973, 147] on icon "button" at bounding box center [967, 142] width 19 height 19
click at [959, 147] on span "Oct 27 — Nov 2 2025 August 2025 Sun Mon Tue Wed Thu Fri Sat 27 28 29 30 31 01 0…" at bounding box center [871, 144] width 175 height 29
click at [977, 145] on icon "button" at bounding box center [967, 142] width 19 height 19
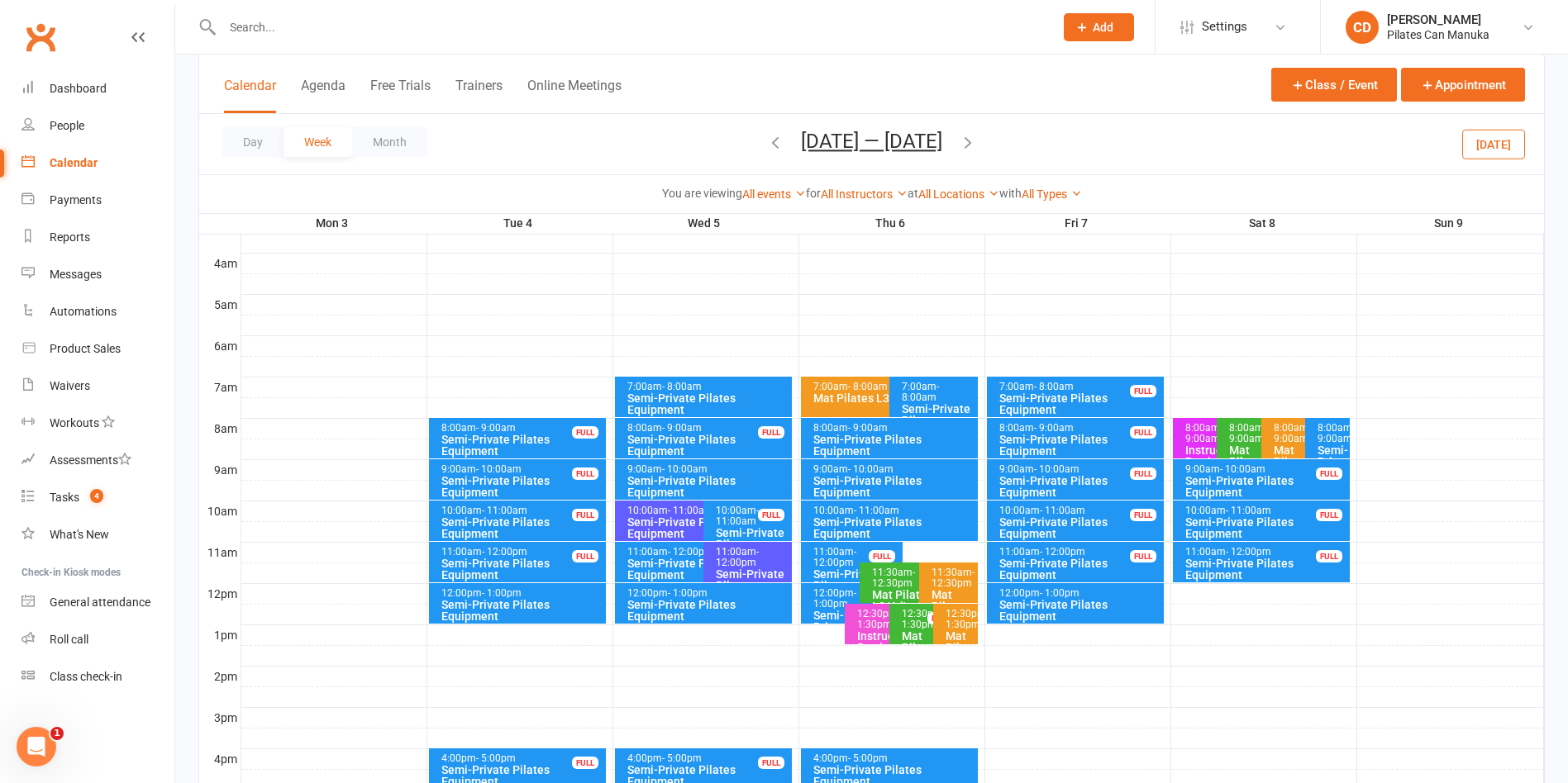
click at [967, 144] on icon "button" at bounding box center [967, 142] width 19 height 19
click at [973, 144] on icon "button" at bounding box center [967, 142] width 19 height 19
click at [974, 144] on icon "button" at bounding box center [967, 142] width 19 height 19
click at [974, 144] on div "Day Week Month Dec 1 — 7 2025 August 2025 Sun Mon Tue Wed Thu Fri Sat 27 28 29 …" at bounding box center [871, 144] width 1345 height 60
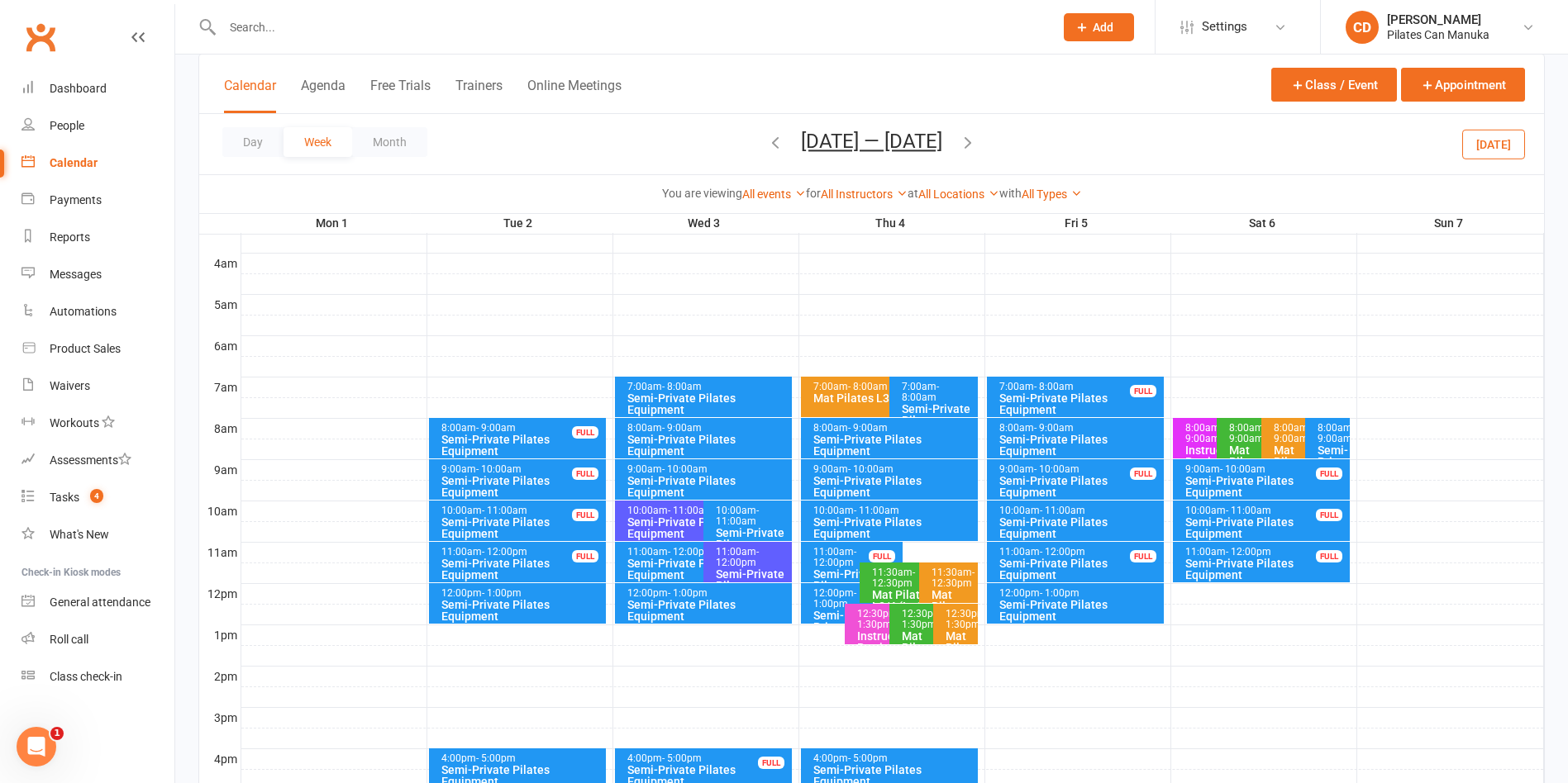
click at [965, 144] on icon "button" at bounding box center [967, 142] width 19 height 19
click at [974, 149] on icon "button" at bounding box center [967, 142] width 19 height 19
click at [977, 142] on icon "button" at bounding box center [967, 142] width 19 height 19
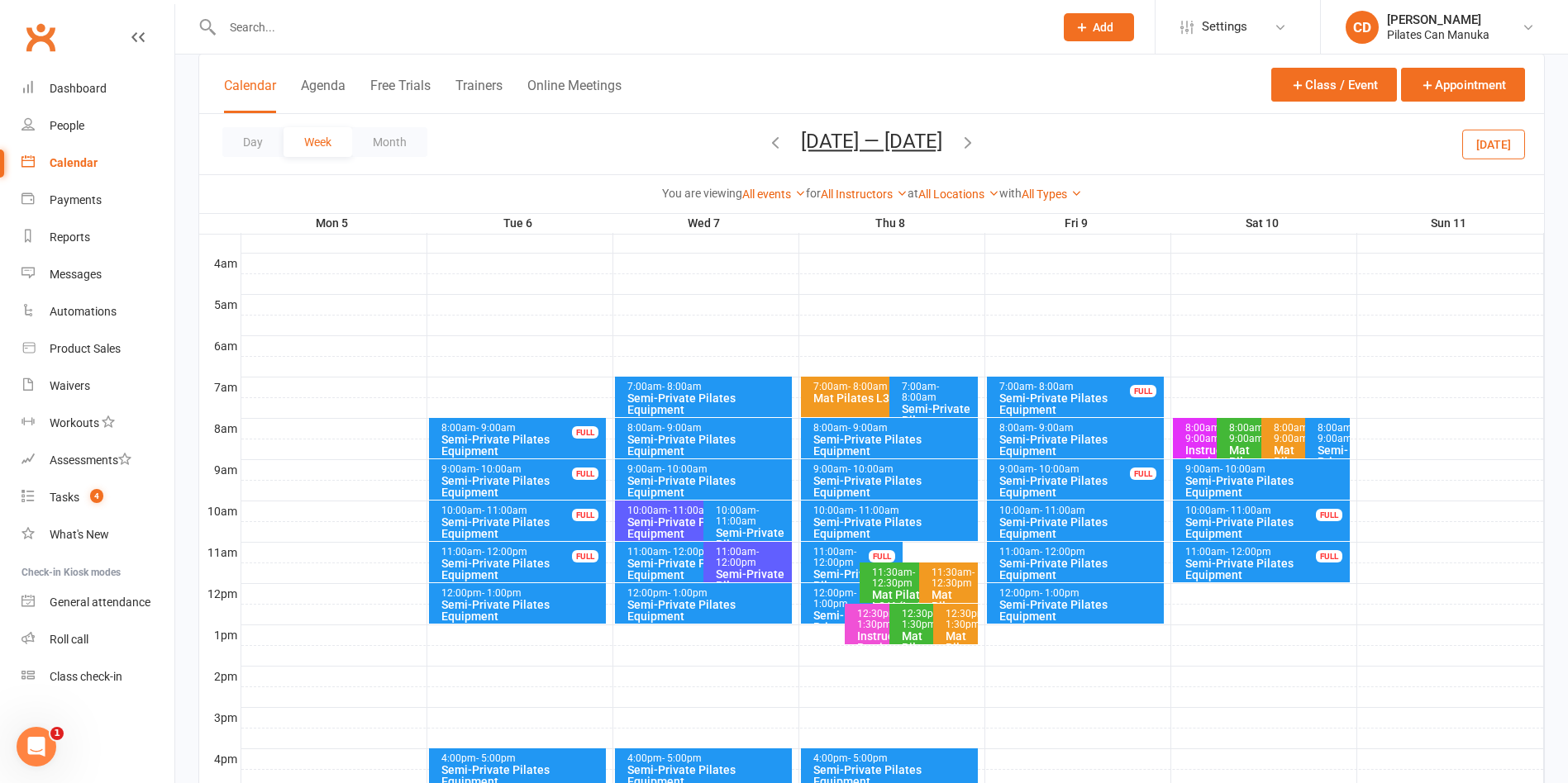
click at [972, 146] on icon "button" at bounding box center [967, 142] width 19 height 19
click at [974, 151] on button "button" at bounding box center [967, 144] width 19 height 29
click at [974, 153] on button "button" at bounding box center [967, 144] width 19 height 29
click at [977, 148] on icon "button" at bounding box center [967, 142] width 19 height 19
click at [960, 147] on icon "button" at bounding box center [967, 142] width 19 height 19
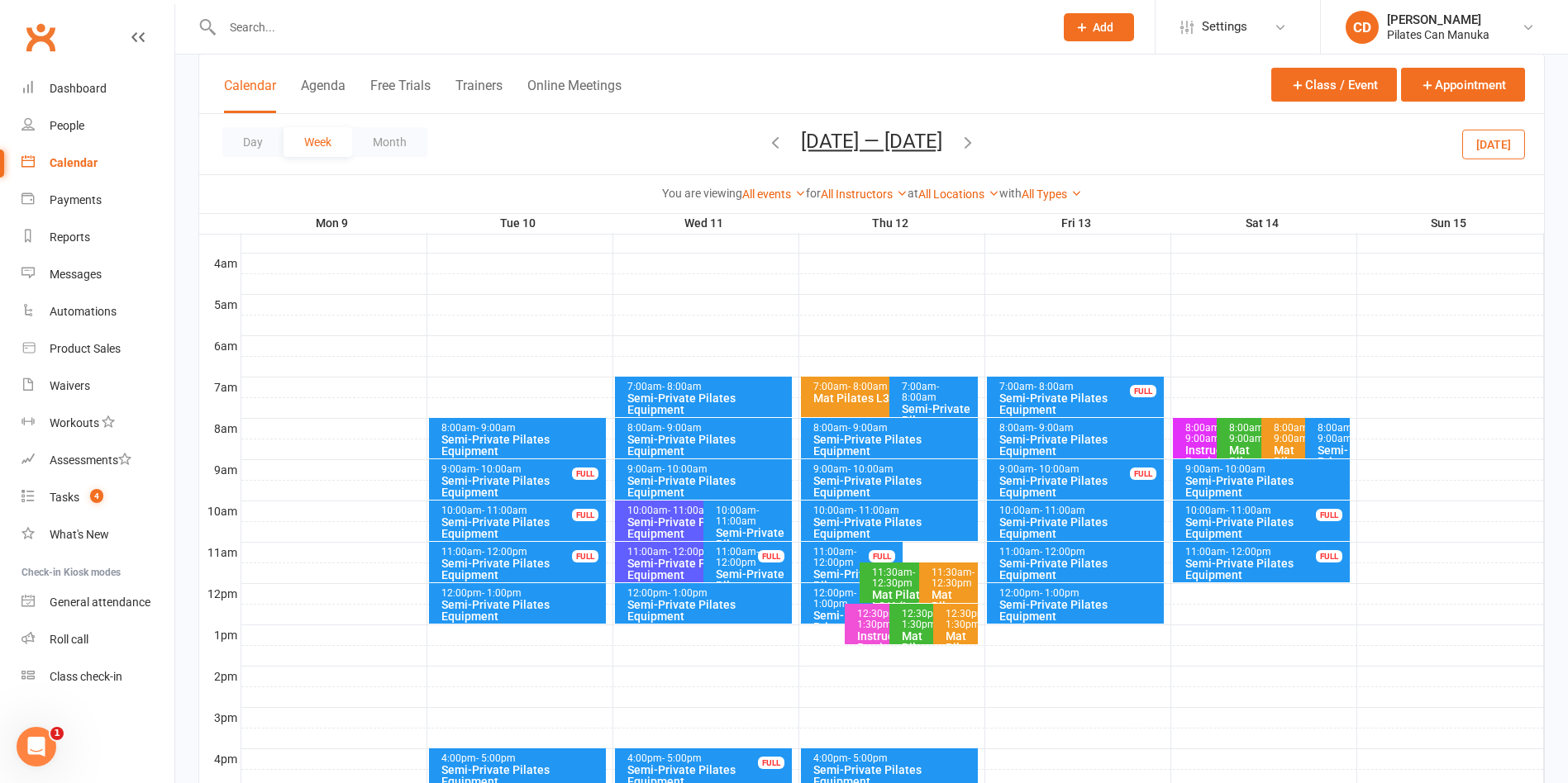
click at [967, 147] on icon "button" at bounding box center [967, 142] width 19 height 19
click at [974, 147] on icon "button" at bounding box center [967, 142] width 19 height 19
click at [977, 144] on icon "button" at bounding box center [967, 142] width 19 height 19
click at [969, 144] on icon "button" at bounding box center [967, 142] width 19 height 19
click at [569, 613] on div "Semi-Private Pilates Equipment" at bounding box center [521, 610] width 163 height 23
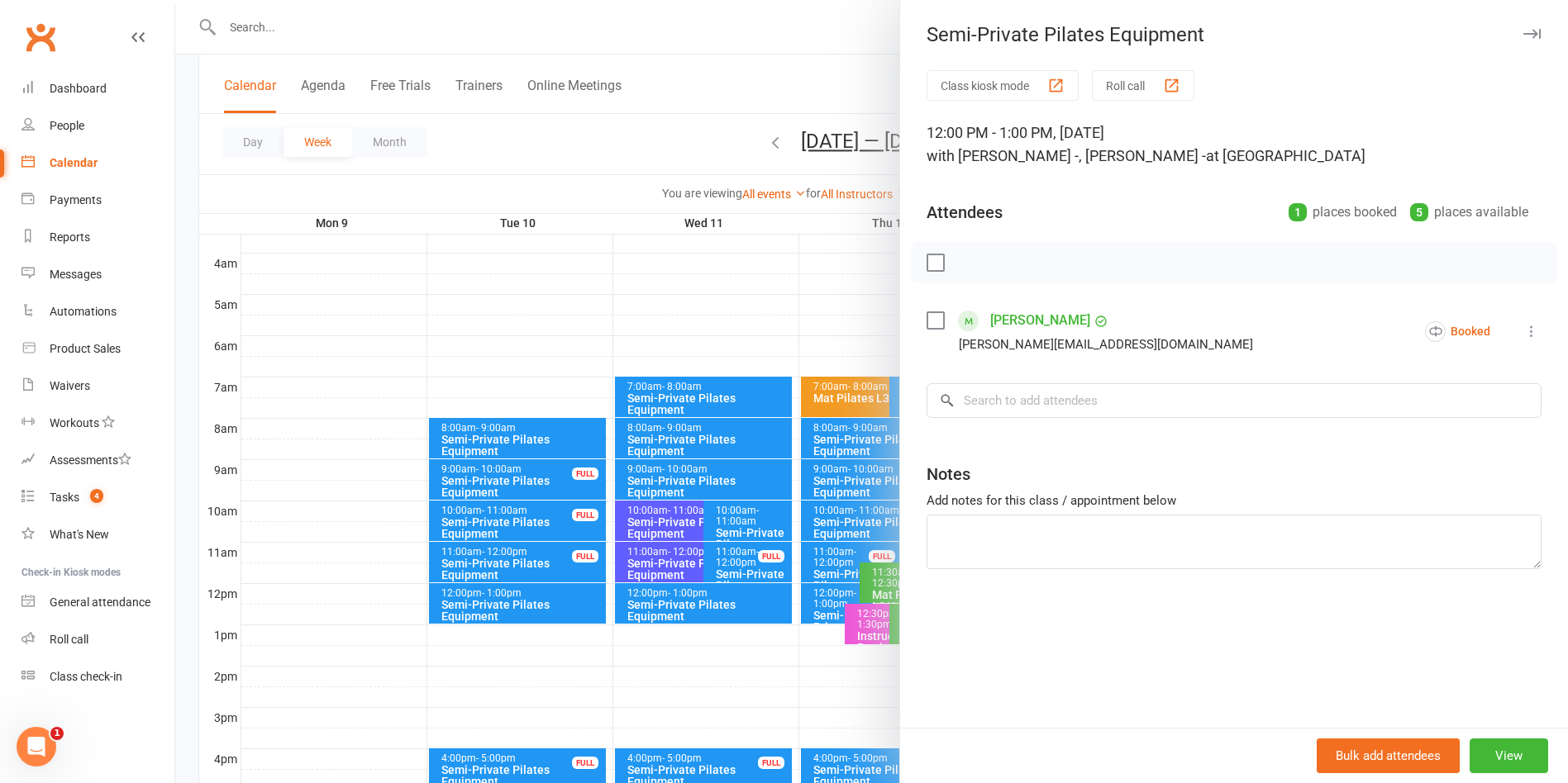
click at [733, 97] on div at bounding box center [871, 392] width 1393 height 783
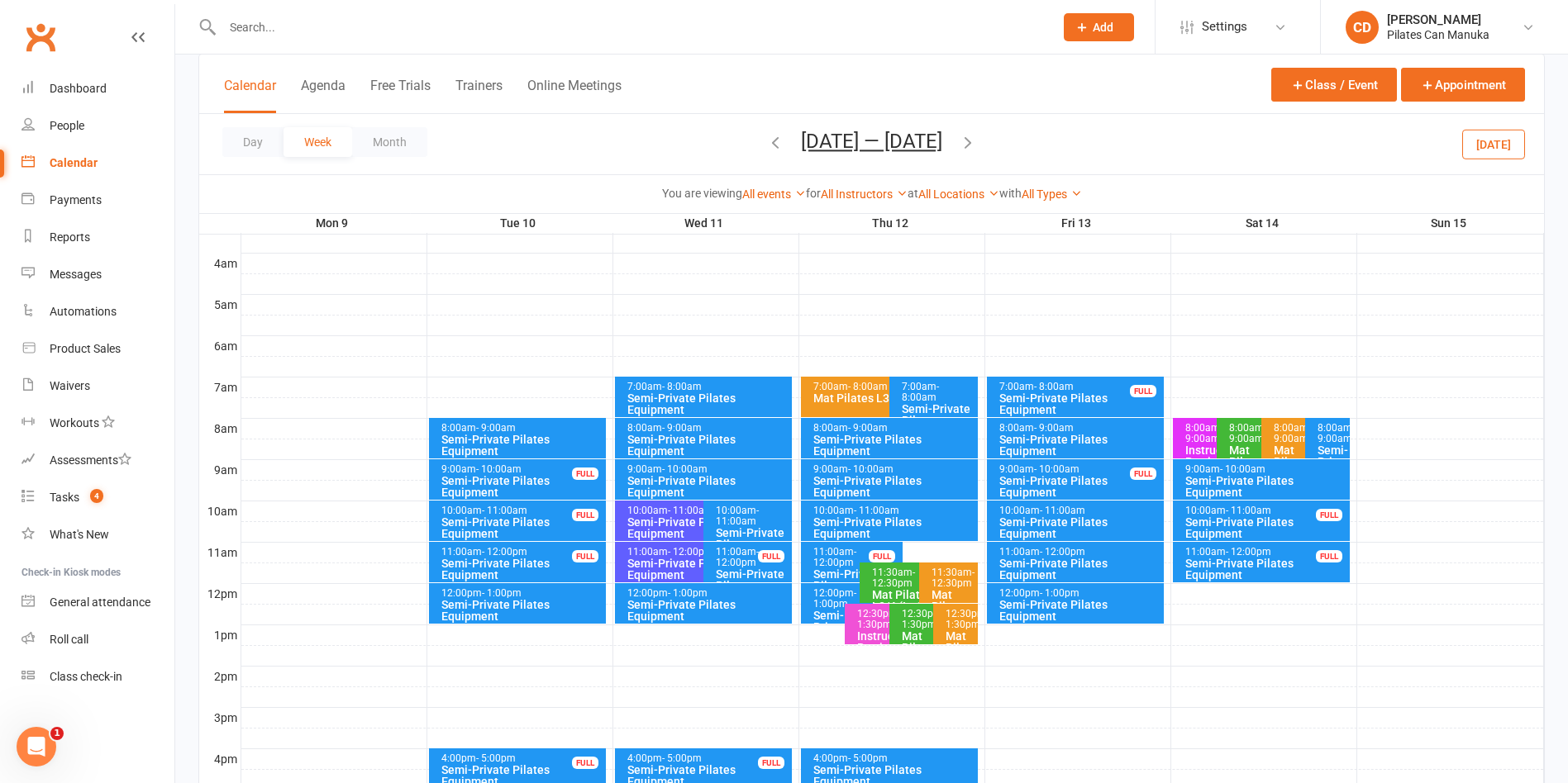
click at [773, 142] on icon "button" at bounding box center [775, 142] width 19 height 19
click at [834, 145] on button "Feb 23 — Mar 1 2026" at bounding box center [871, 141] width 141 height 23
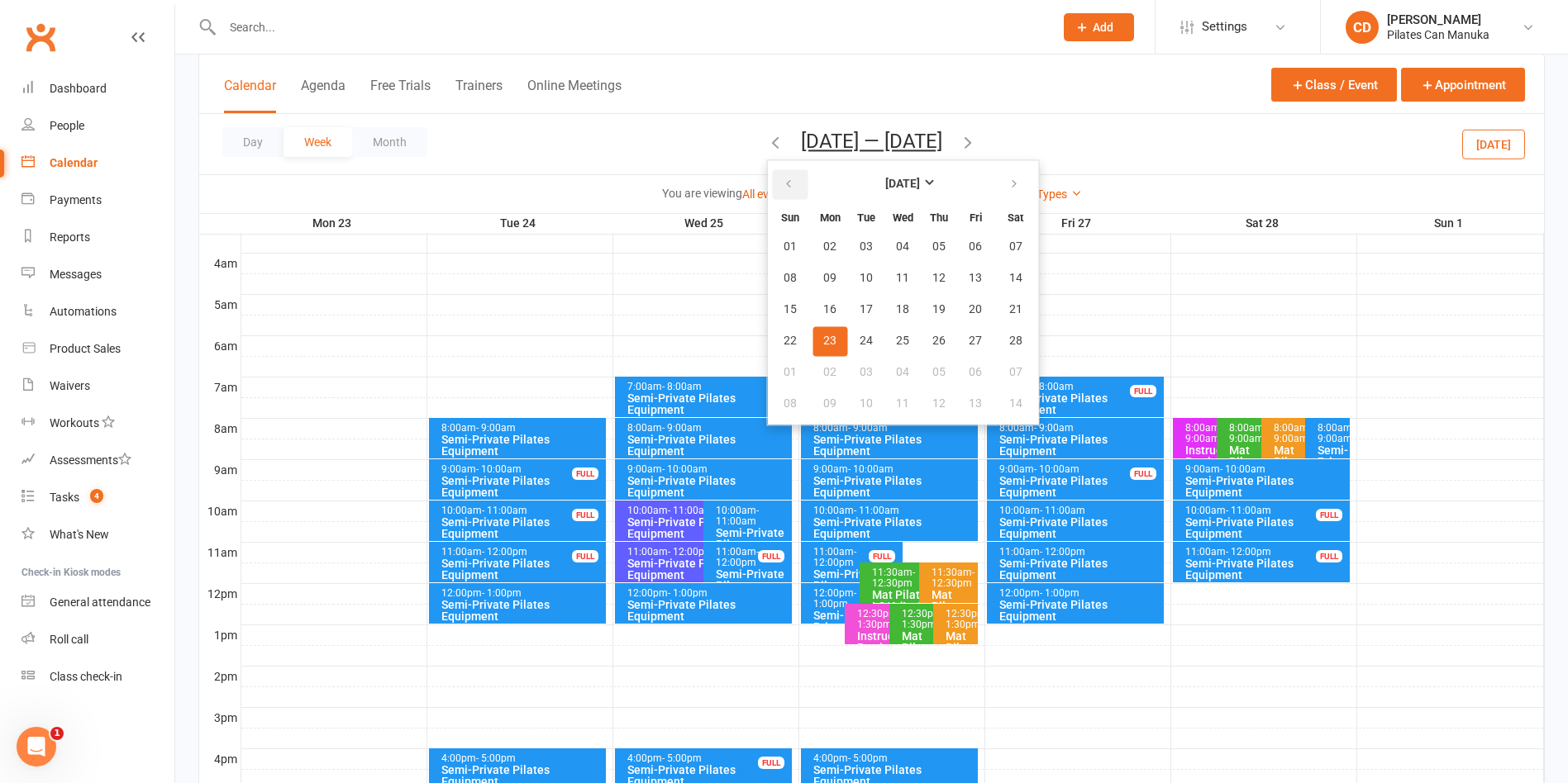
click at [782, 190] on icon "button" at bounding box center [788, 183] width 11 height 13
click at [848, 242] on button "02" at bounding box center [865, 247] width 34 height 30
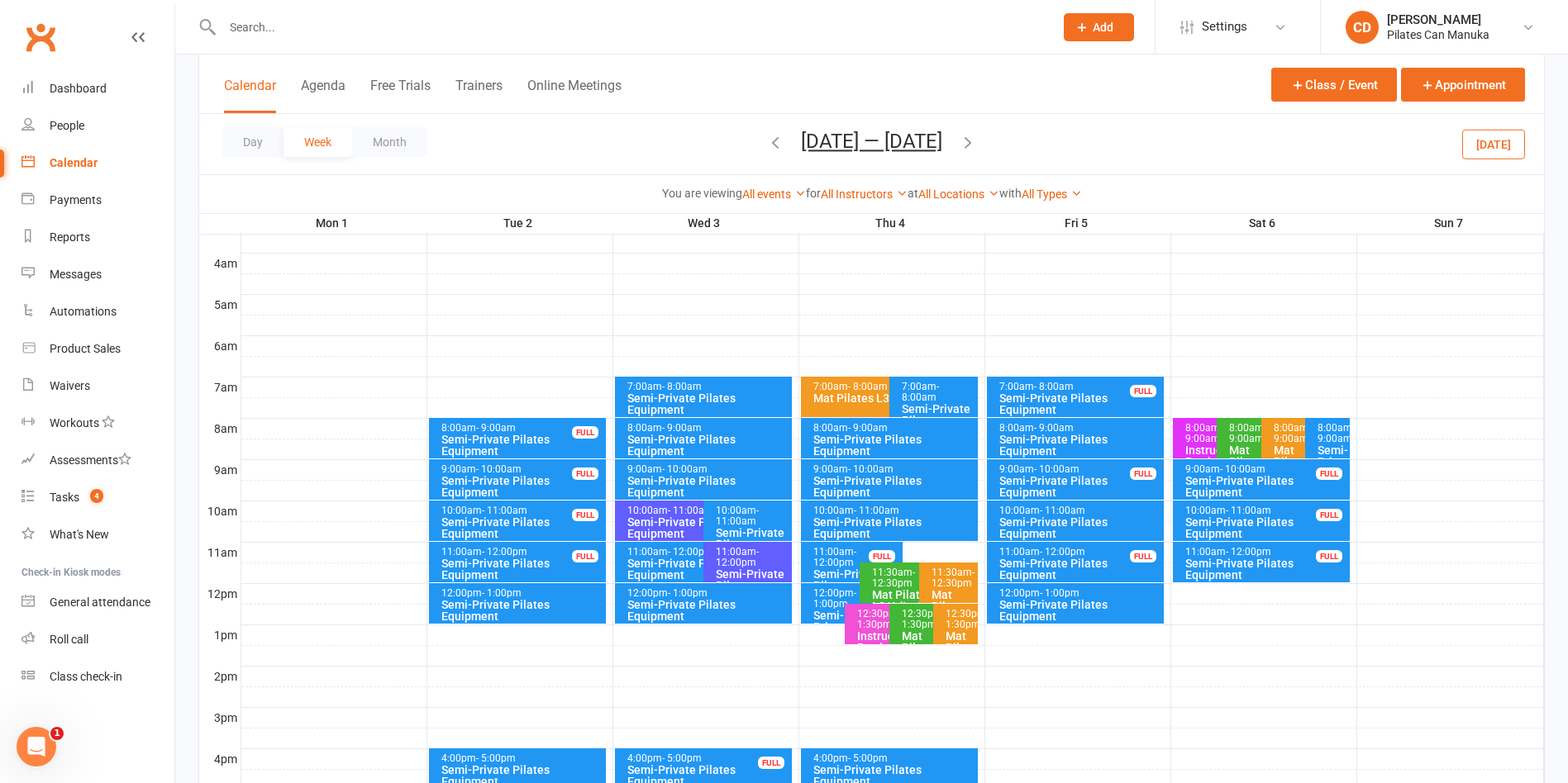
click at [531, 615] on div "Semi-Private Pilates Equipment" at bounding box center [521, 610] width 163 height 23
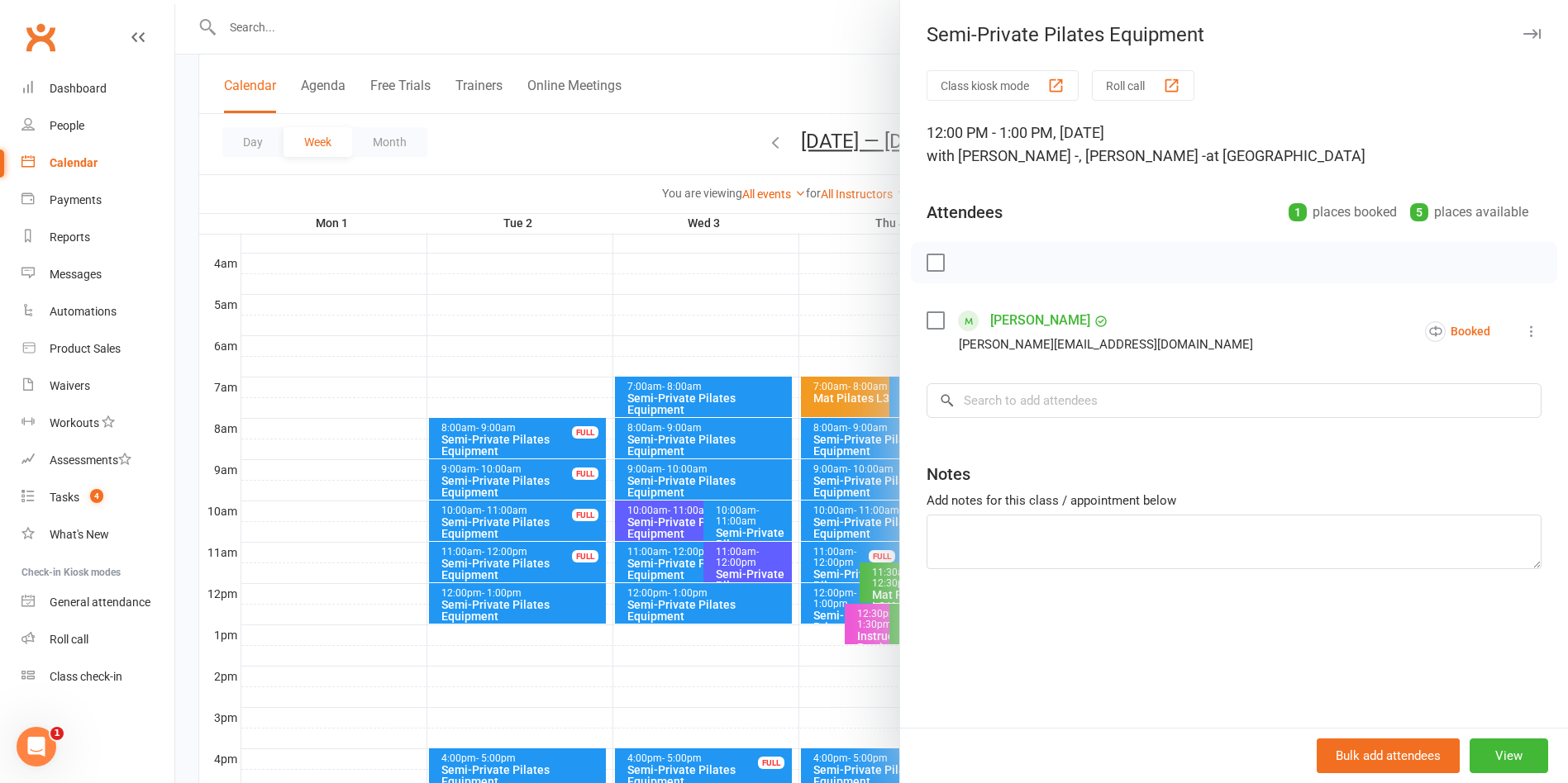
click at [785, 72] on div at bounding box center [871, 392] width 1393 height 783
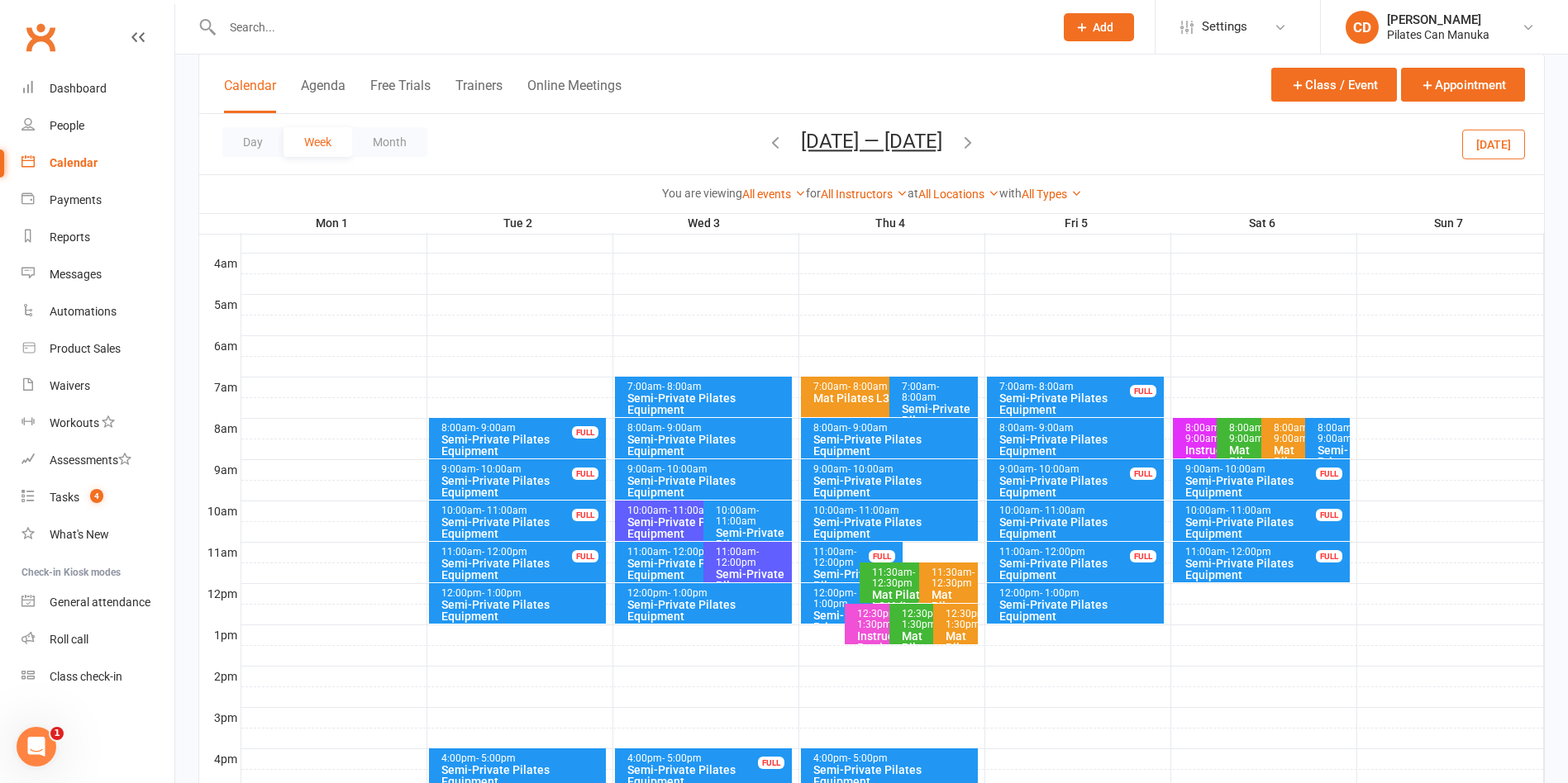
click at [854, 138] on button "Dec 1 — 7 2025" at bounding box center [871, 141] width 141 height 23
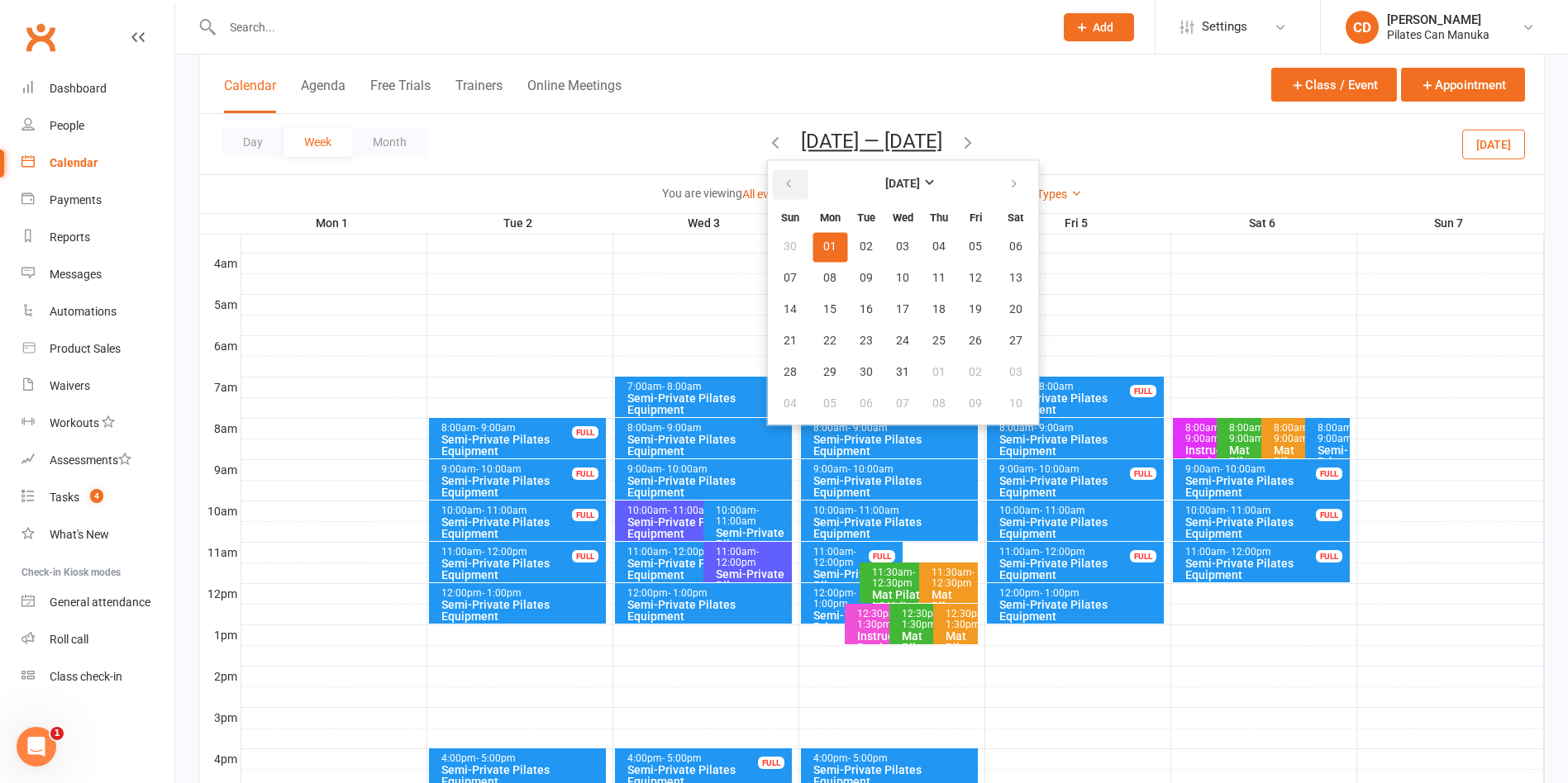
click at [789, 180] on icon "button" at bounding box center [788, 183] width 11 height 13
click at [798, 190] on button "button" at bounding box center [789, 184] width 35 height 30
click at [873, 371] on span "26" at bounding box center [866, 372] width 13 height 13
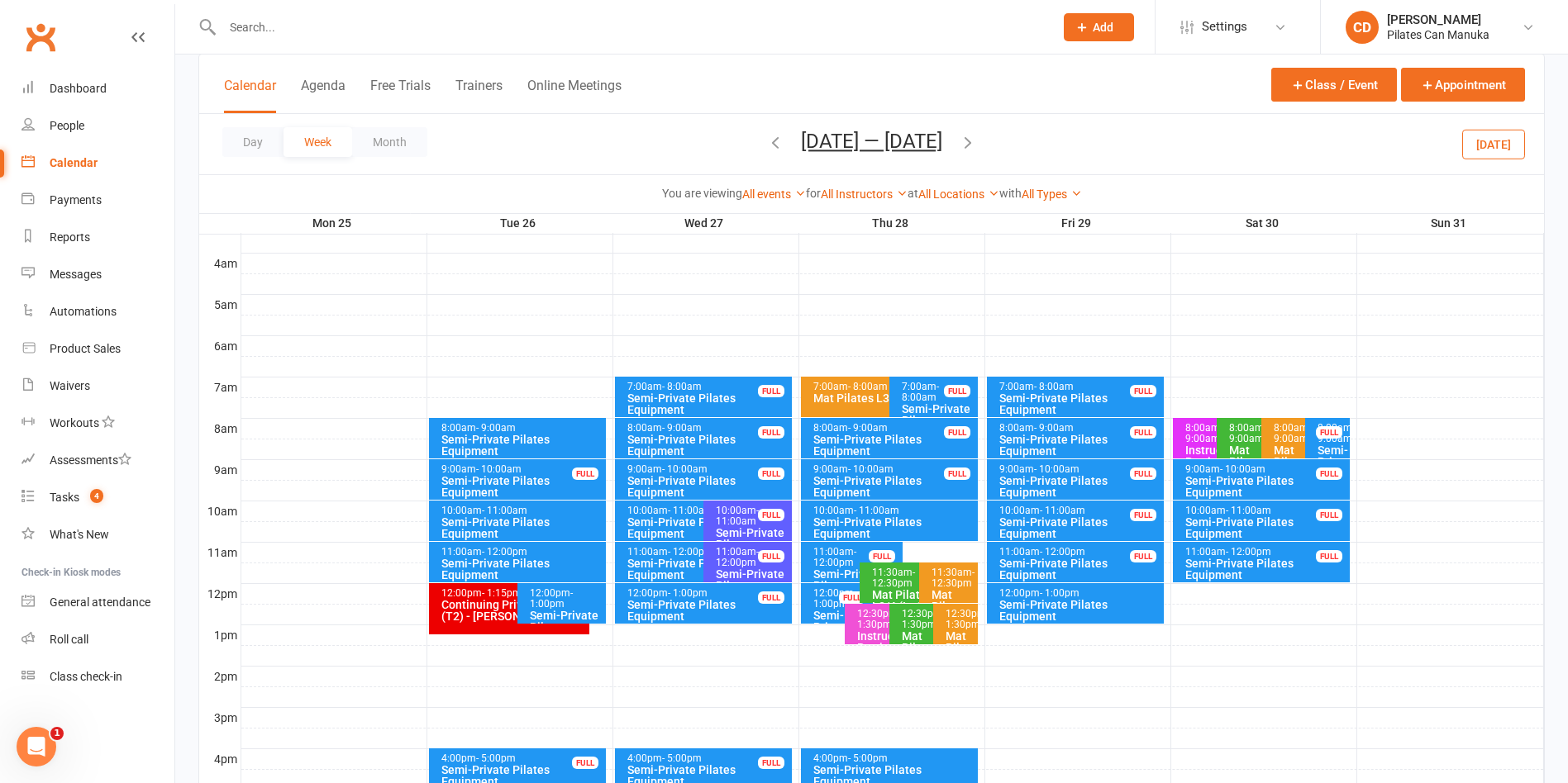
click at [556, 603] on span "- 1:00pm" at bounding box center [551, 598] width 43 height 22
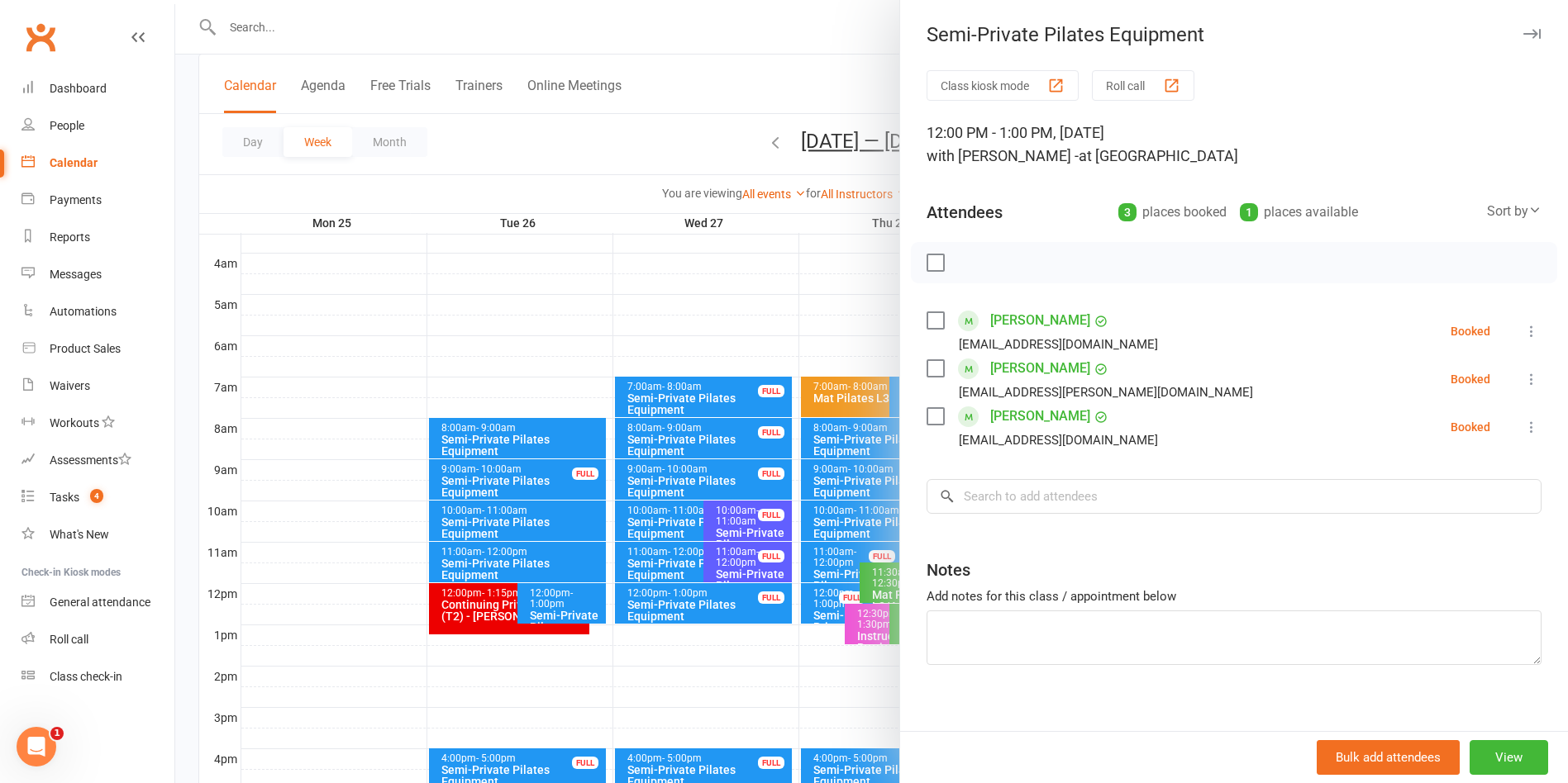
click at [365, 26] on div at bounding box center [871, 392] width 1393 height 783
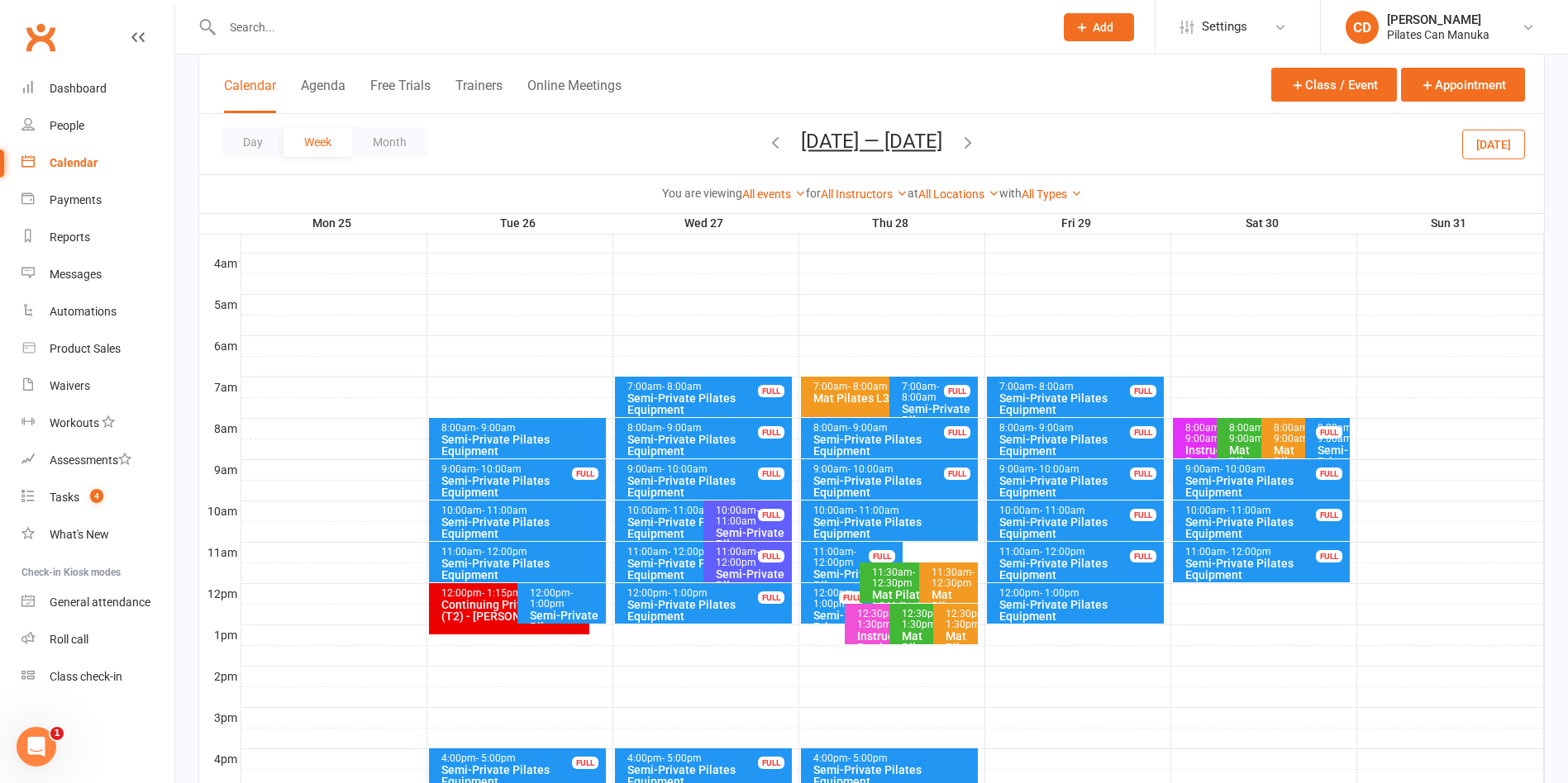
click at [365, 26] on input "text" at bounding box center [629, 27] width 825 height 23
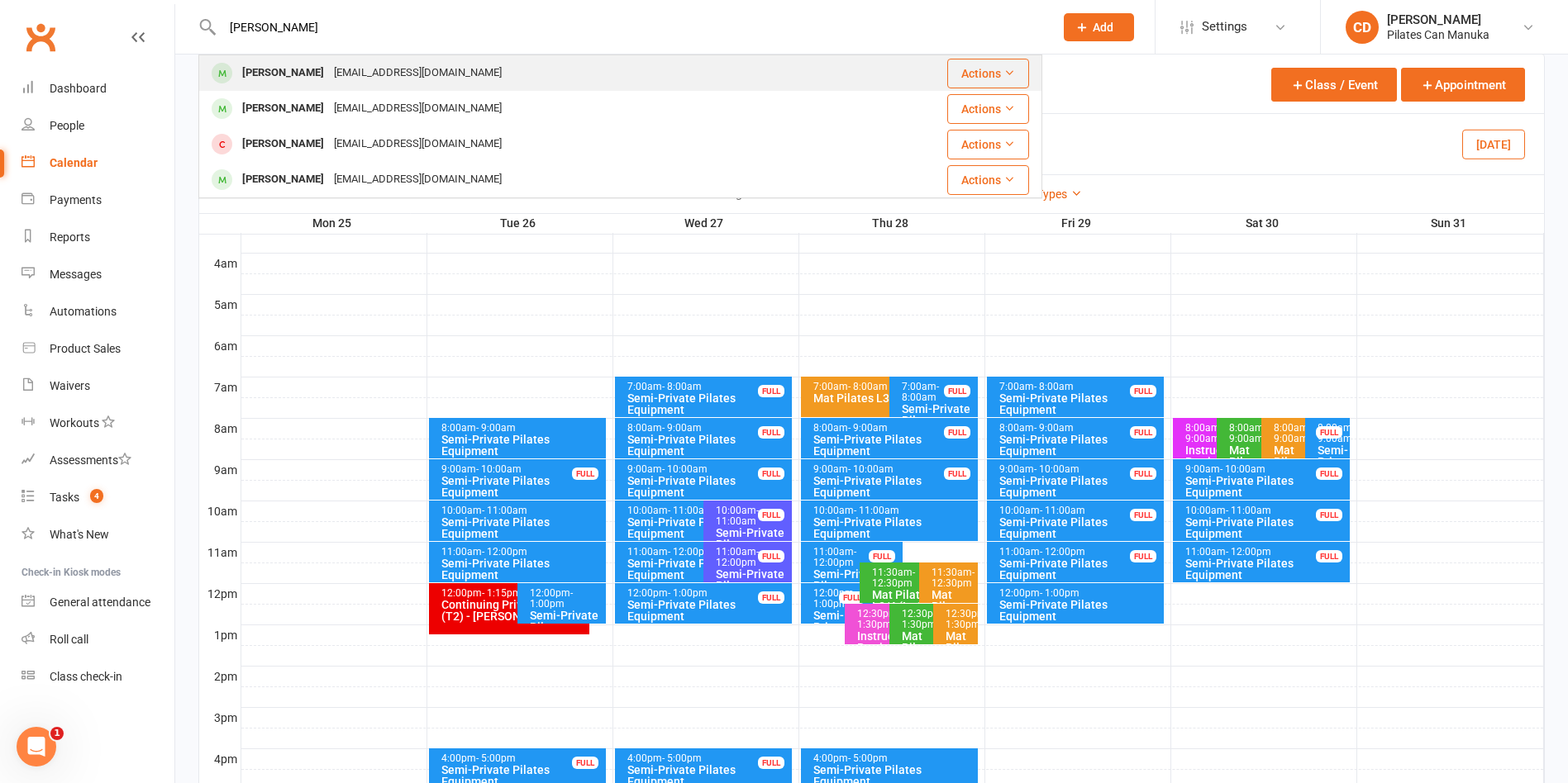
type input "kylie br"
click at [365, 59] on div "Kylie Bryant kyliefrances69@gmail.com" at bounding box center [523, 73] width 646 height 34
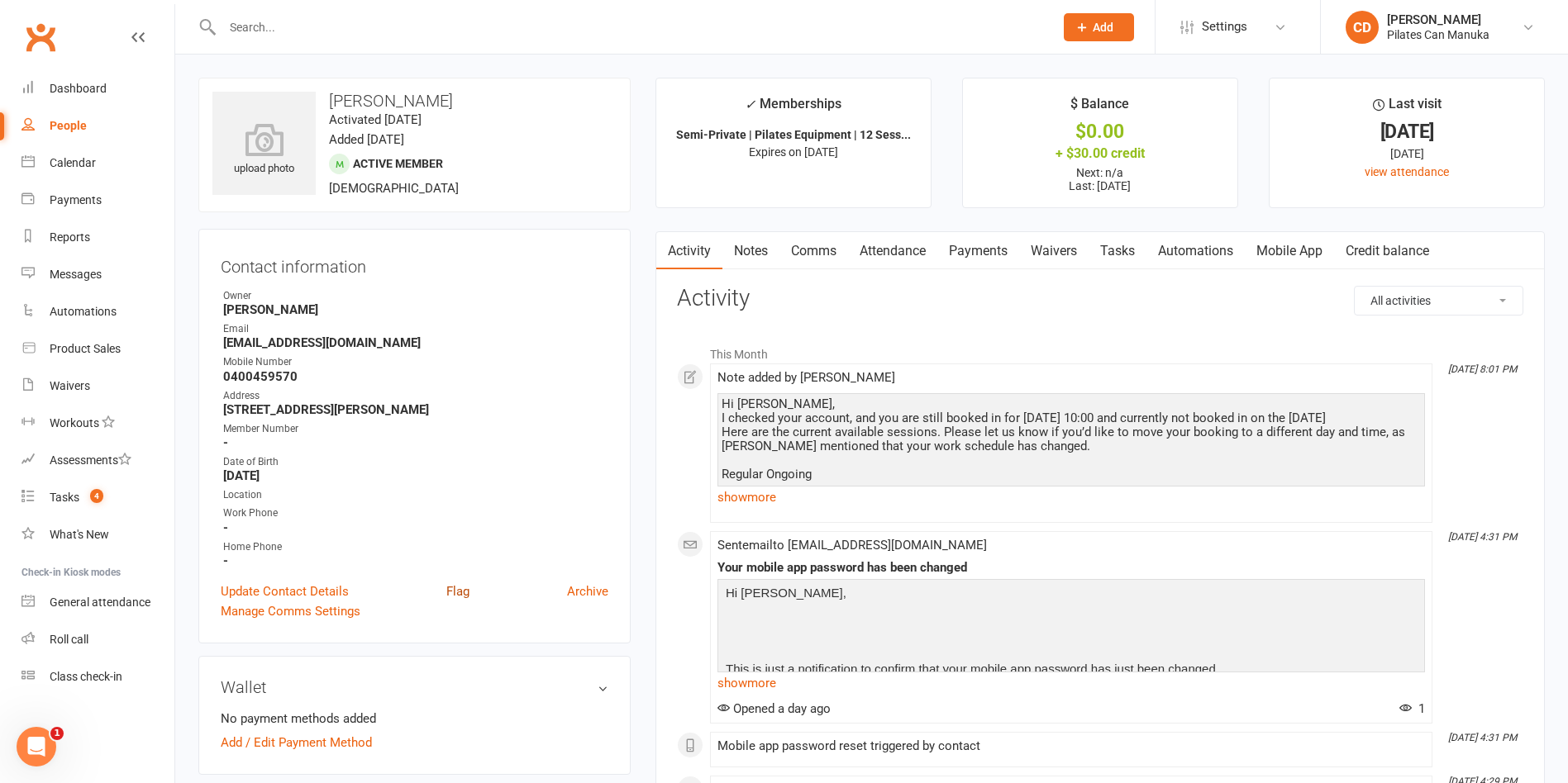
scroll to position [124, 0]
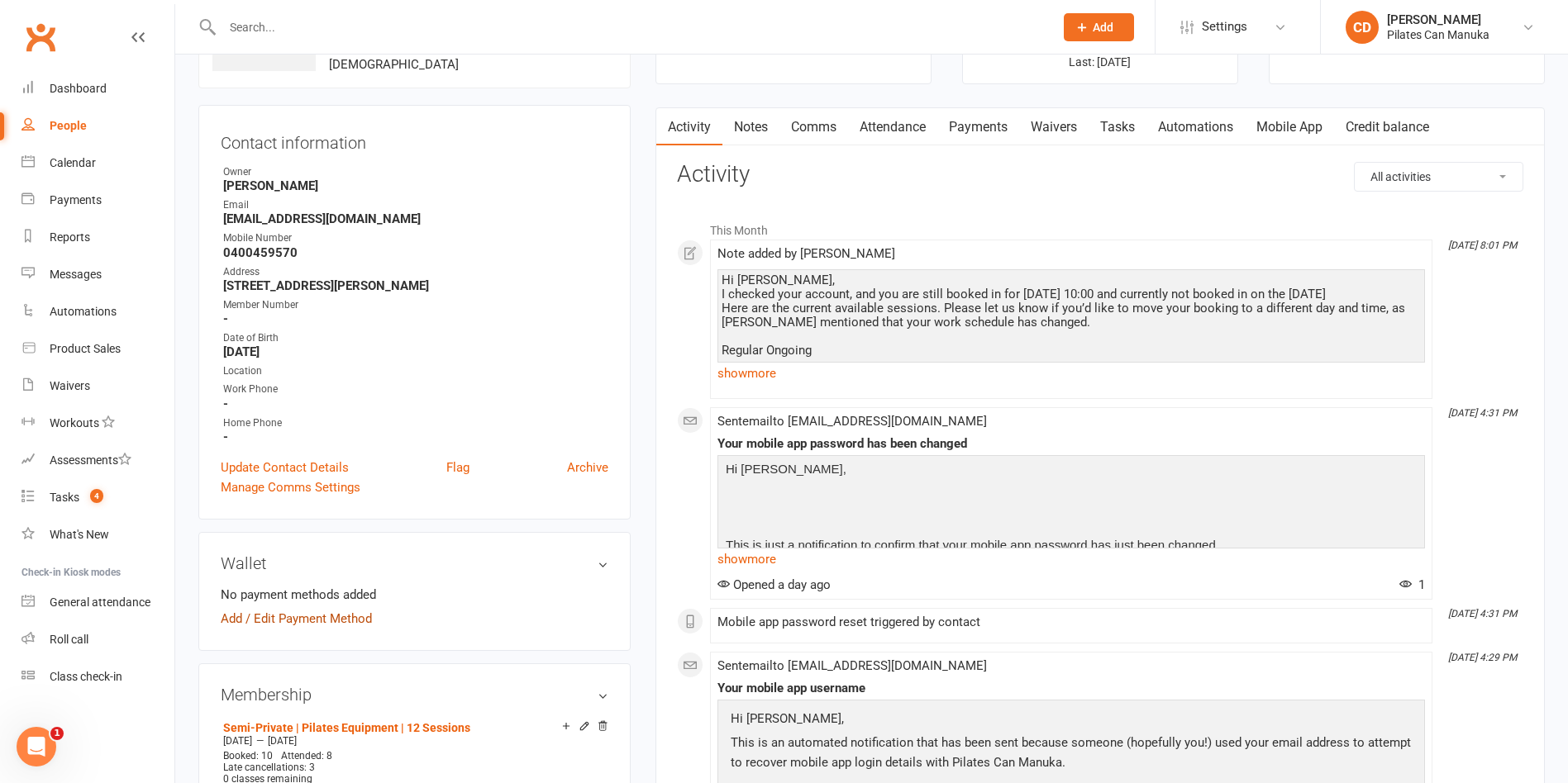
click at [338, 620] on link "Add / Edit Payment Method" at bounding box center [295, 619] width 151 height 19
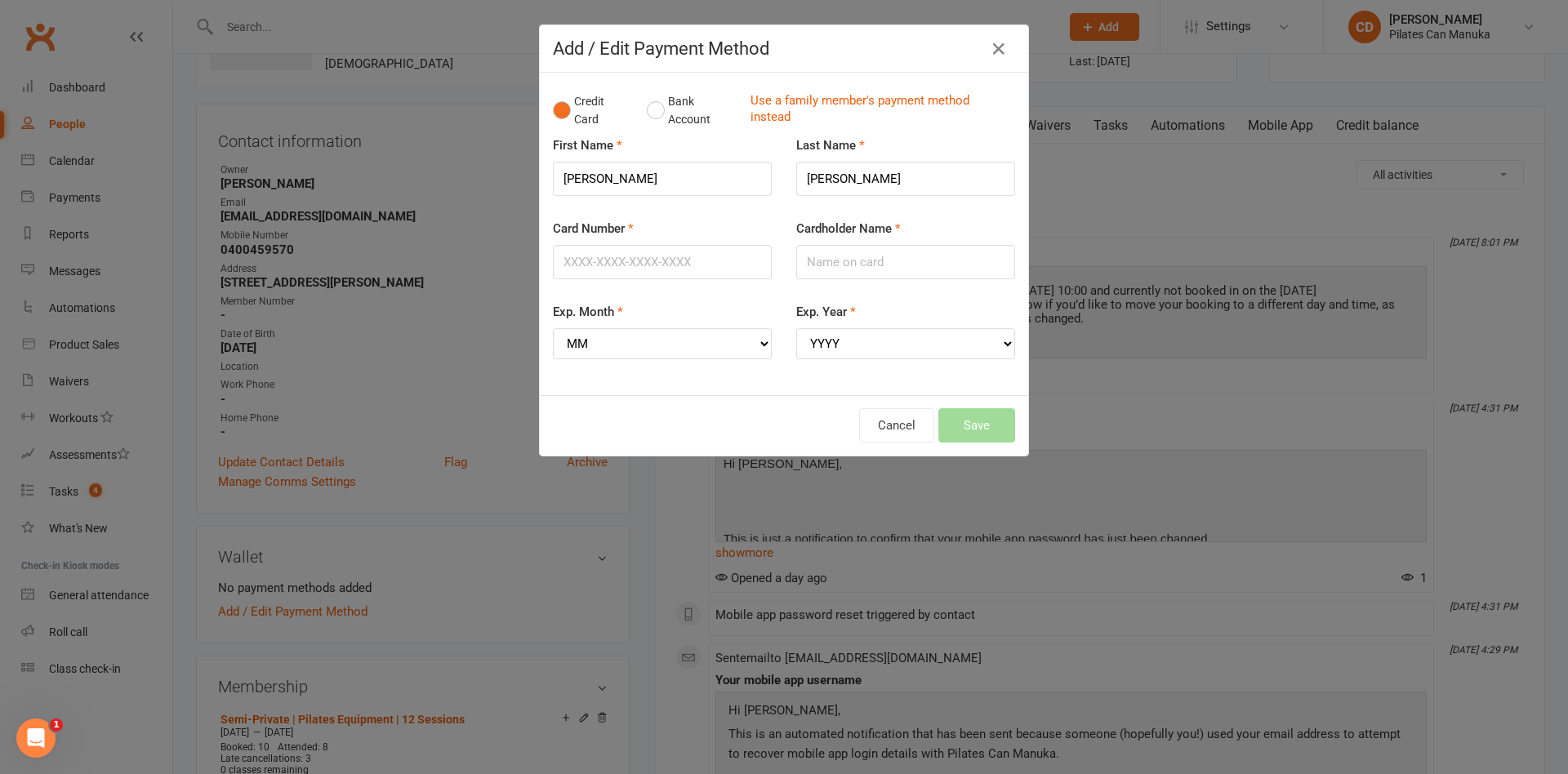
click at [461, 76] on div "Add / Edit Payment Method Credit Card Bank Account Use a family member's paymen…" at bounding box center [784, 387] width 1568 height 774
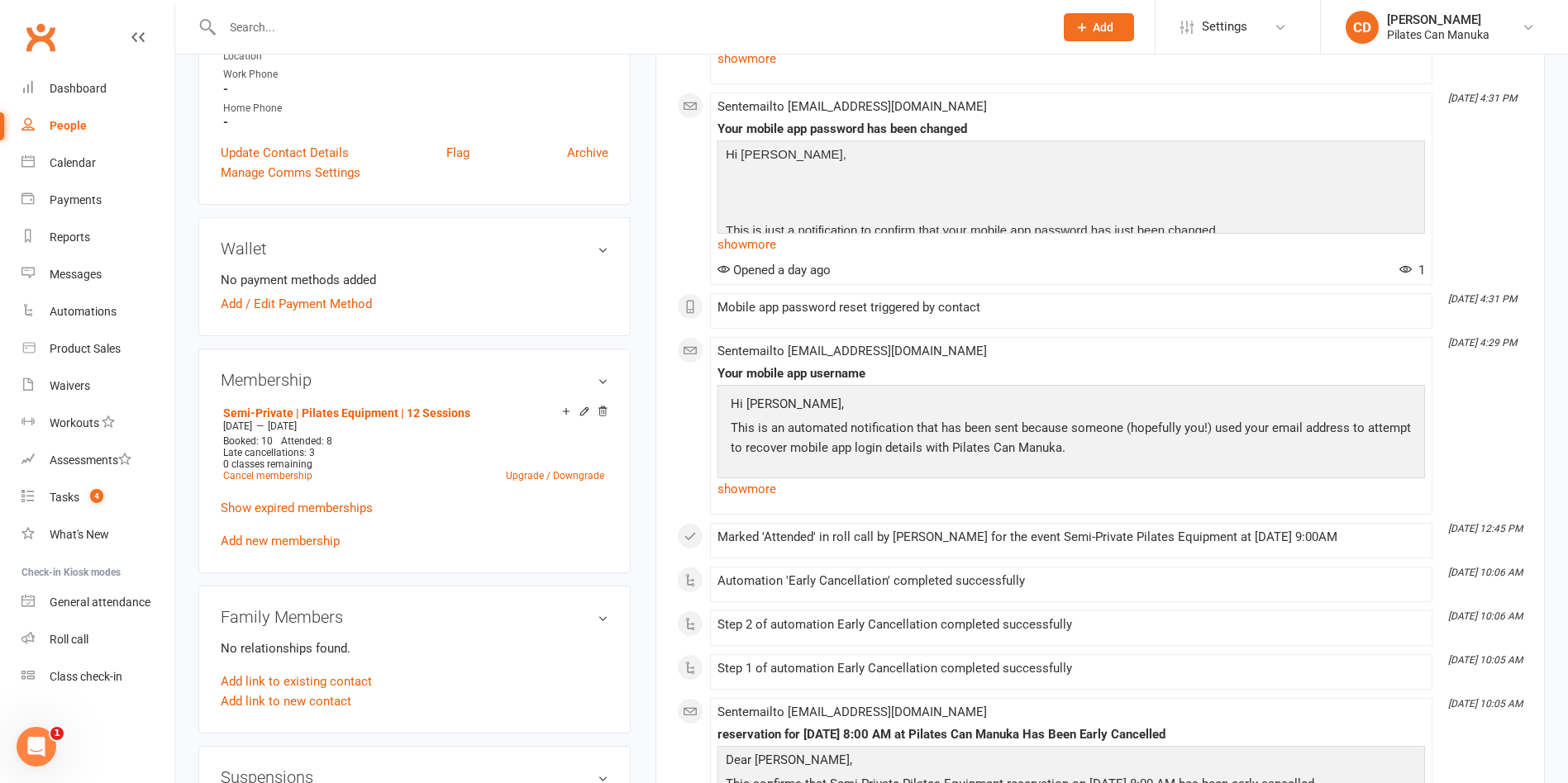
scroll to position [496, 0]
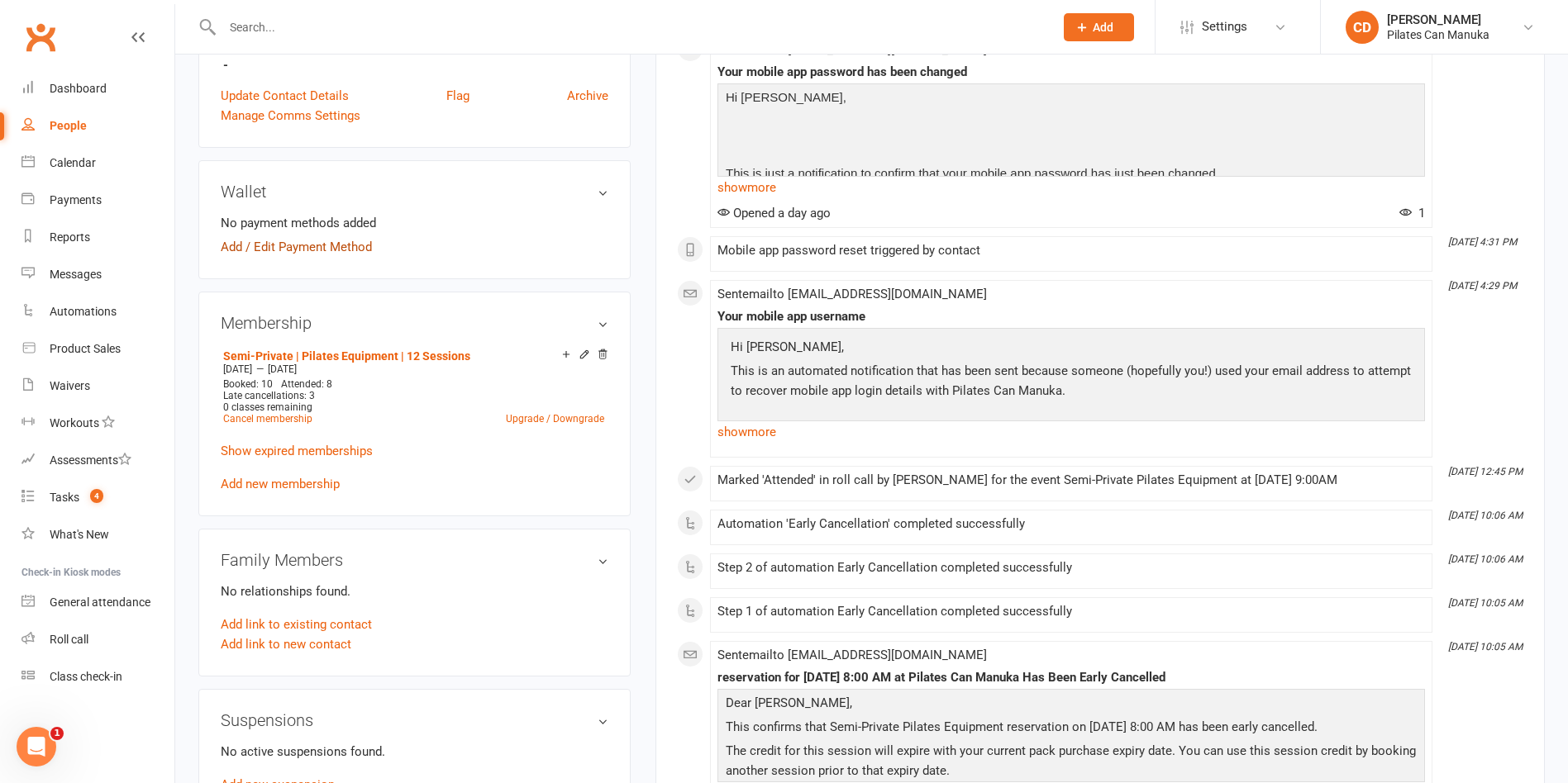
click at [352, 243] on link "Add / Edit Payment Method" at bounding box center [295, 247] width 151 height 19
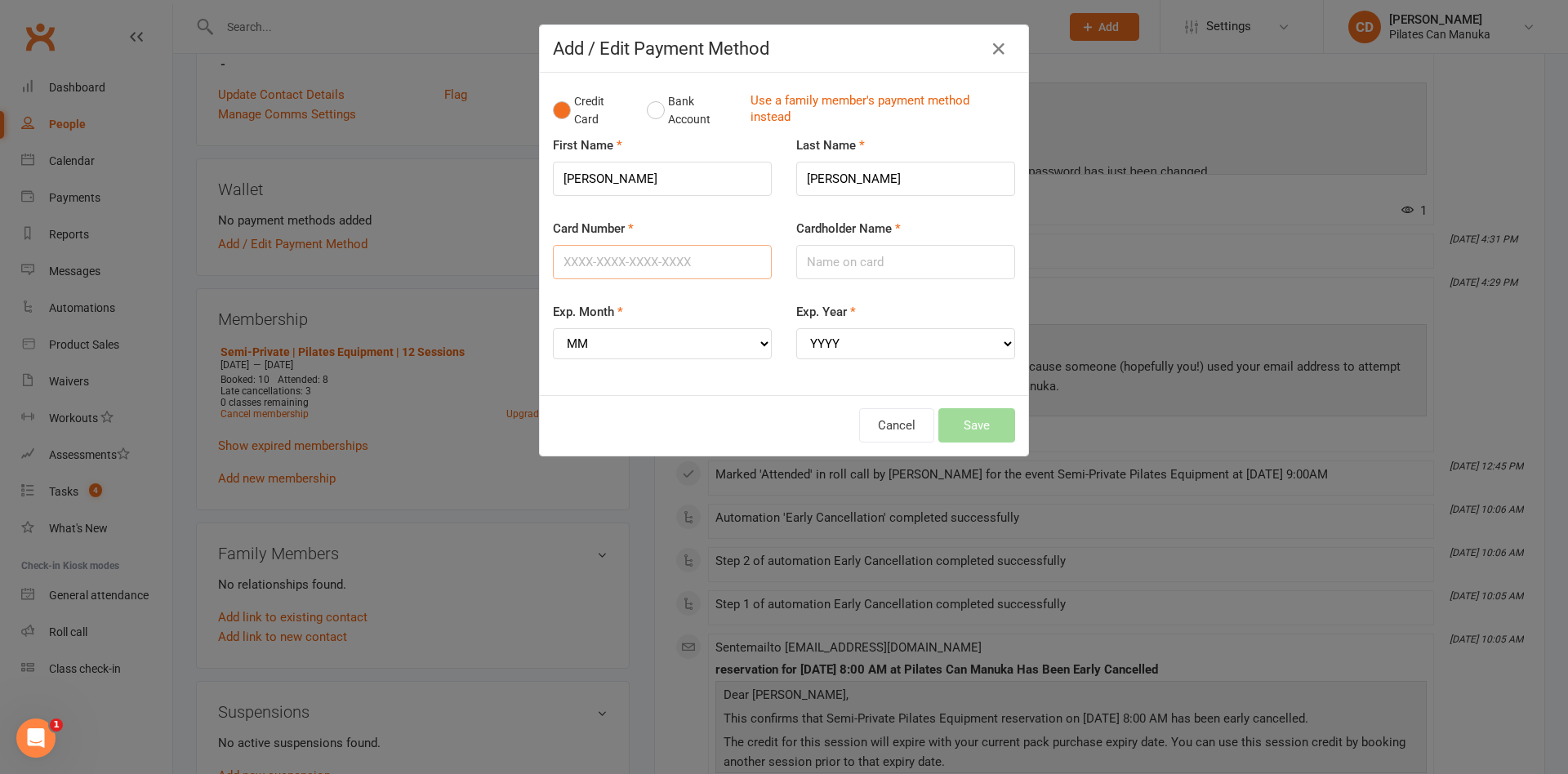
click at [630, 261] on input "Card Number" at bounding box center [662, 261] width 219 height 34
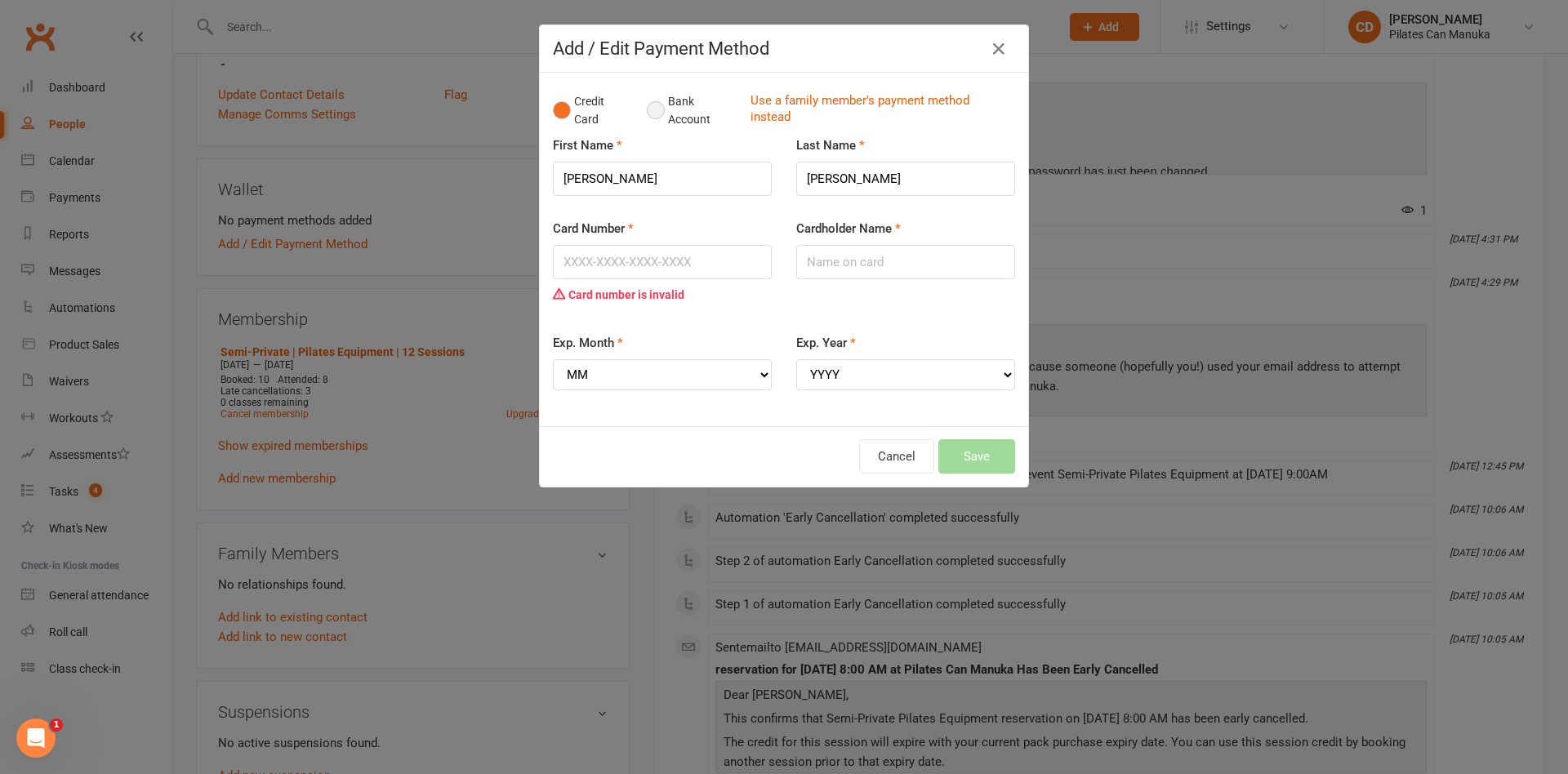
click at [651, 119] on button "Bank Account" at bounding box center [692, 110] width 91 height 50
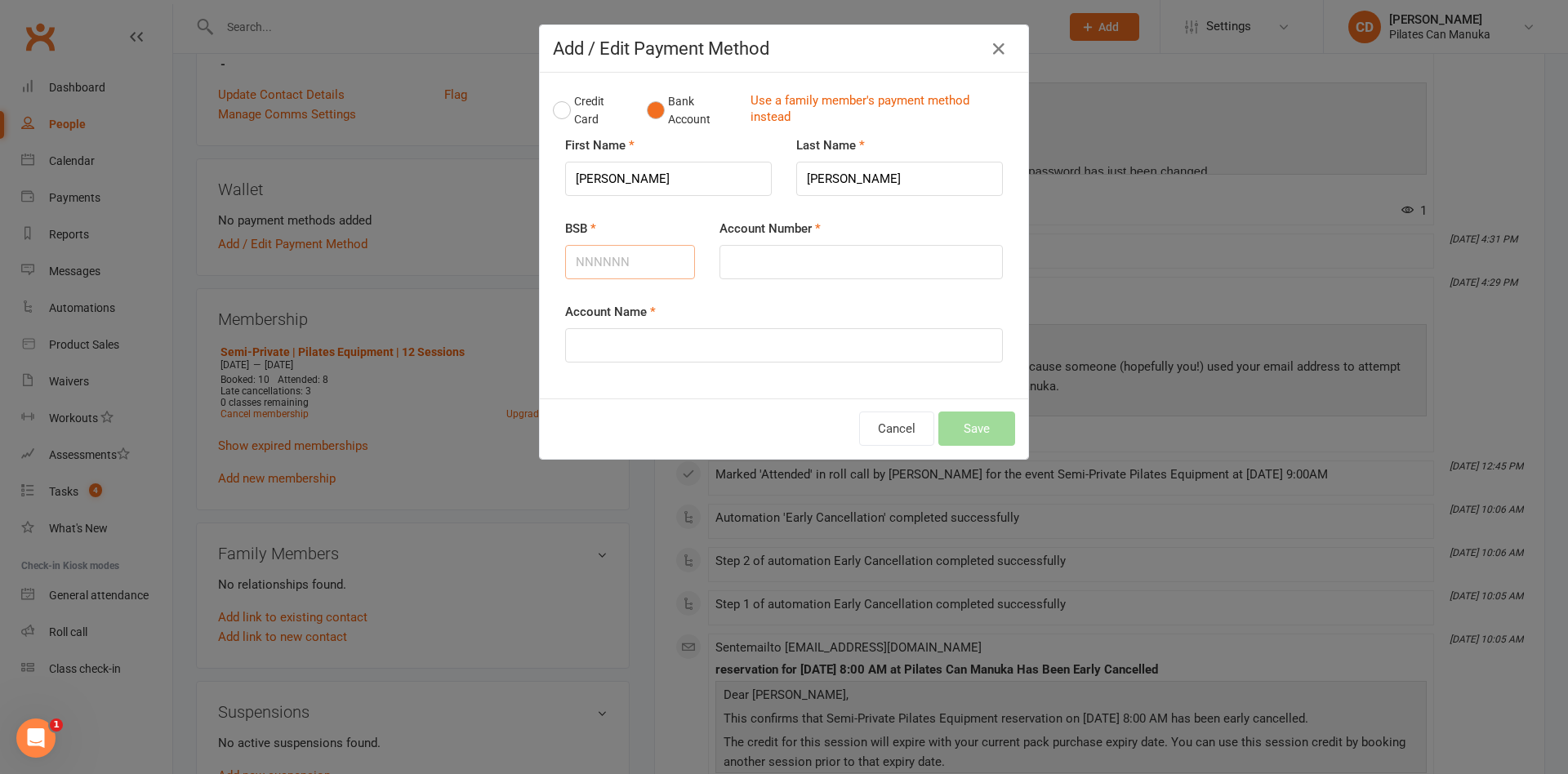
click at [624, 267] on input "BSB" at bounding box center [630, 261] width 130 height 34
type input "112879"
click at [750, 270] on input "Account Number" at bounding box center [861, 261] width 283 height 34
type input "480640129"
click at [730, 347] on input "Account Name" at bounding box center [784, 345] width 438 height 34
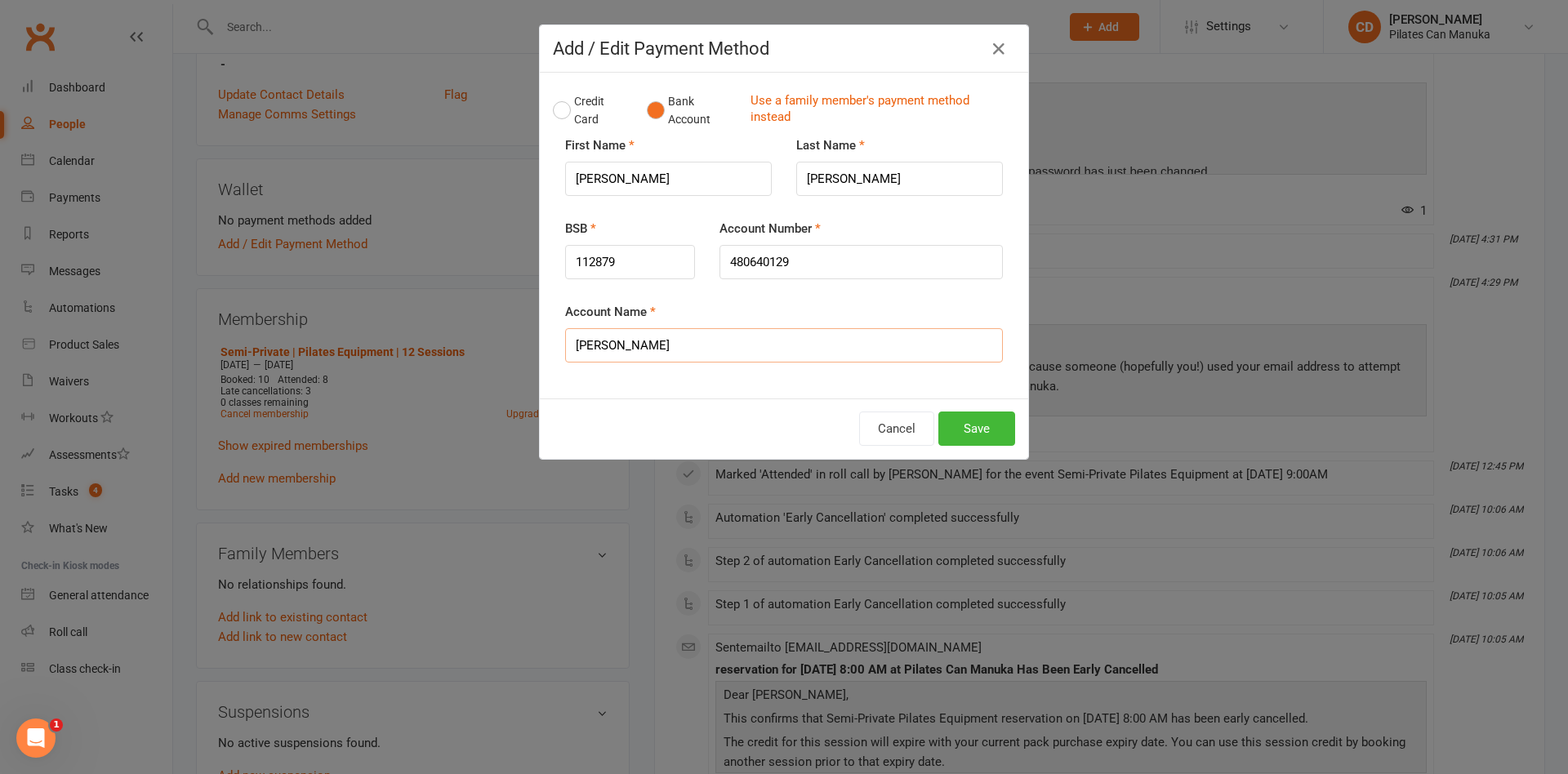
drag, startPoint x: 591, startPoint y: 349, endPoint x: 564, endPoint y: 349, distance: 27.0
click at [566, 349] on input "[PERSON_NAME]" at bounding box center [784, 345] width 438 height 34
type input "JL + KF Bryant"
click at [990, 422] on button "Save" at bounding box center [977, 428] width 77 height 34
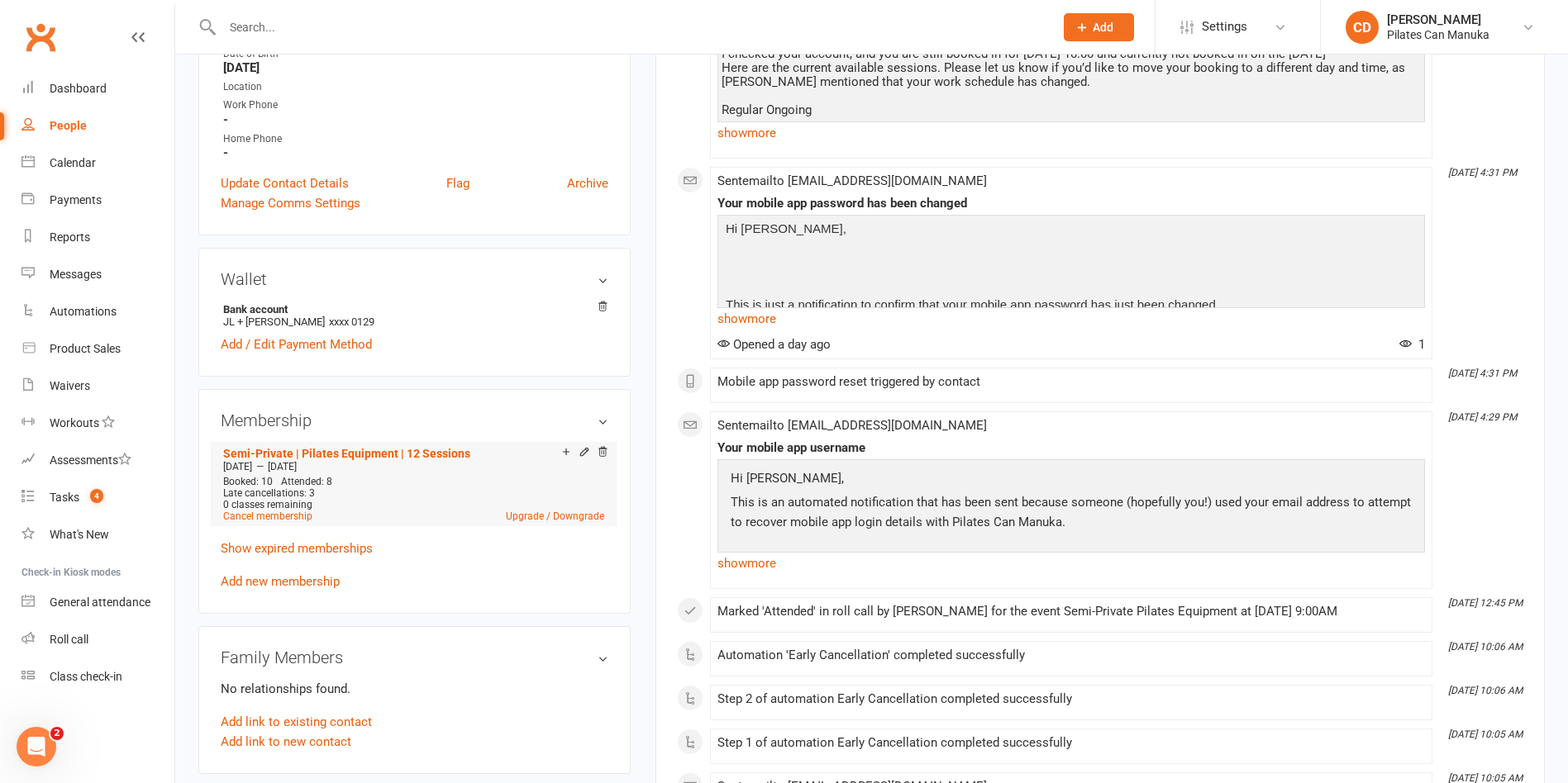
scroll to position [372, 0]
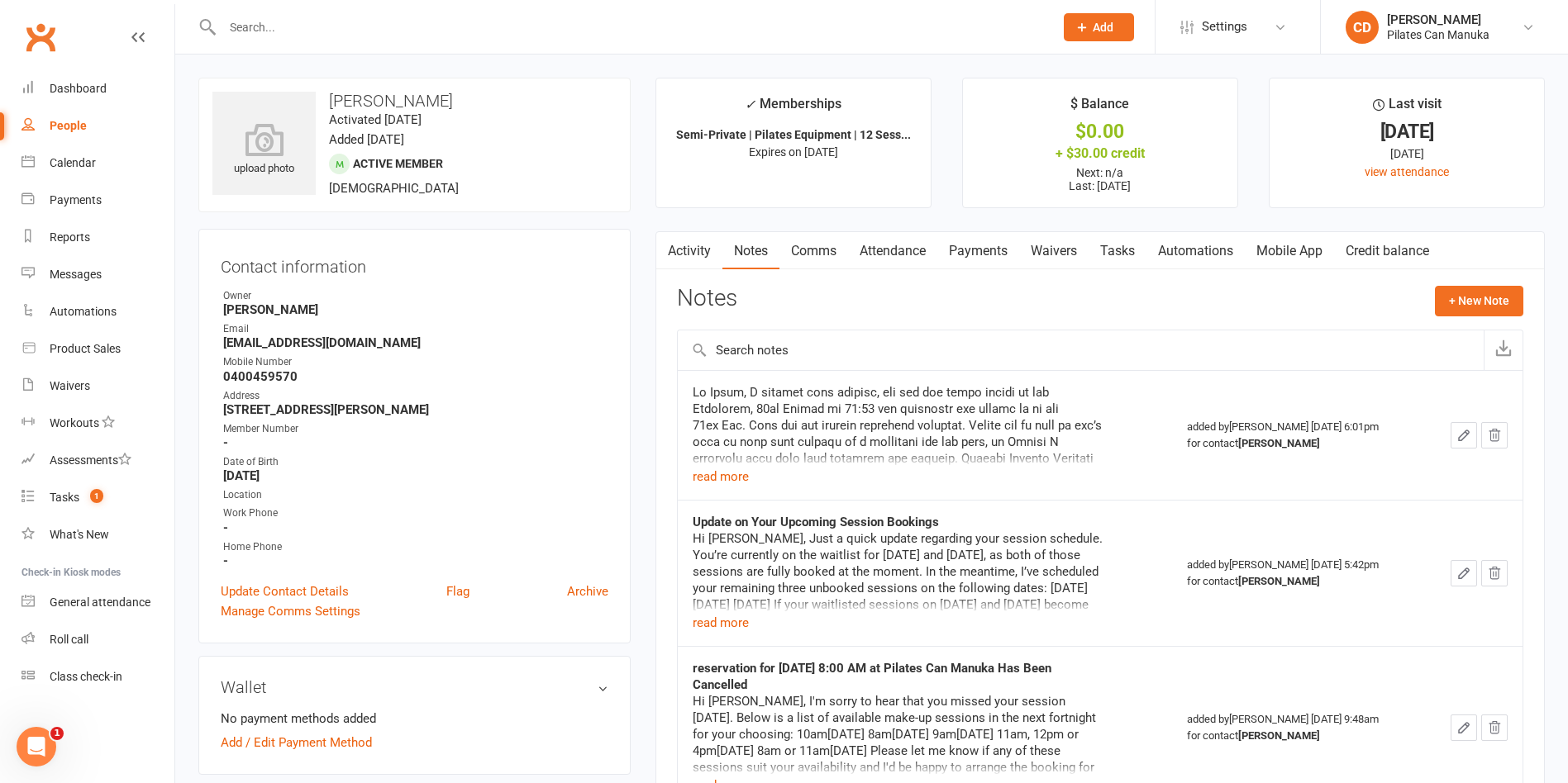
click at [332, 22] on input "text" at bounding box center [629, 27] width 825 height 23
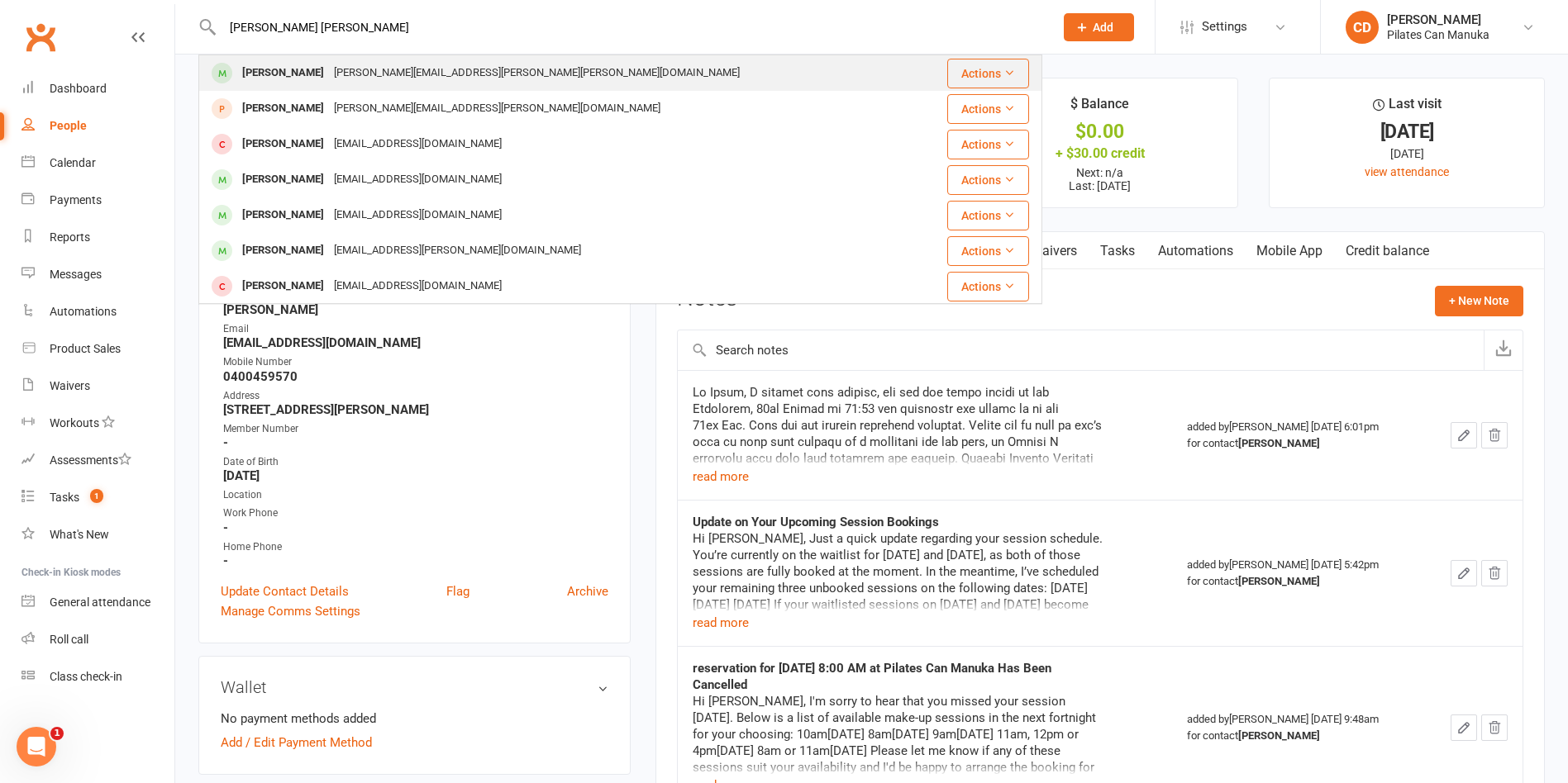
type input "[PERSON_NAME] [PERSON_NAME]"
click at [329, 74] on div "[PERSON_NAME][EMAIL_ADDRESS][PERSON_NAME][PERSON_NAME][DOMAIN_NAME]" at bounding box center [536, 72] width 415 height 24
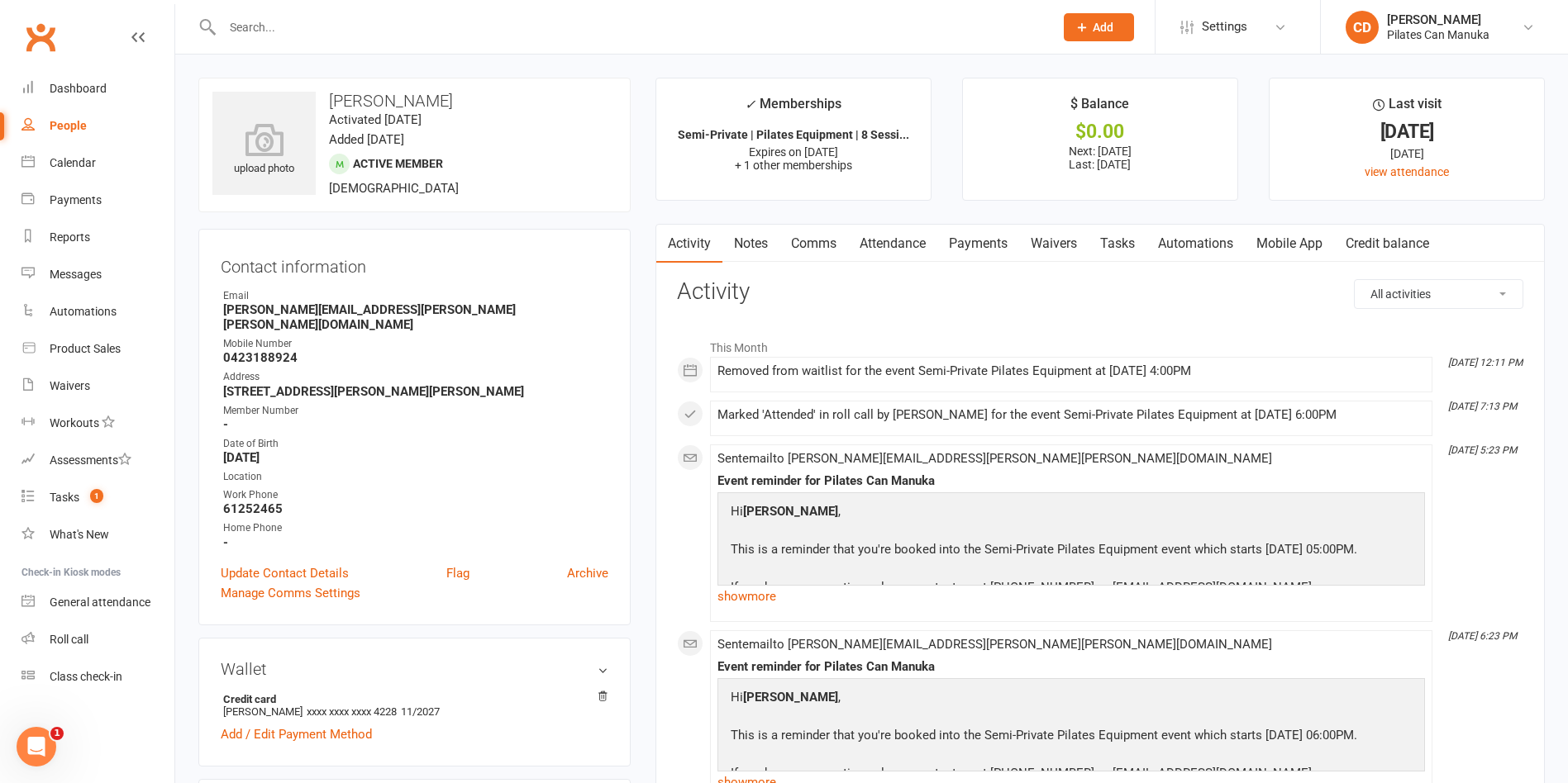
click at [894, 250] on link "Attendance" at bounding box center [892, 243] width 89 height 38
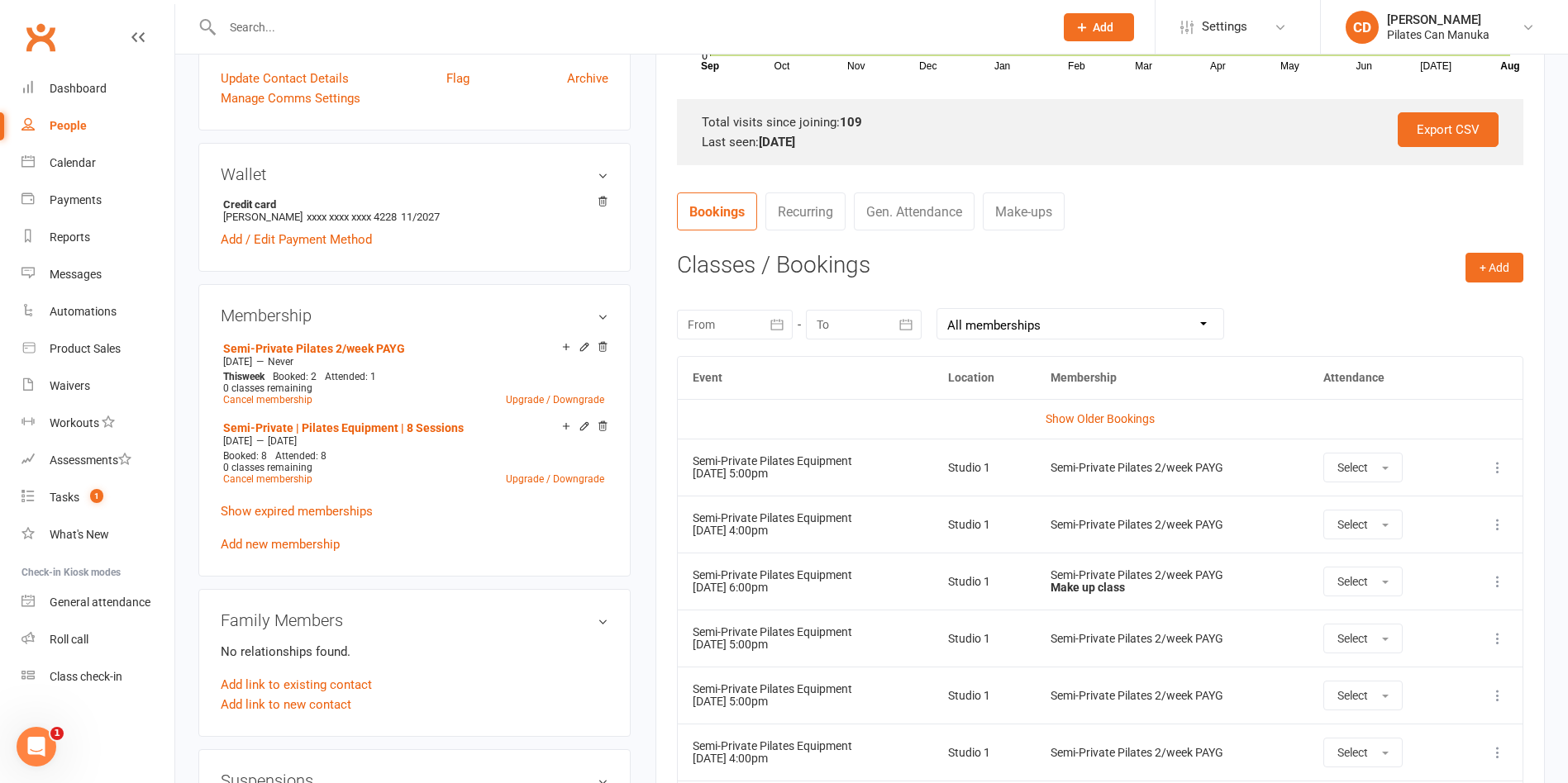
scroll to position [496, 0]
click at [1498, 585] on icon at bounding box center [1497, 580] width 17 height 17
click at [1281, 302] on div "[DATE] Sun Mon Tue Wed Thu Fri Sat 31 27 28 29 30 31 01 02 32 03 04 05 06 07 08…" at bounding box center [1101, 323] width 847 height 64
click at [1008, 210] on link "Make-ups" at bounding box center [1023, 210] width 82 height 38
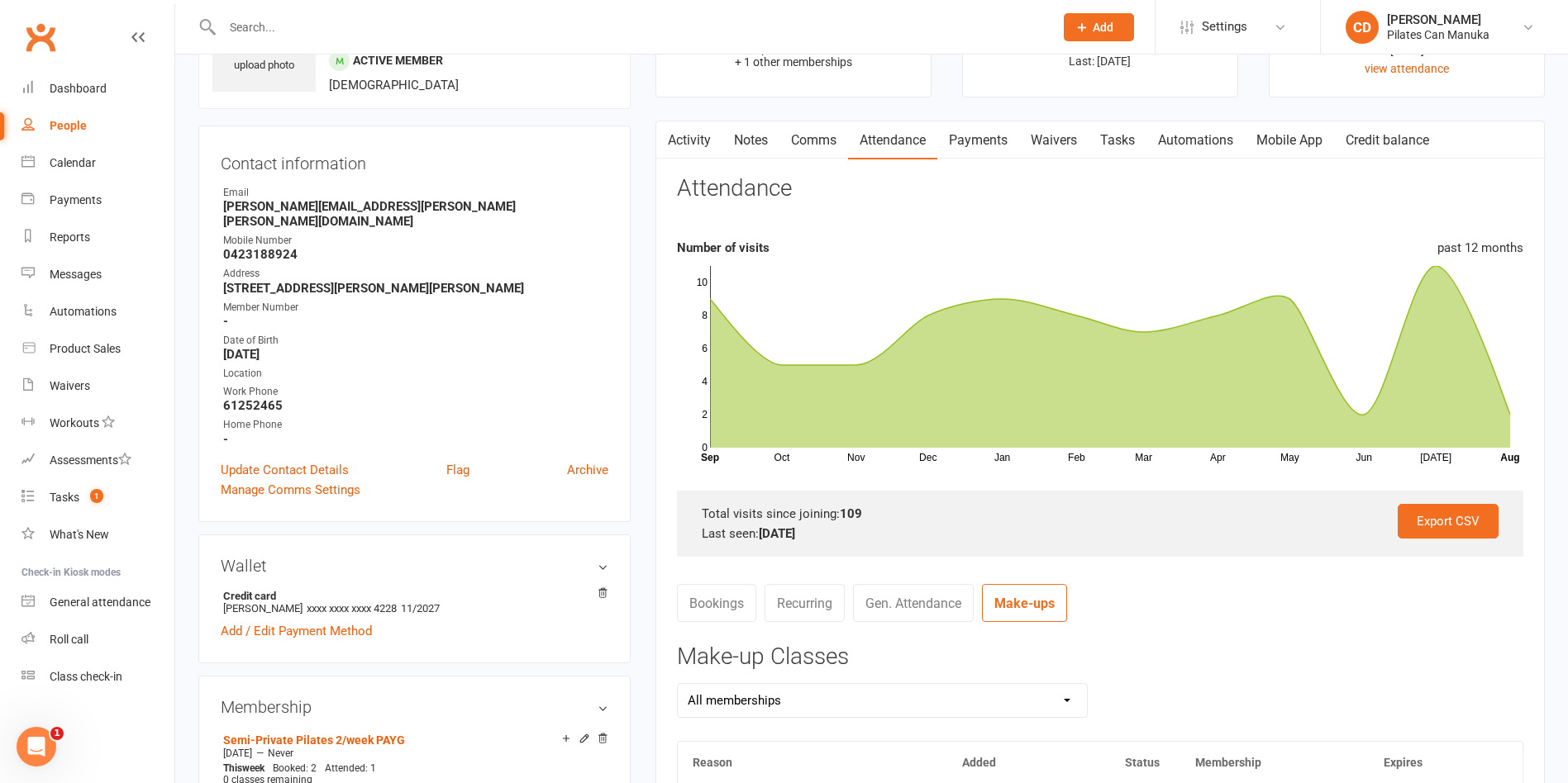
scroll to position [0, 0]
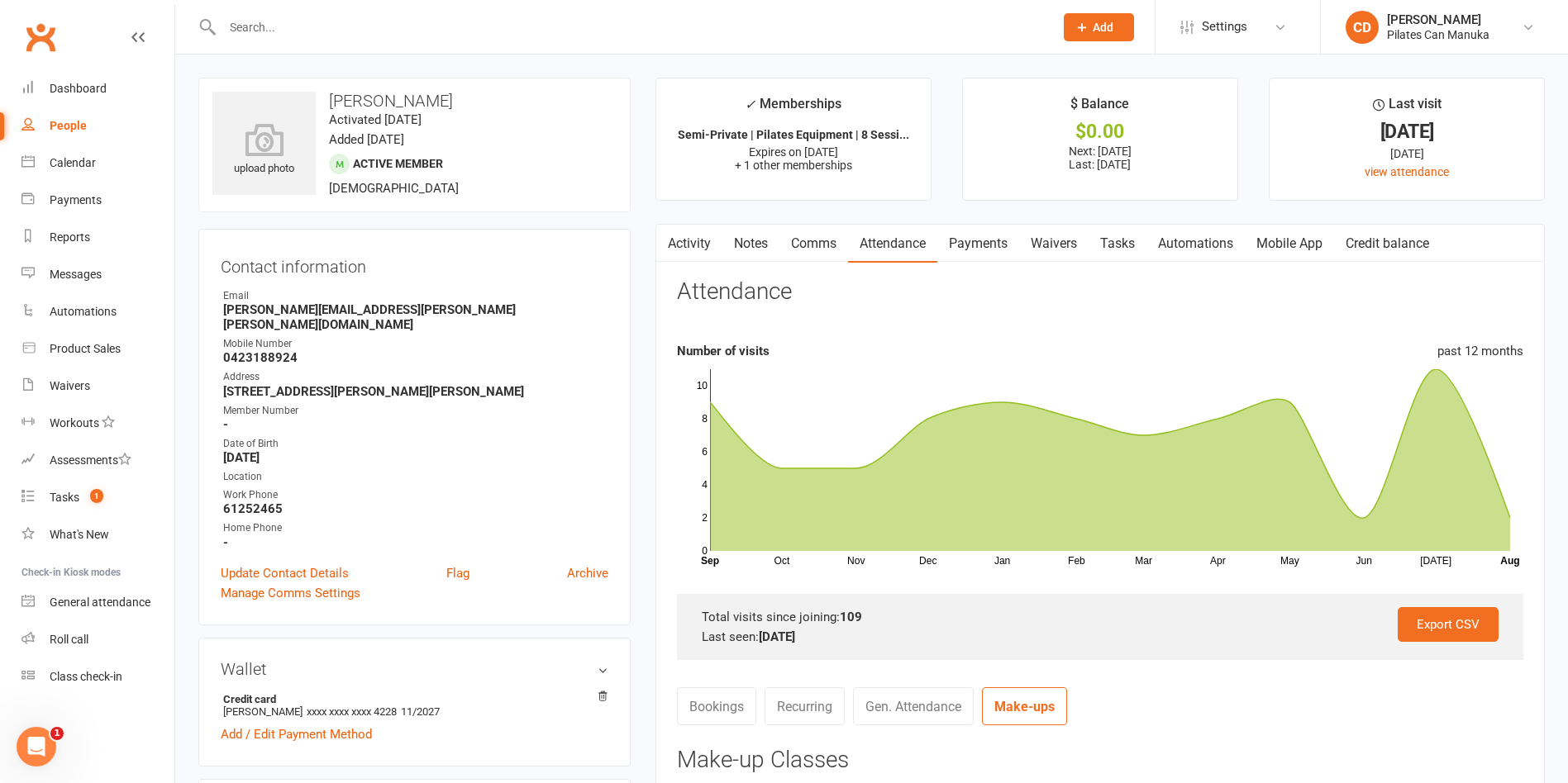
click at [765, 247] on link "Notes" at bounding box center [750, 243] width 57 height 38
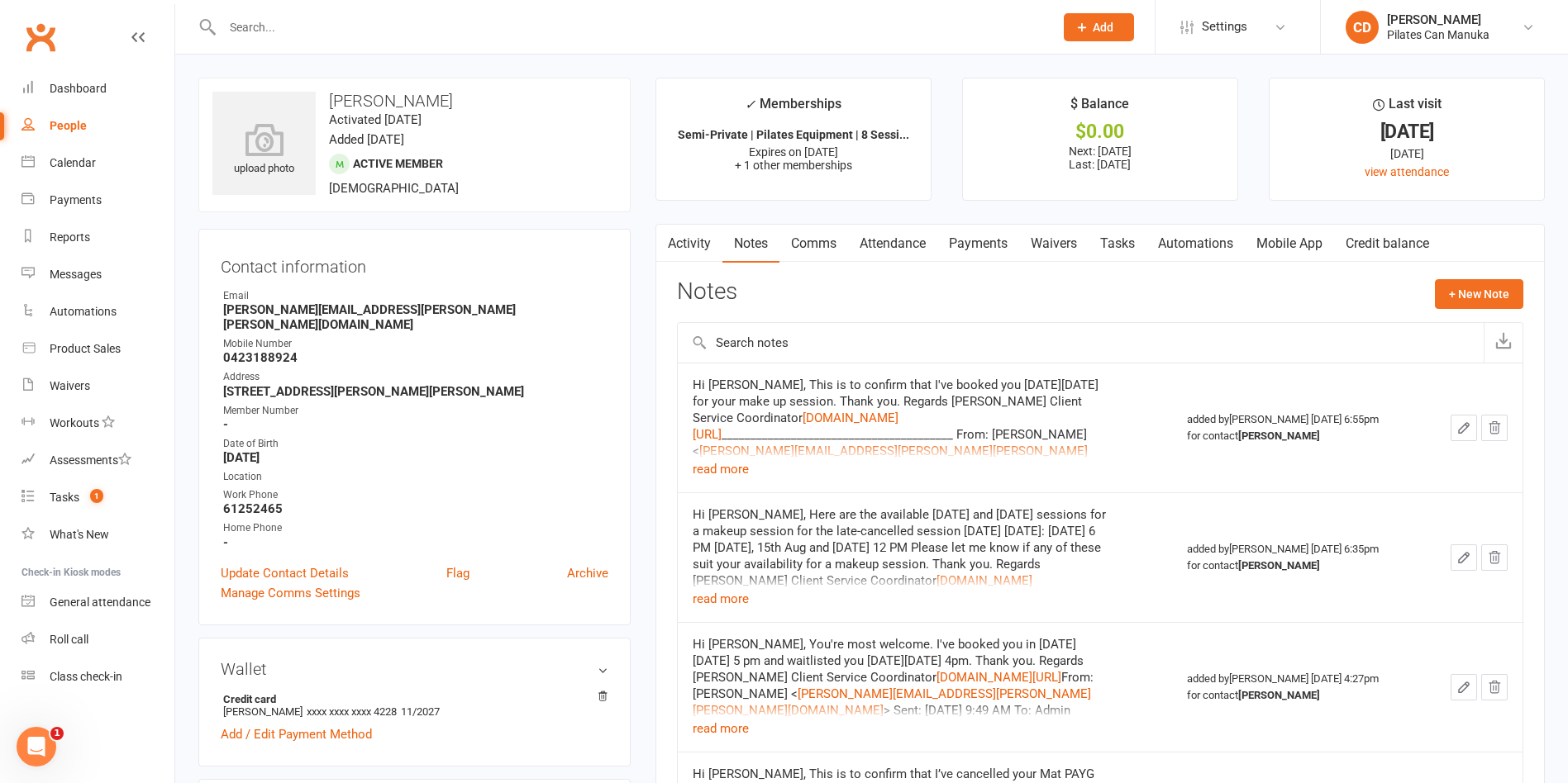
click at [892, 243] on link "Attendance" at bounding box center [892, 243] width 89 height 38
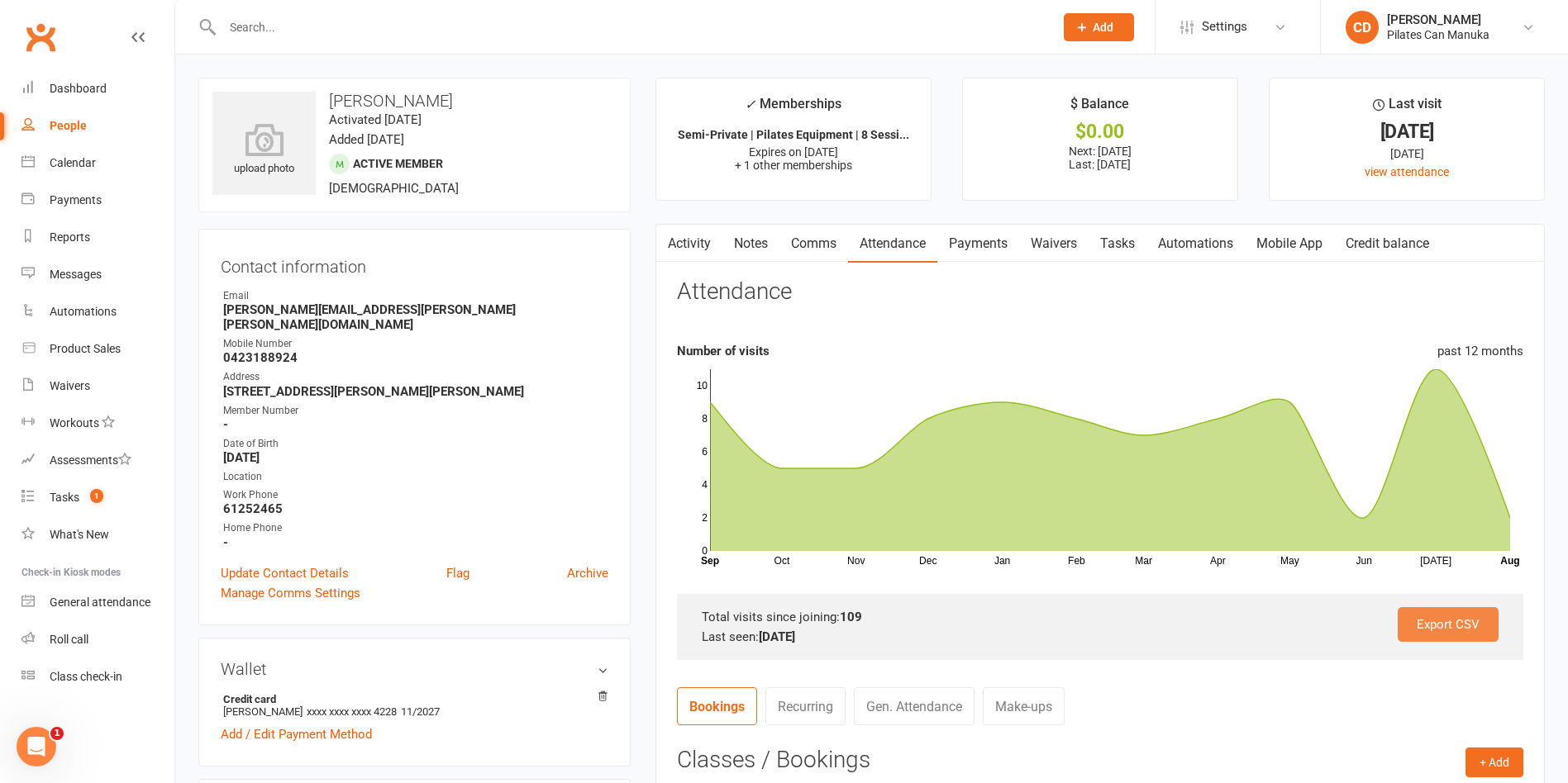
scroll to position [496, 0]
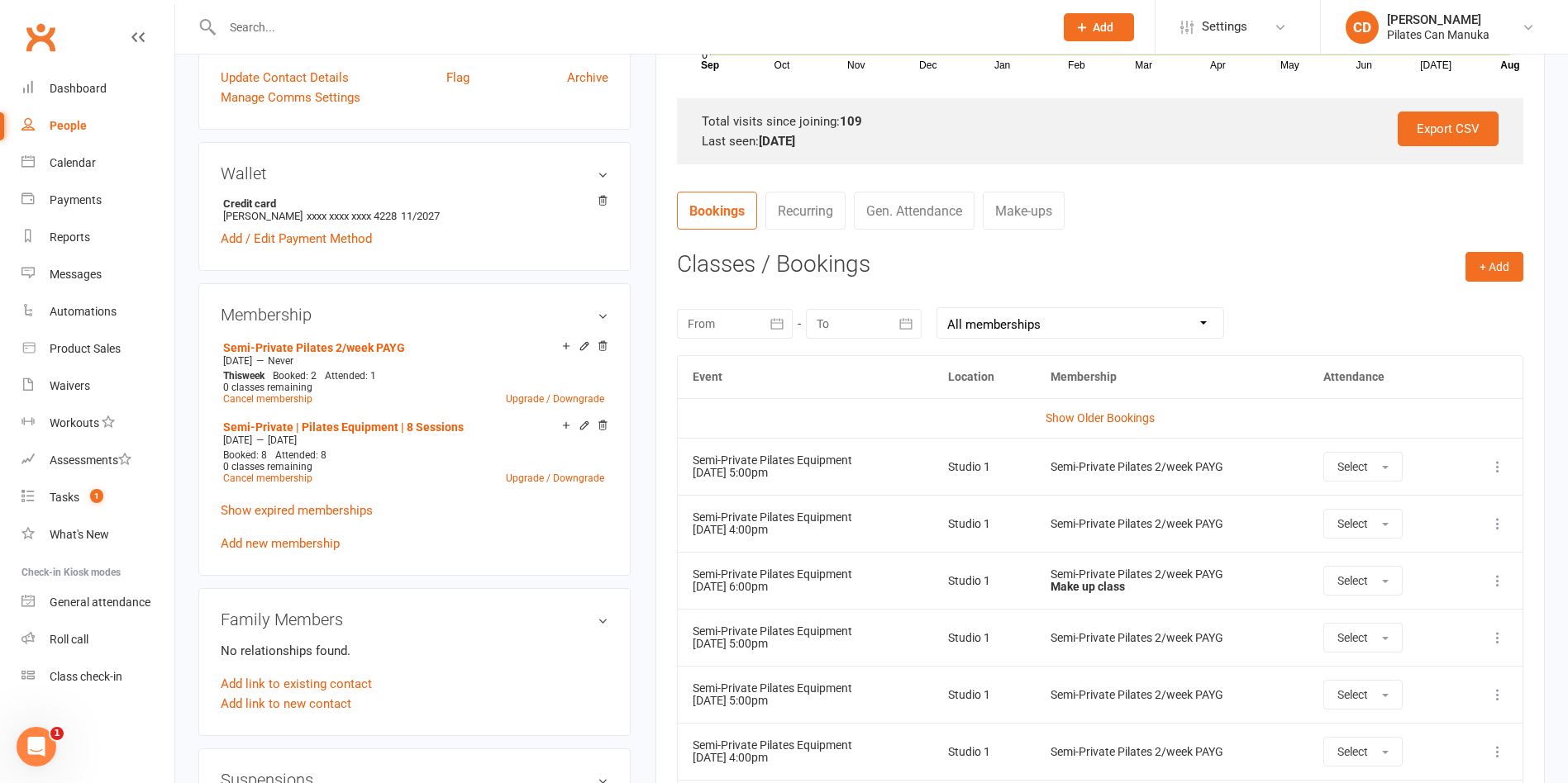
click at [1492, 579] on icon at bounding box center [1497, 580] width 17 height 17
click at [1454, 680] on link "Remove booking" at bounding box center [1425, 679] width 164 height 33
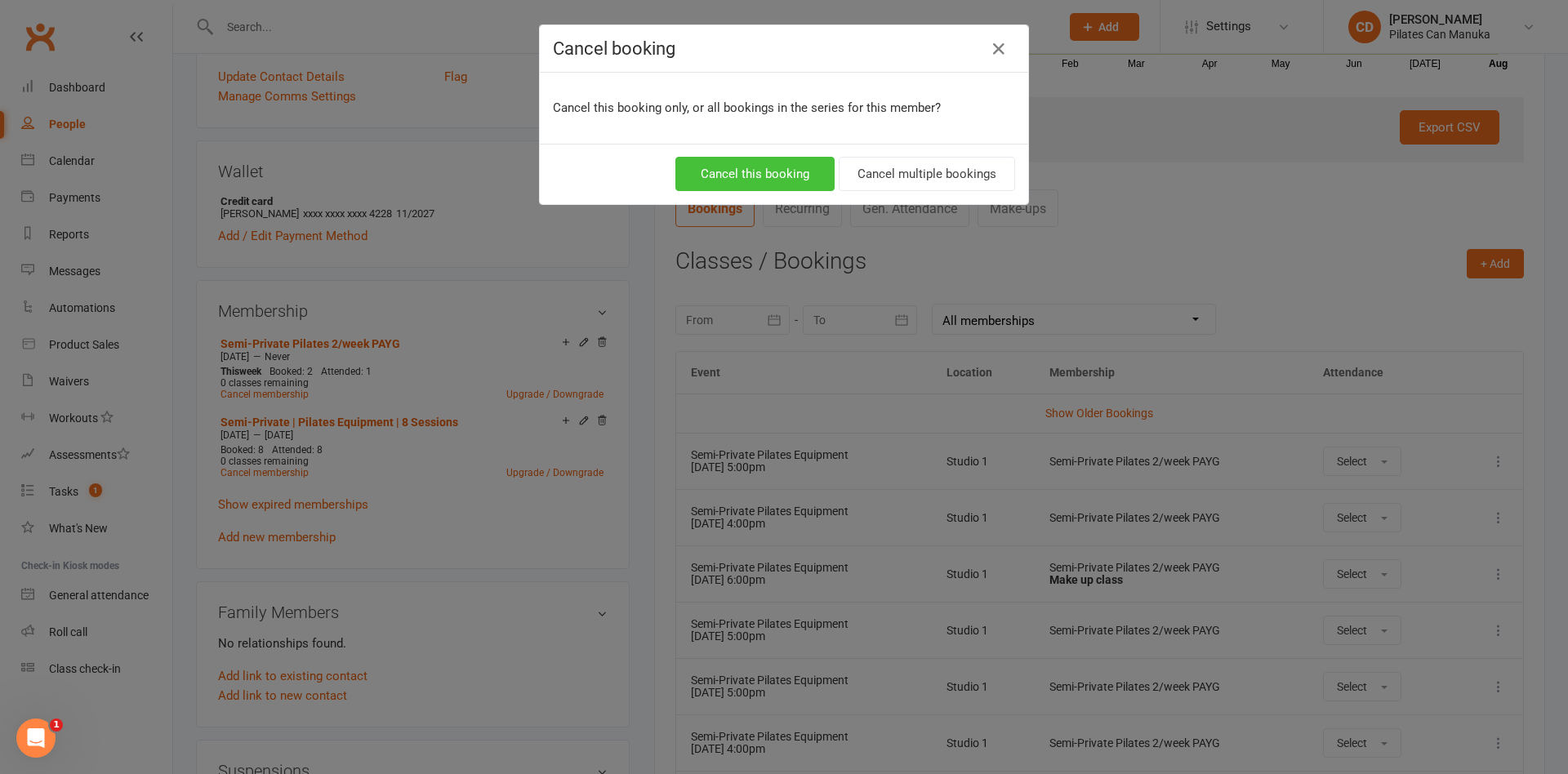
click at [785, 175] on button "Cancel this booking" at bounding box center [755, 173] width 160 height 34
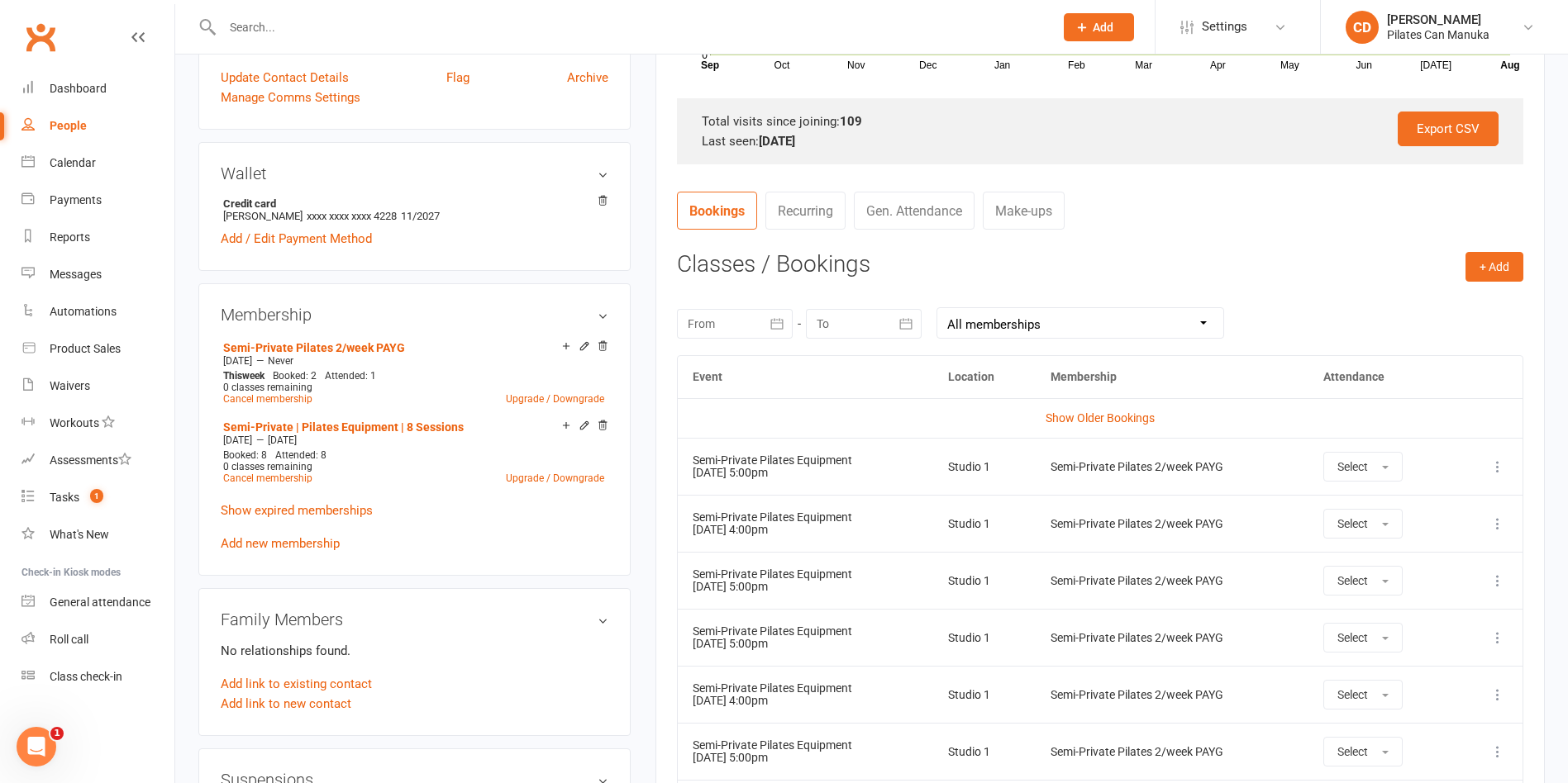
click at [930, 218] on link "Gen. Attendance" at bounding box center [914, 210] width 121 height 38
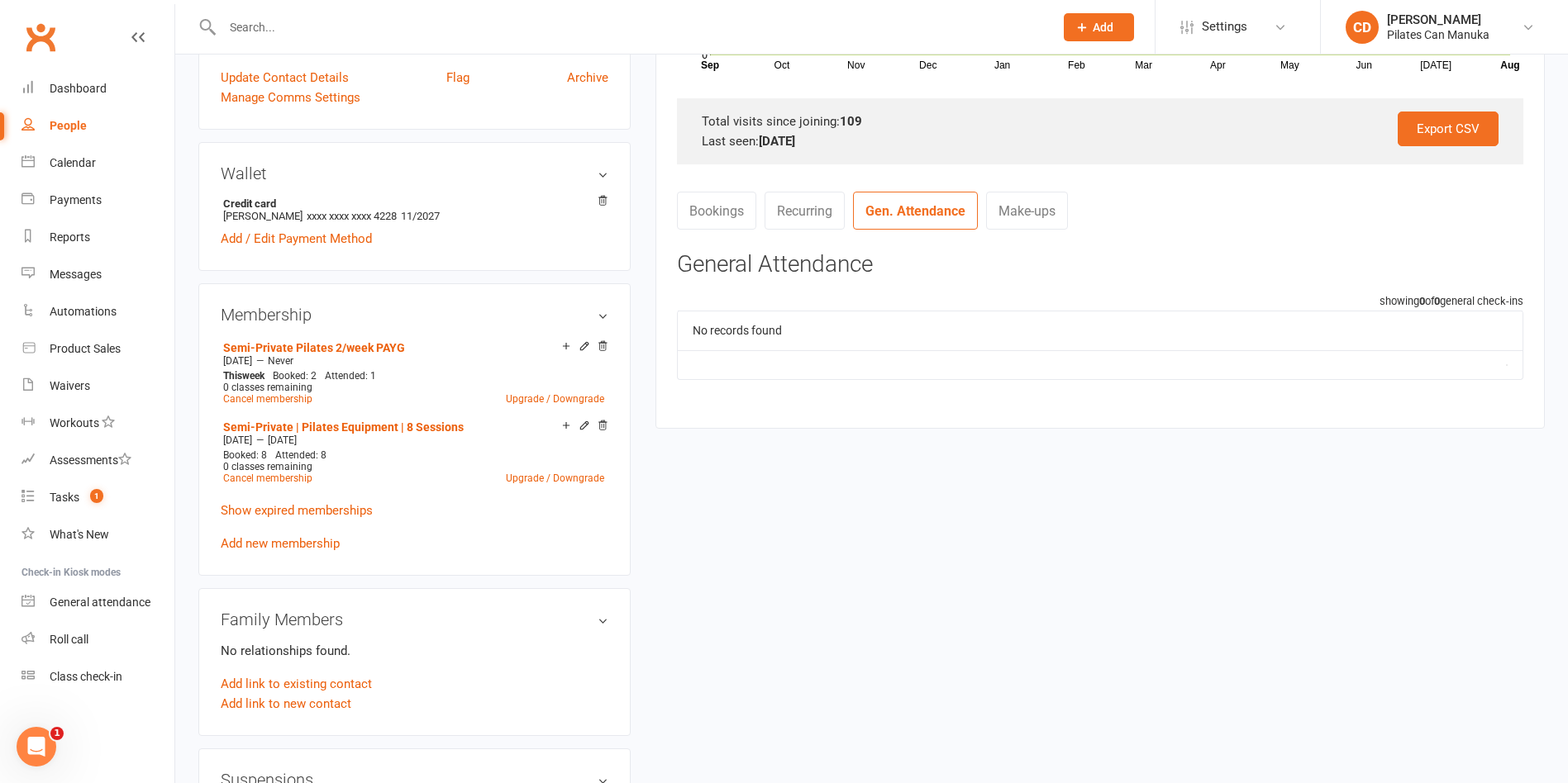
click at [721, 213] on link "Bookings" at bounding box center [717, 210] width 79 height 38
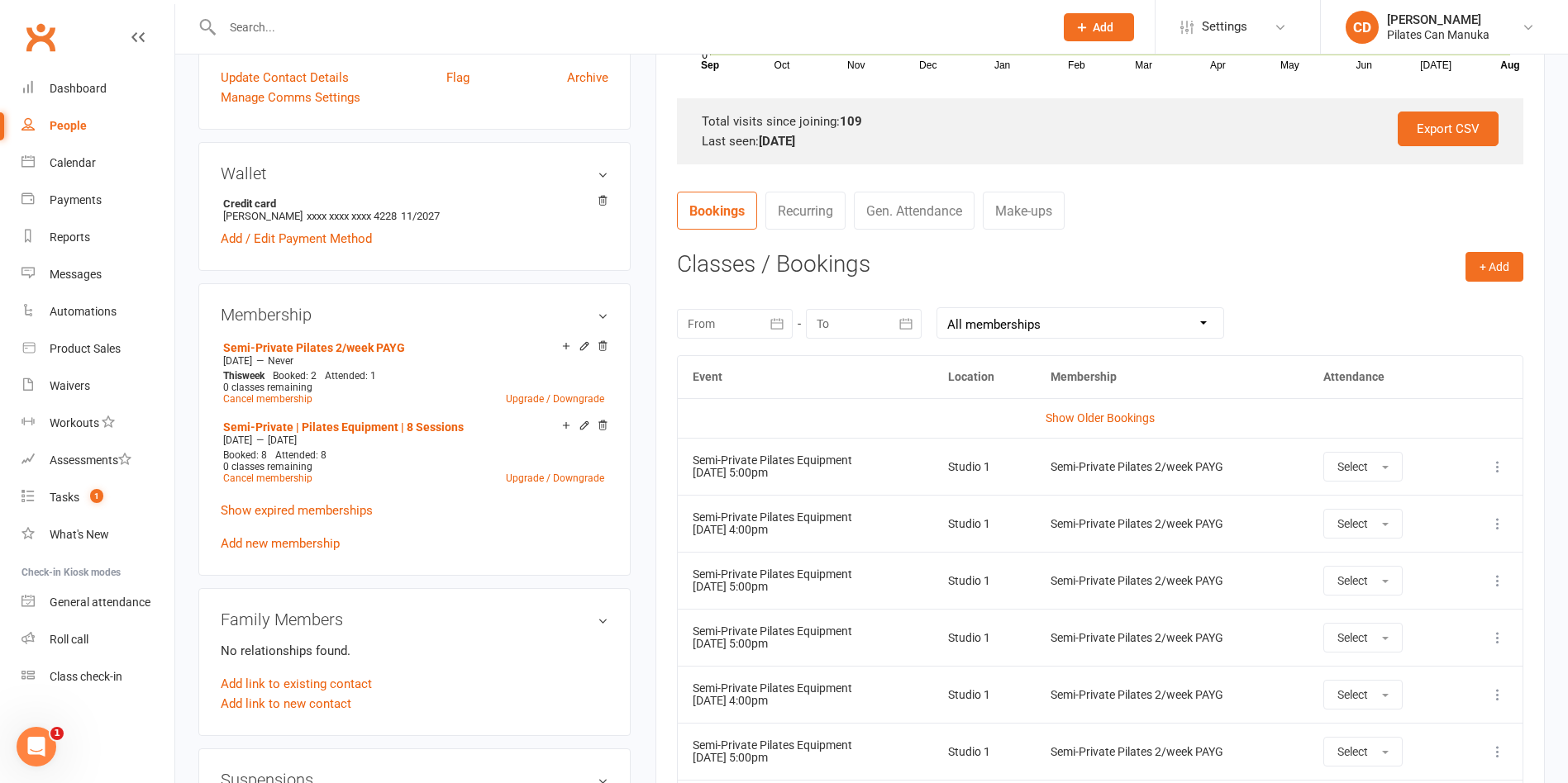
click at [1017, 213] on link "Make-ups" at bounding box center [1023, 210] width 82 height 38
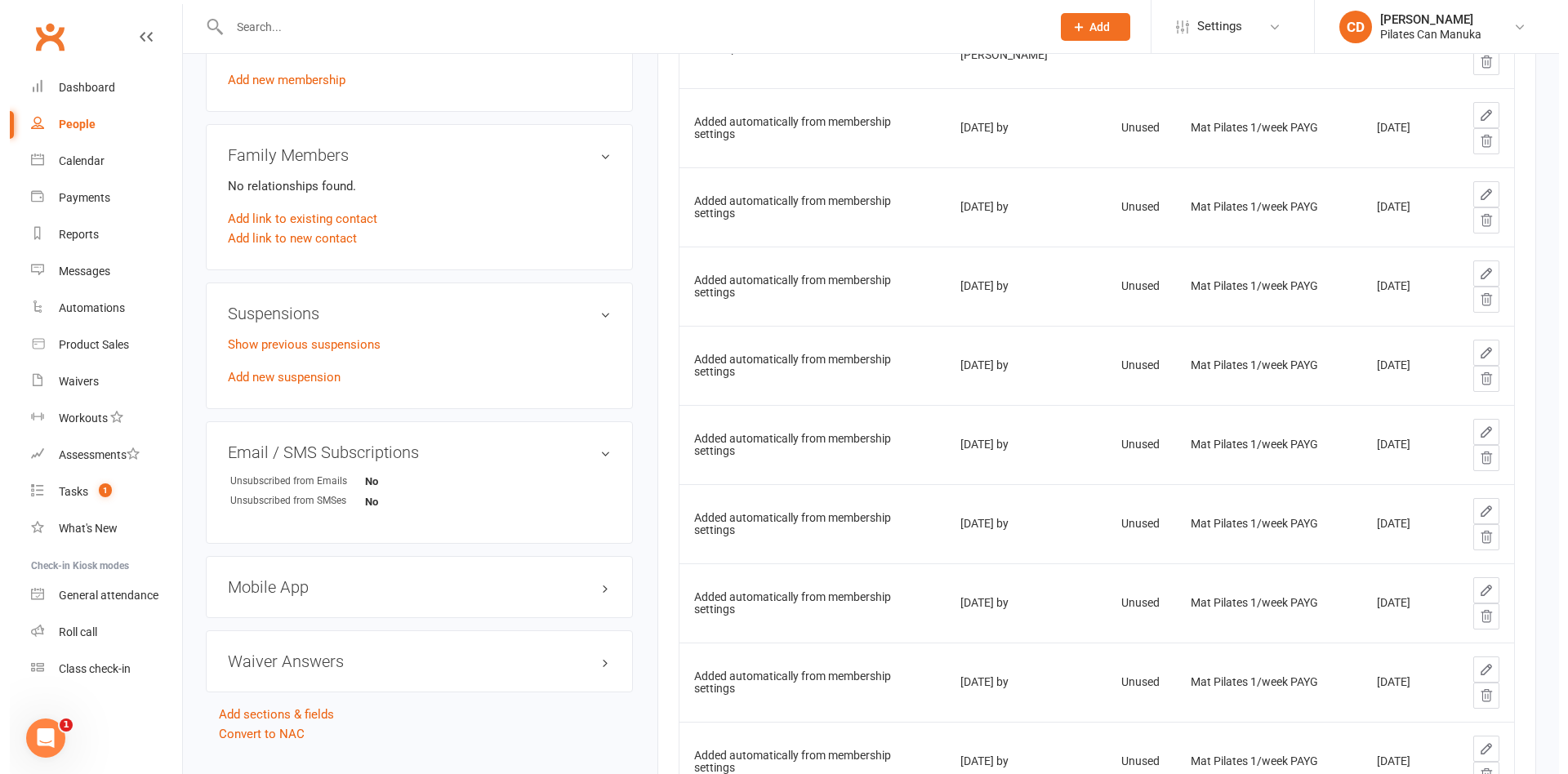
scroll to position [649, 0]
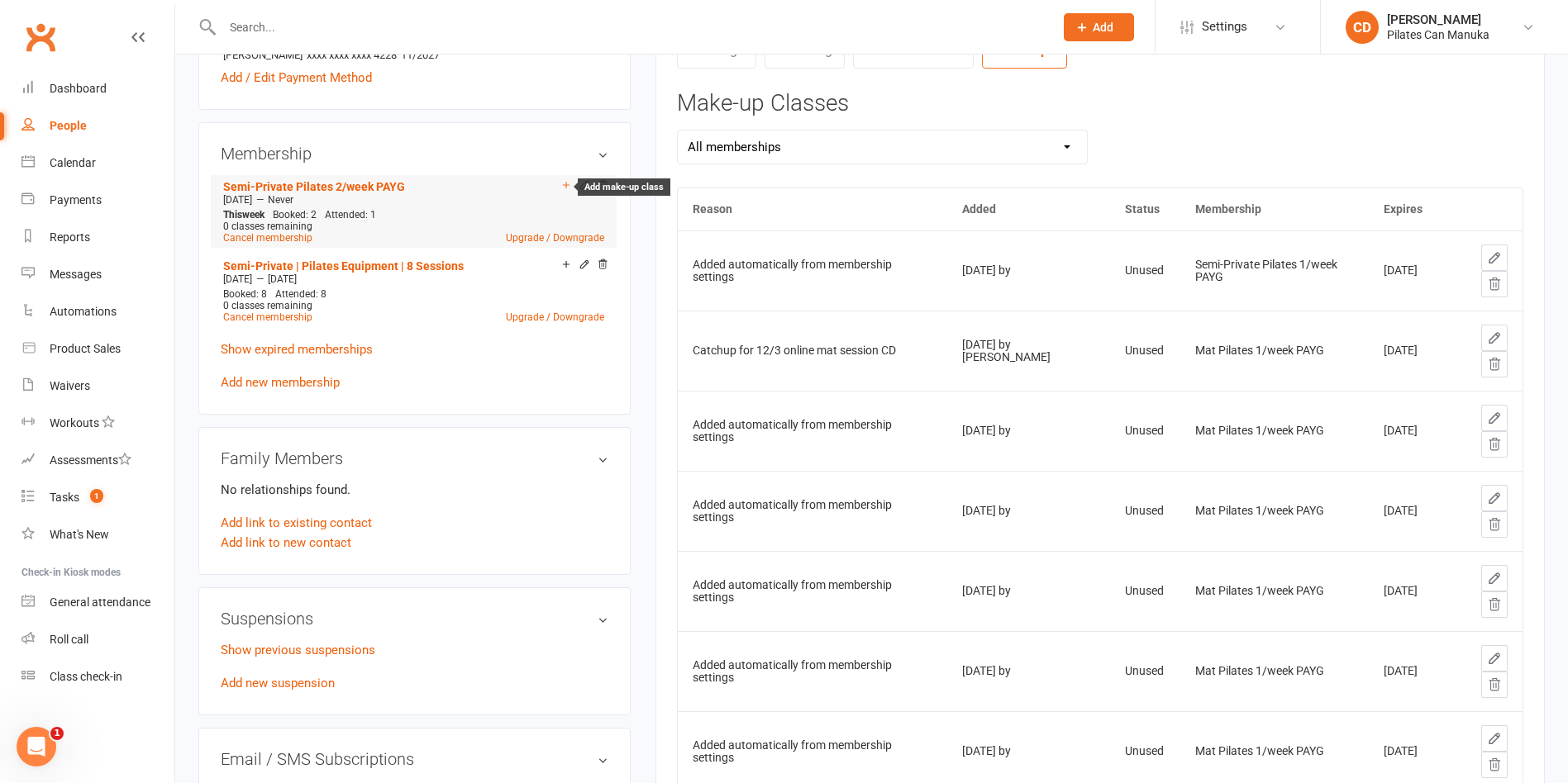
click at [563, 179] on icon at bounding box center [565, 184] width 11 height 11
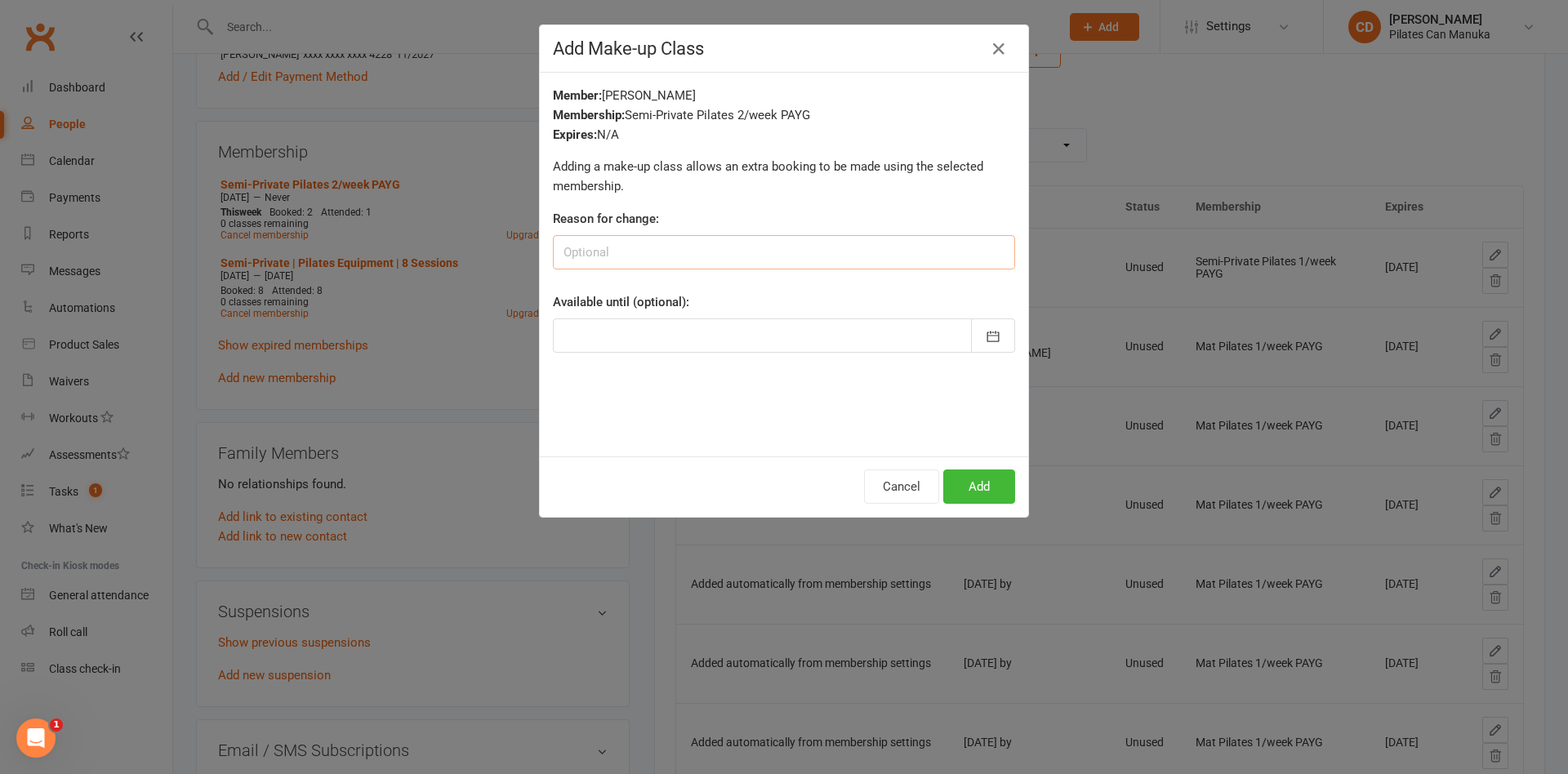
click at [751, 248] on input at bounding box center [784, 252] width 462 height 34
type input "Early cancelled 20/8 (make up for 7/8) booked another make up on 22/8 CD"
click at [985, 331] on icon "button" at bounding box center [993, 336] width 17 height 17
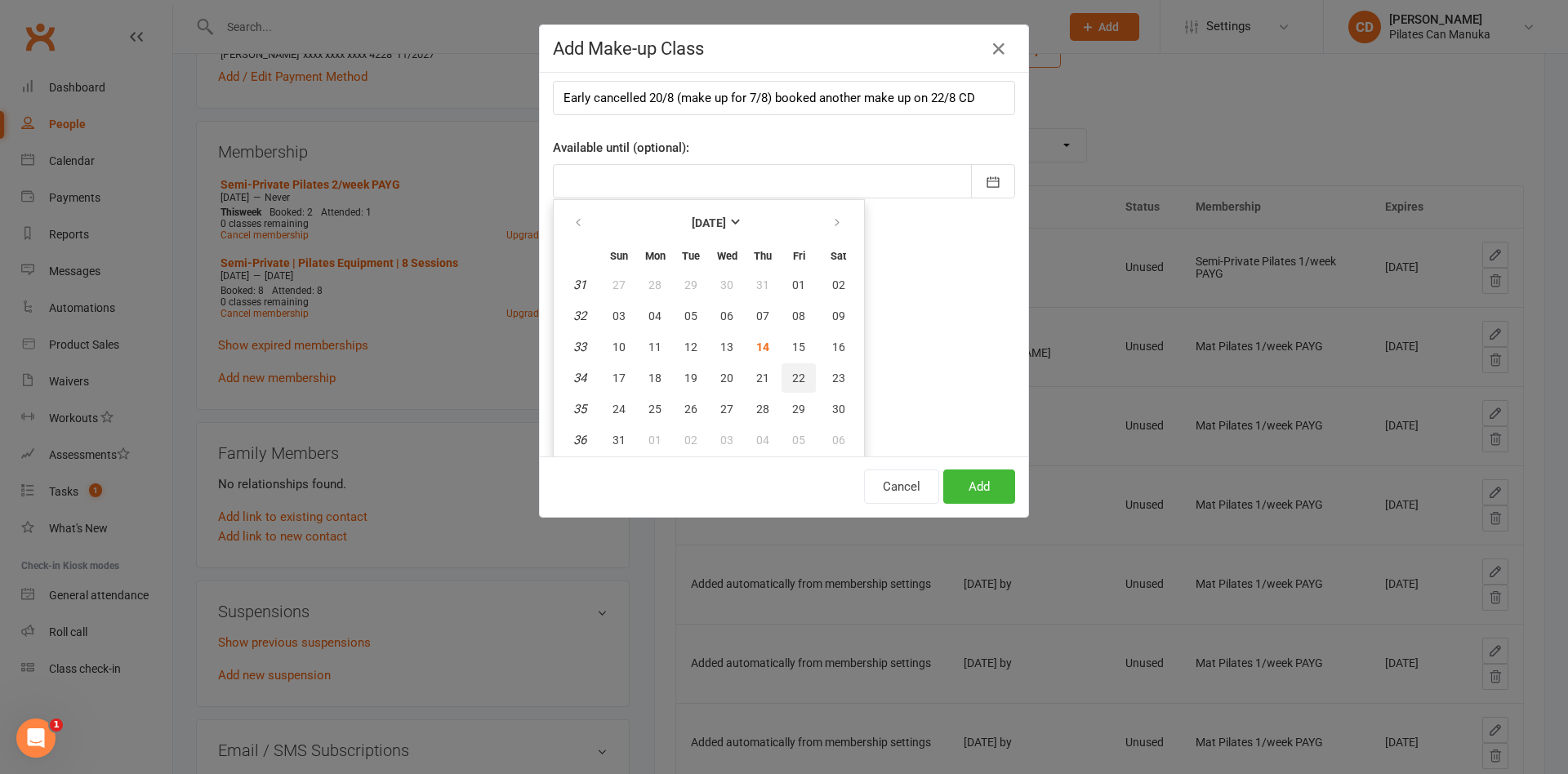
click at [794, 371] on span "22" at bounding box center [798, 377] width 13 height 13
type input "22 Aug 2025"
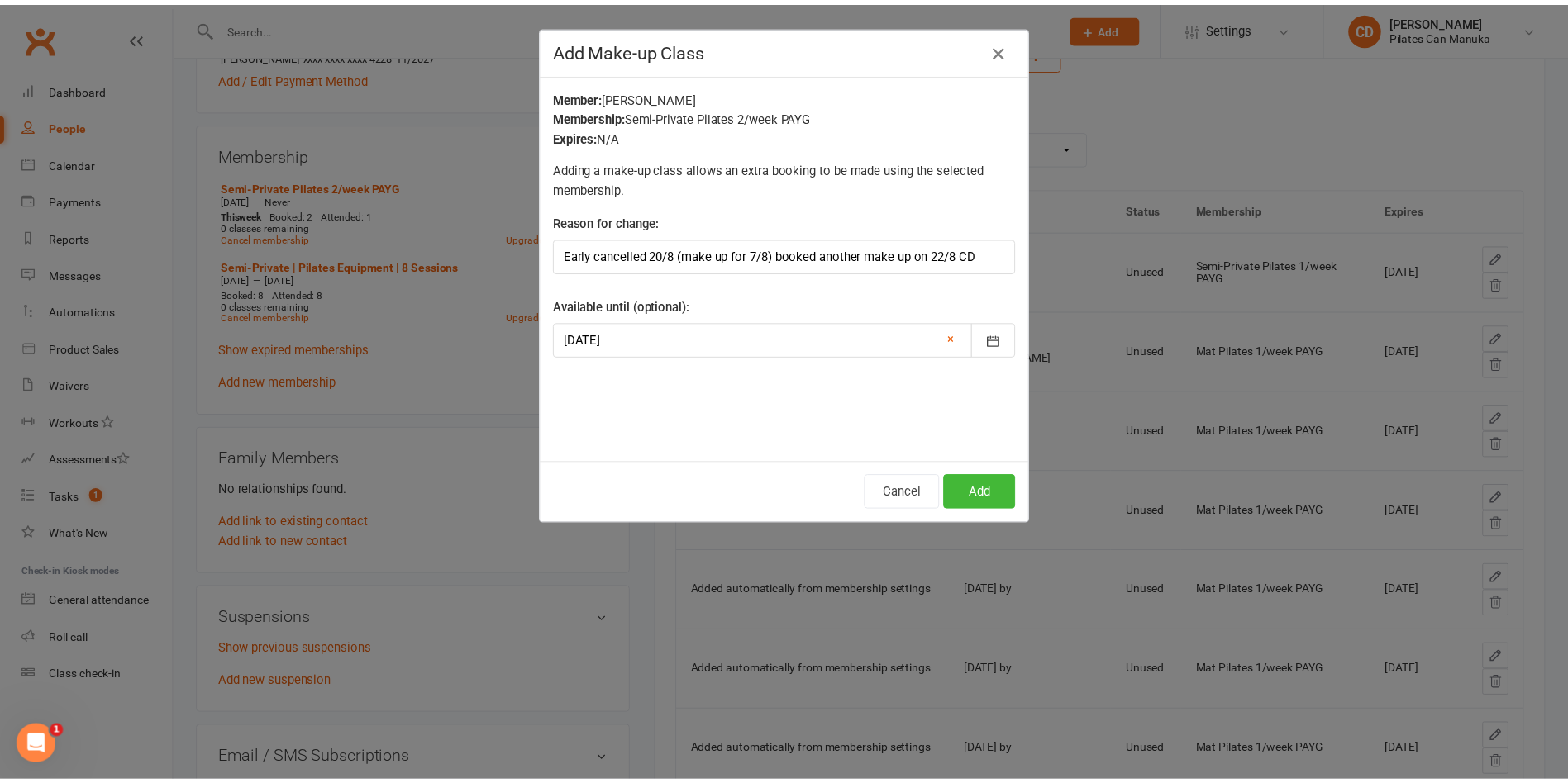
scroll to position [0, 0]
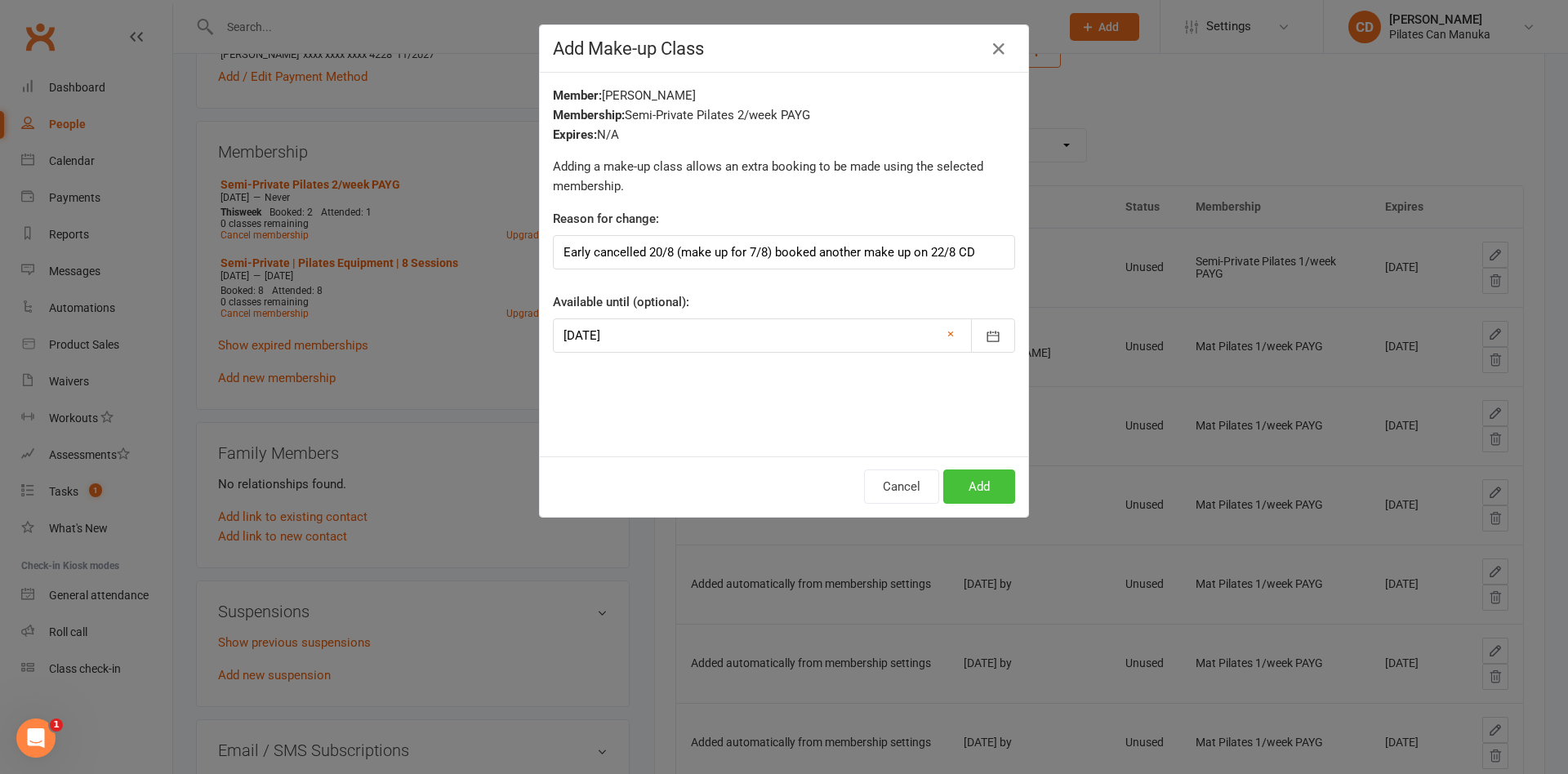
click at [974, 492] on button "Add" at bounding box center [979, 486] width 71 height 34
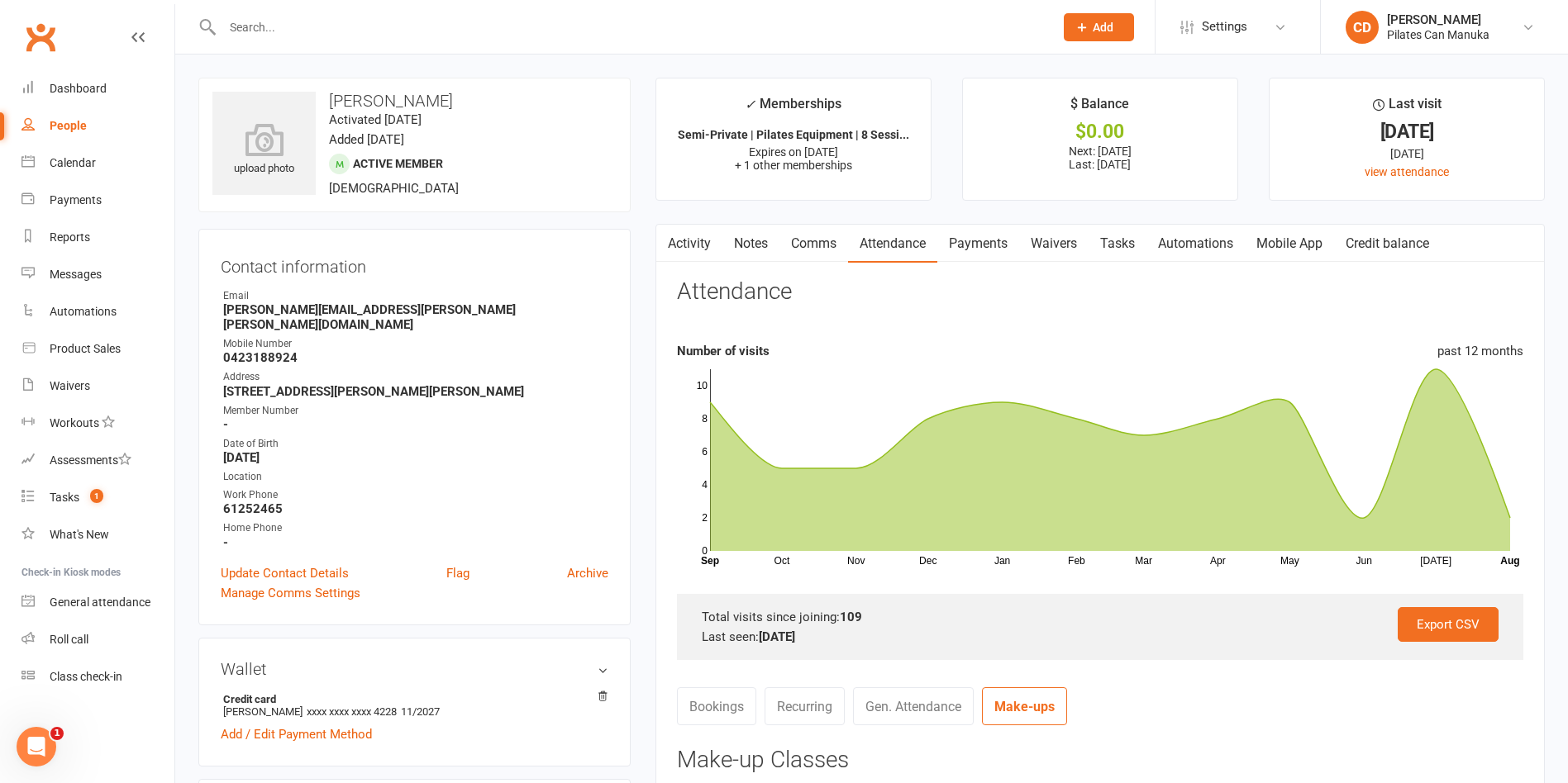
click at [739, 243] on link "Notes" at bounding box center [750, 243] width 57 height 38
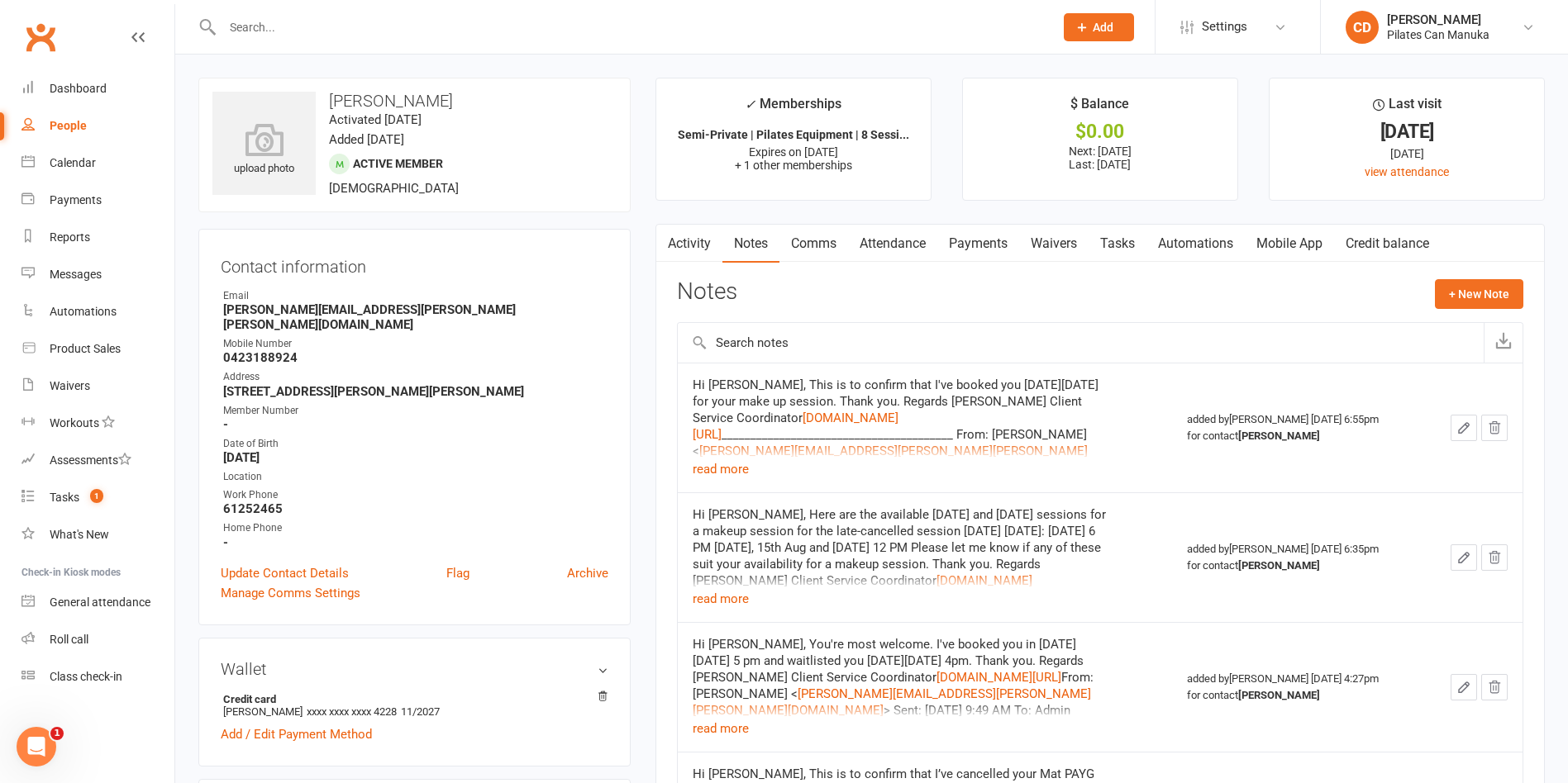
click at [901, 242] on link "Attendance" at bounding box center [892, 243] width 89 height 38
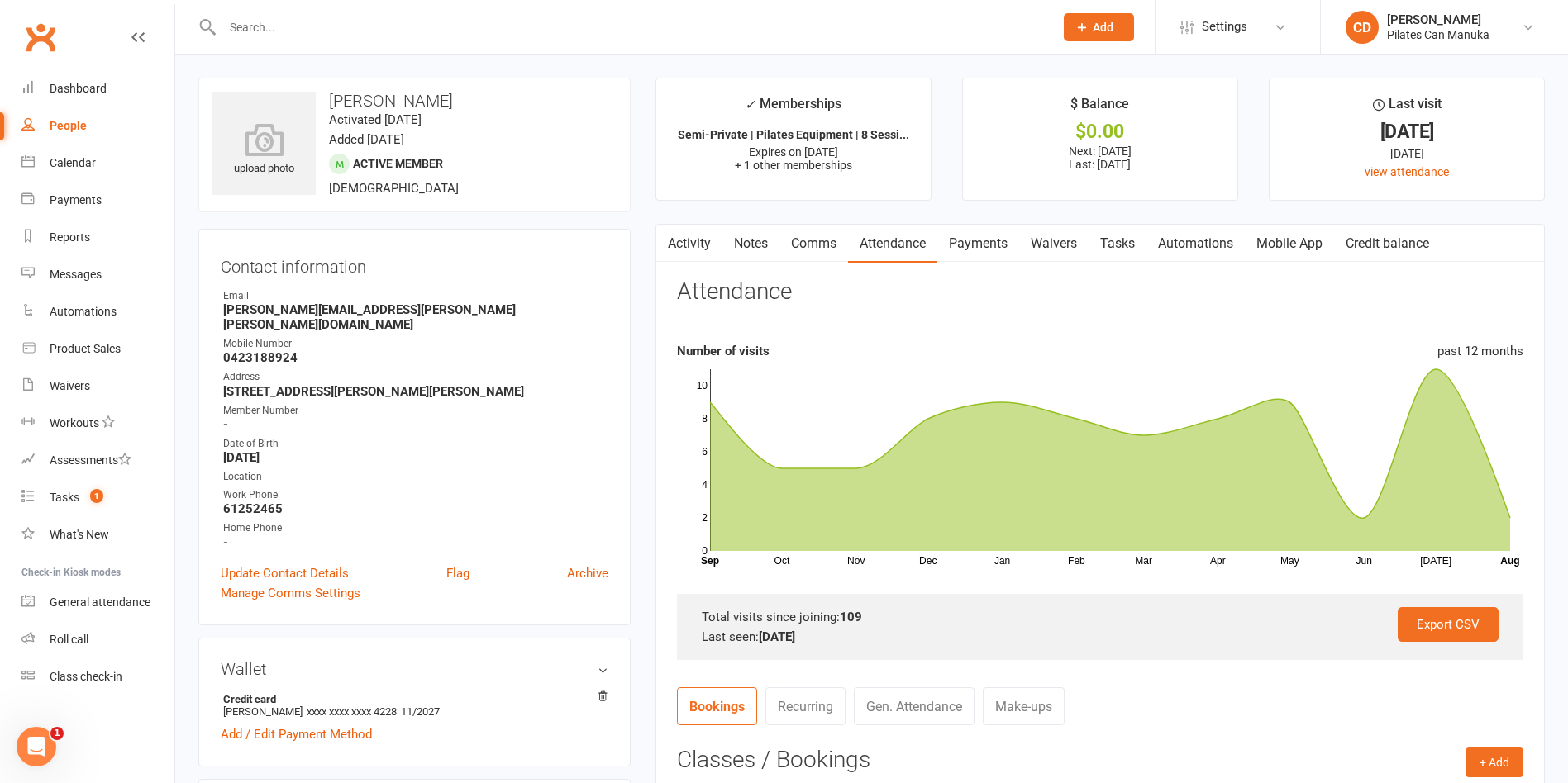
click at [760, 243] on link "Notes" at bounding box center [750, 243] width 57 height 38
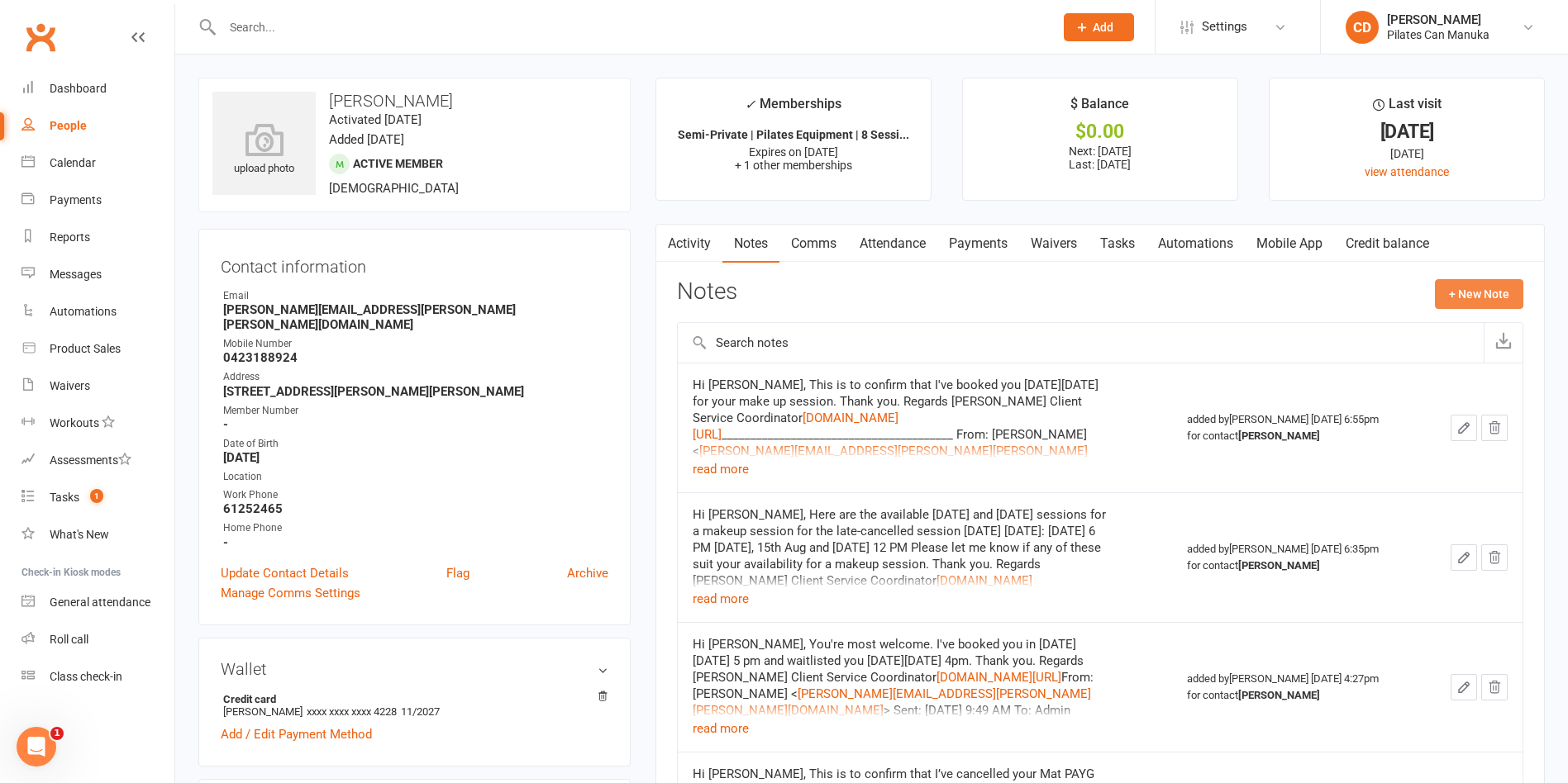
click at [1490, 298] on button "+ New Note" at bounding box center [1479, 295] width 88 height 30
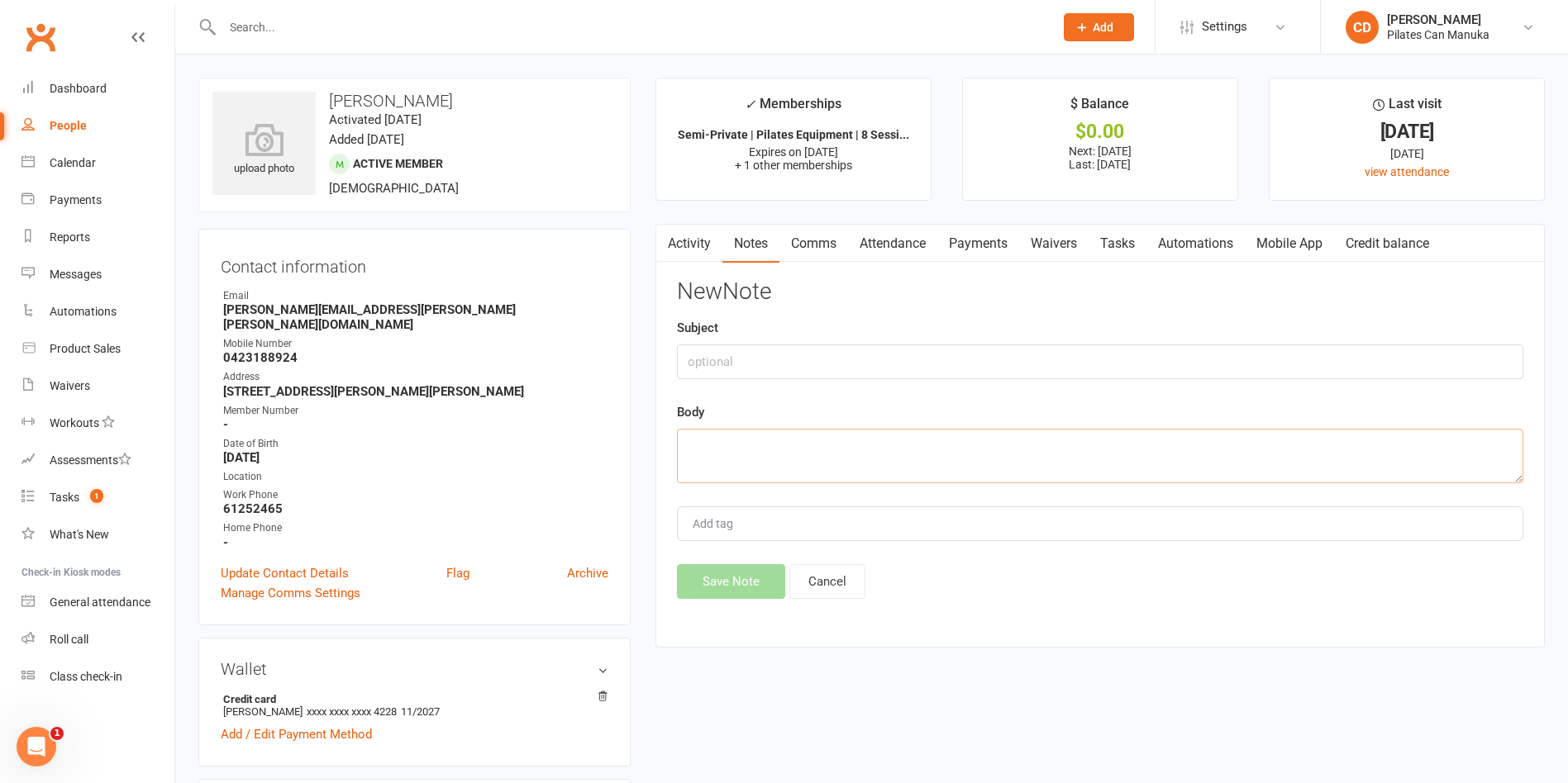
click at [972, 459] on textarea at bounding box center [1101, 456] width 847 height 55
paste textarea "Hi Janet, This is to confirm that I've cancelled you make up session on the 20t…"
type textarea "Hi Janet, This is to confirm that I've cancelled you make up session on the 20t…"
click at [758, 574] on button "Save Note" at bounding box center [731, 581] width 108 height 34
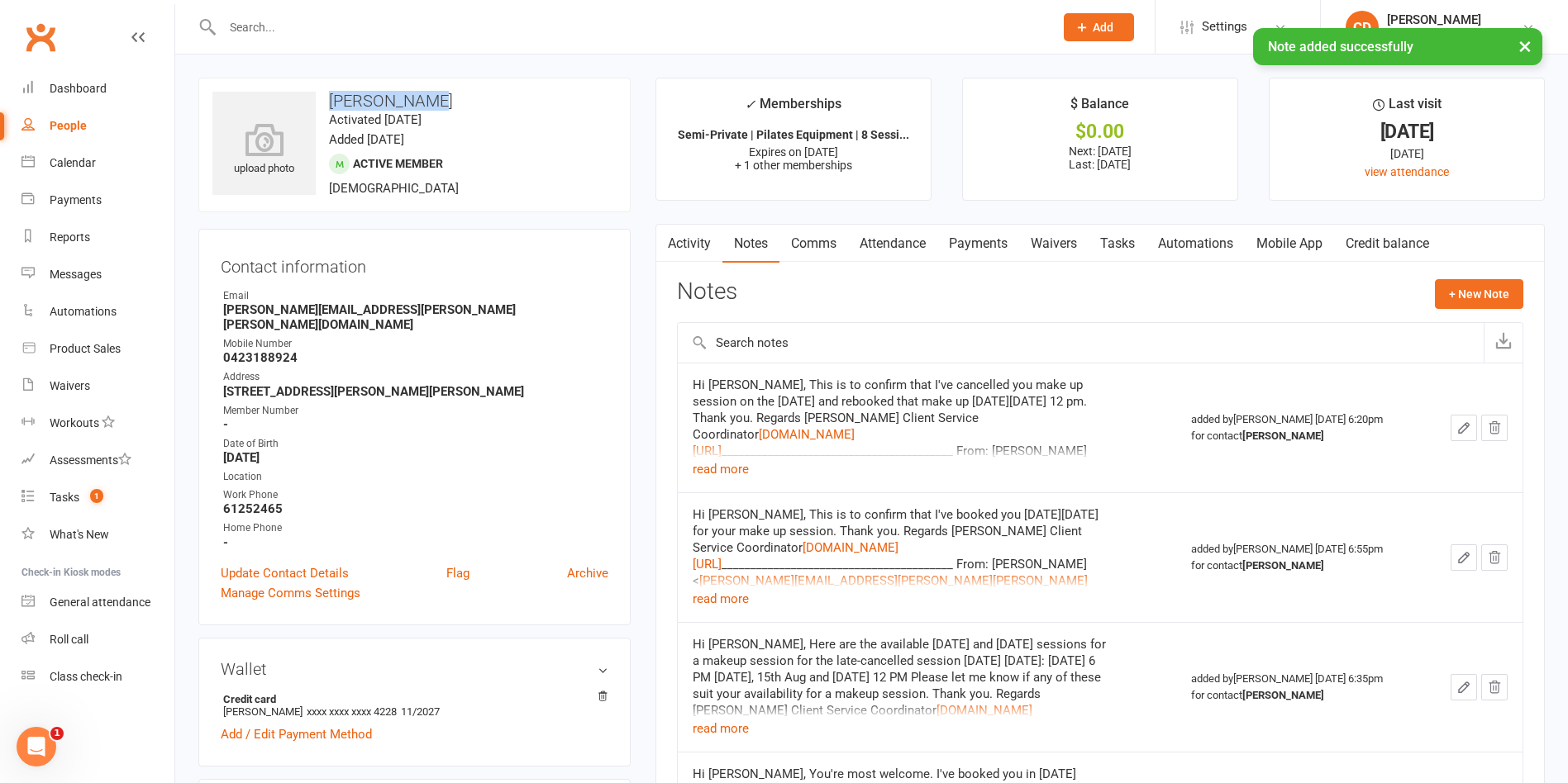
drag, startPoint x: 430, startPoint y: 99, endPoint x: 332, endPoint y: 99, distance: 98.0
click at [332, 99] on h3 "Janet Bradly" at bounding box center [414, 101] width 404 height 19
copy h3 "Janet Bradly"
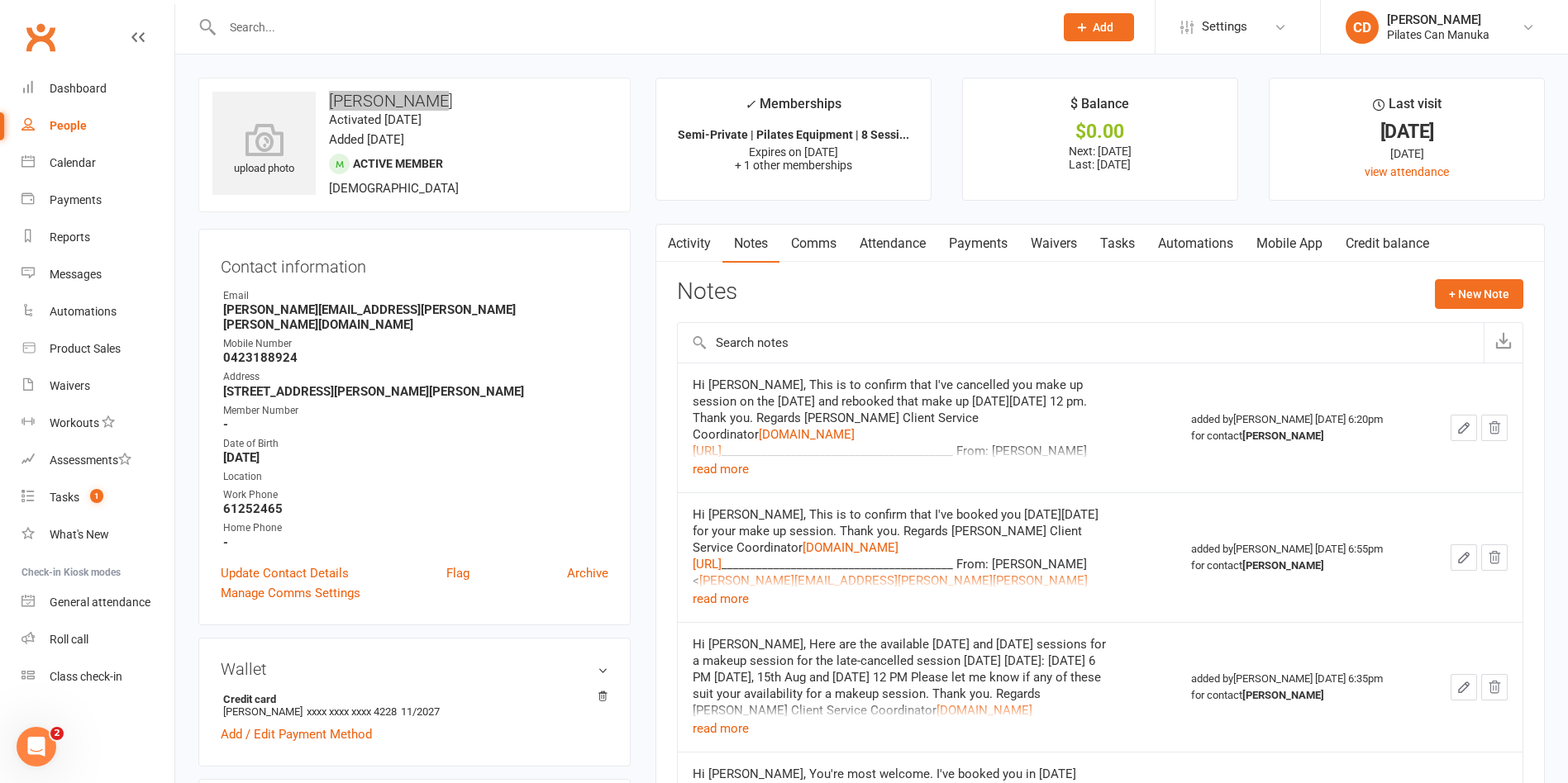
click at [35, 749] on icon "Open Intercom Messenger" at bounding box center [36, 747] width 11 height 13
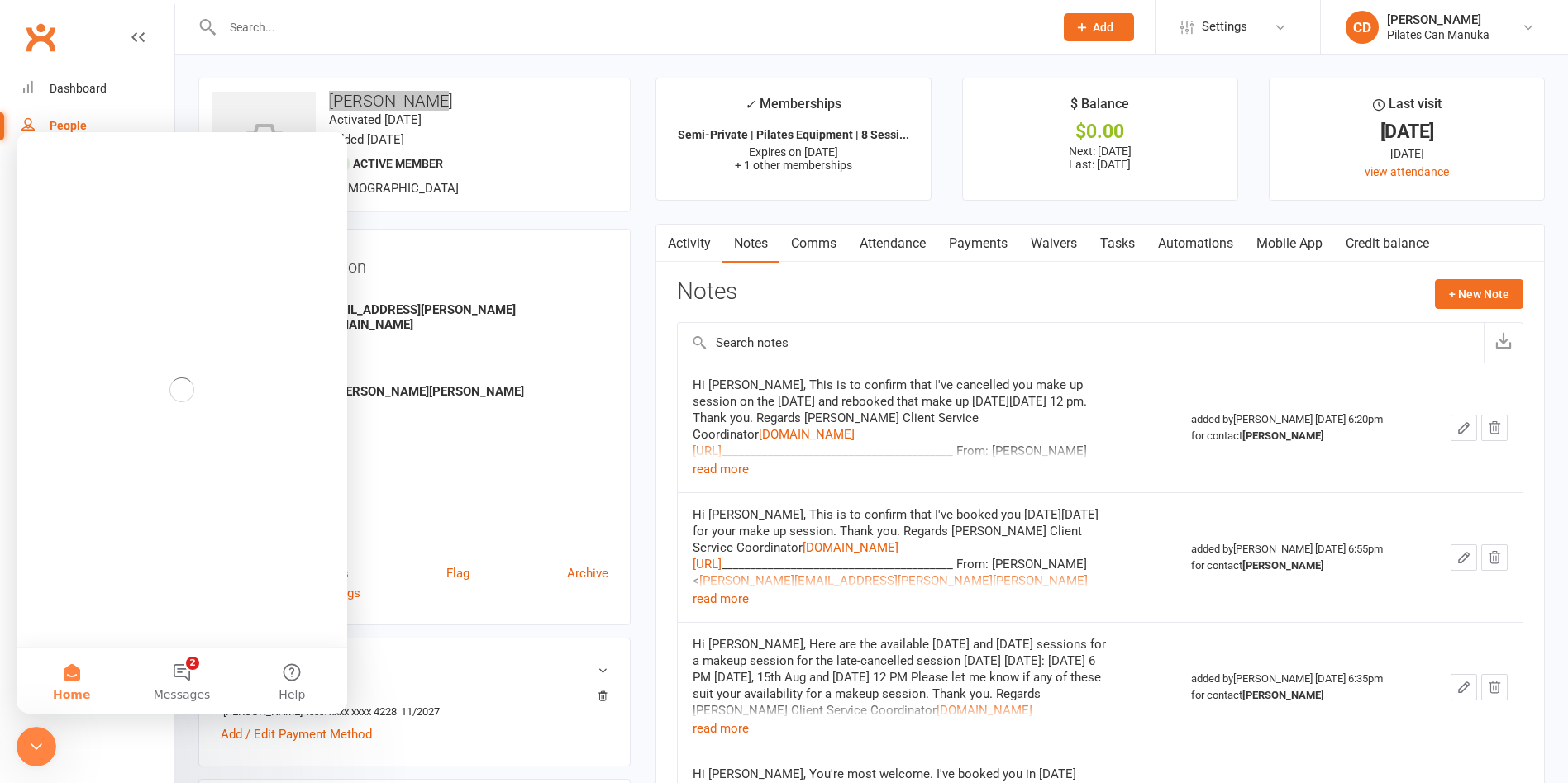
scroll to position [0, 0]
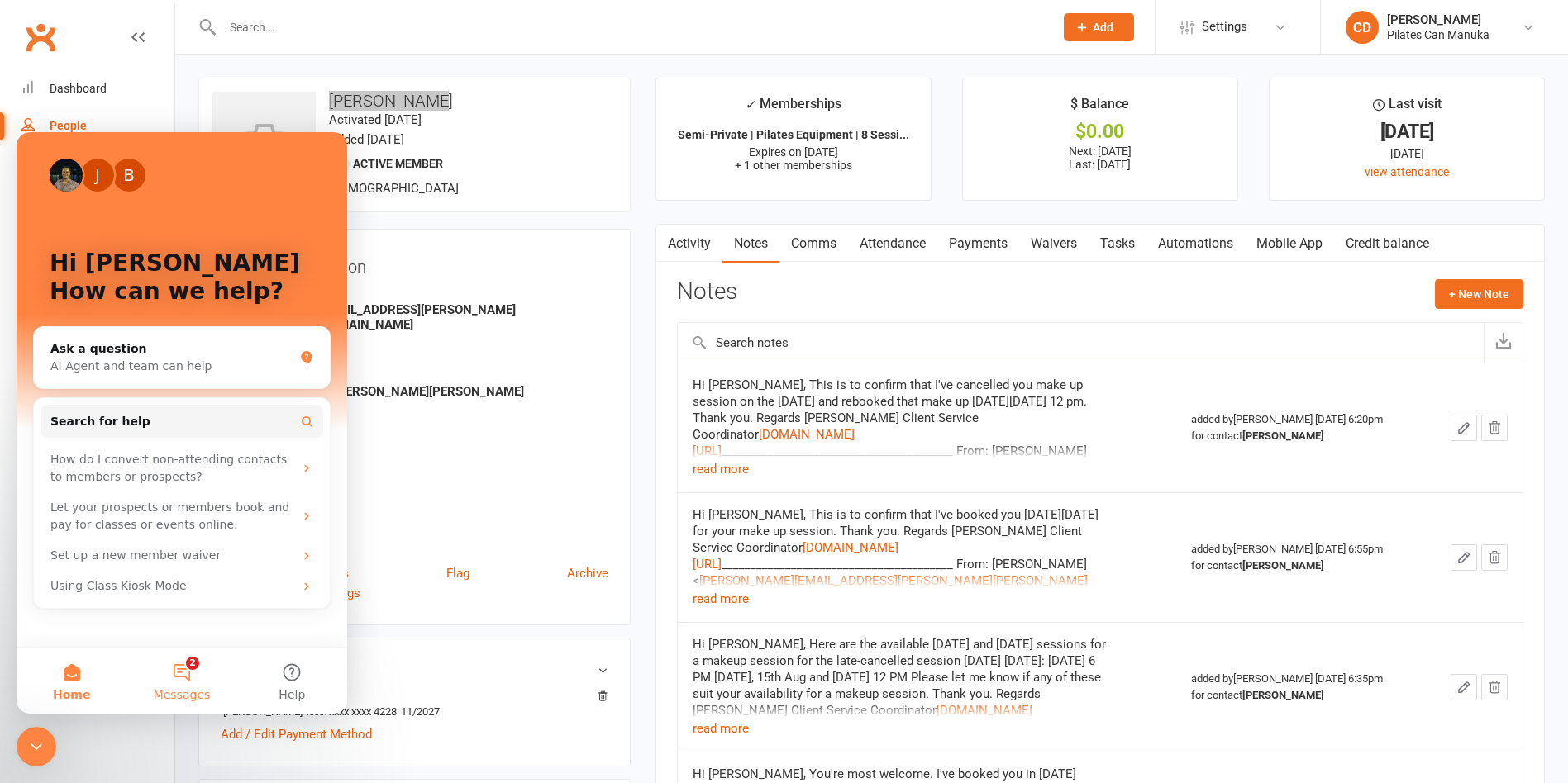
click at [188, 668] on button "2 Messages" at bounding box center [181, 681] width 110 height 66
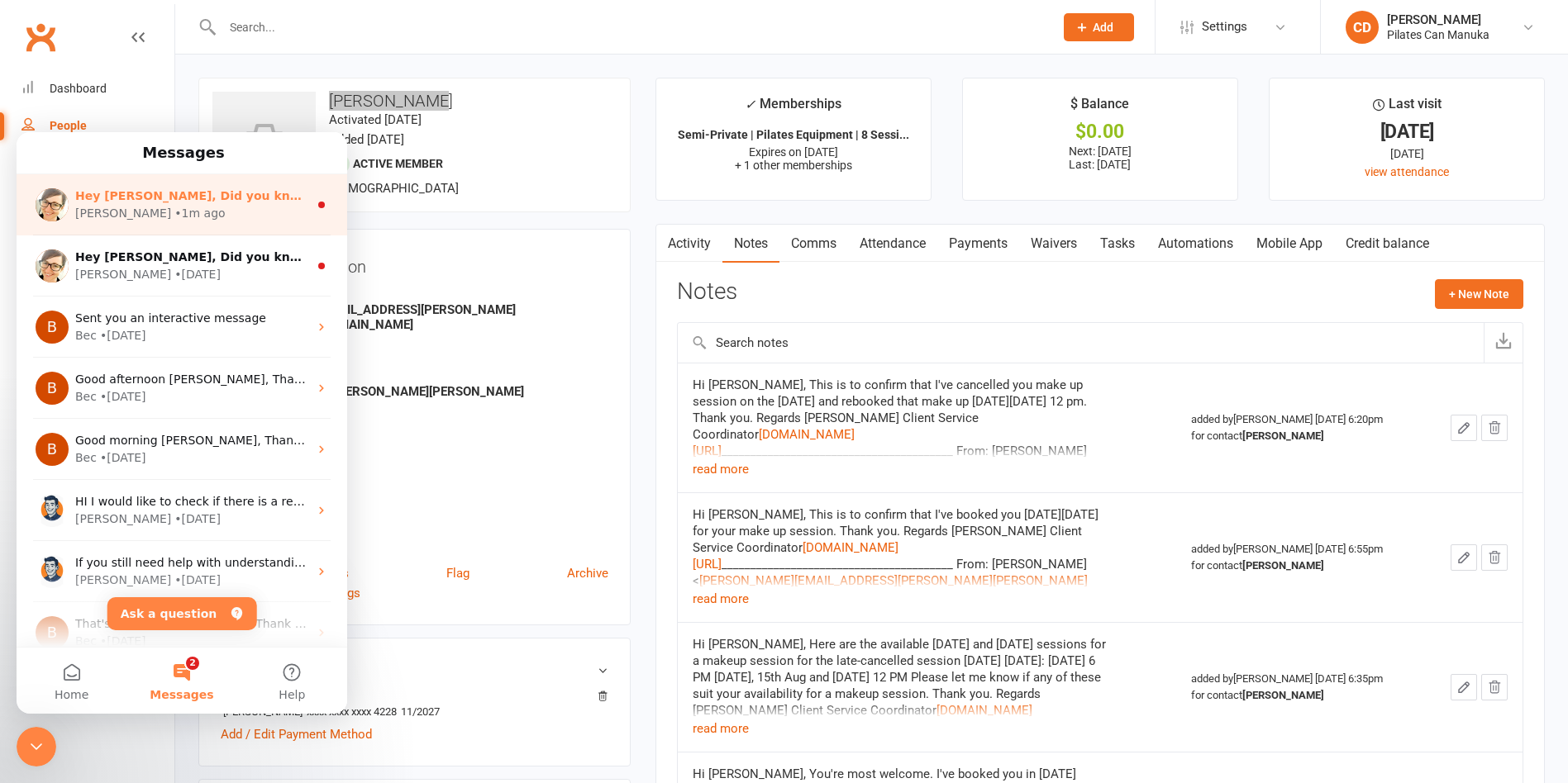
click at [211, 209] on div "Emily • 1m ago" at bounding box center [191, 213] width 233 height 18
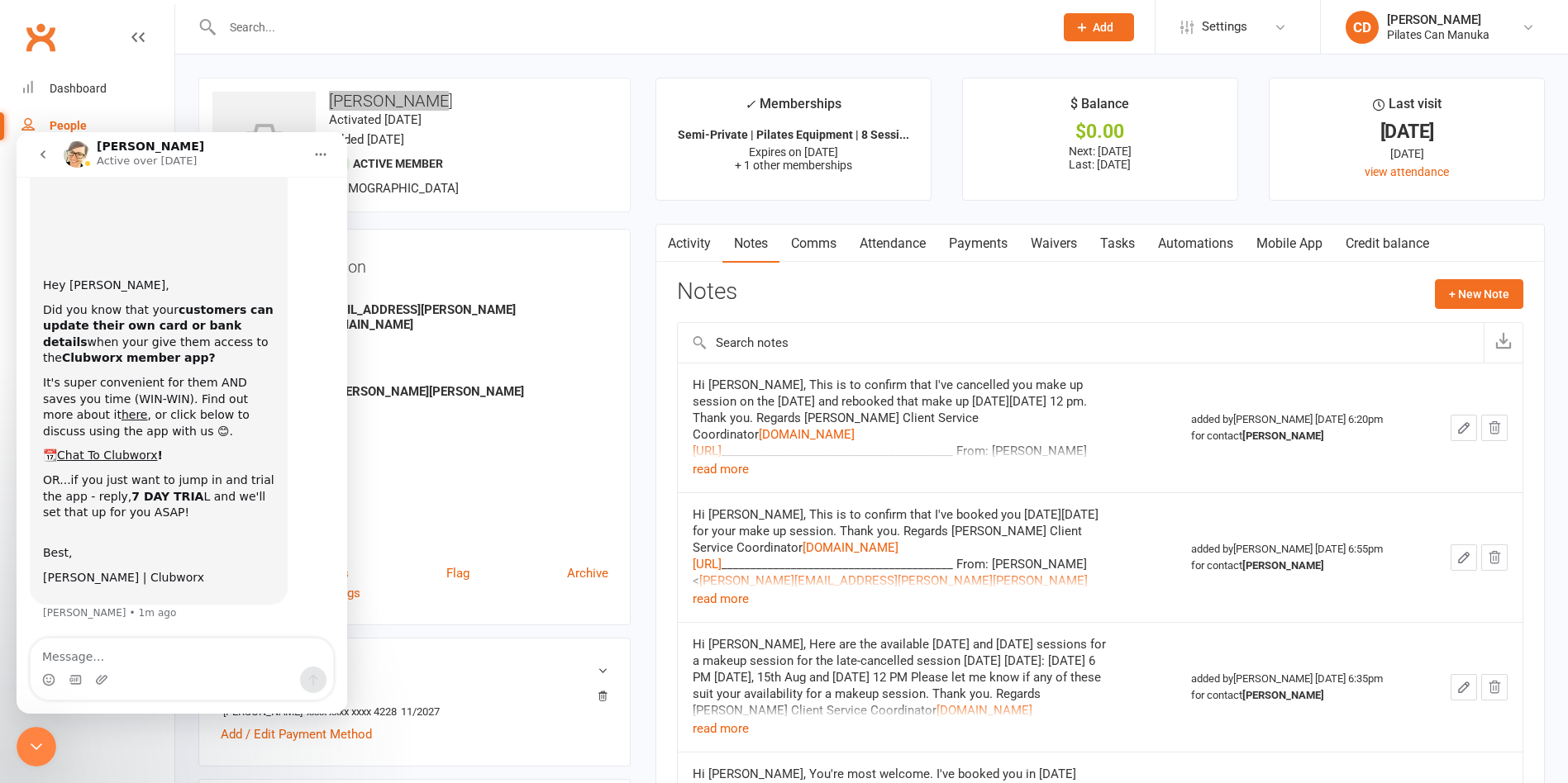
scroll to position [79, 0]
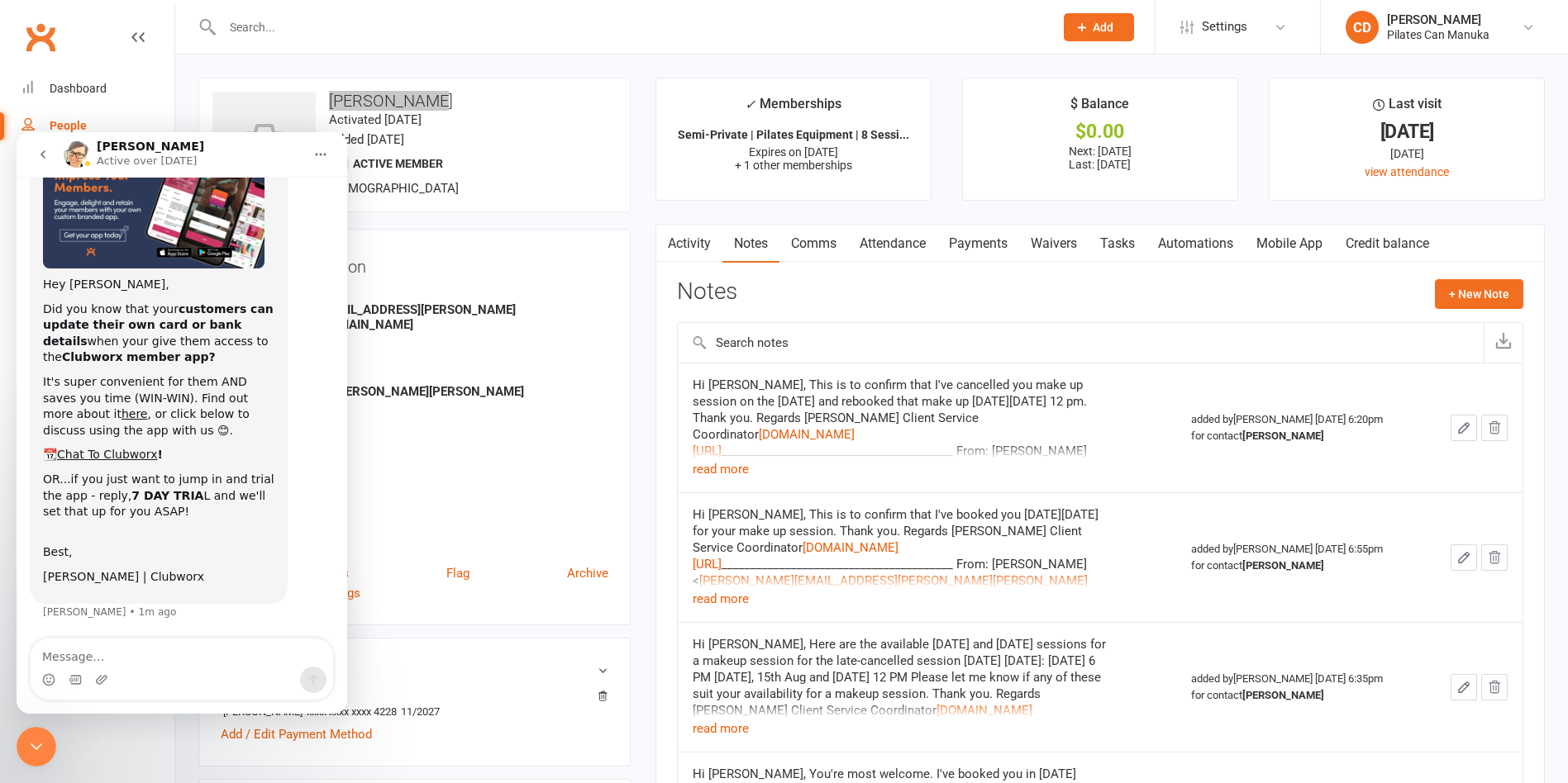
click at [44, 741] on icon "Close Intercom Messenger" at bounding box center [36, 747] width 19 height 19
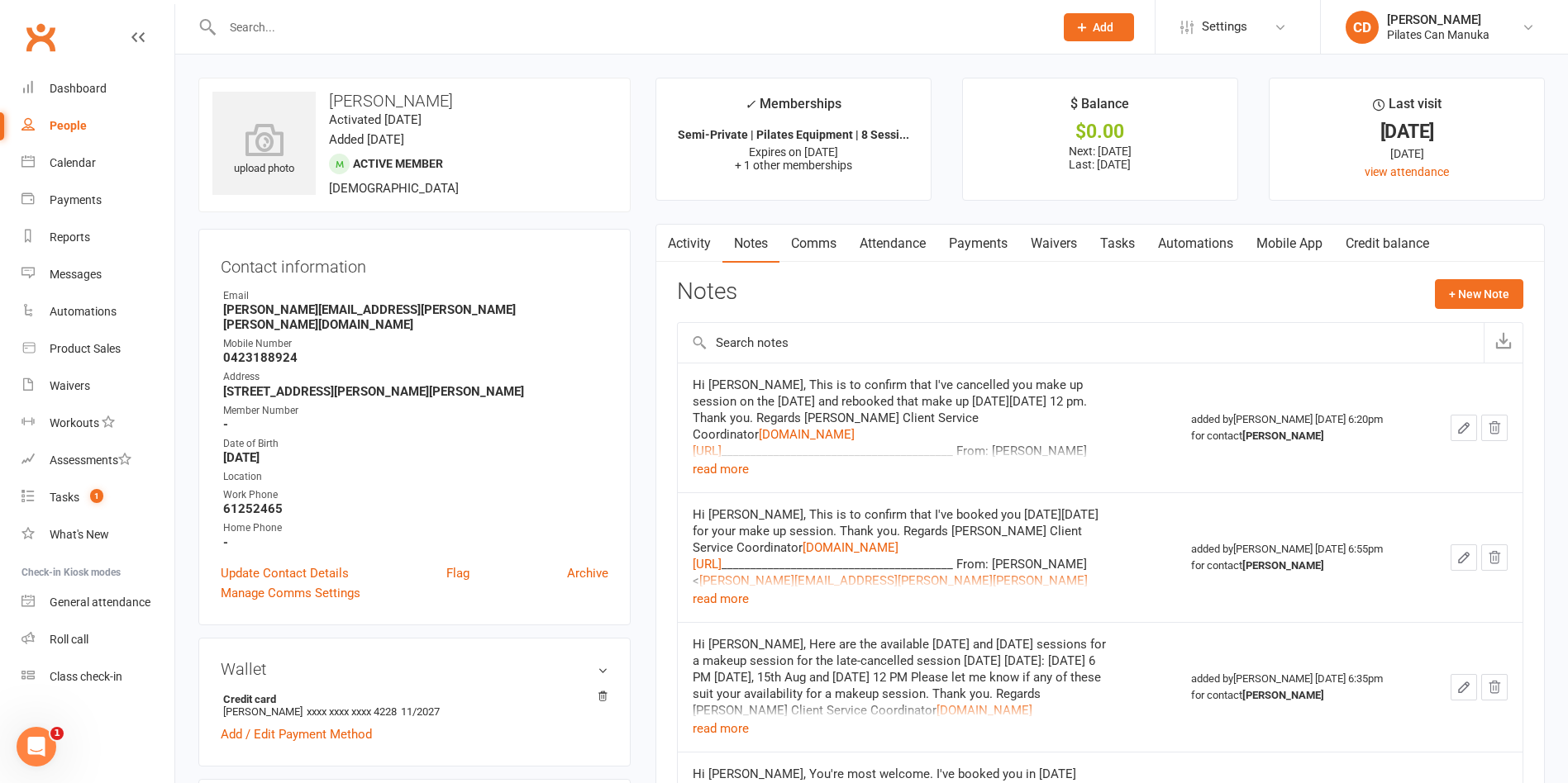
click at [335, 31] on input "text" at bounding box center [629, 27] width 825 height 23
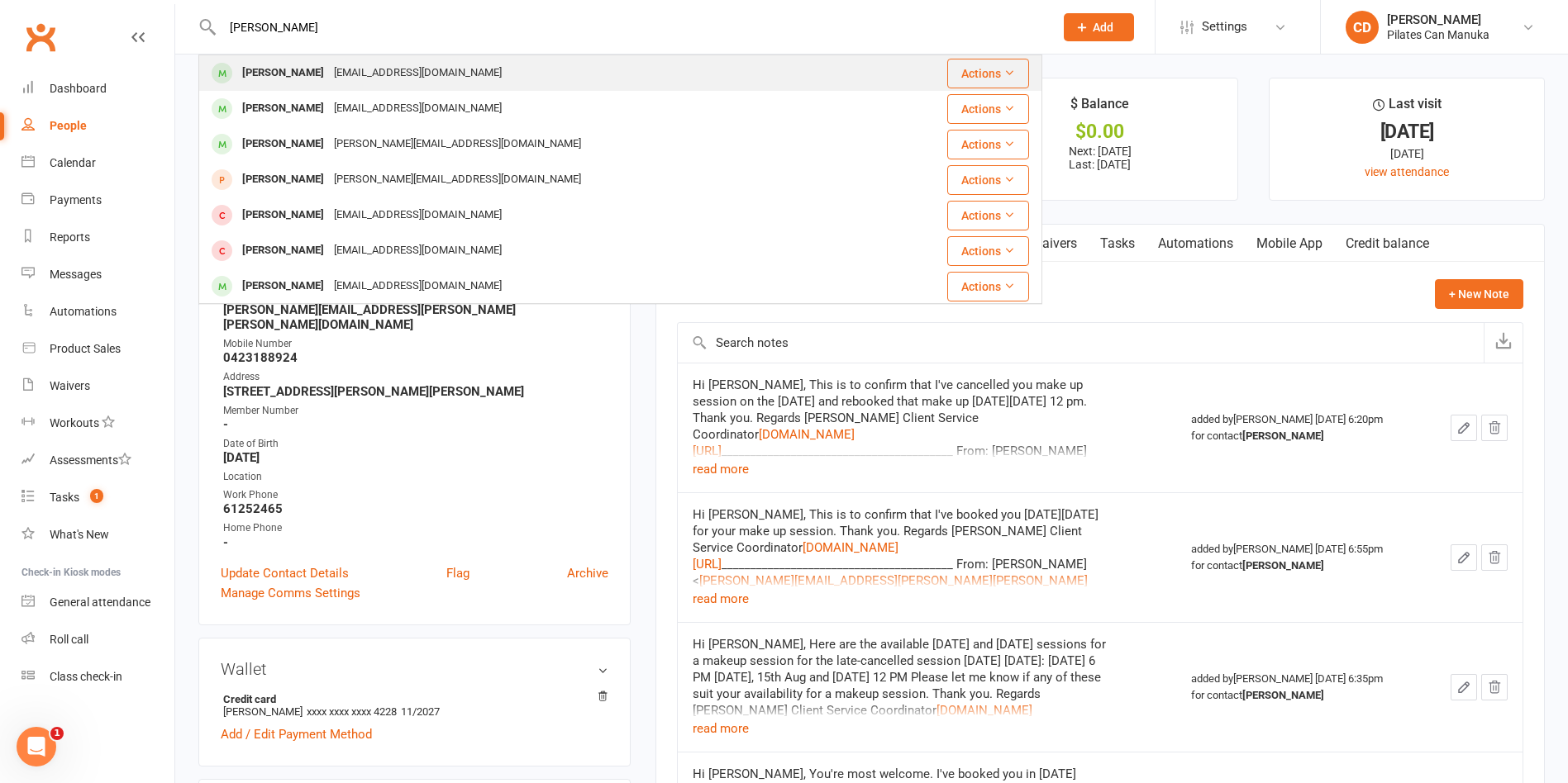
type input "Kerry whitaker"
click at [315, 68] on div "[PERSON_NAME]" at bounding box center [283, 72] width 92 height 24
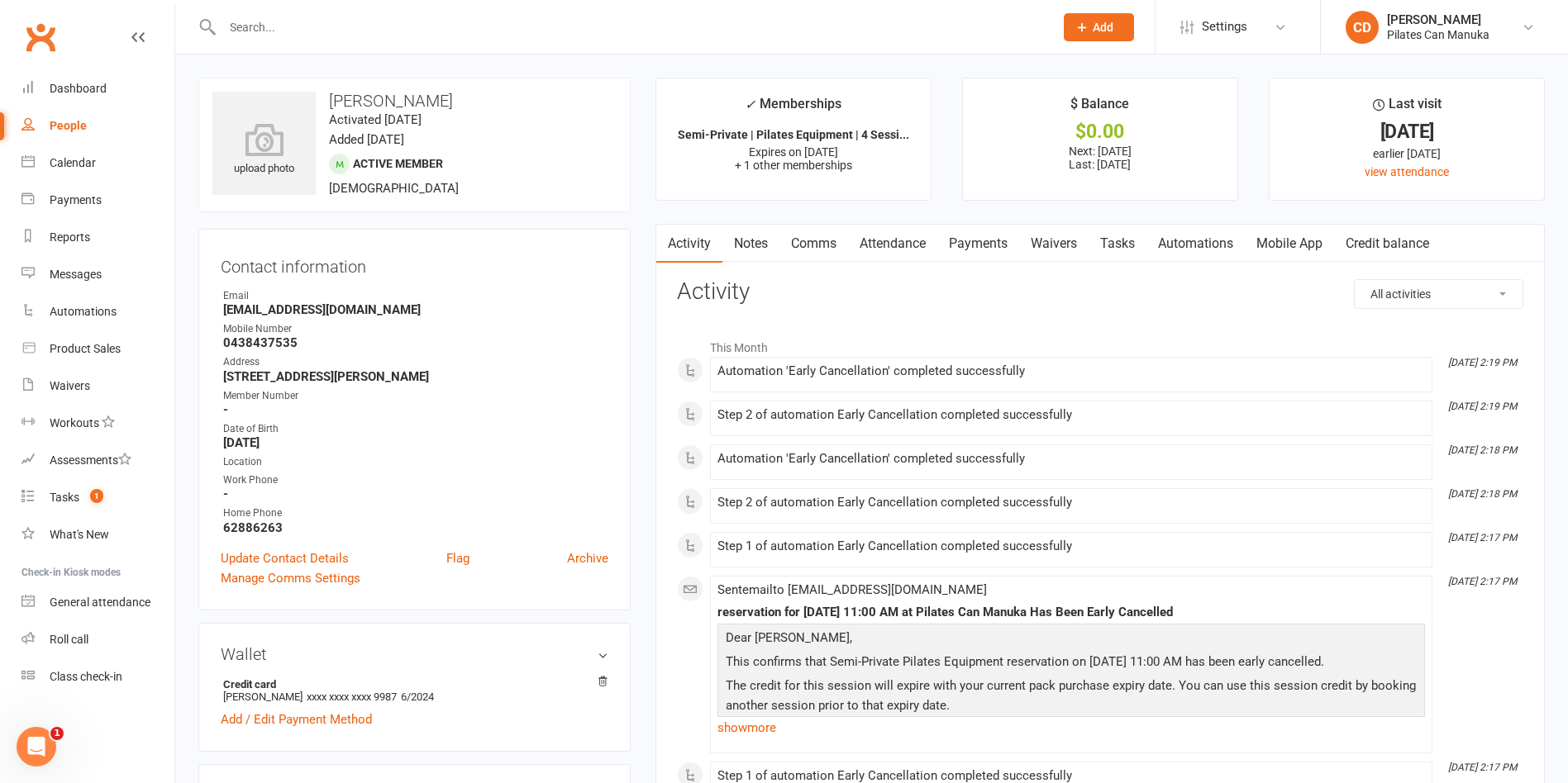
click at [1111, 241] on link "Tasks" at bounding box center [1117, 243] width 58 height 38
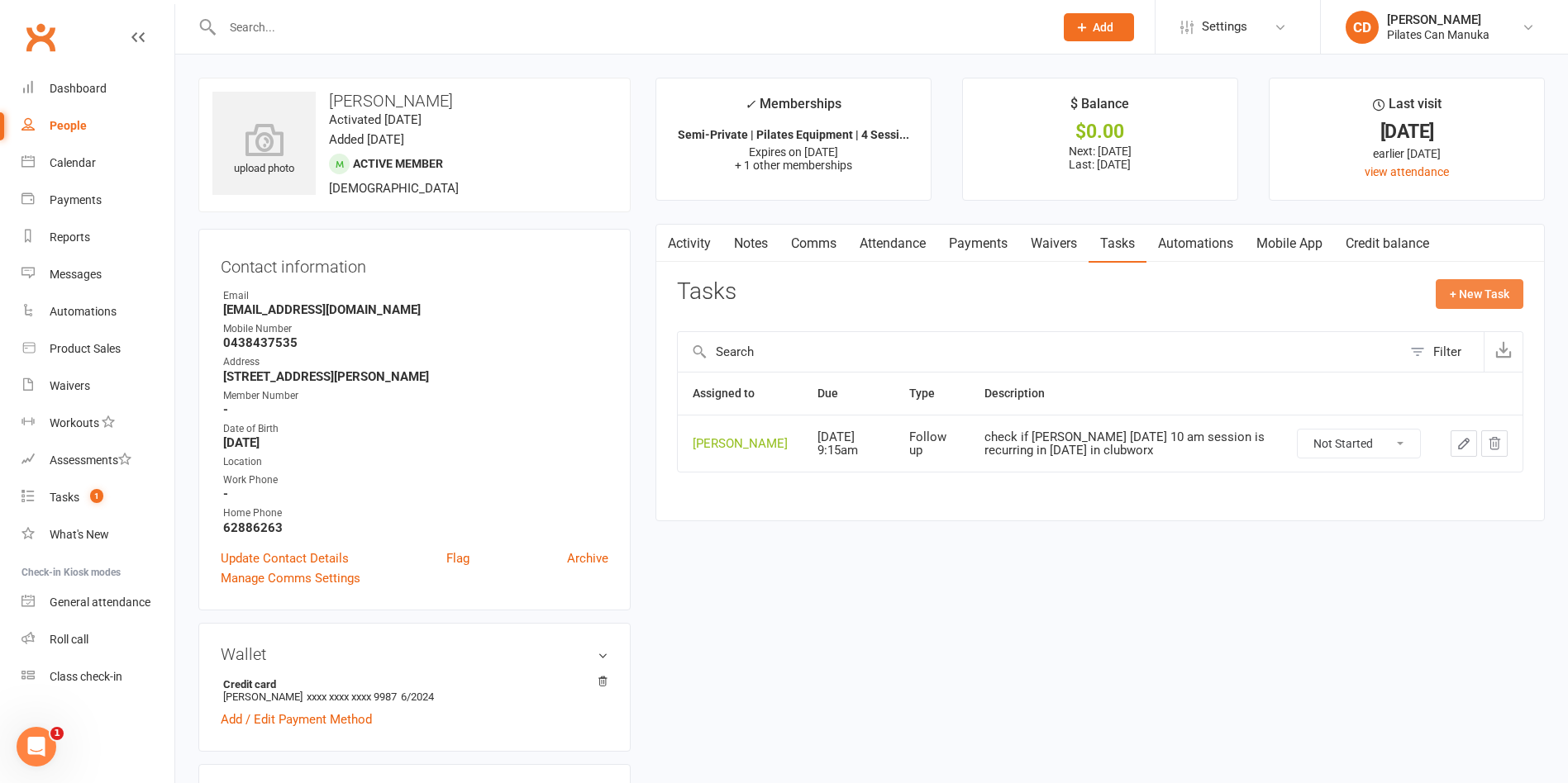
click at [1471, 301] on button "+ New Task" at bounding box center [1479, 295] width 87 height 30
select select "49925"
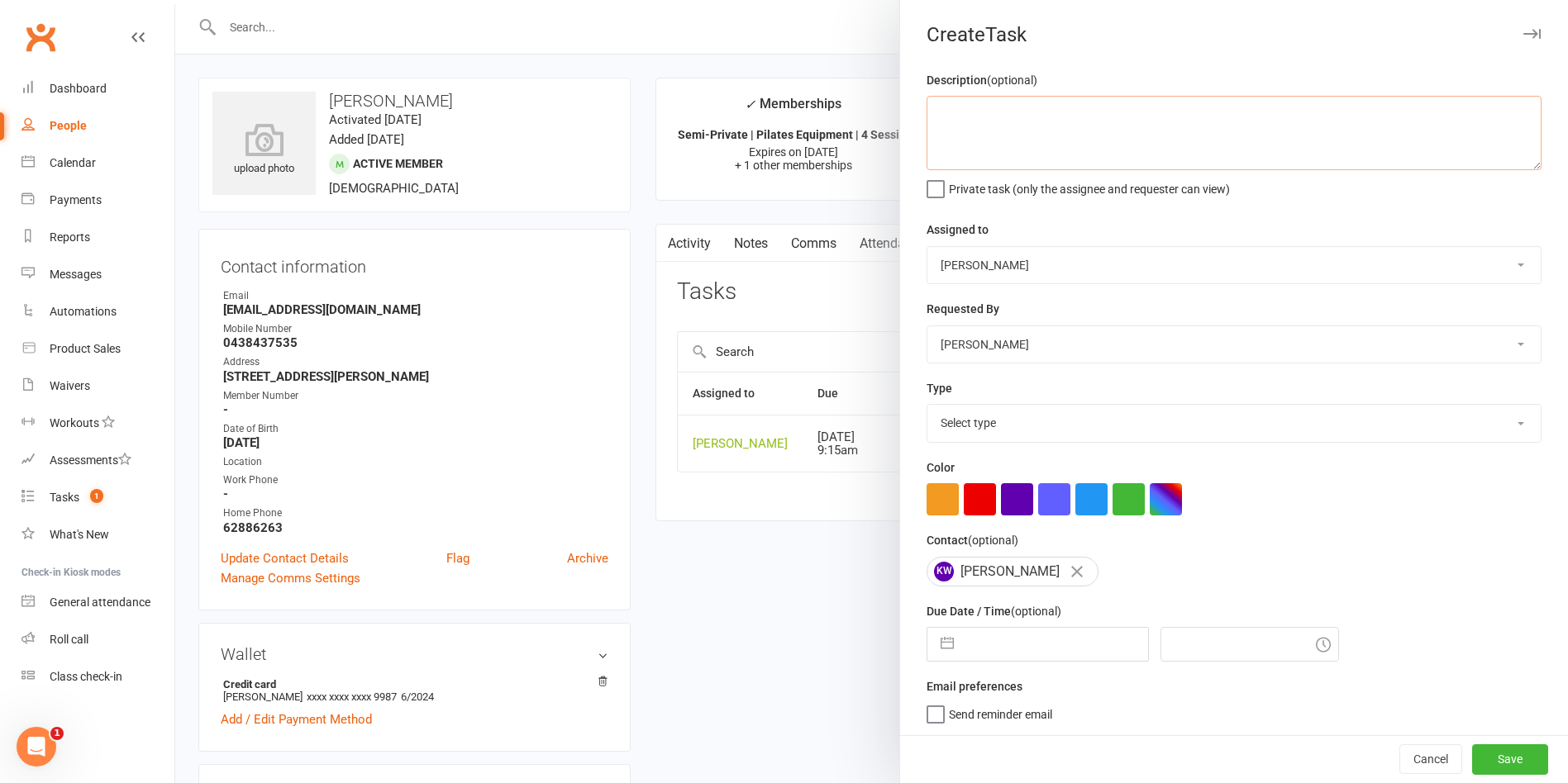
click at [1053, 142] on textarea at bounding box center [1234, 133] width 615 height 74
type textarea "Delete 2 auto catchup"
click at [1035, 434] on select "Select type Available sessions for continuing semis Bulk session change Catch-u…" at bounding box center [1233, 422] width 613 height 36
select select "30959"
click at [927, 408] on select "Select type Available sessions for continuing semis Bulk session change Catch-u…" at bounding box center [1233, 422] width 613 height 36
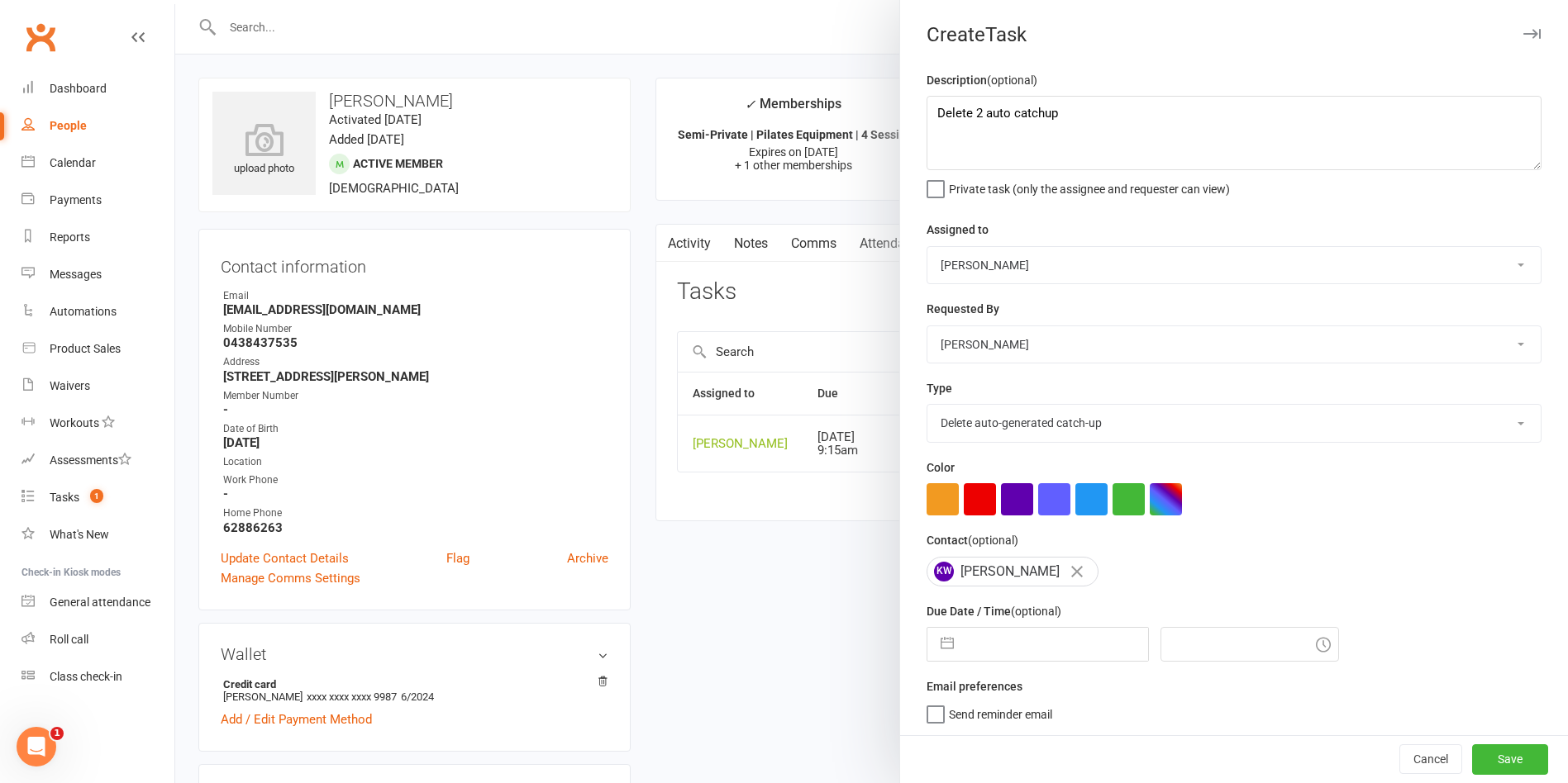
click at [1019, 646] on input "text" at bounding box center [1055, 644] width 186 height 33
select select "6"
select select "2025"
select select "7"
select select "2025"
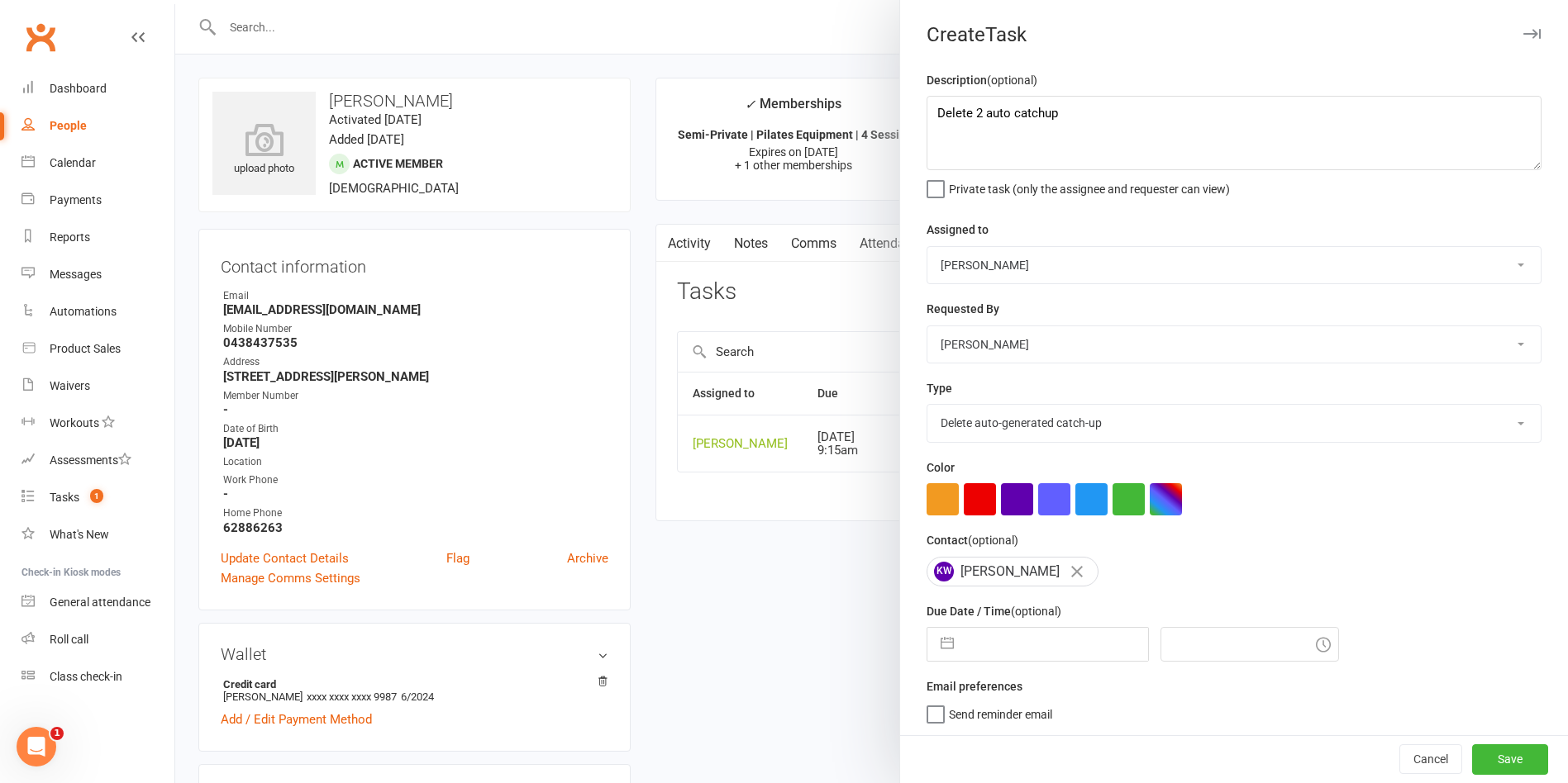
select select "8"
select select "2025"
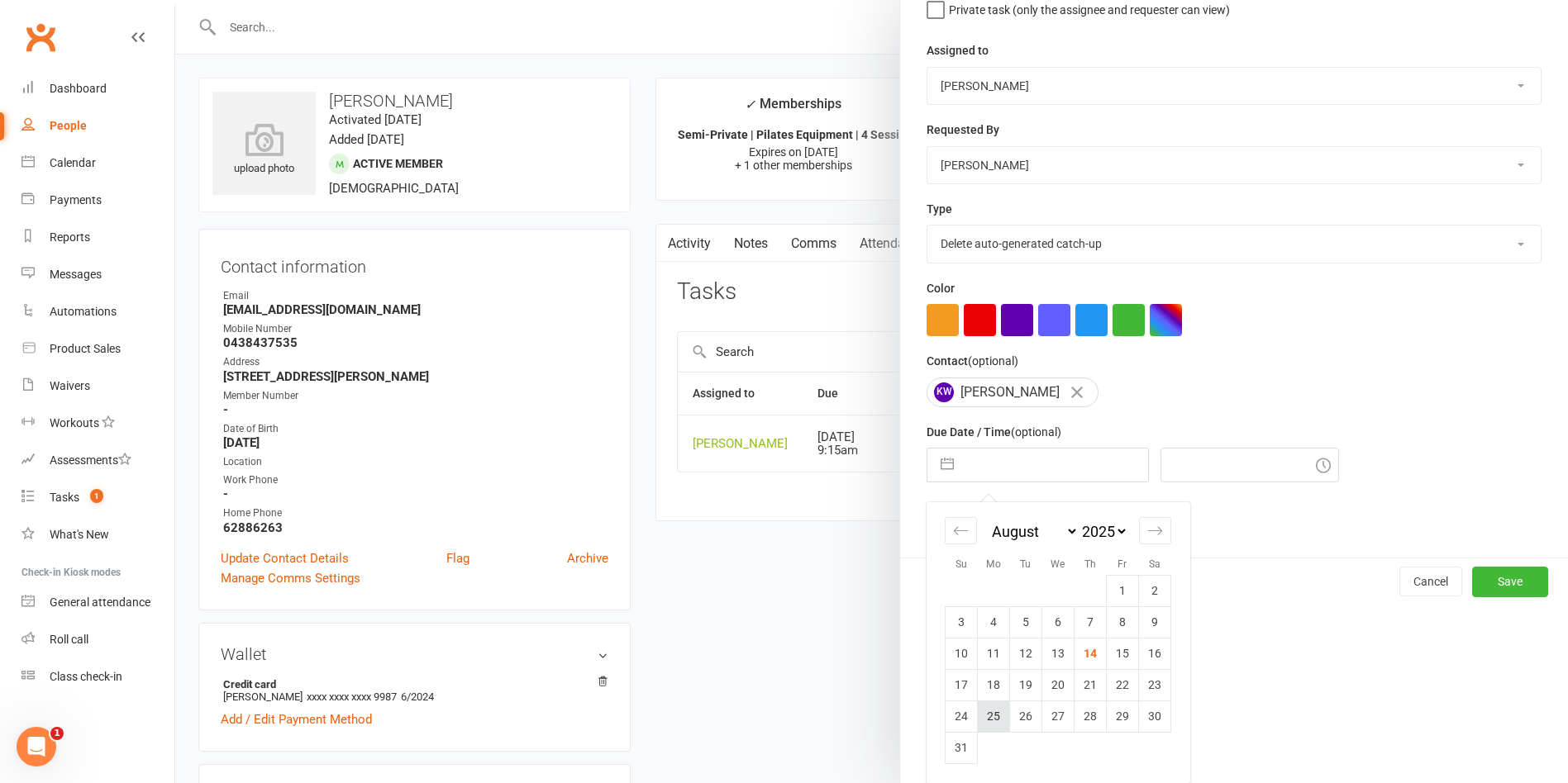
click at [985, 723] on td "25" at bounding box center [994, 717] width 33 height 32
type input "25 Aug 2025"
type input "6:30pm"
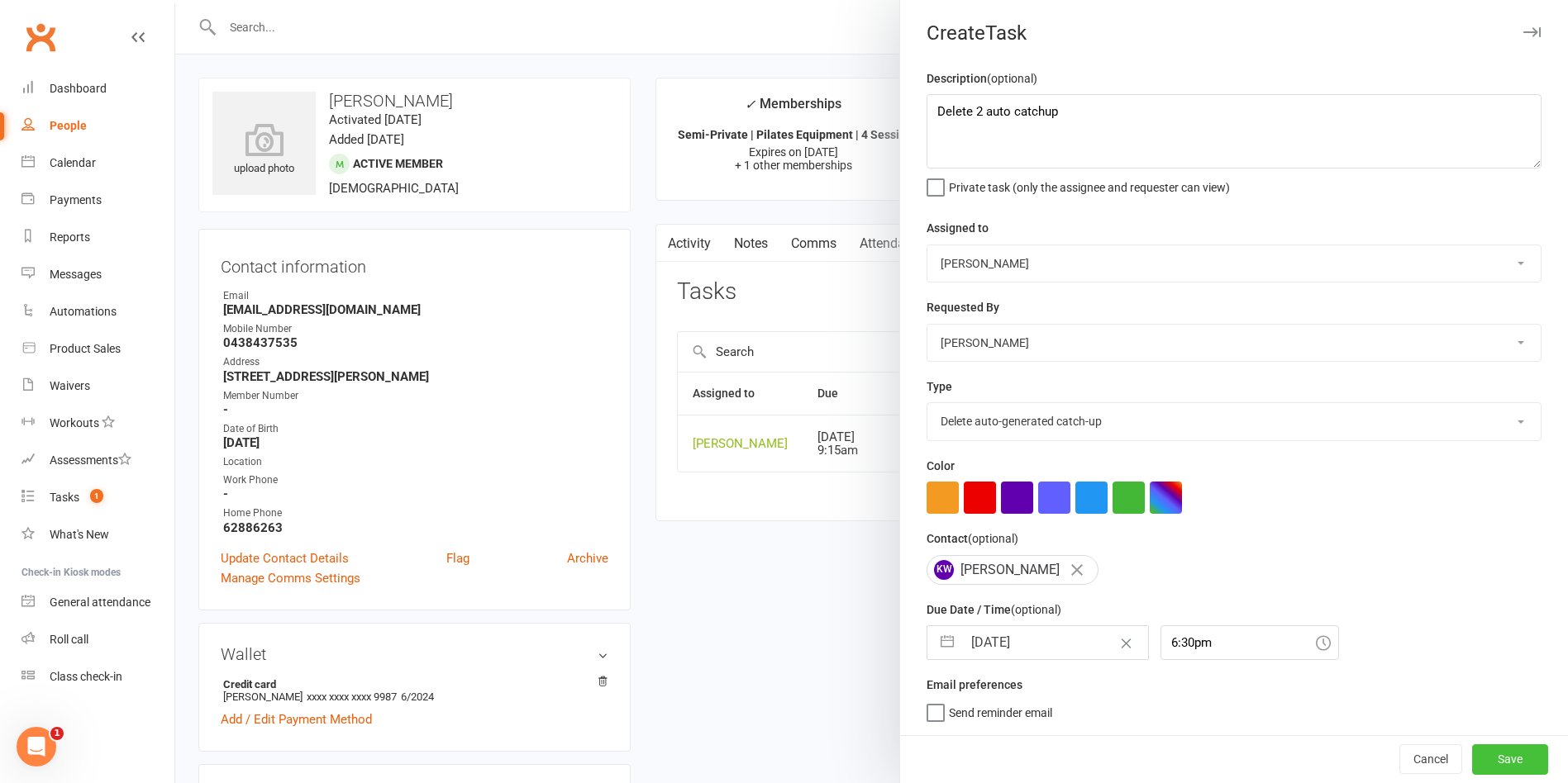
click at [1472, 757] on button "Save" at bounding box center [1510, 759] width 76 height 30
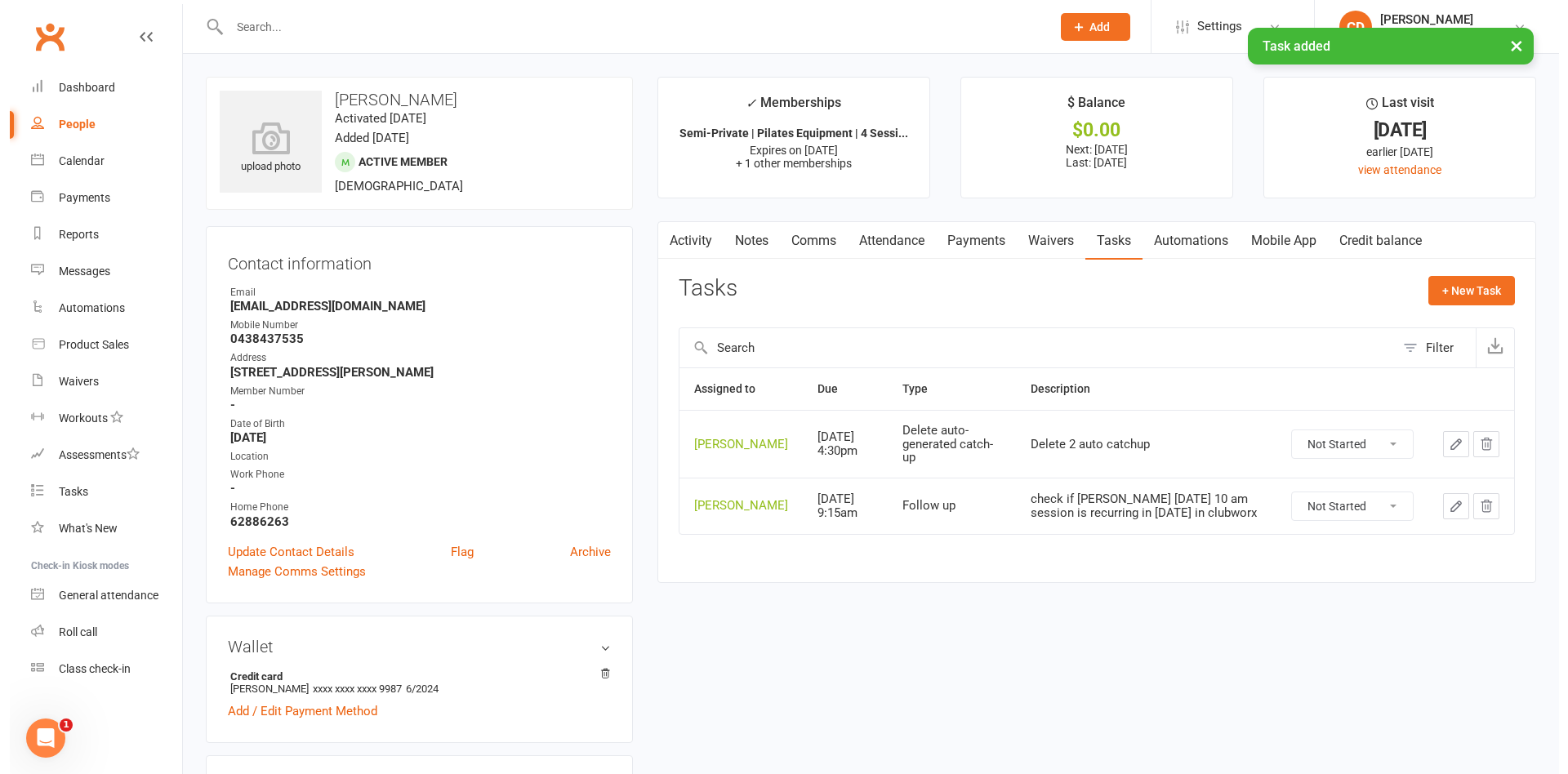
scroll to position [245, 0]
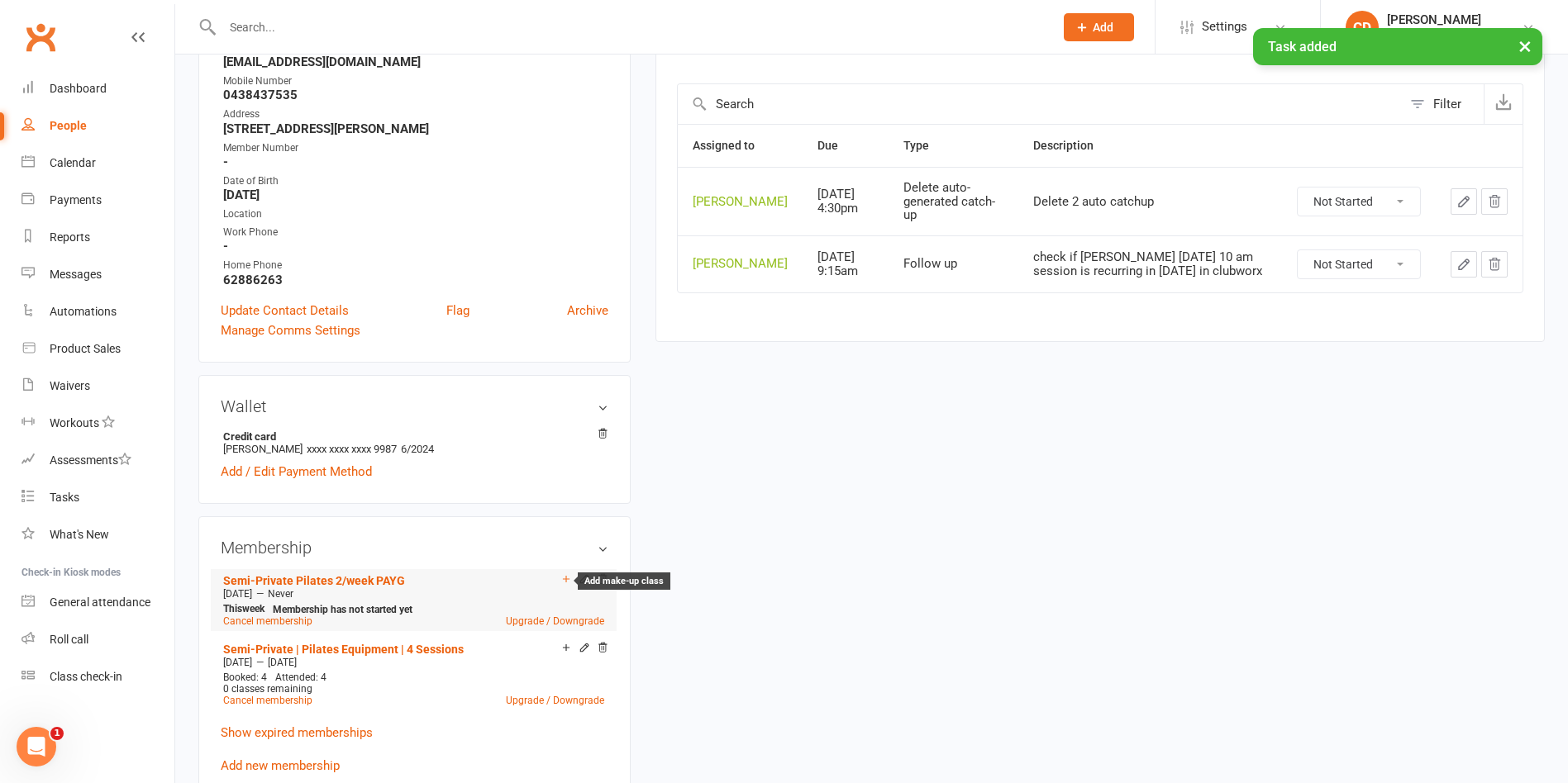
click at [565, 580] on icon at bounding box center [565, 578] width 6 height 6
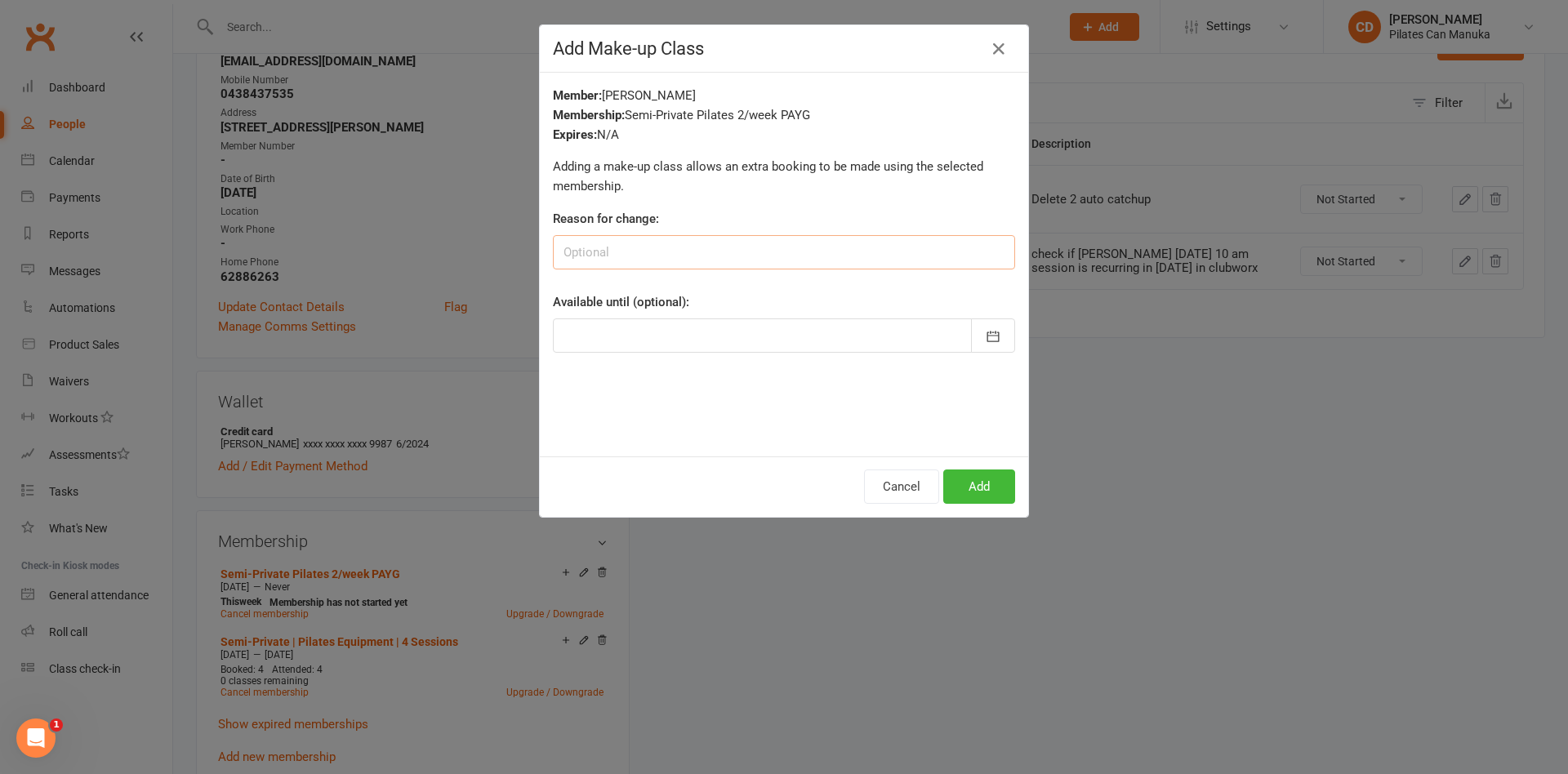
click at [775, 261] on input at bounding box center [784, 252] width 462 height 34
type input "Early cancelled on 22/8 booked catchup on 19 Aug"
click at [990, 330] on icon "button" at bounding box center [993, 336] width 17 height 17
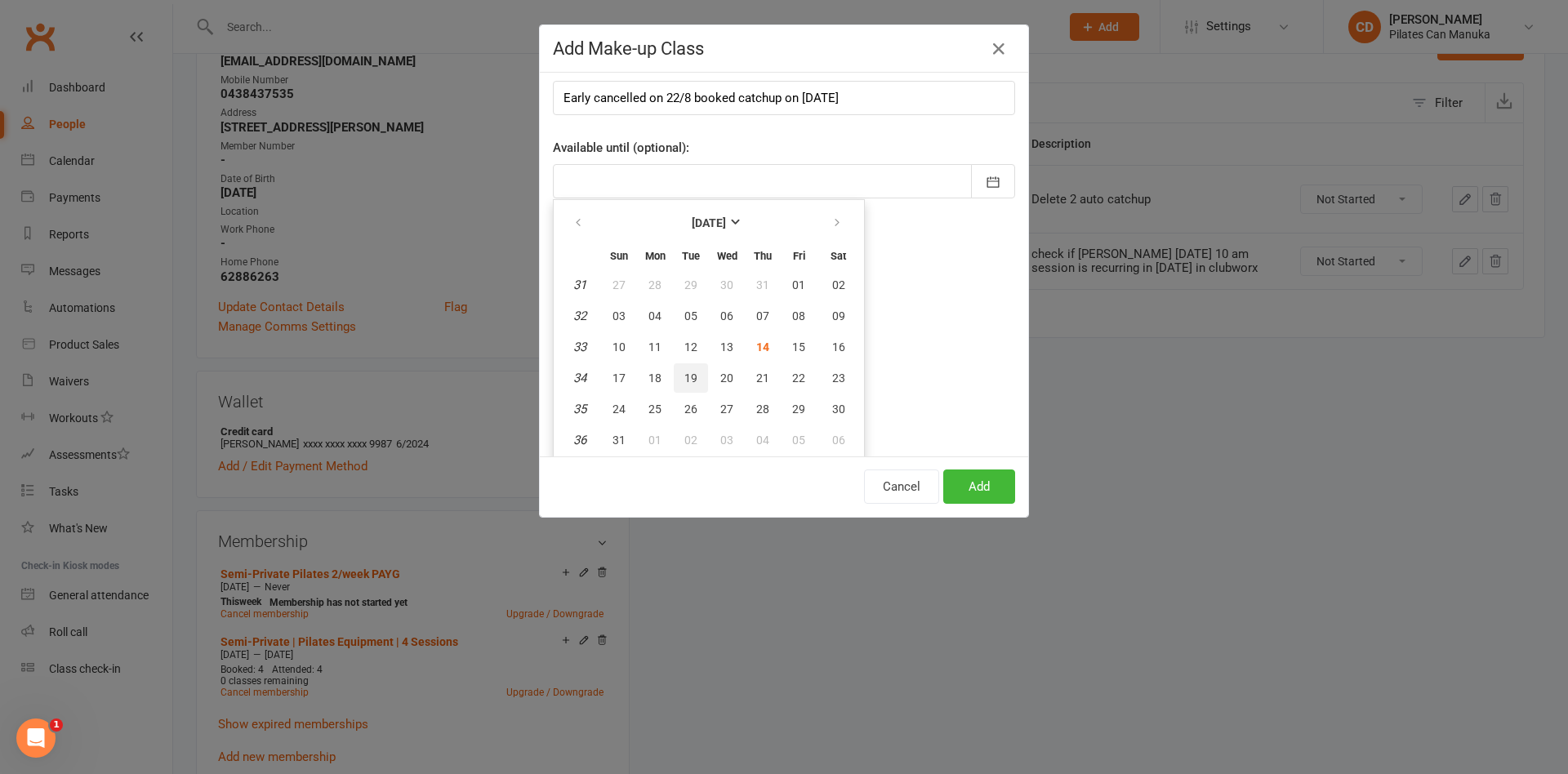
click at [684, 376] on span "19" at bounding box center [690, 377] width 13 height 13
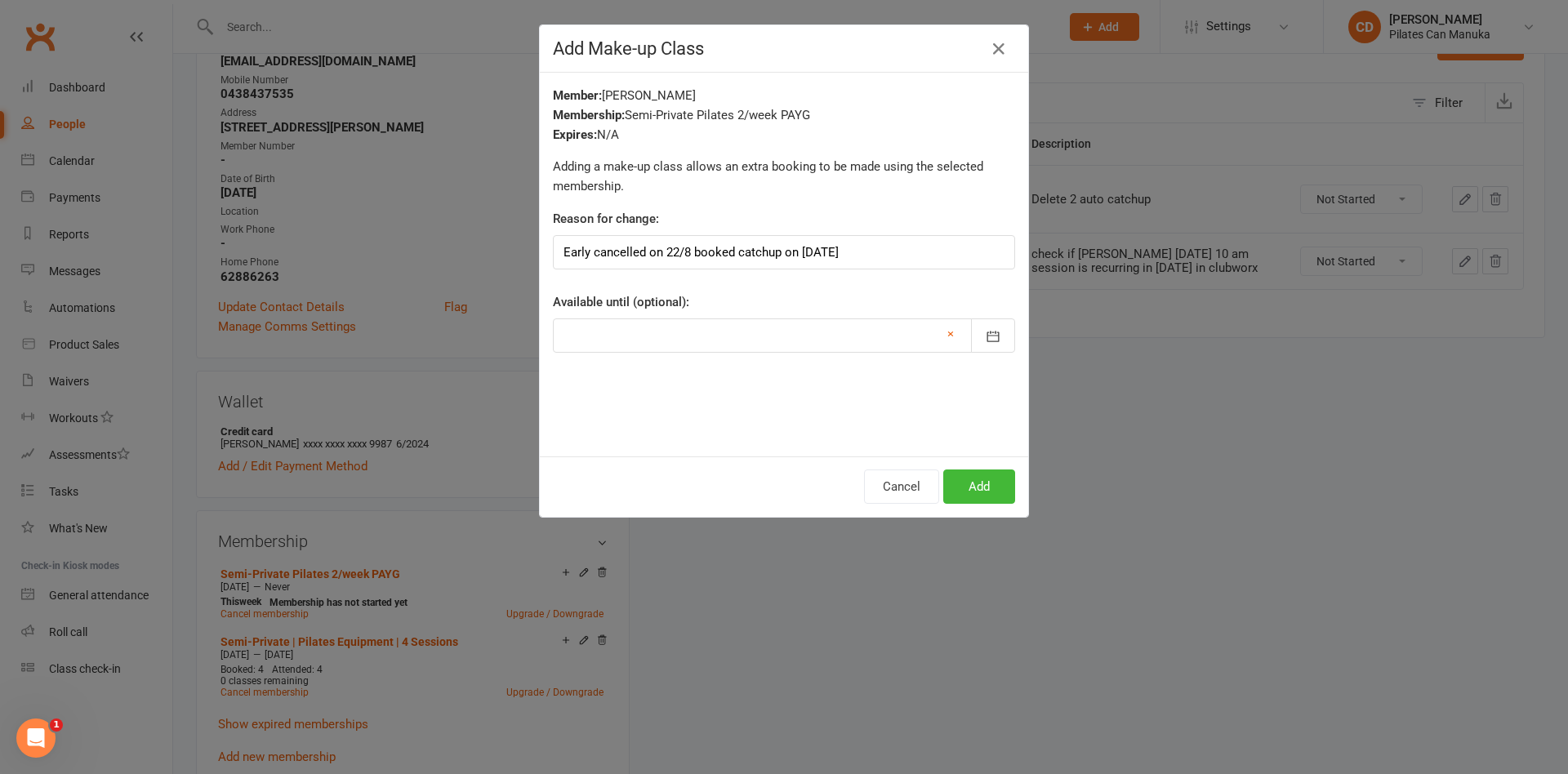
type input "19 Aug 2025"
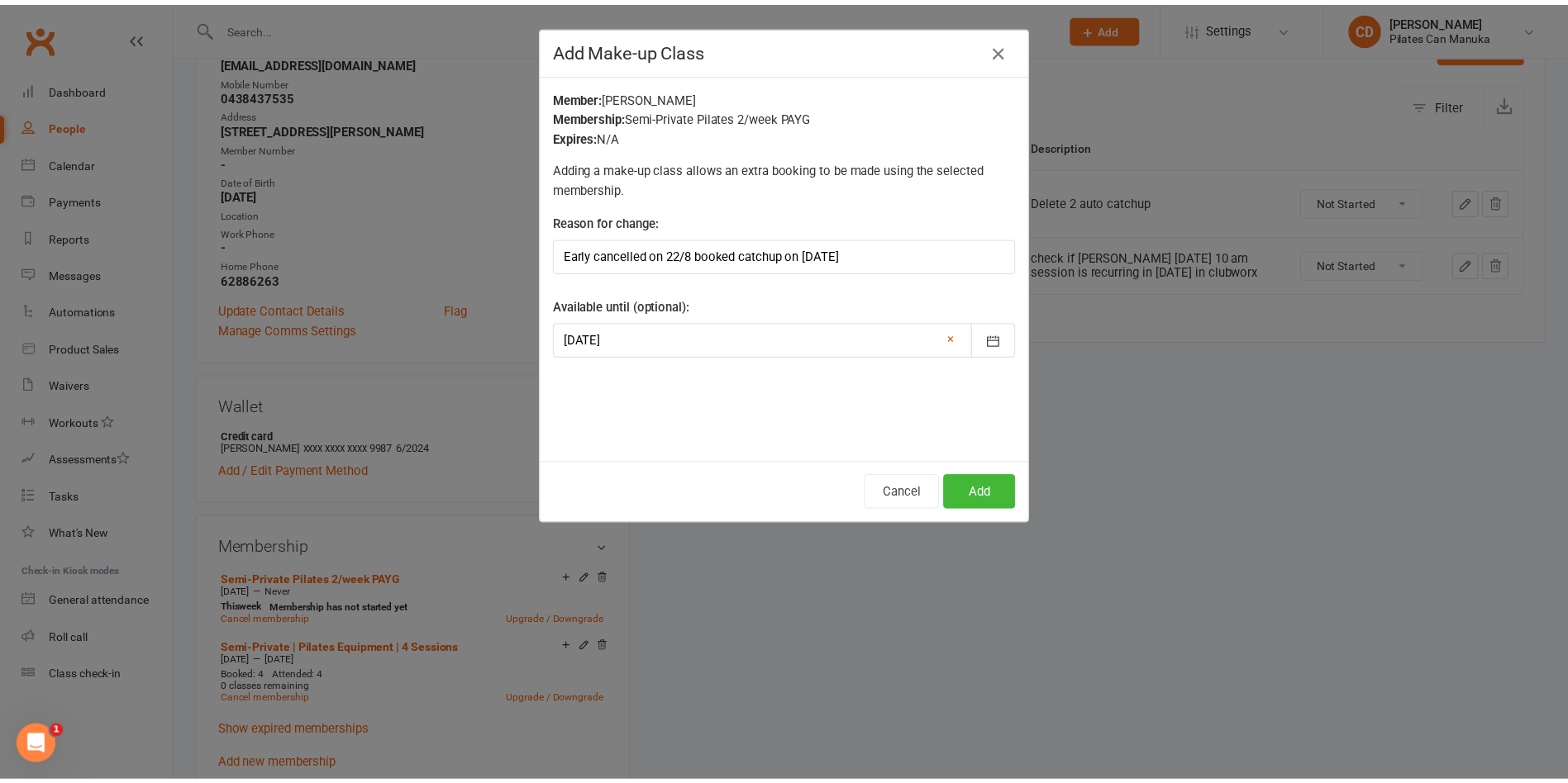
scroll to position [0, 0]
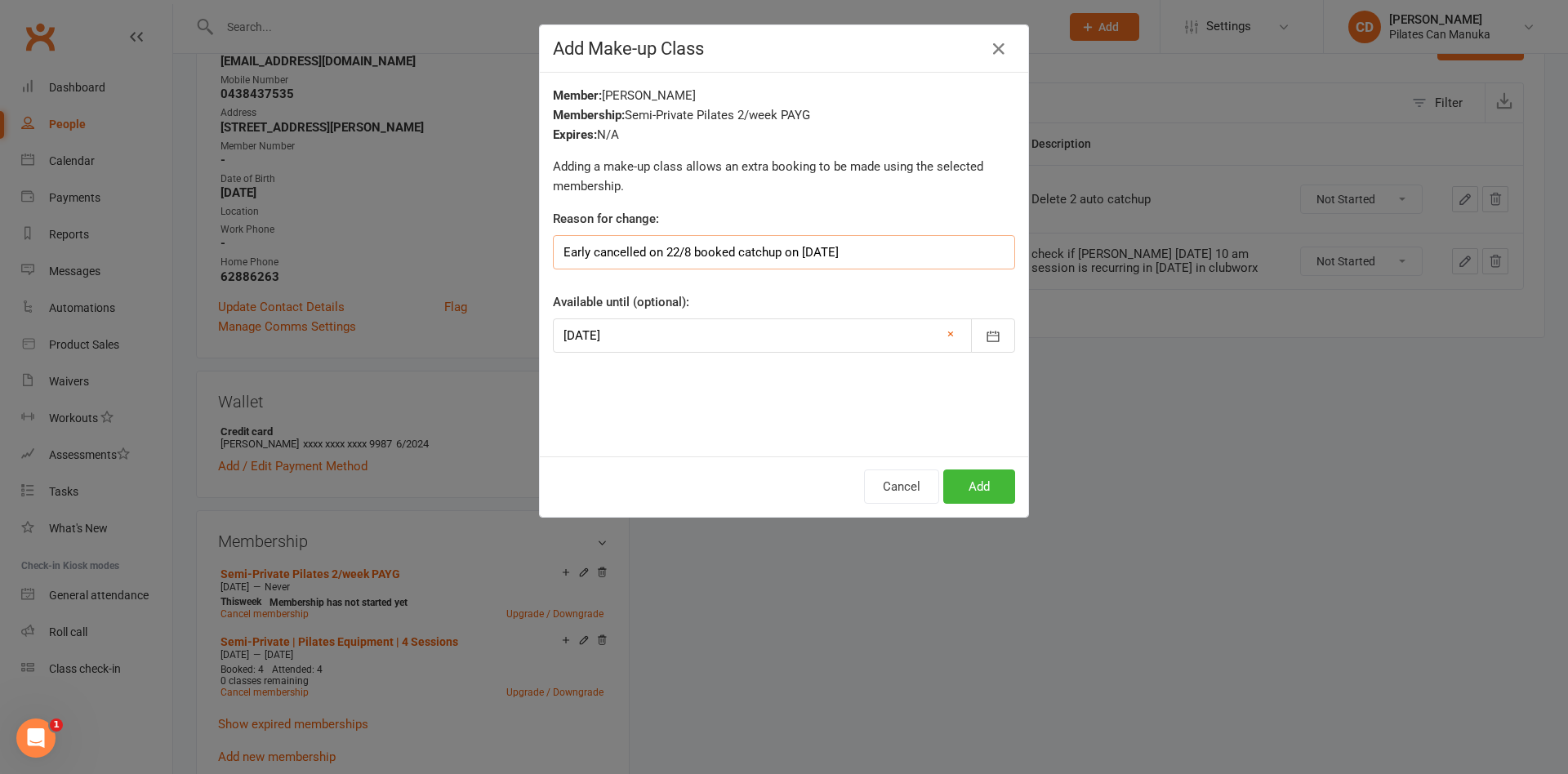
click at [874, 254] on input "Early cancelled on 22/8 booked catchup on 19 Aug" at bounding box center [784, 252] width 462 height 34
type input "Early cancelled on 22/8 booked catchup on 19 Aug CD"
click at [969, 484] on button "Add" at bounding box center [979, 486] width 71 height 34
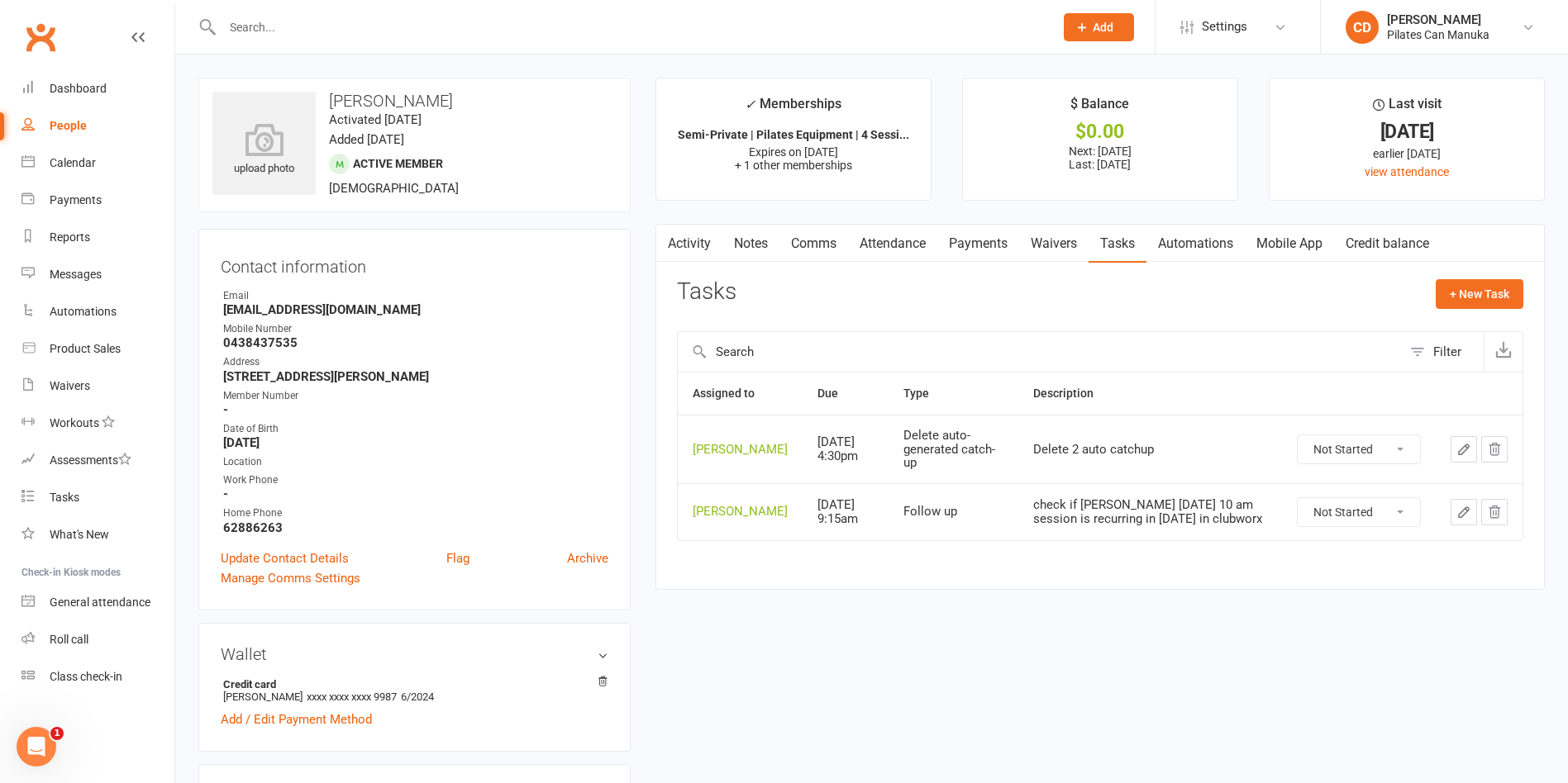
click at [917, 236] on link "Attendance" at bounding box center [892, 243] width 89 height 38
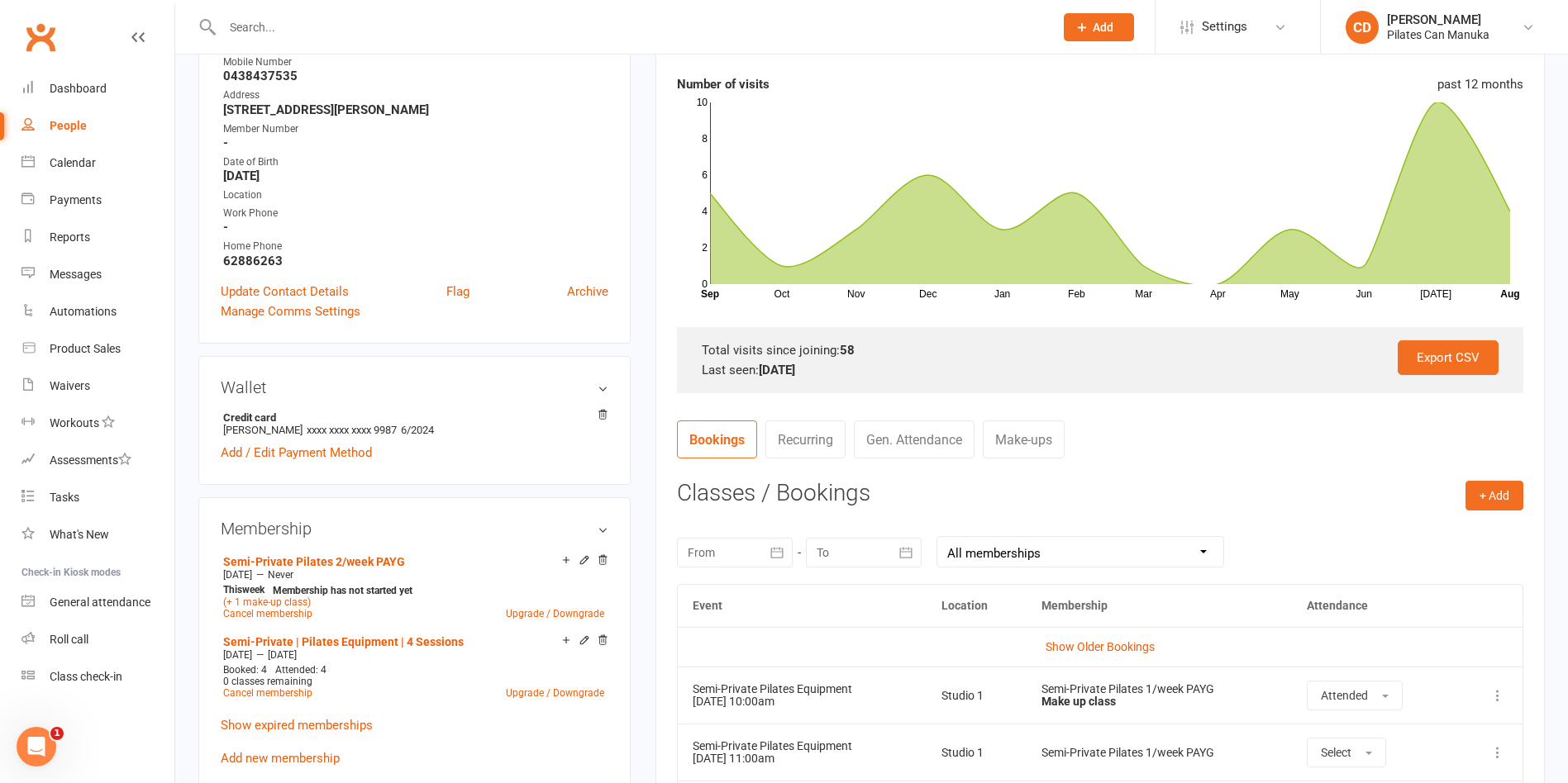
scroll to position [372, 0]
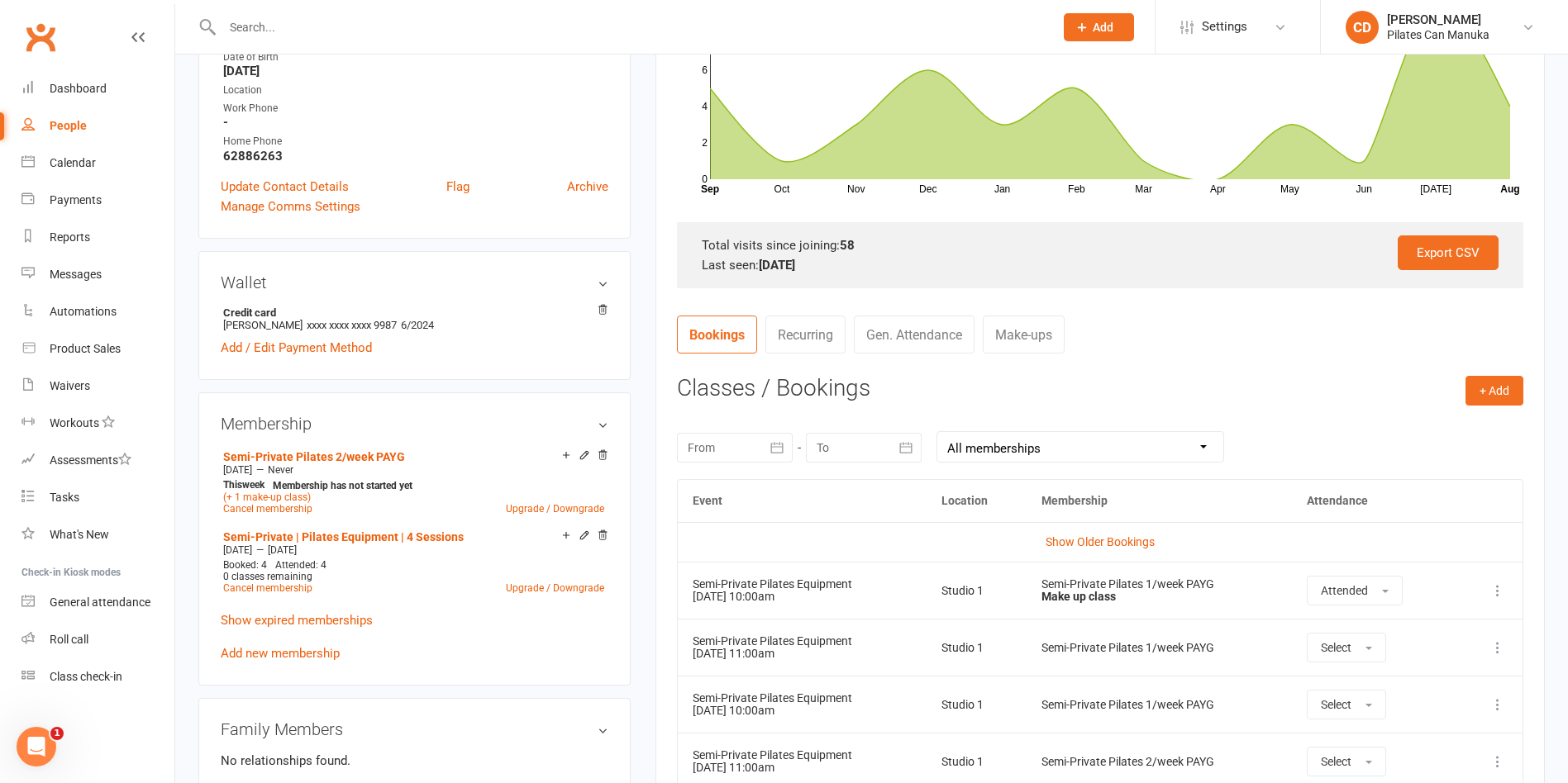
click at [1042, 333] on link "Make-ups" at bounding box center [1023, 334] width 82 height 38
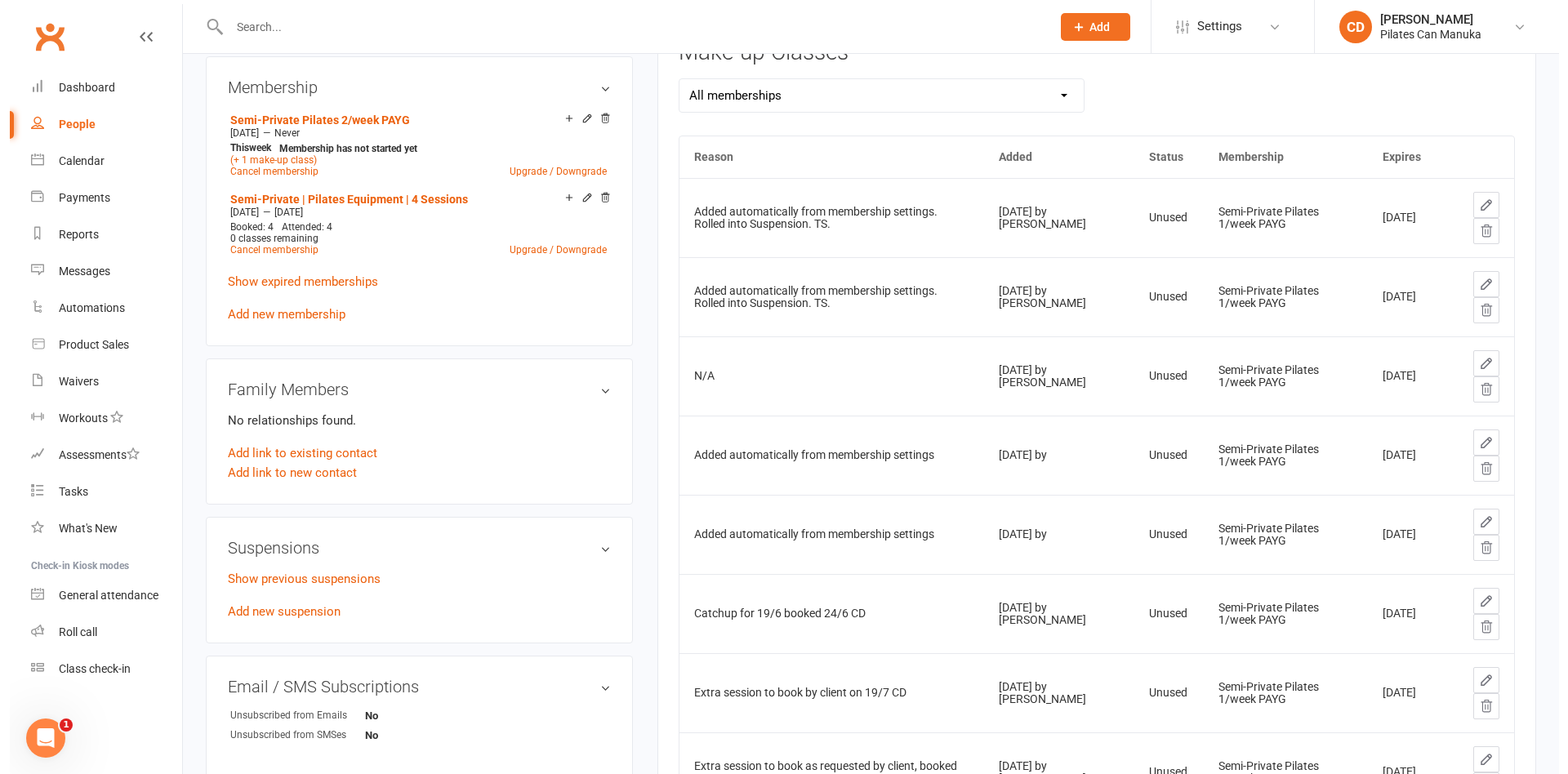
scroll to position [331, 0]
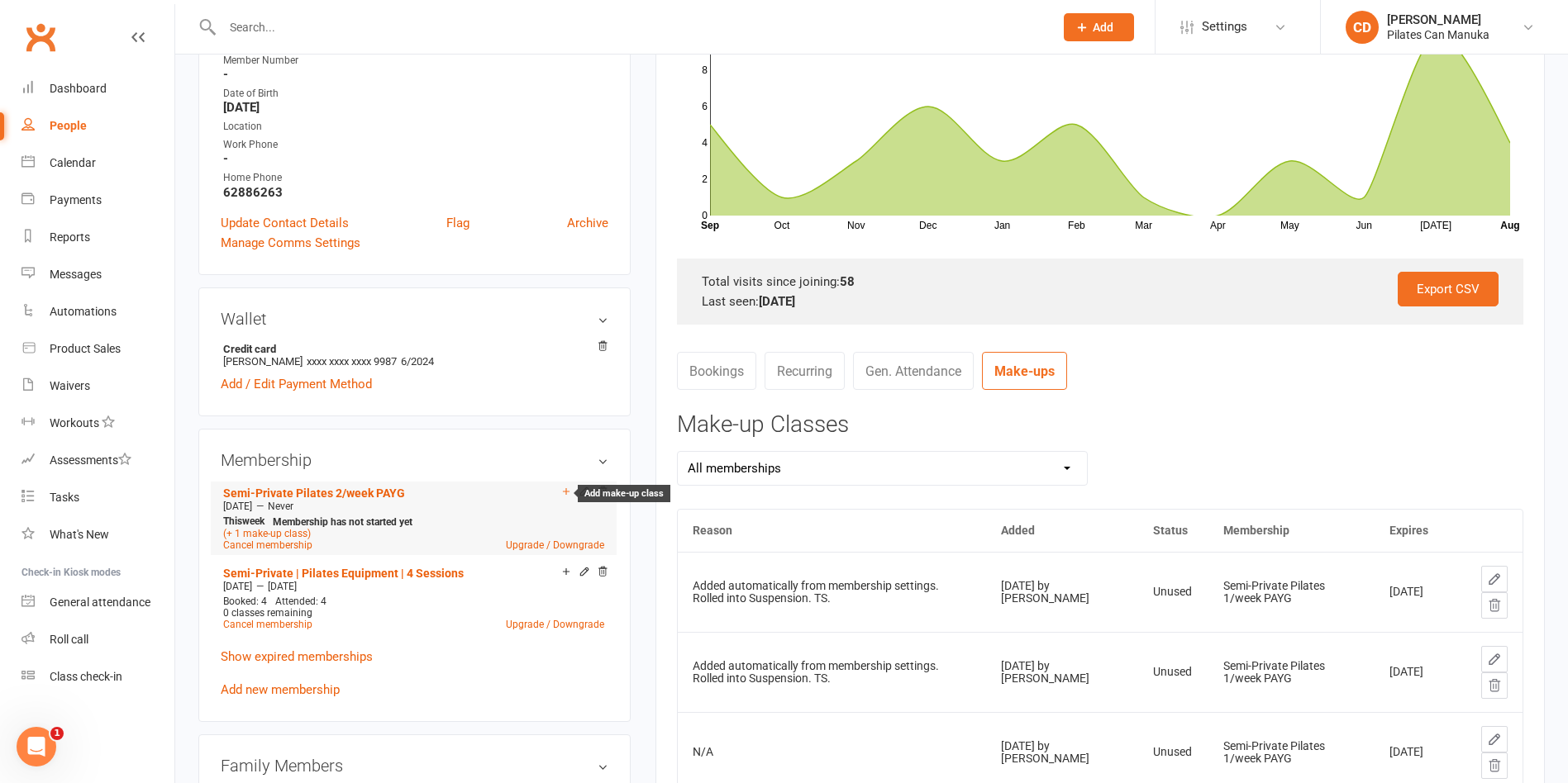
click at [564, 492] on icon at bounding box center [565, 491] width 11 height 11
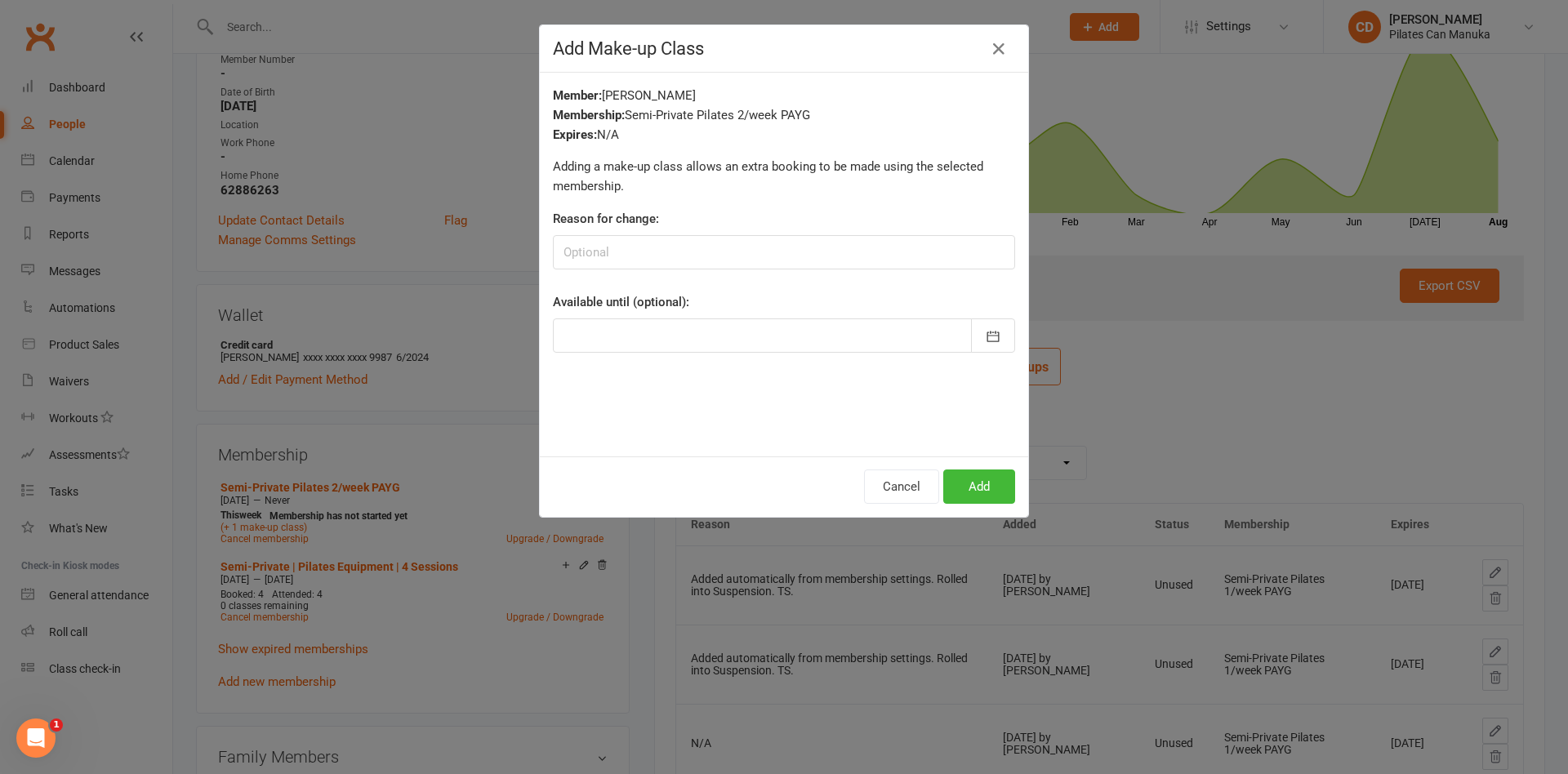
click at [723, 232] on div "Reason for change:" at bounding box center [784, 239] width 462 height 60
click at [723, 242] on input at bounding box center [784, 252] width 462 height 34
type input "Early cancelled 22/8 booked catchup on 19/8 CD"
click at [985, 333] on icon "button" at bounding box center [993, 336] width 17 height 17
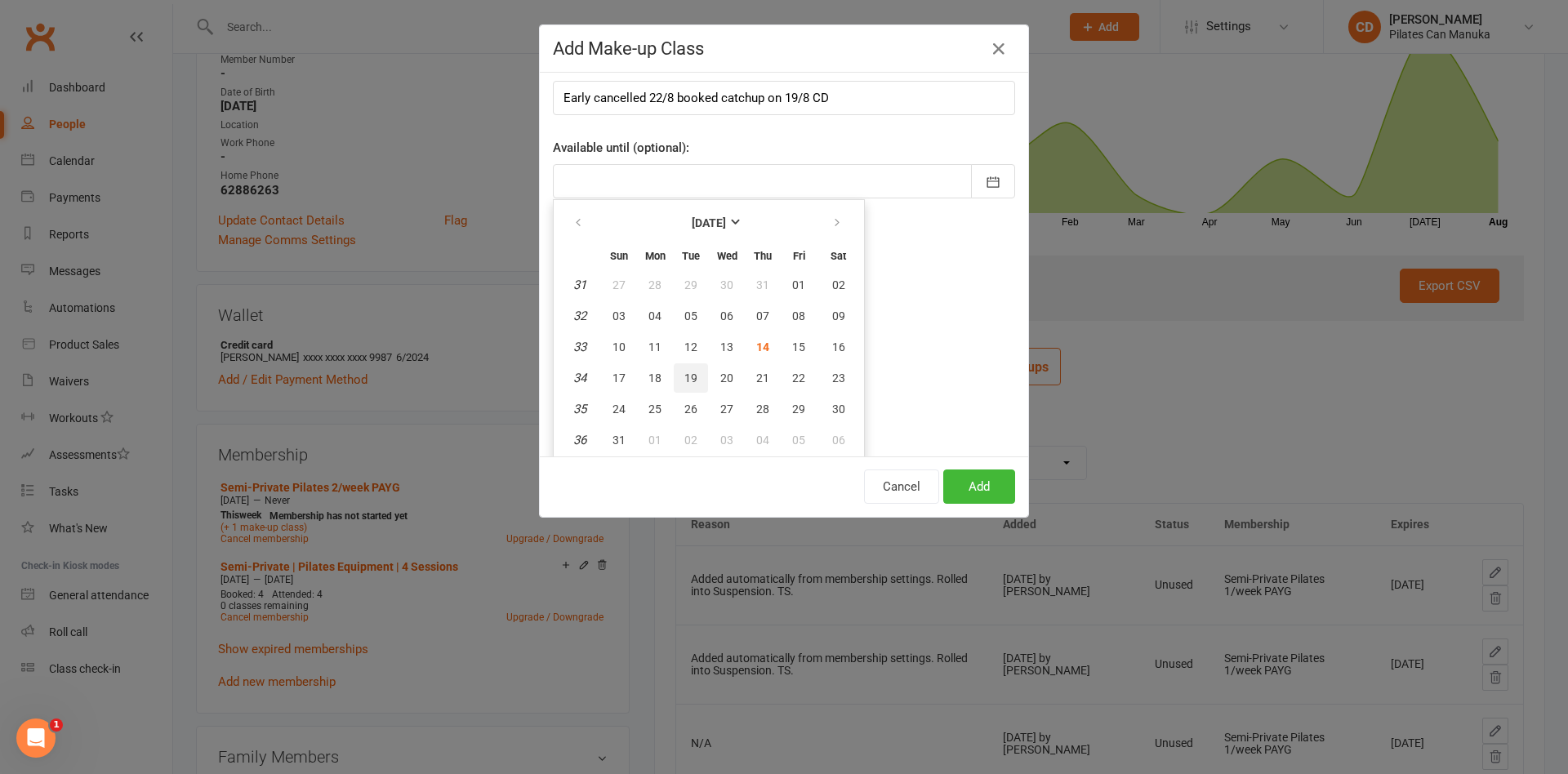
click at [684, 381] on span "19" at bounding box center [690, 377] width 13 height 13
type input "19 Aug 2025"
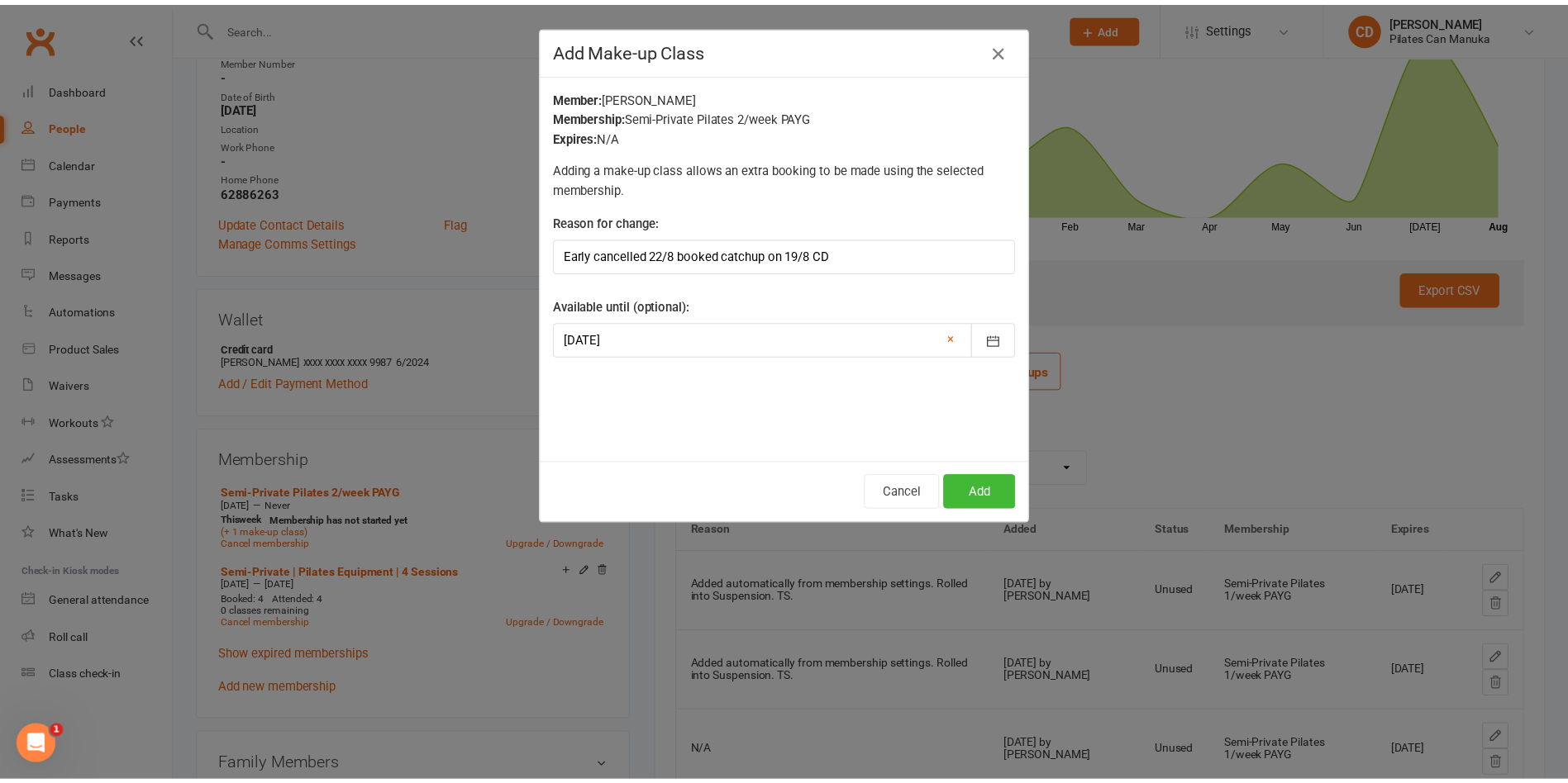
scroll to position [0, 0]
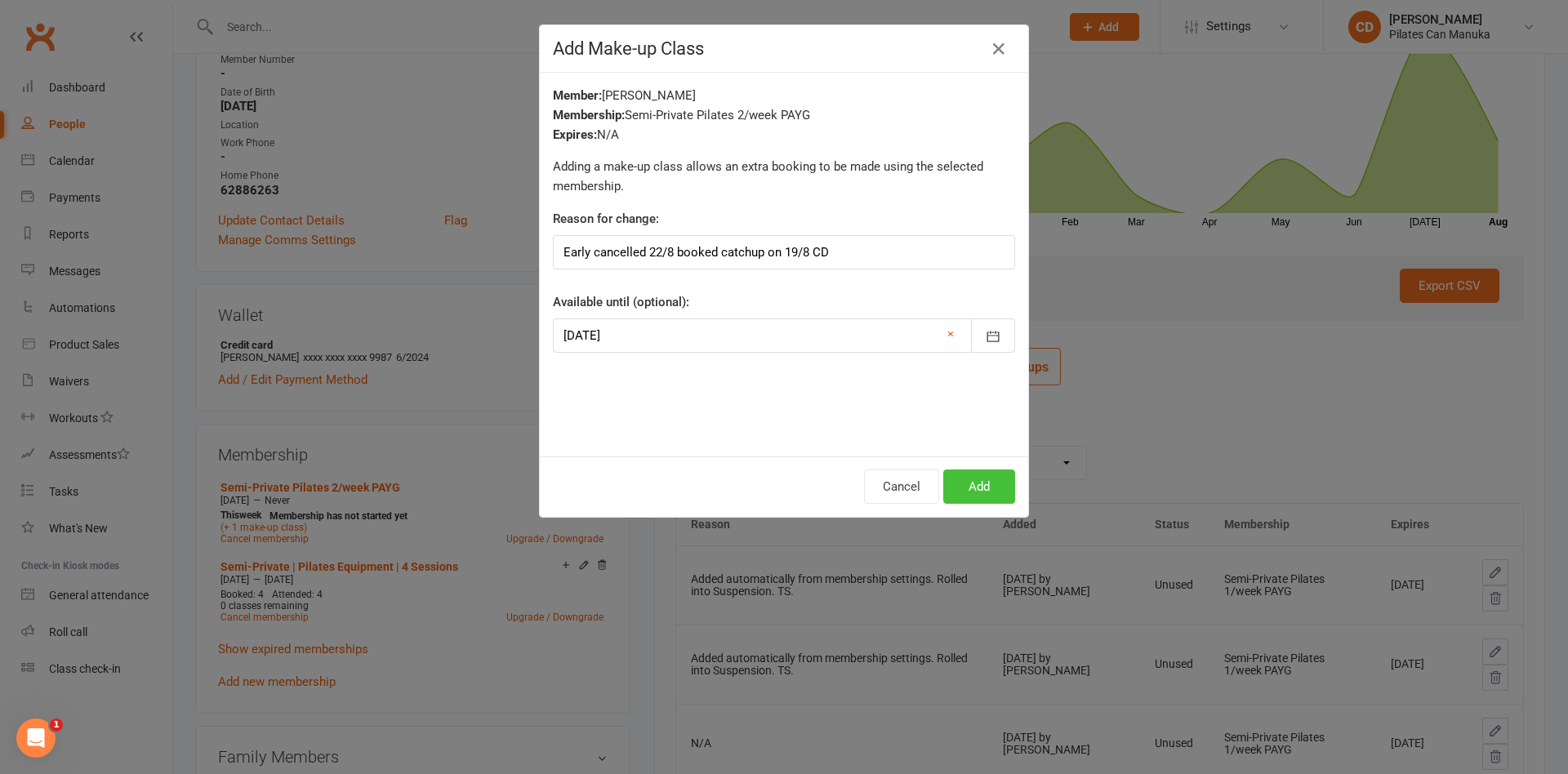
click at [988, 485] on button "Add" at bounding box center [979, 486] width 71 height 34
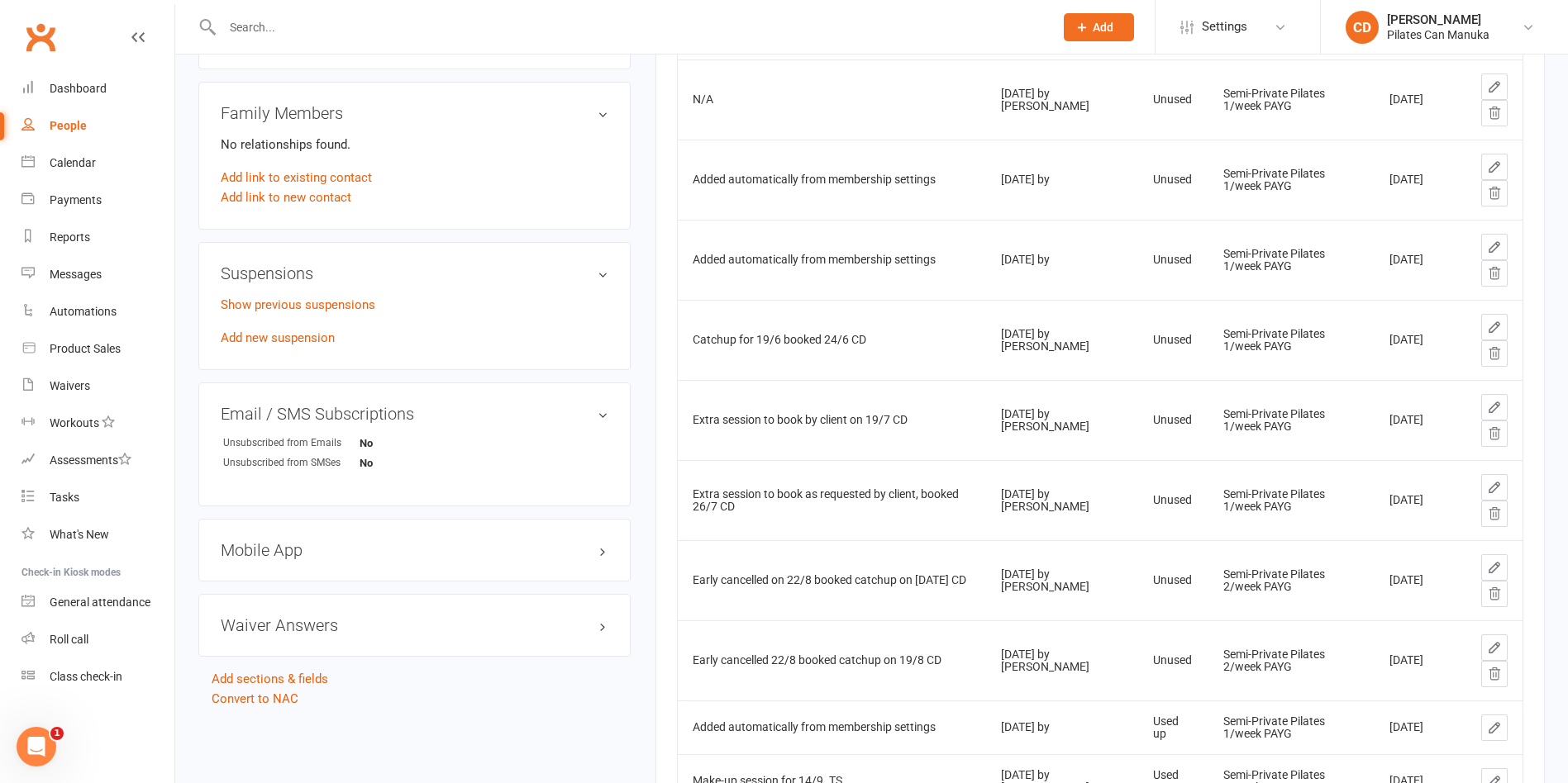
scroll to position [992, 0]
drag, startPoint x: 759, startPoint y: 585, endPoint x: 686, endPoint y: 570, distance: 74.5
click at [686, 570] on td "Early cancelled on 22/8 booked catchup on 19 Aug CD" at bounding box center [832, 577] width 309 height 80
copy div "Early cancelled on 22/8 booked catchup on 19 Aug CD"
click at [1496, 592] on icon at bounding box center [1495, 590] width 11 height 11
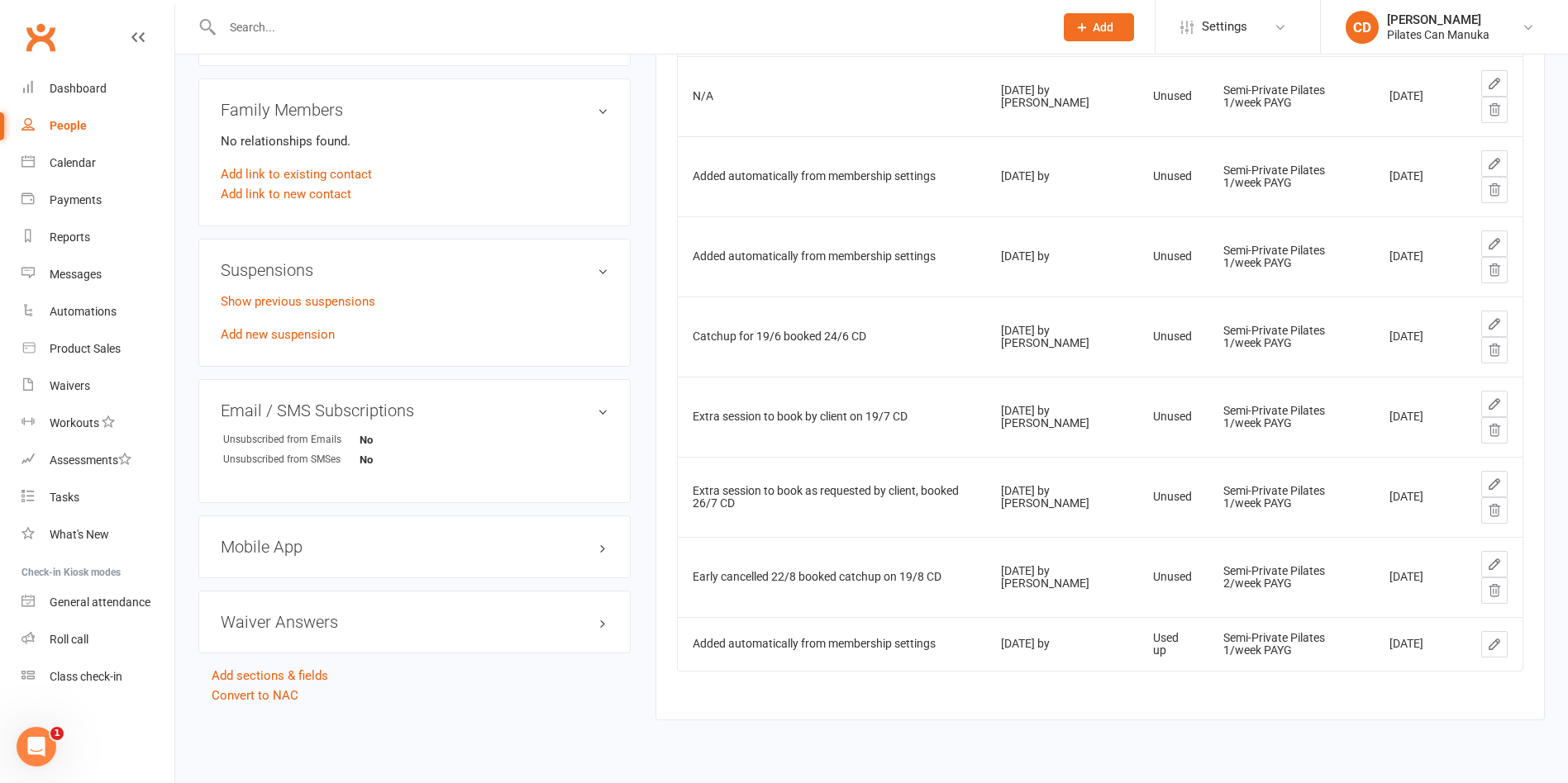
click at [1497, 590] on icon at bounding box center [1494, 591] width 15 height 15
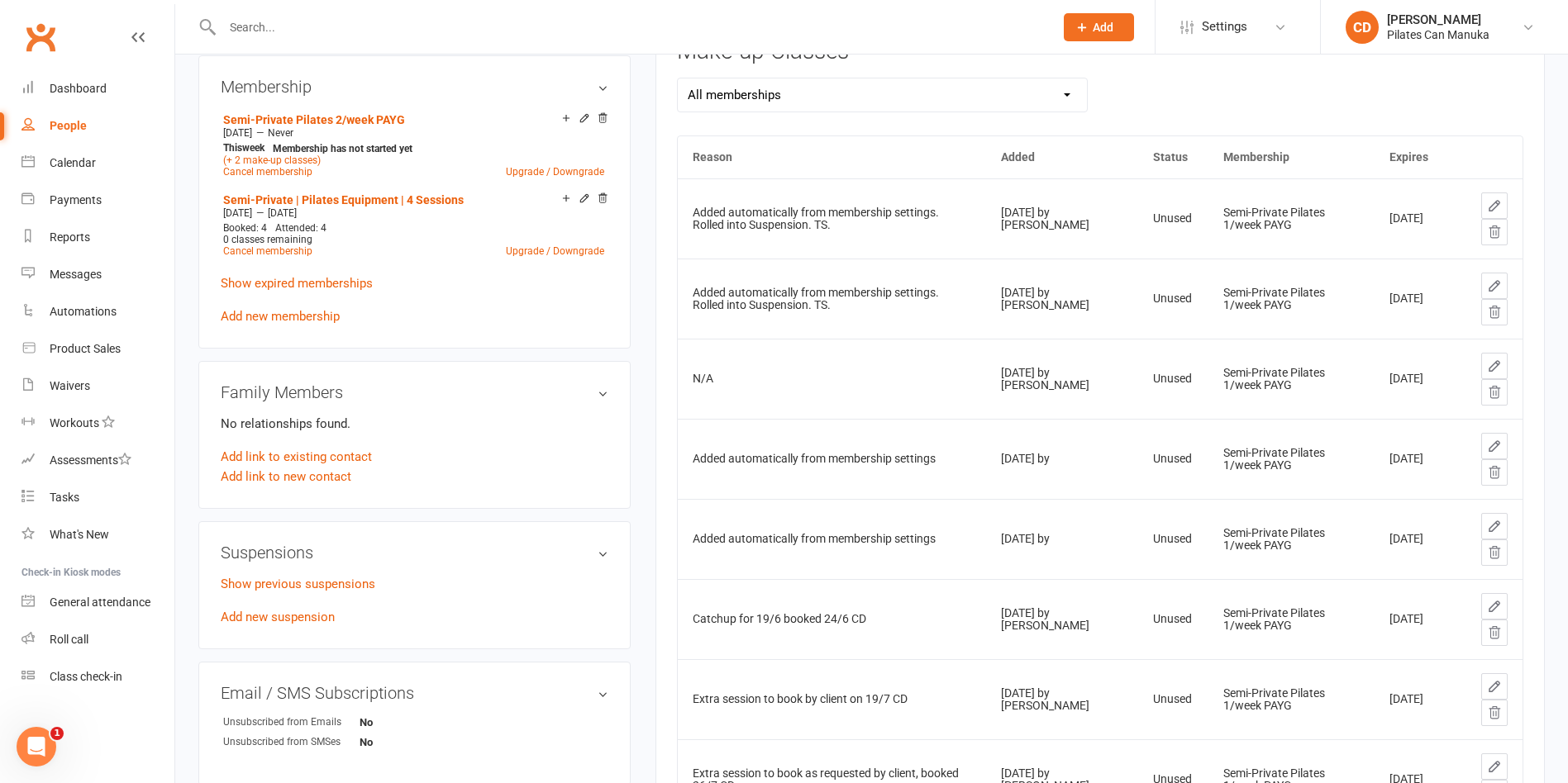
scroll to position [620, 0]
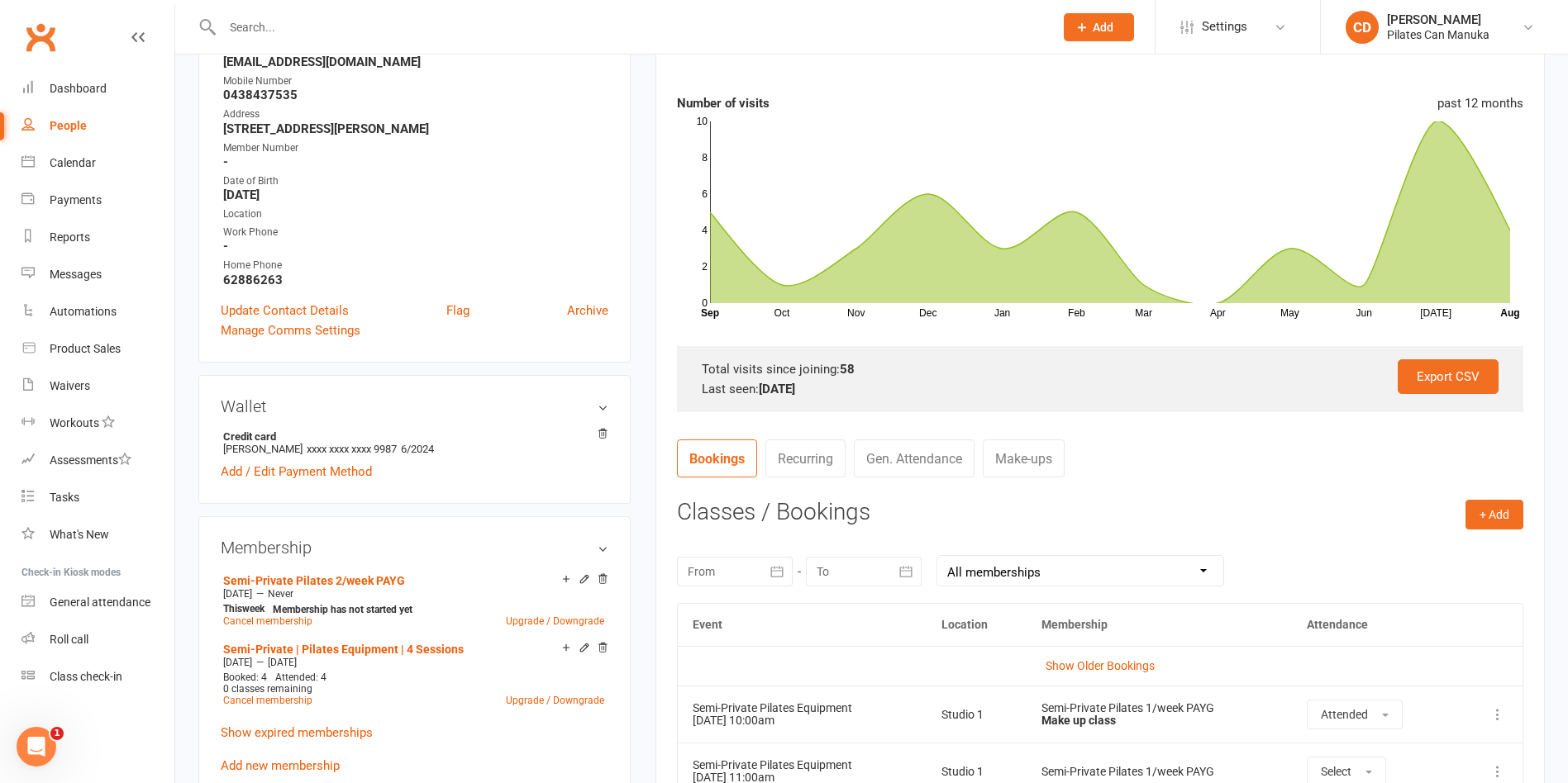
scroll to position [372, 0]
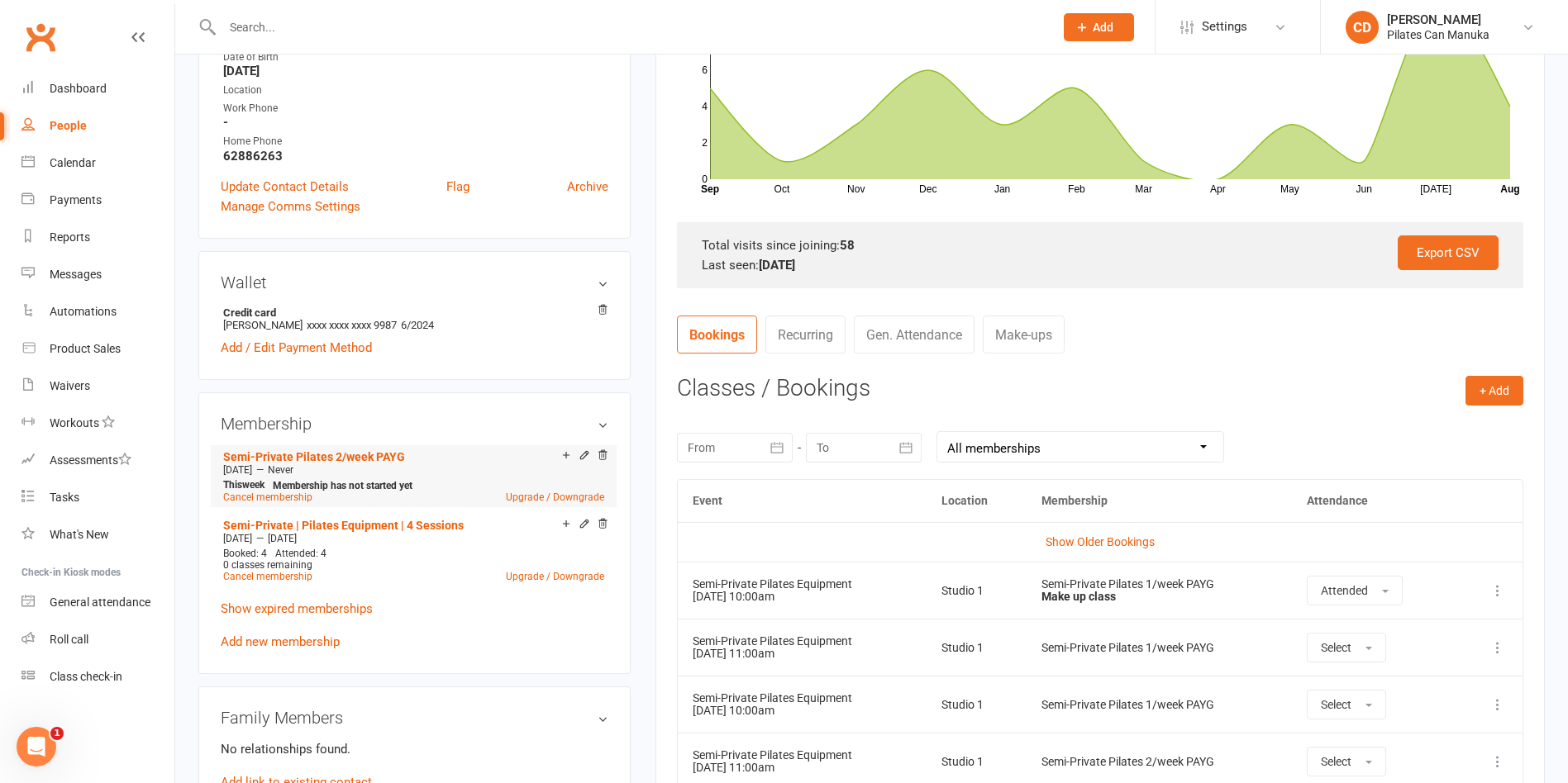
click at [586, 462] on icon at bounding box center [584, 457] width 11 height 13
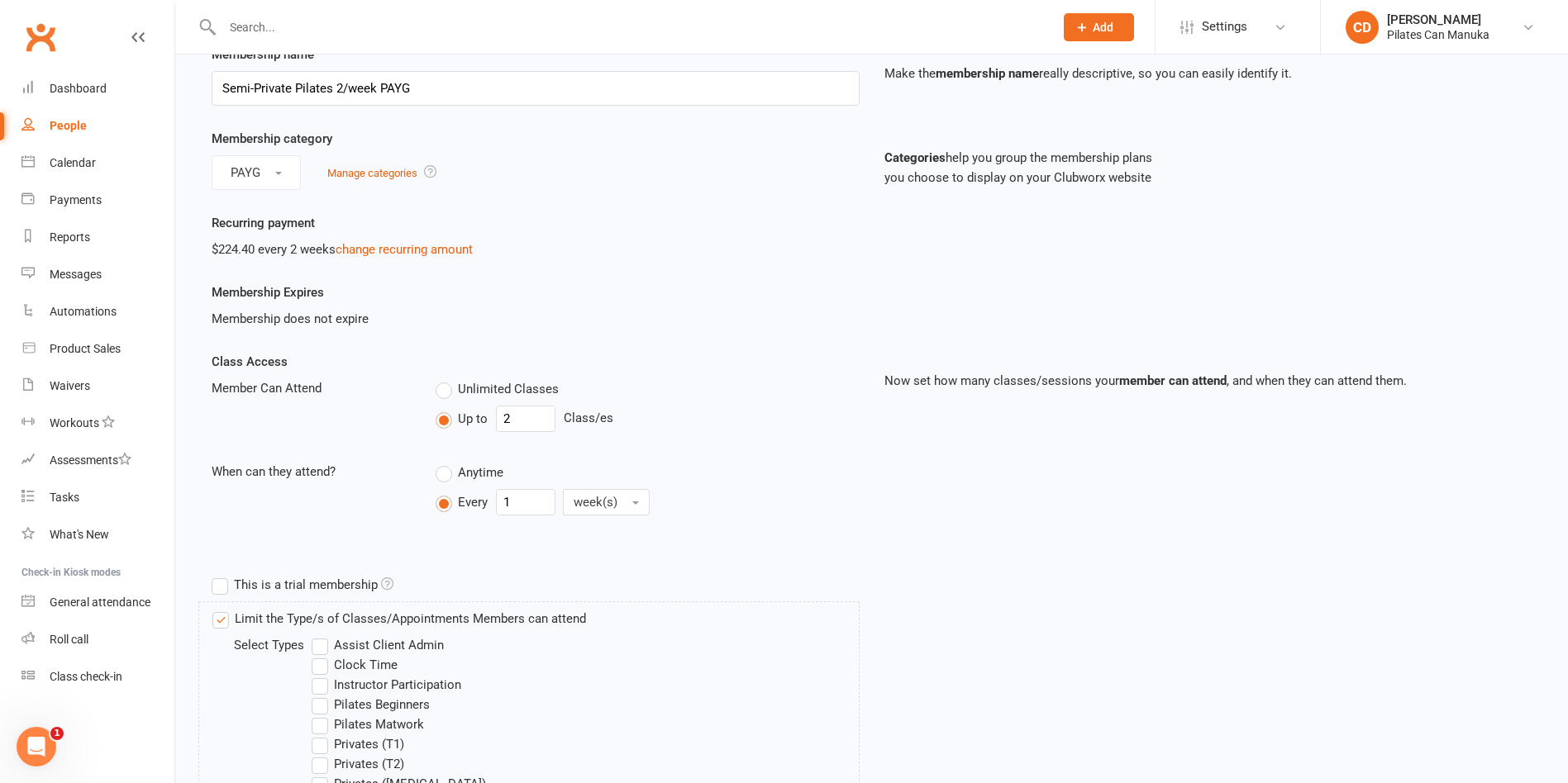
scroll to position [124, 0]
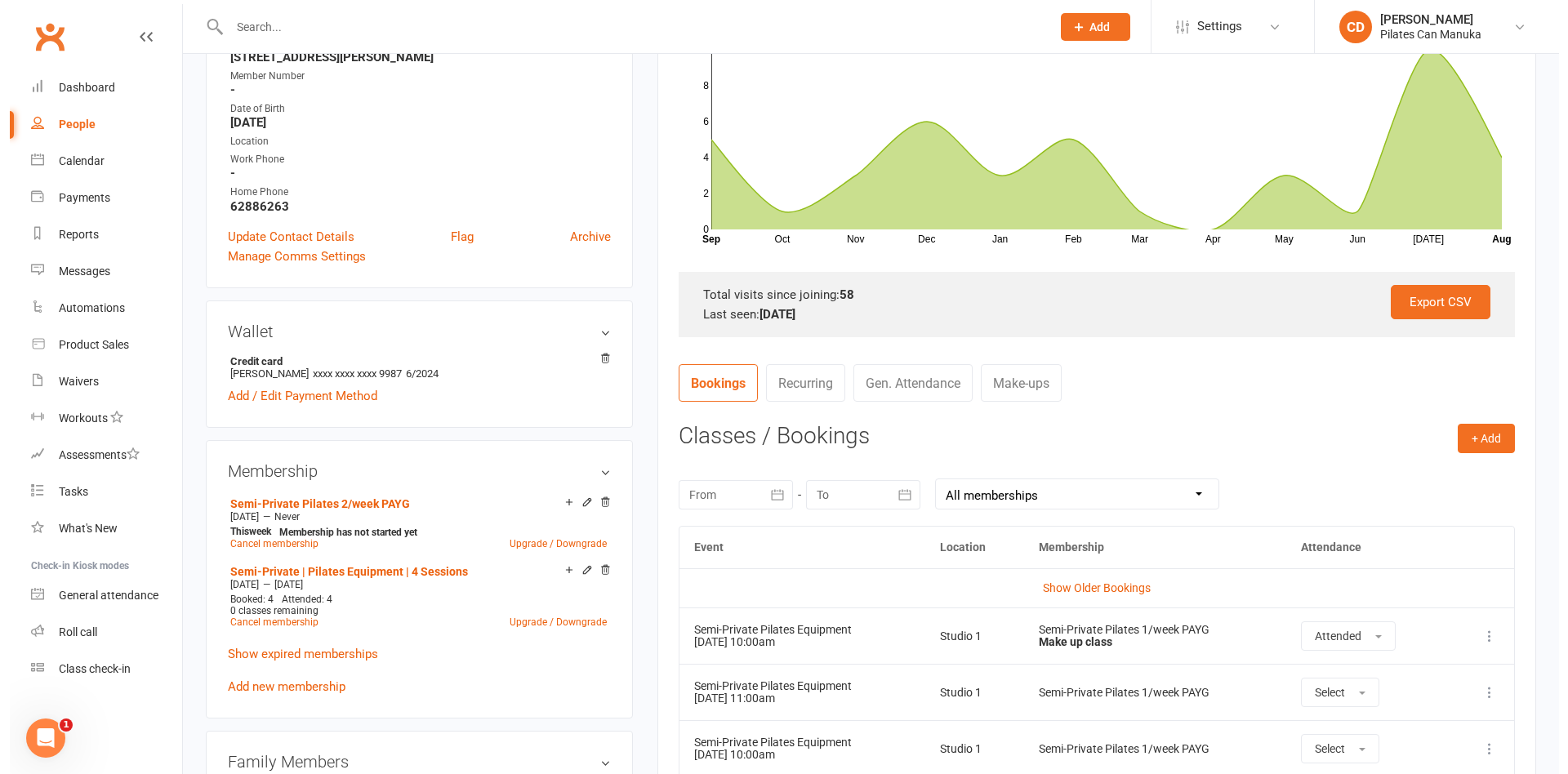
scroll to position [368, 0]
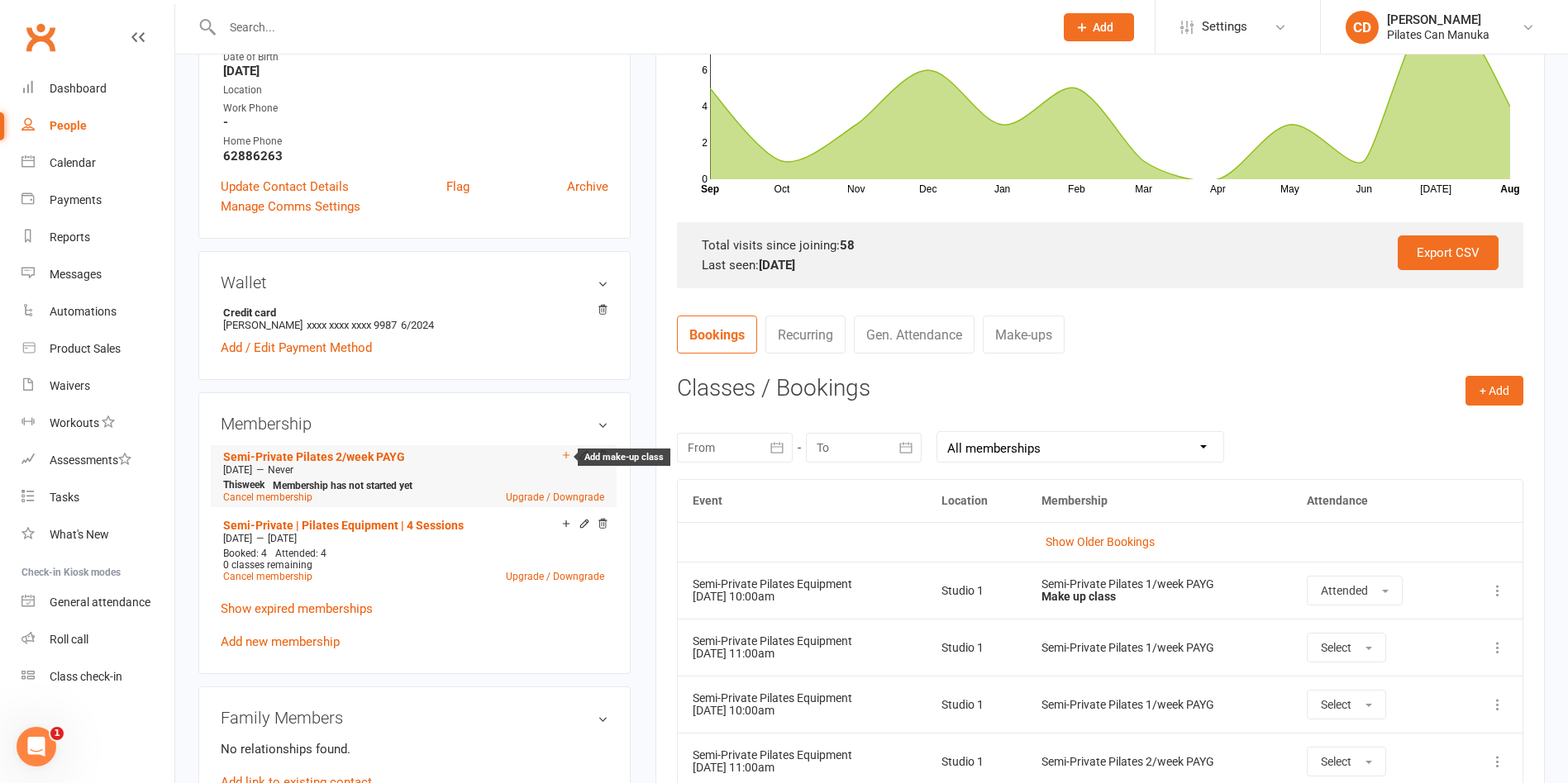
click at [564, 458] on icon at bounding box center [565, 455] width 11 height 11
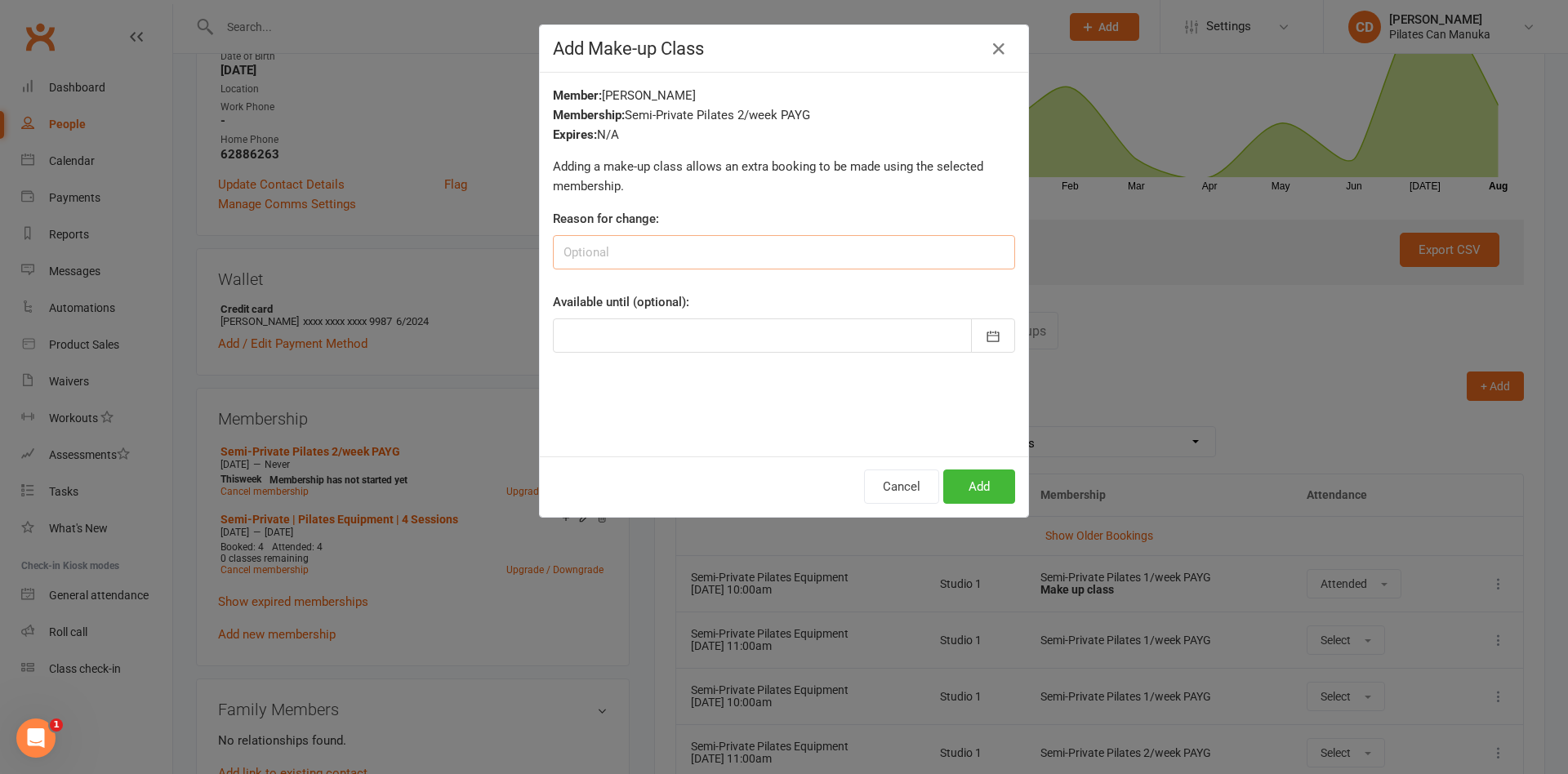
click at [769, 248] on input at bounding box center [784, 252] width 462 height 34
paste input "Early cancelled on 22/8 booked catchup on [DATE] CD"
click at [799, 254] on input "Early cancelled on 22/8 booked catchup on [DATE] CD" at bounding box center [784, 252] width 462 height 34
type input "Early cancelled on 22/8 booked catchup on [DATE] CD"
click at [994, 334] on button "button" at bounding box center [993, 335] width 44 height 34
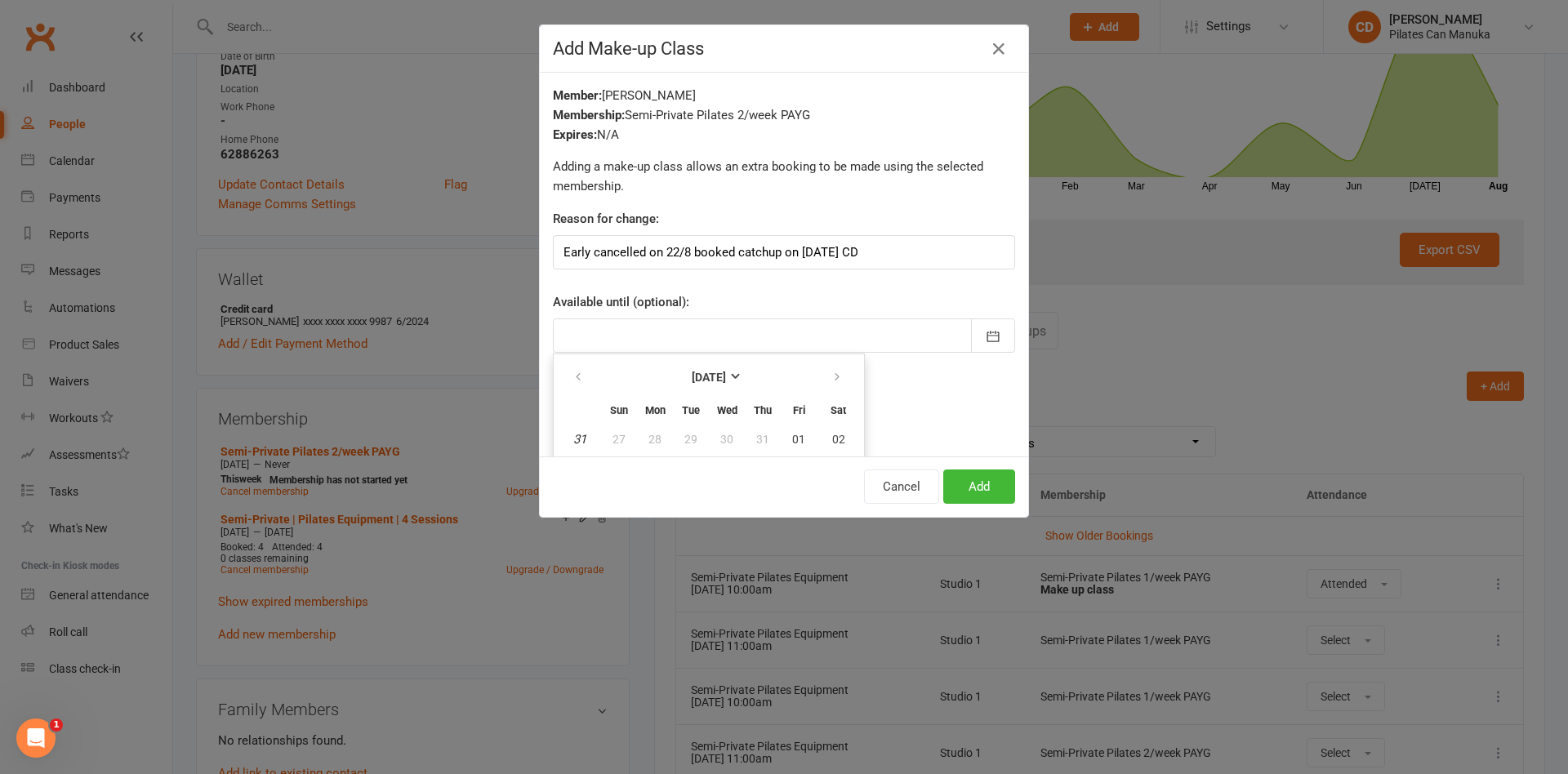
scroll to position [154, 0]
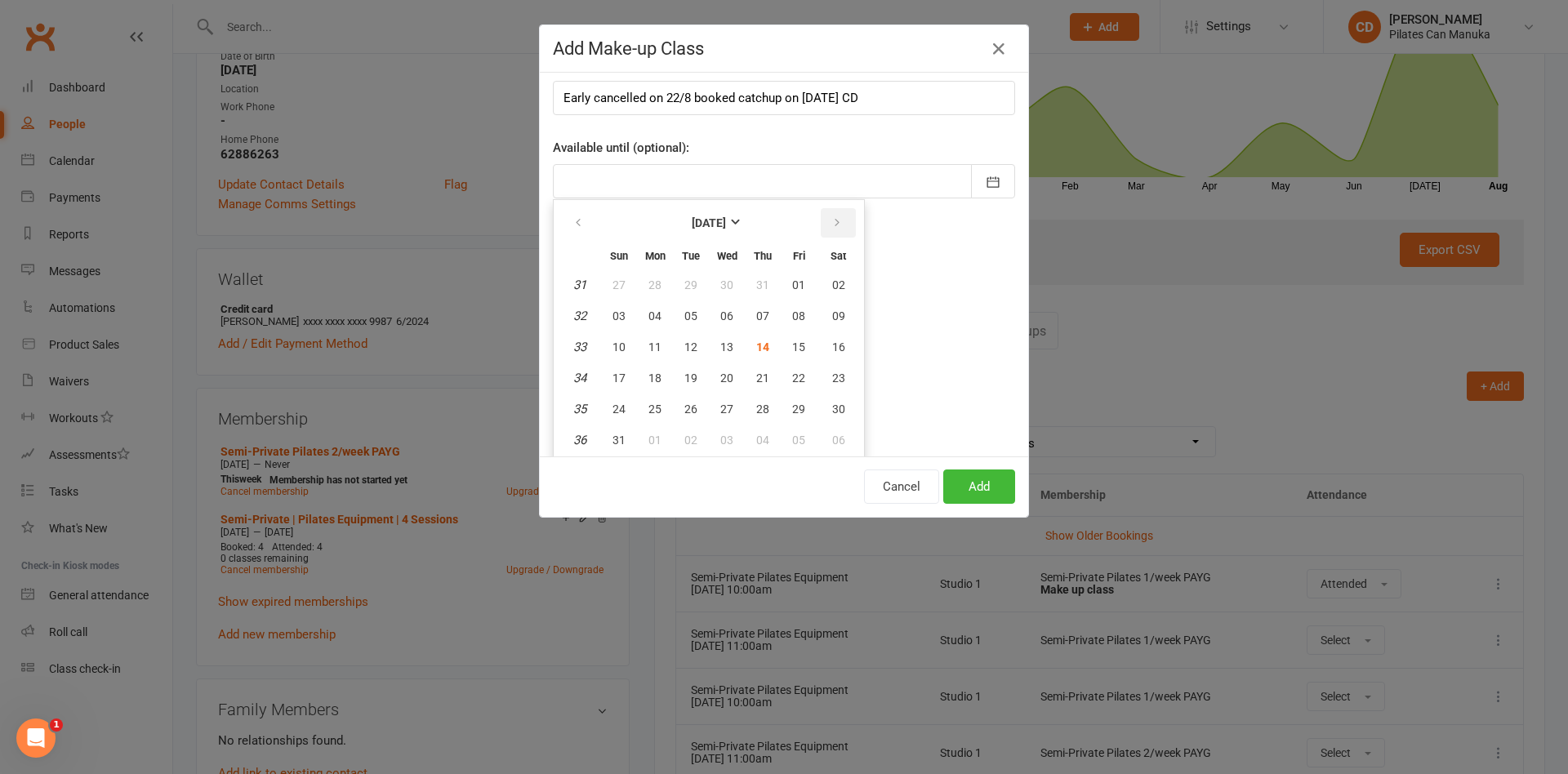
click at [832, 217] on icon "button" at bounding box center [837, 222] width 11 height 13
click at [684, 311] on span "09" at bounding box center [690, 316] width 13 height 13
type input "[DATE]"
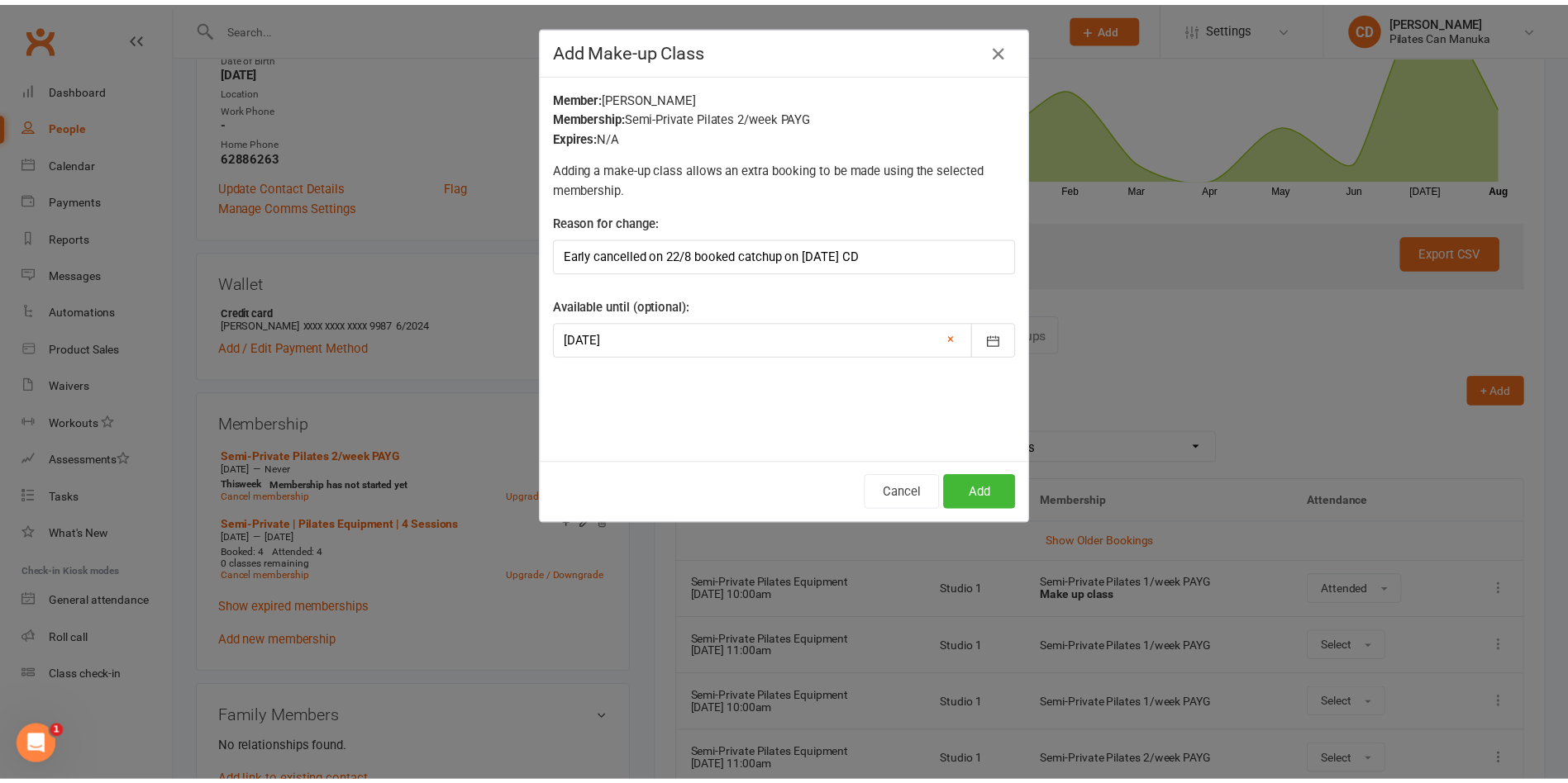
scroll to position [0, 0]
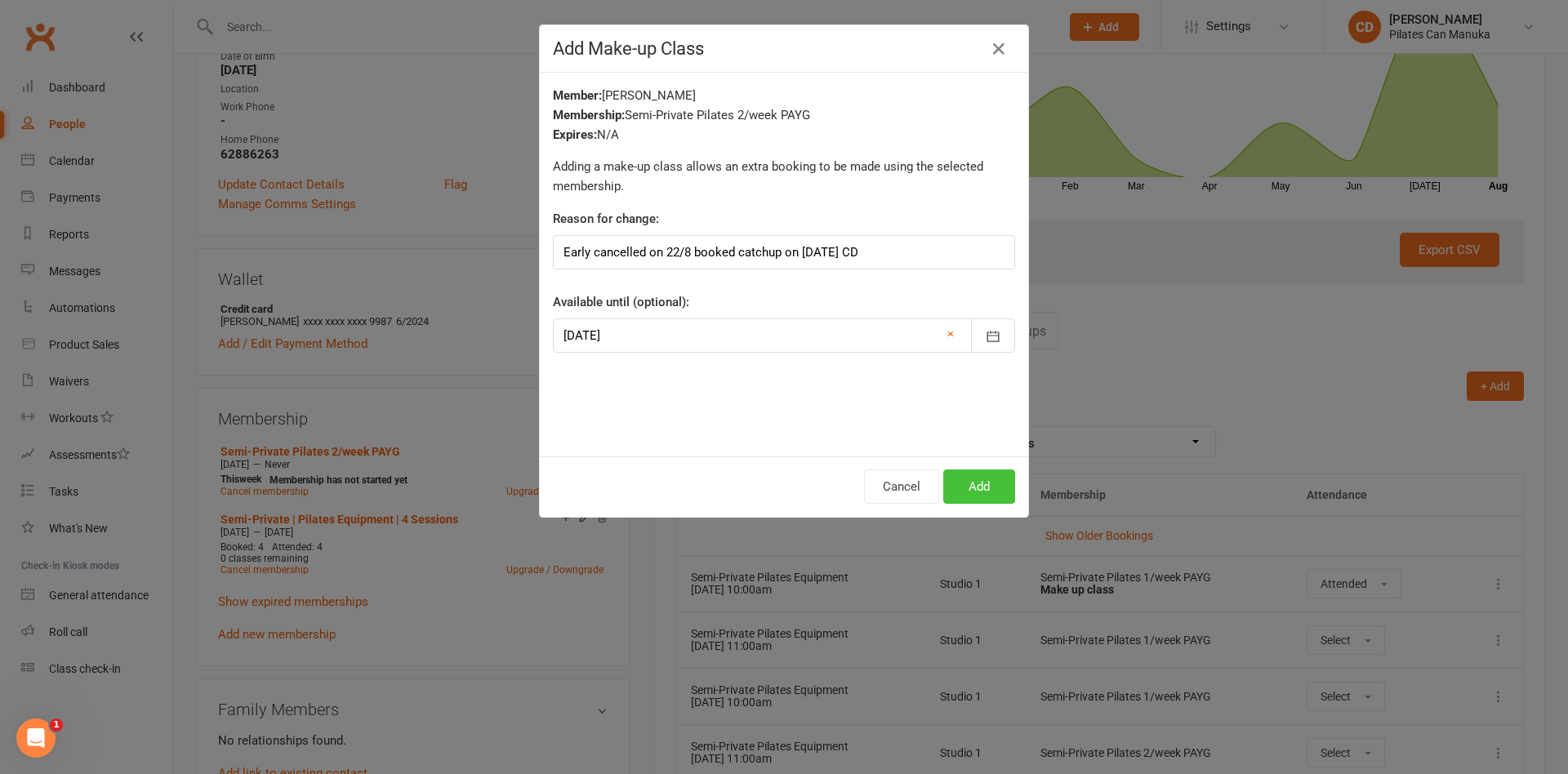
click at [983, 495] on button "Add" at bounding box center [979, 486] width 71 height 34
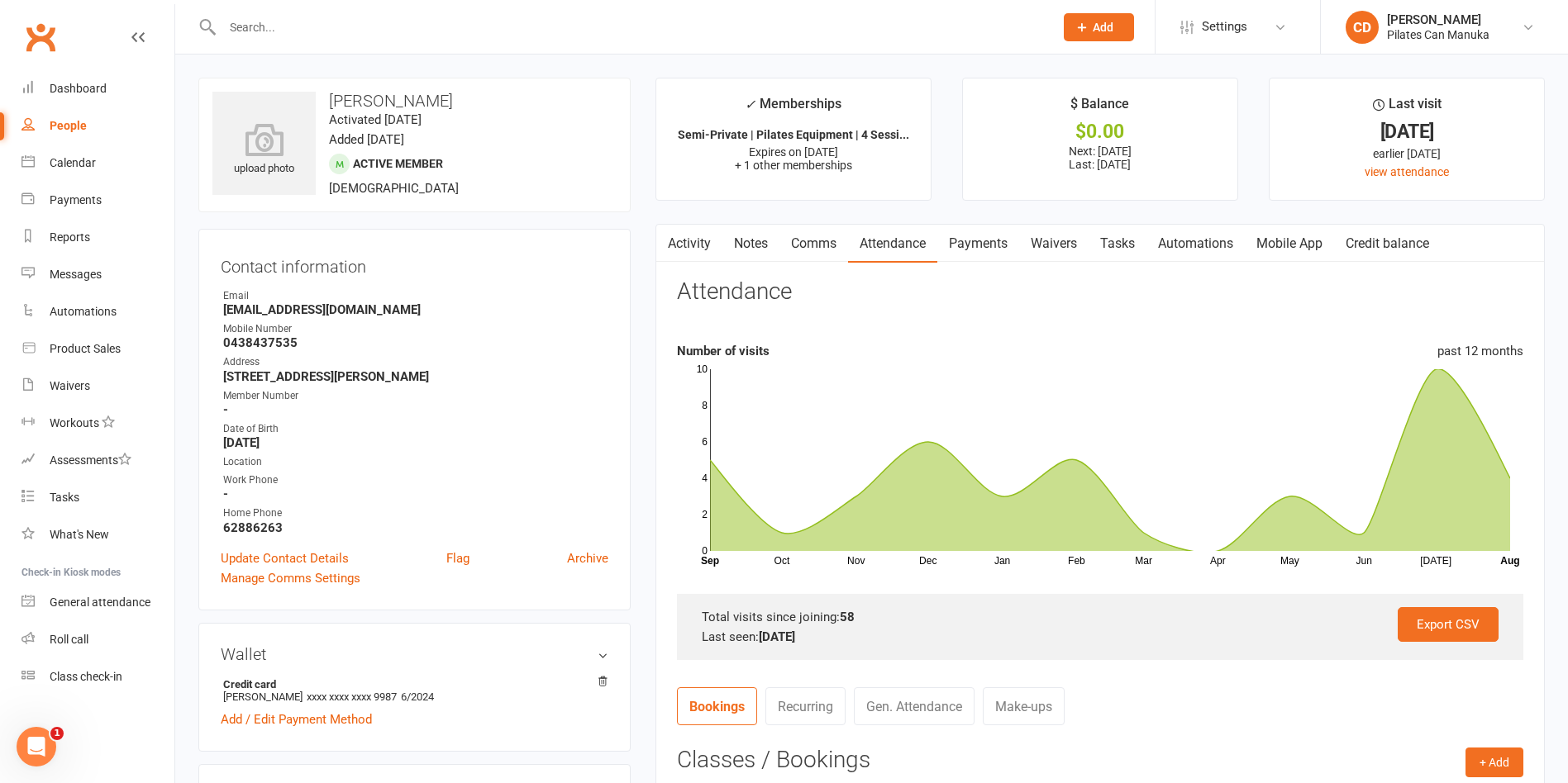
click at [755, 235] on link "Notes" at bounding box center [750, 243] width 57 height 38
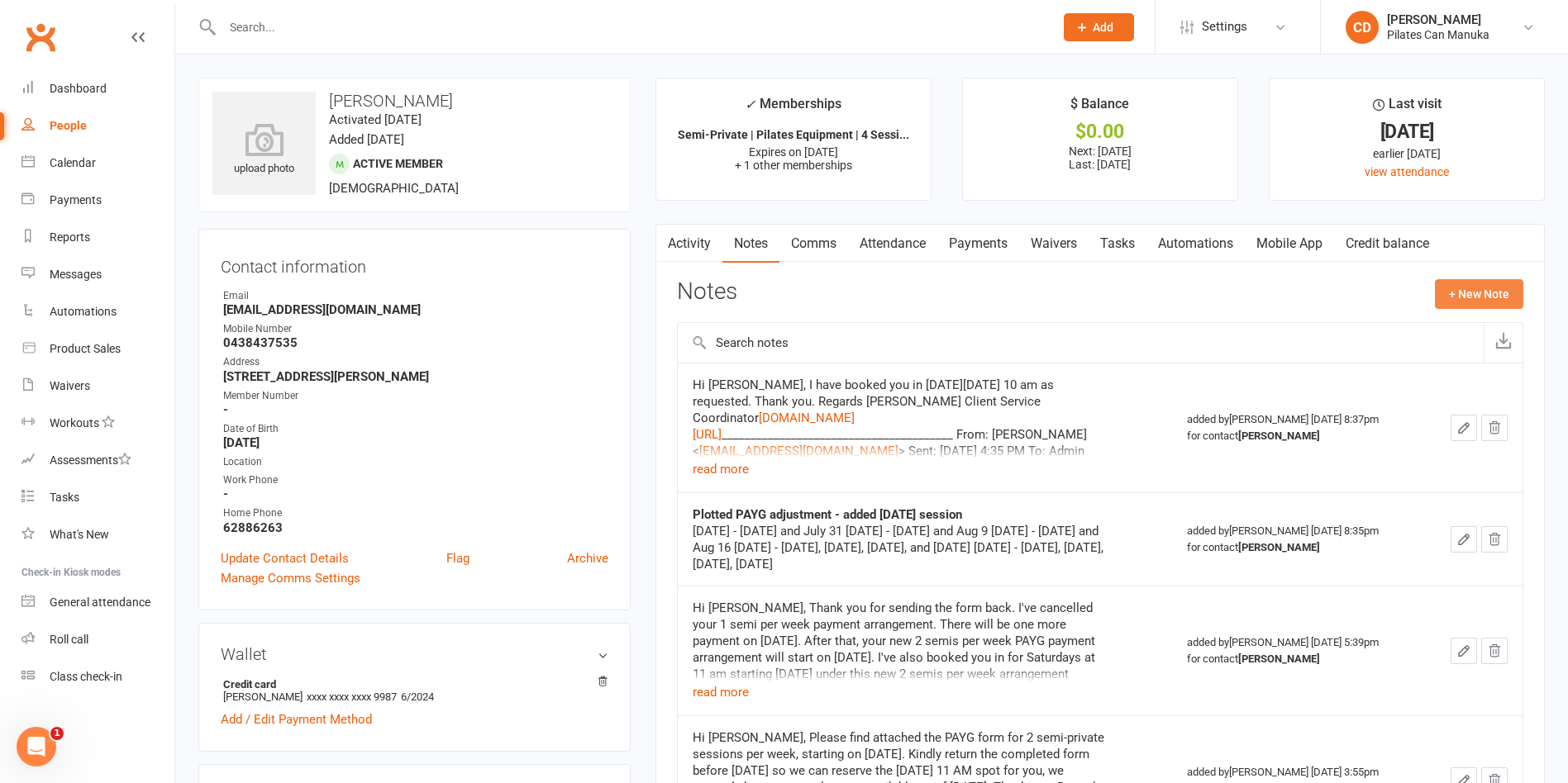
click at [1490, 287] on button "+ New Note" at bounding box center [1479, 295] width 88 height 30
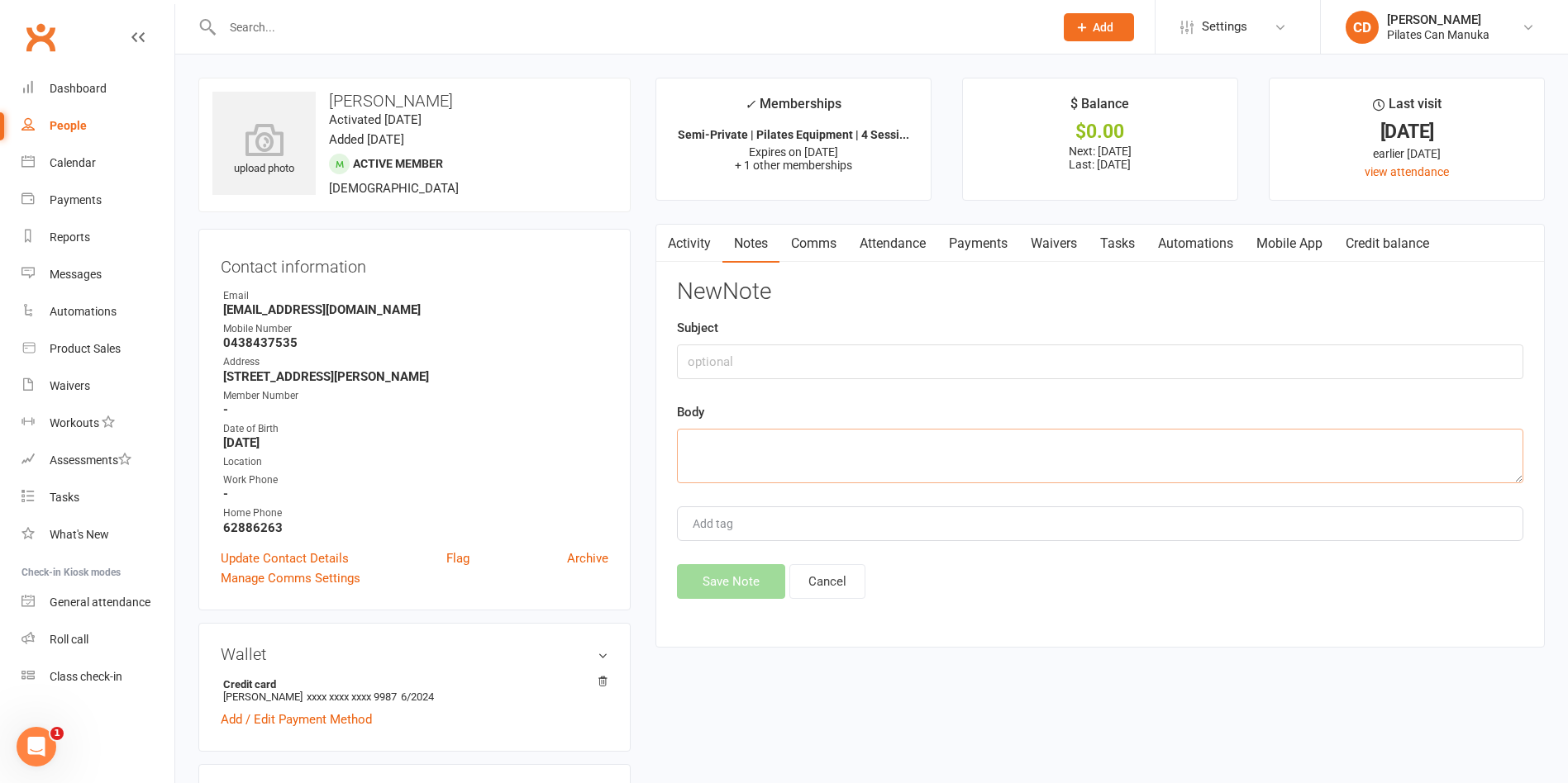
click at [862, 481] on textarea at bounding box center [1101, 456] width 847 height 55
paste textarea "Hi [PERSON_NAME], I’ve booked your catch-up session on [DATE] 11:00 am. However…"
type textarea "Hi [PERSON_NAME], I’ve booked your catch-up session on [DATE] 11:00 am. However…"
click at [729, 586] on button "Save Note" at bounding box center [731, 581] width 108 height 34
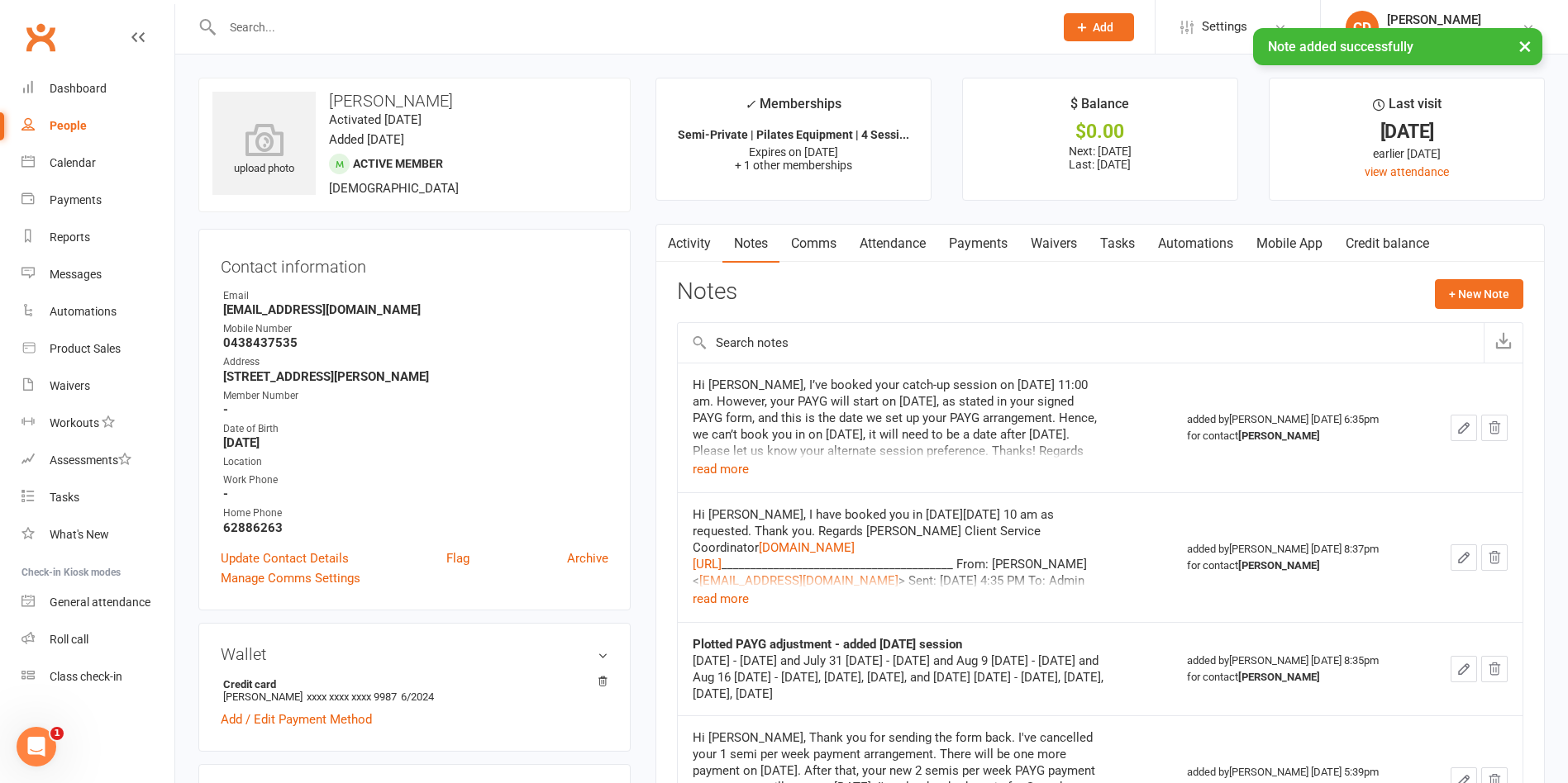
drag, startPoint x: 438, startPoint y: 101, endPoint x: 330, endPoint y: 94, distance: 108.2
click at [330, 94] on h3 "[PERSON_NAME]" at bounding box center [414, 101] width 404 height 19
copy h3 "[PERSON_NAME]"
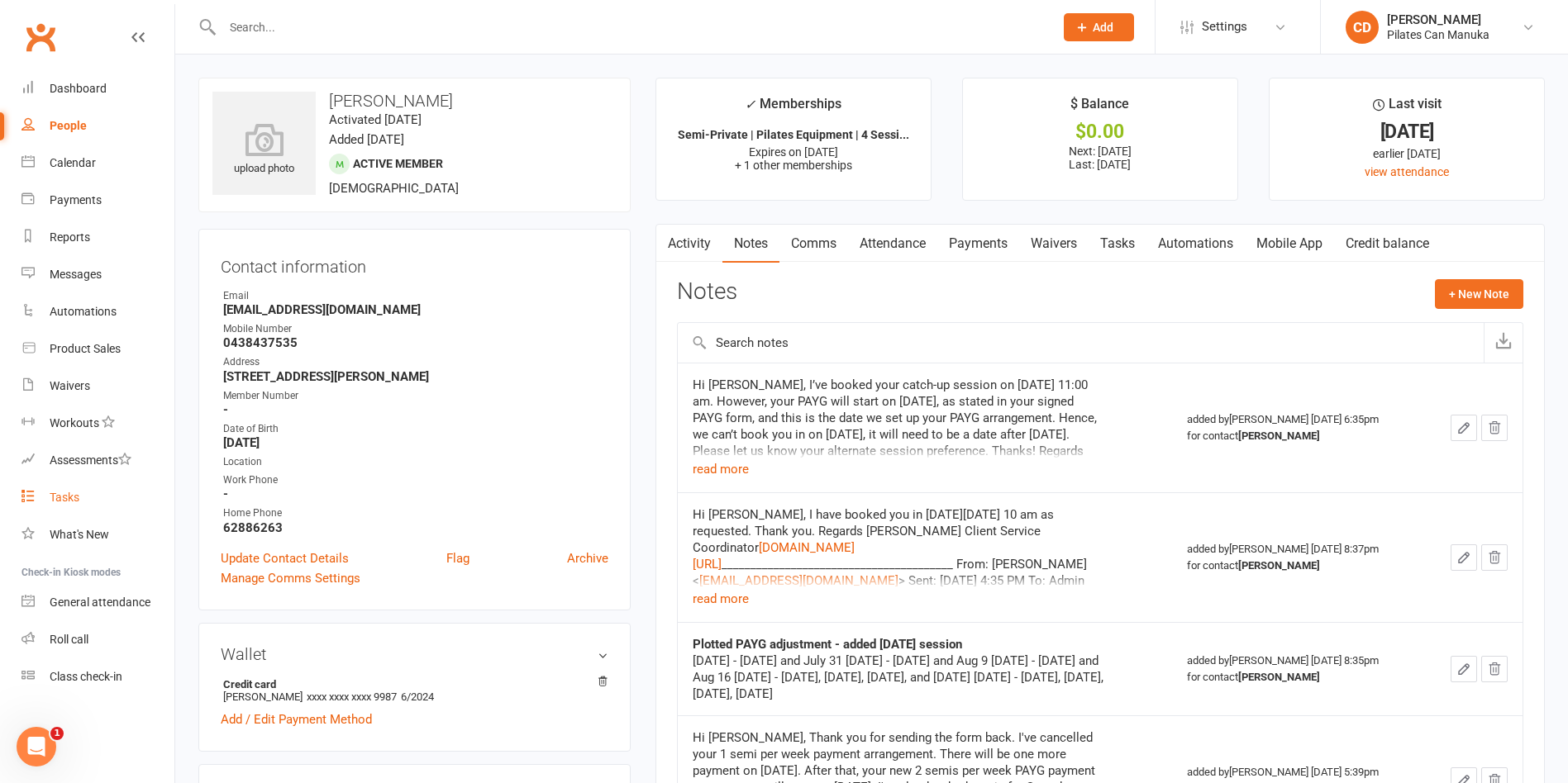
click at [68, 501] on div "Tasks" at bounding box center [64, 497] width 30 height 13
